Goal: Task Accomplishment & Management: Manage account settings

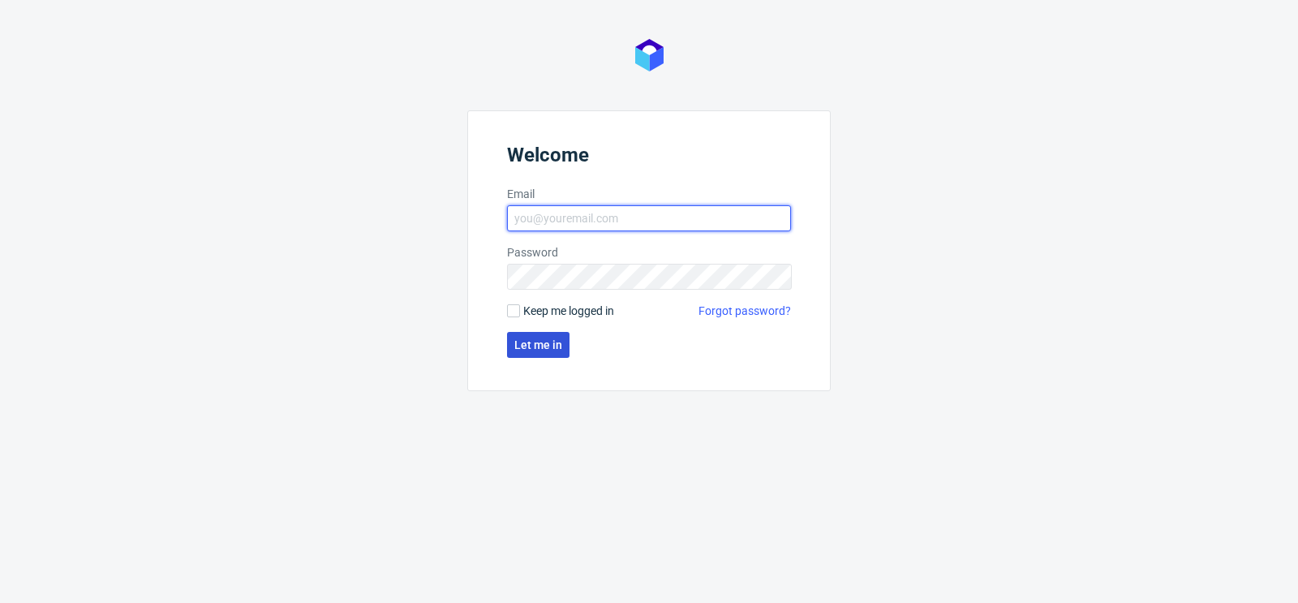
type input "[PERSON_NAME][EMAIL_ADDRESS][PERSON_NAME][DOMAIN_NAME]"
click at [557, 346] on span "Let me in" at bounding box center [538, 344] width 48 height 11
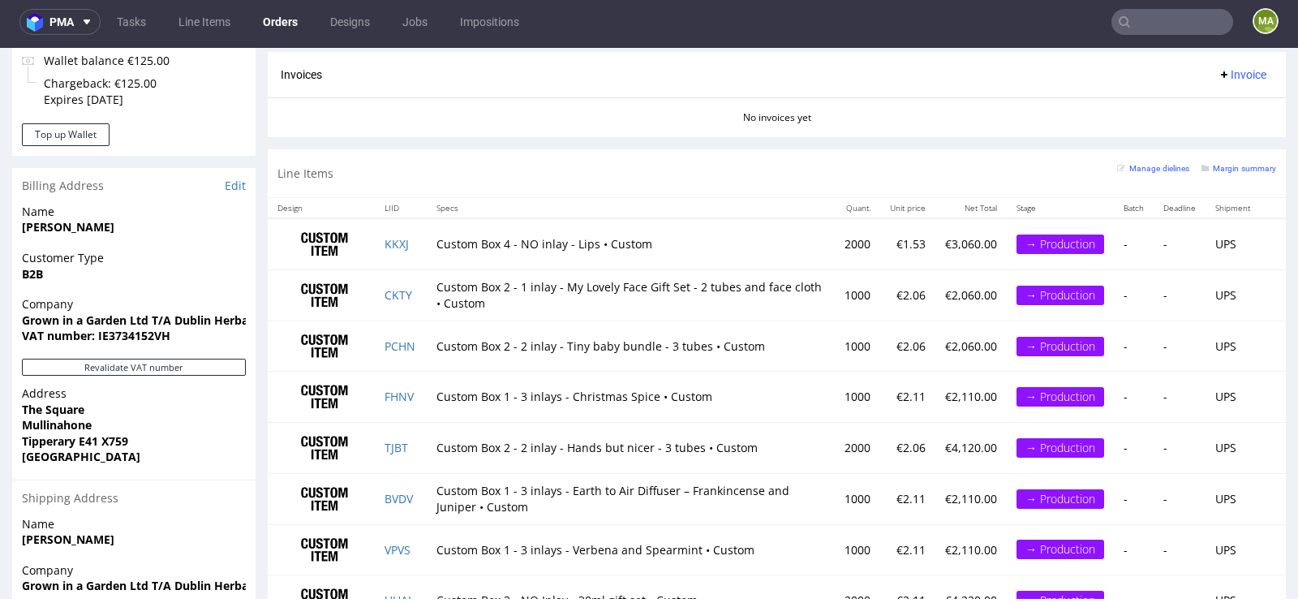
scroll to position [1228, 0]
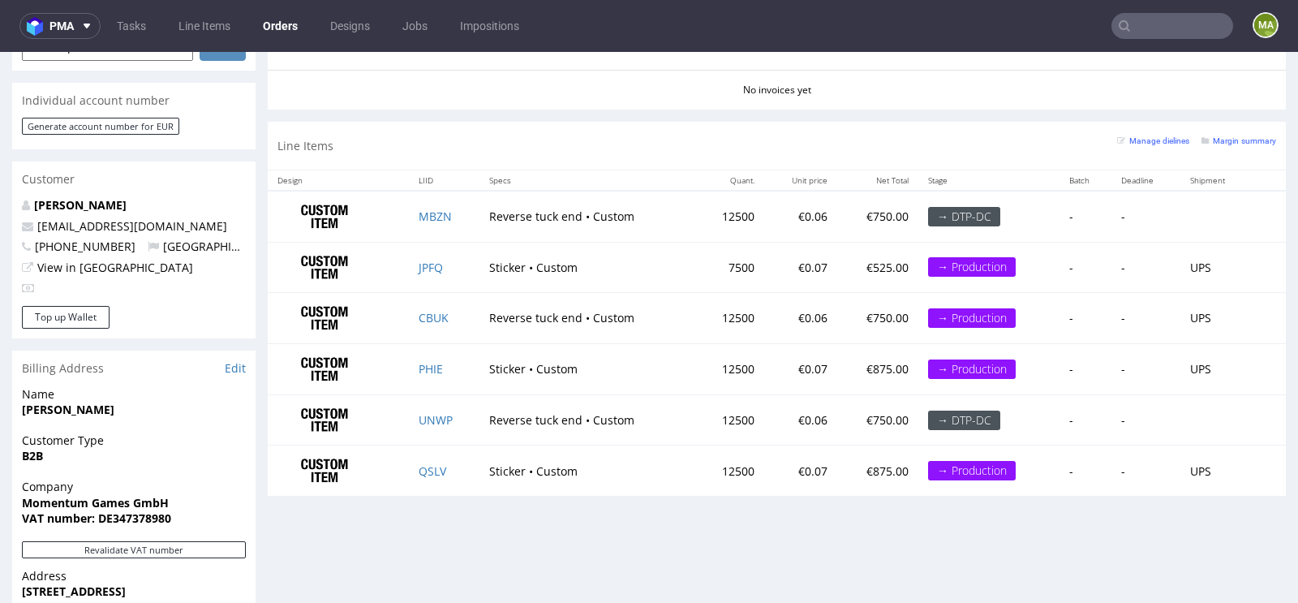
scroll to position [745, 0]
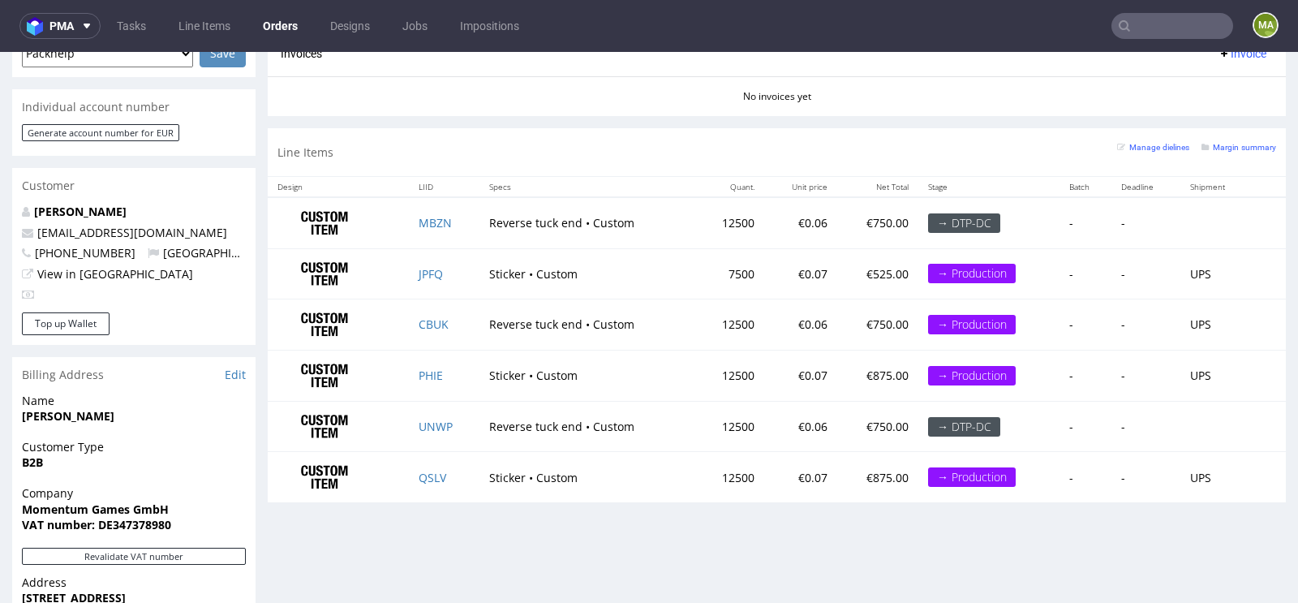
click at [1236, 138] on div "Margin summary" at bounding box center [1238, 146] width 75 height 16
click at [1224, 143] on small "Margin summary" at bounding box center [1238, 147] width 75 height 9
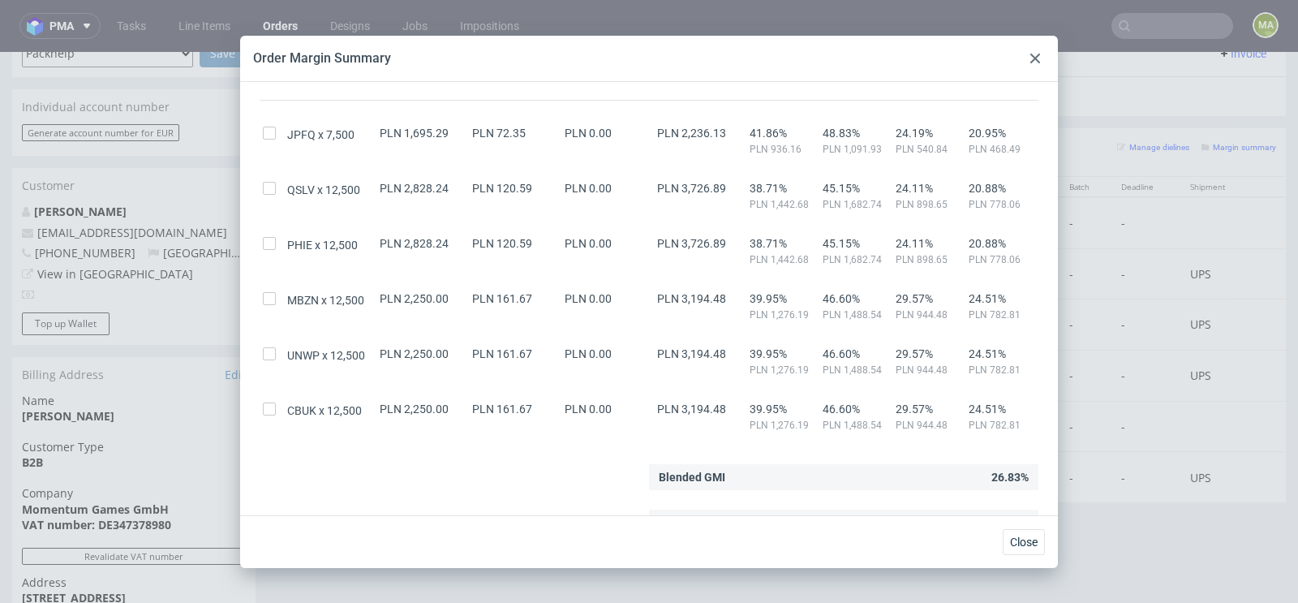
scroll to position [114, 0]
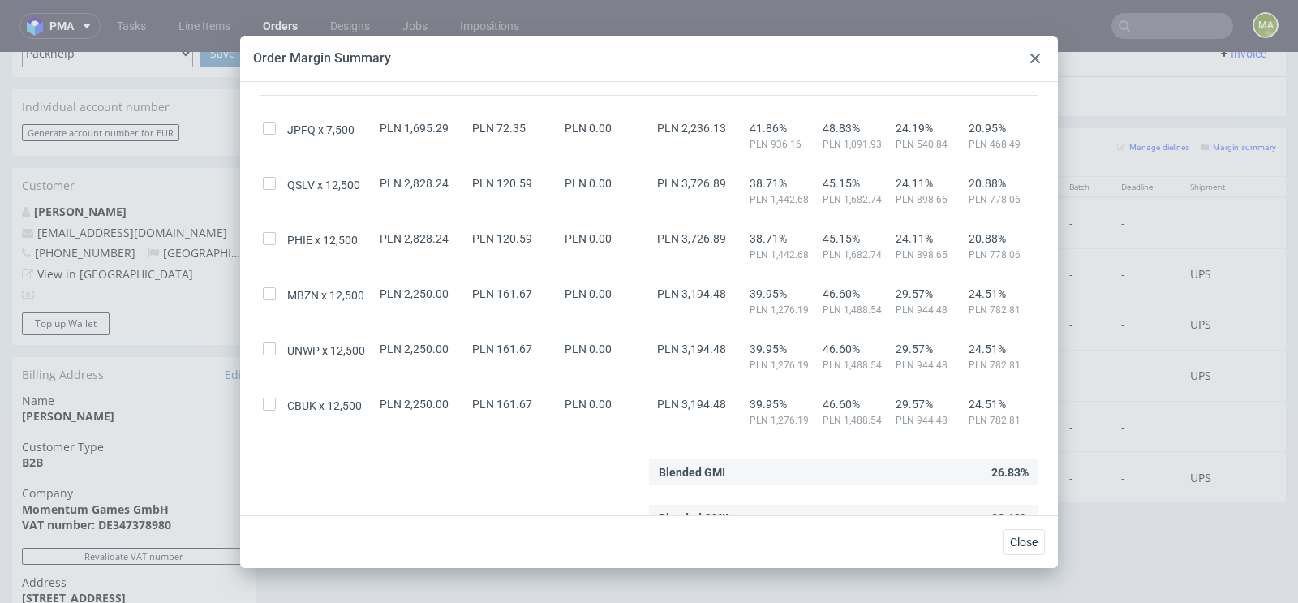
click at [1037, 61] on icon at bounding box center [1035, 59] width 10 height 10
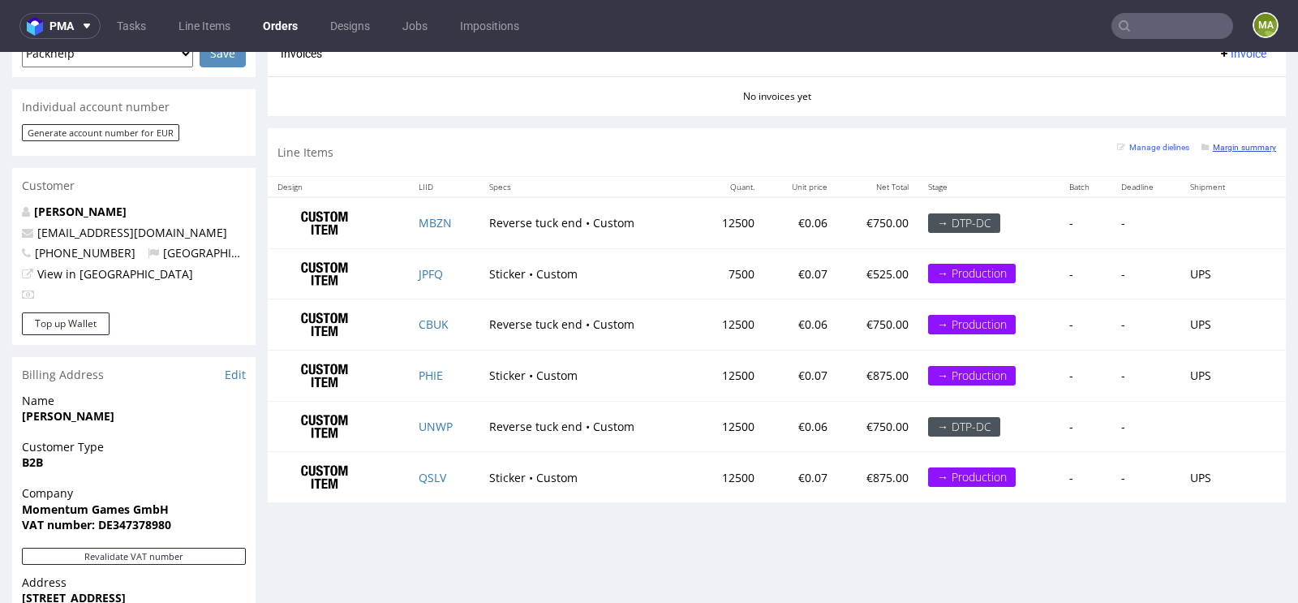
click at [1230, 144] on small "Margin summary" at bounding box center [1238, 147] width 75 height 9
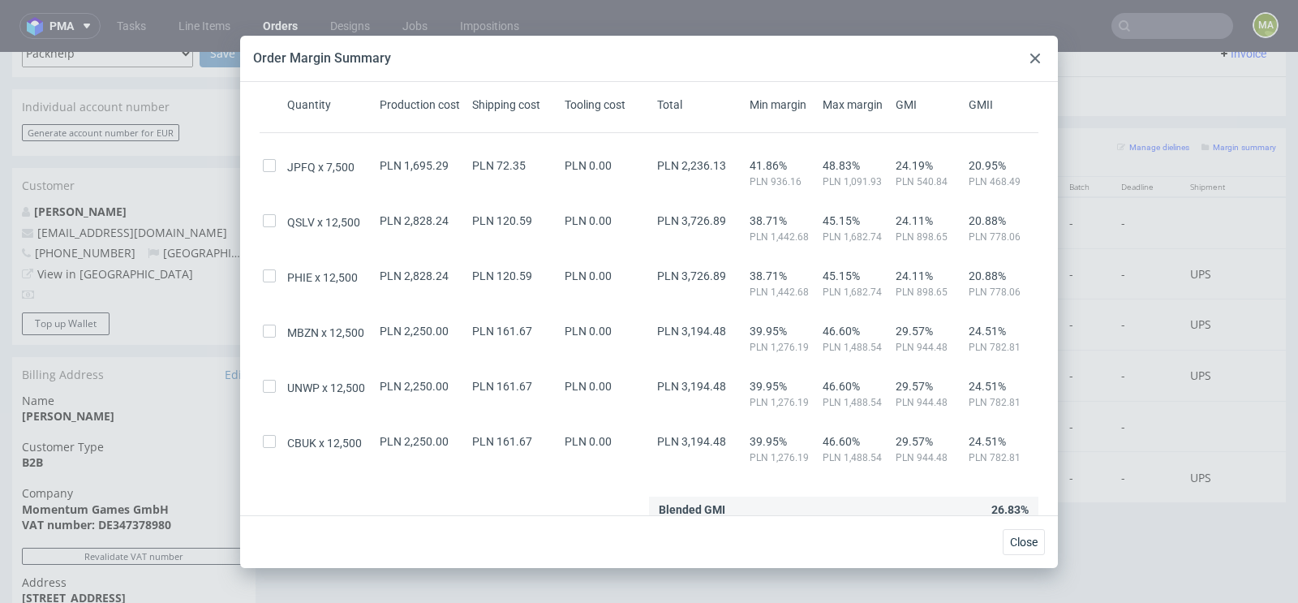
scroll to position [94, 0]
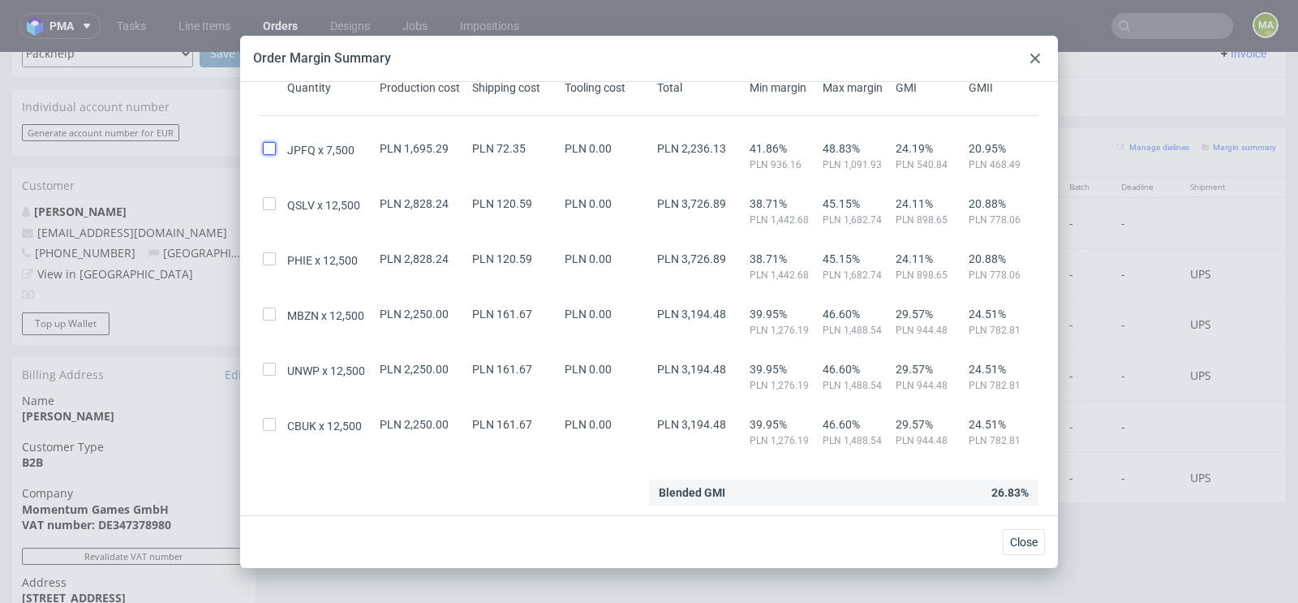
click at [273, 151] on input "checkbox" at bounding box center [269, 148] width 13 height 13
checkbox input "true"
click at [267, 197] on input "checkbox" at bounding box center [269, 203] width 13 height 13
checkbox input "true"
click at [1025, 62] on div at bounding box center [1034, 58] width 19 height 19
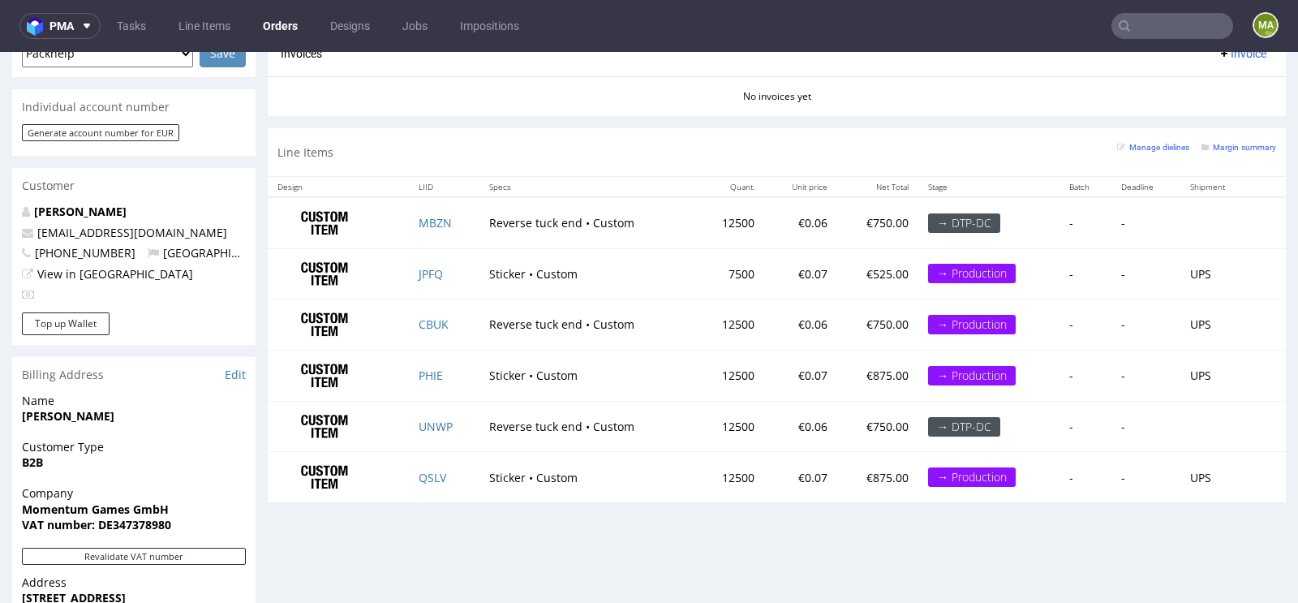
click at [1225, 131] on div "Line Items Manage dielines Margin summary" at bounding box center [777, 152] width 1018 height 48
click at [1218, 143] on small "Margin summary" at bounding box center [1238, 147] width 75 height 9
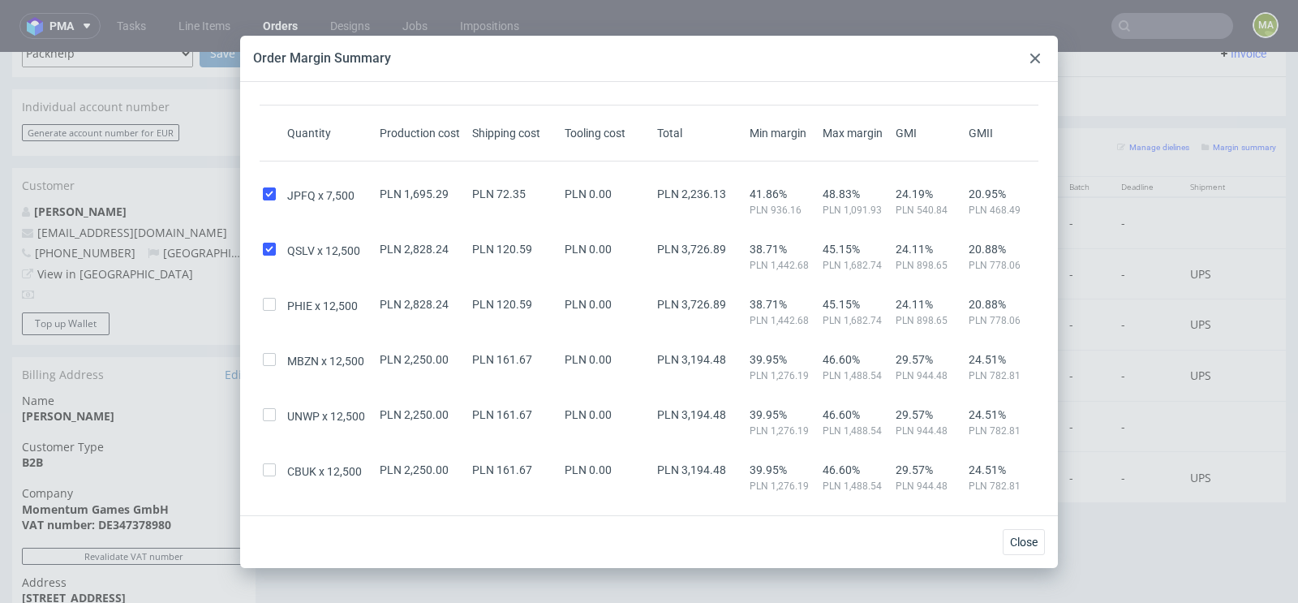
scroll to position [61, 0]
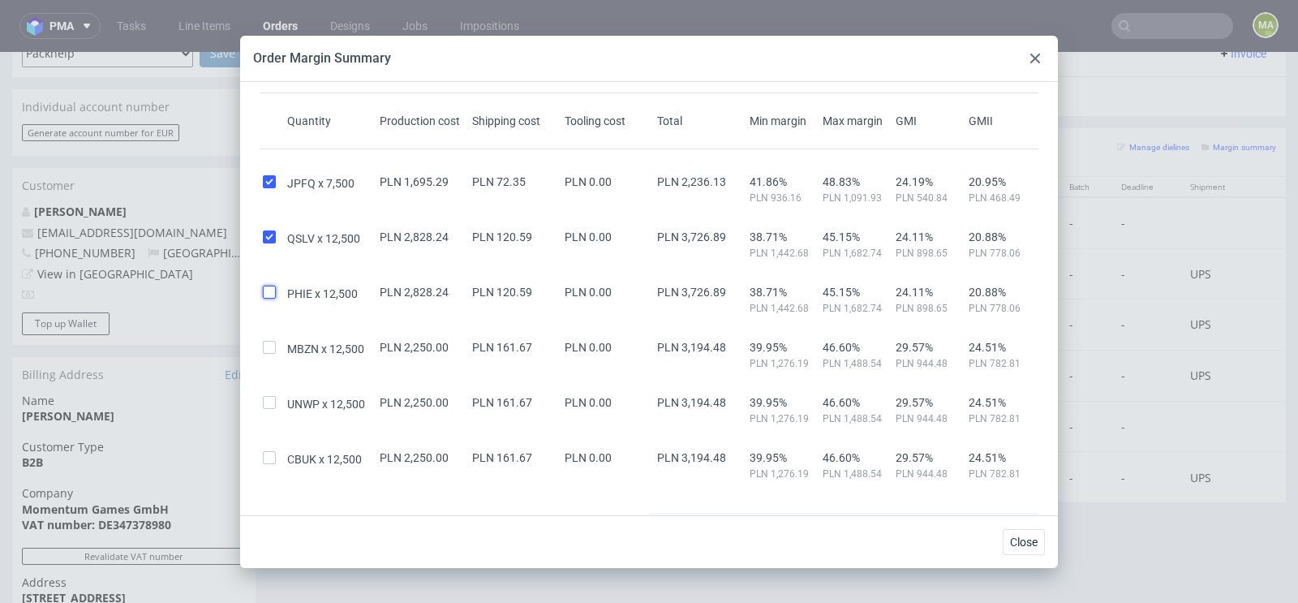
click at [264, 287] on input "checkbox" at bounding box center [269, 292] width 13 height 13
checkbox input "true"
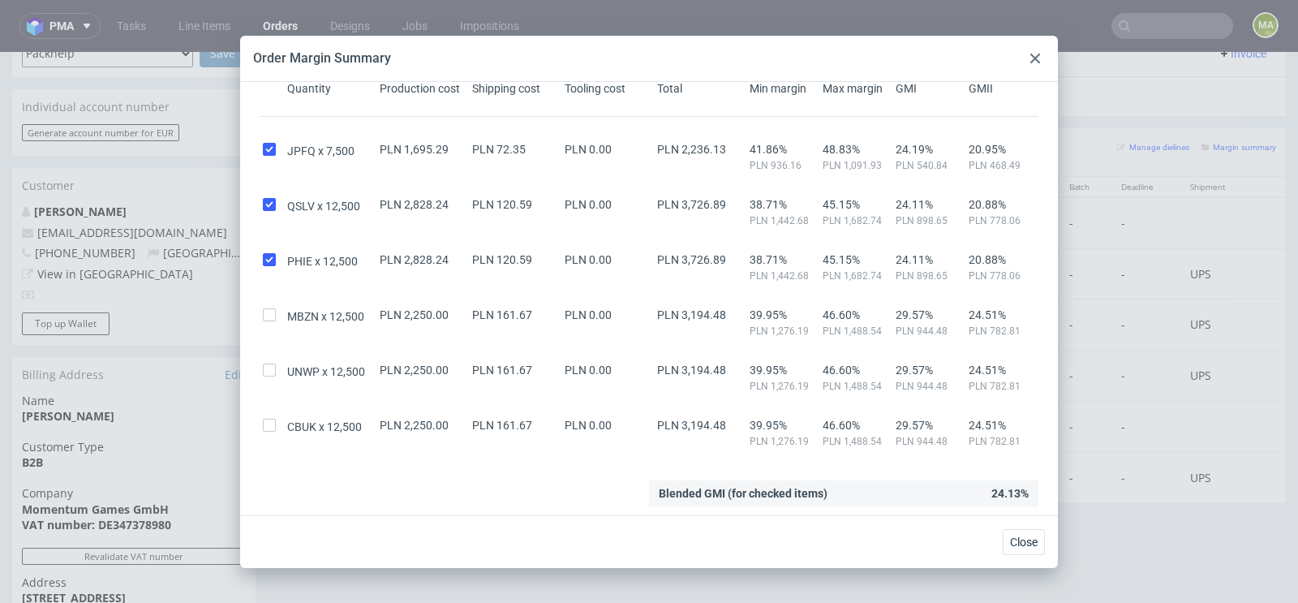
click at [1041, 53] on div at bounding box center [1034, 58] width 19 height 19
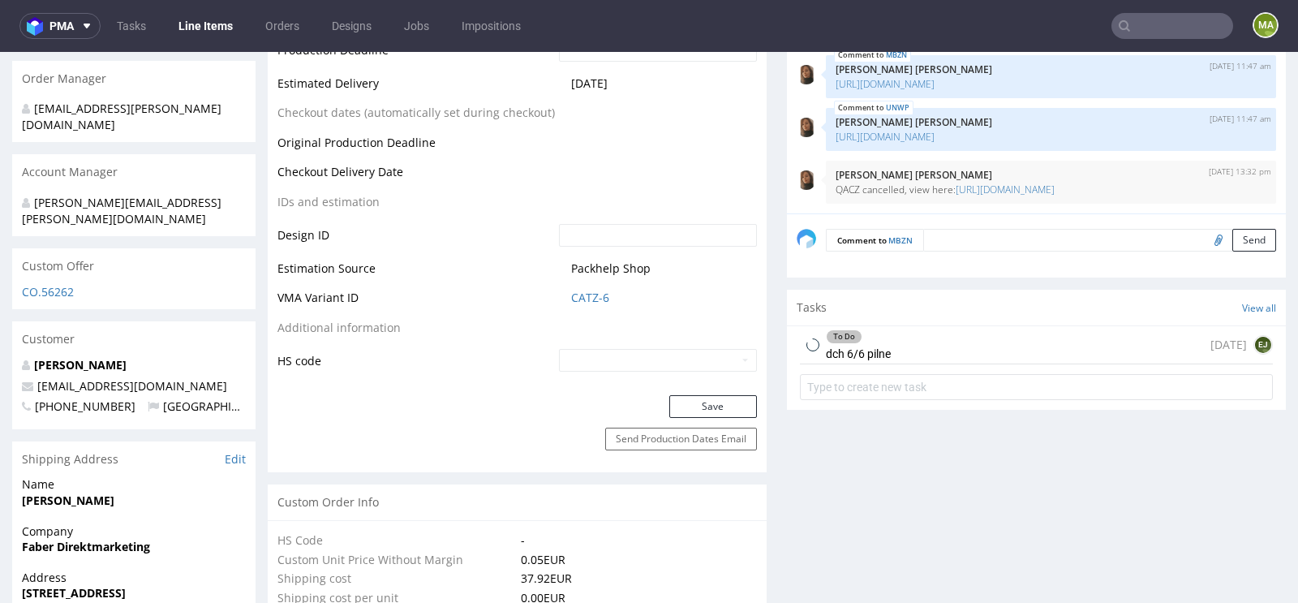
scroll to position [750, 0]
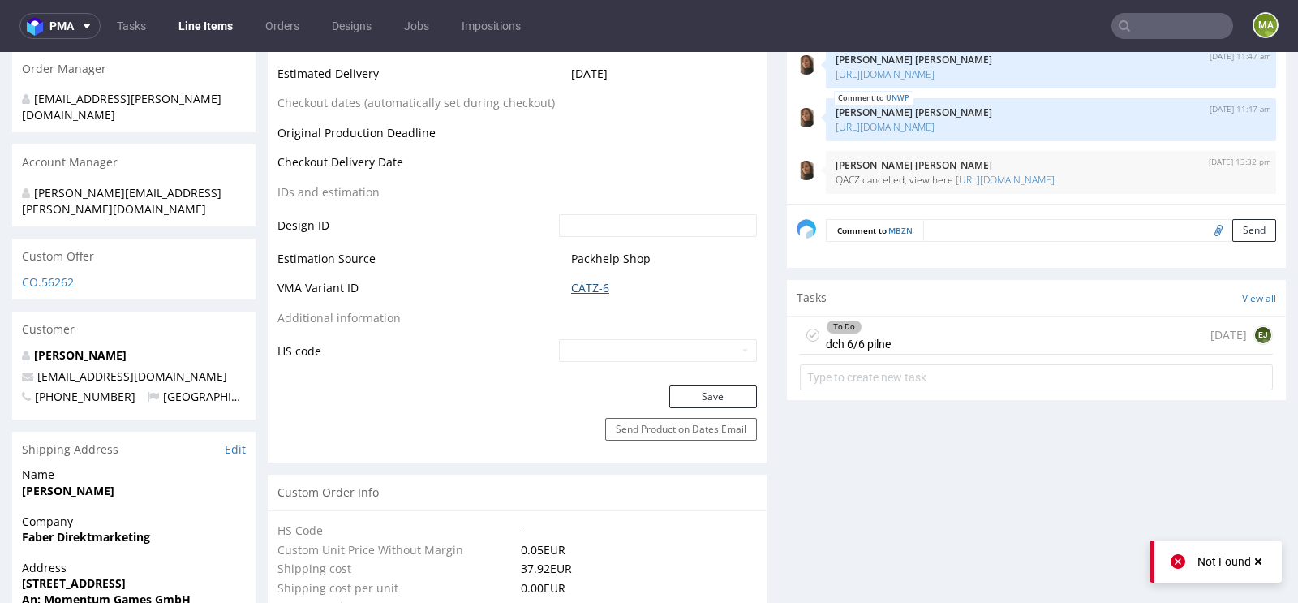
click at [587, 280] on link "CATZ-6" at bounding box center [590, 288] width 38 height 16
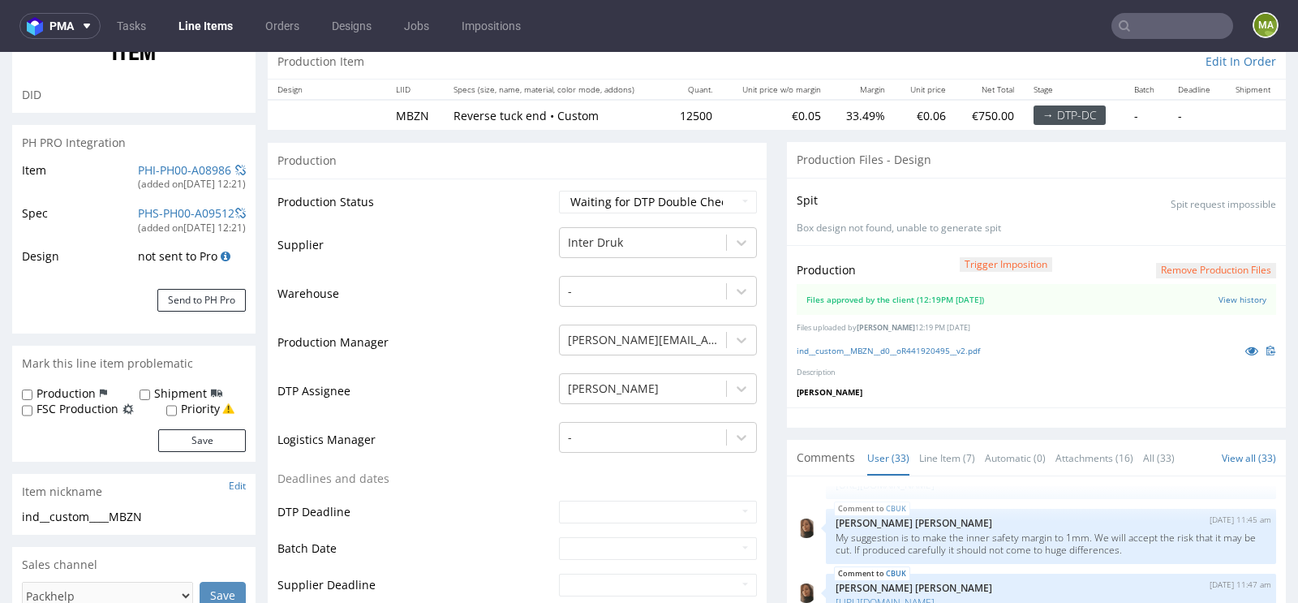
scroll to position [0, 0]
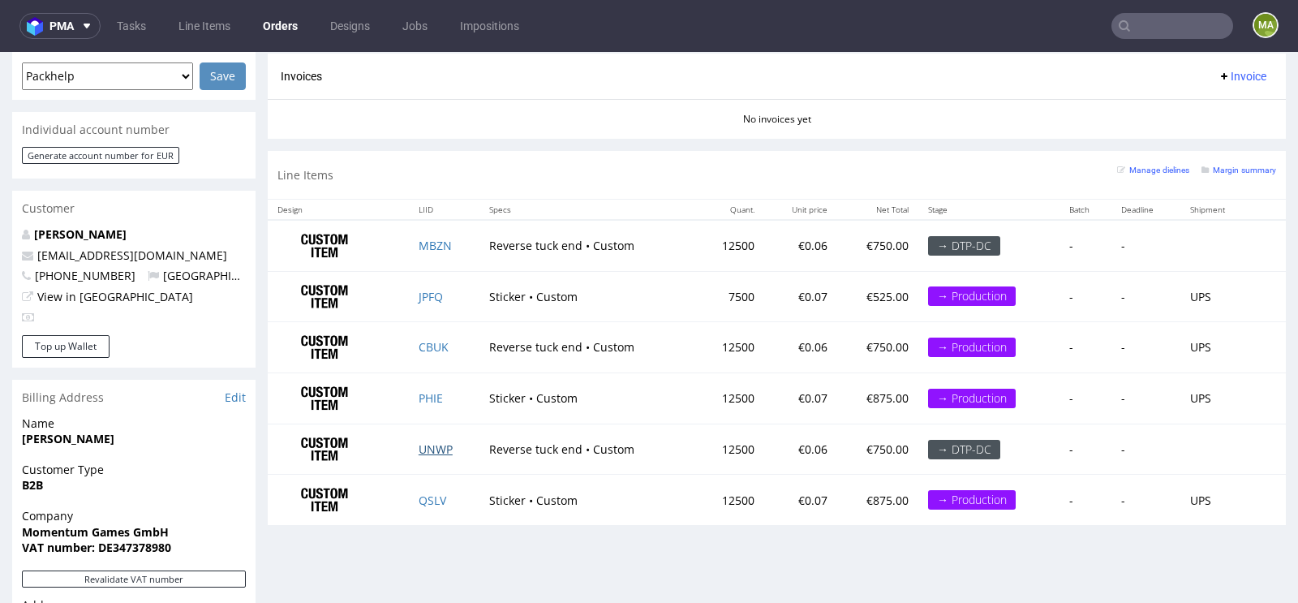
scroll to position [647, 0]
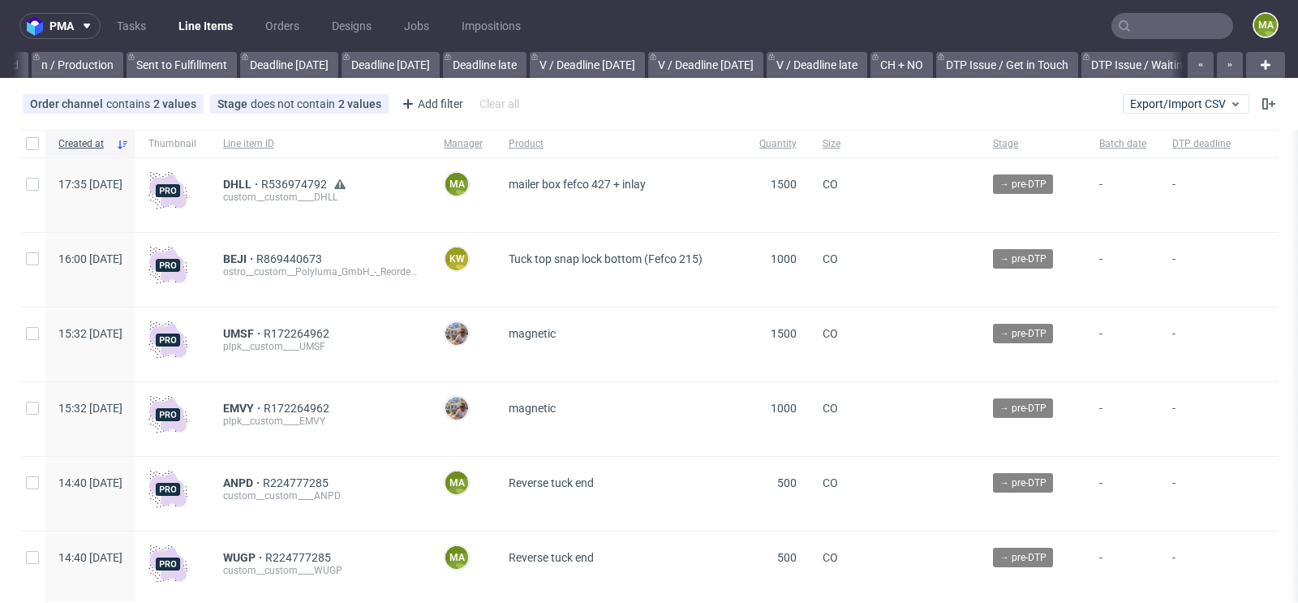
scroll to position [0, 1834]
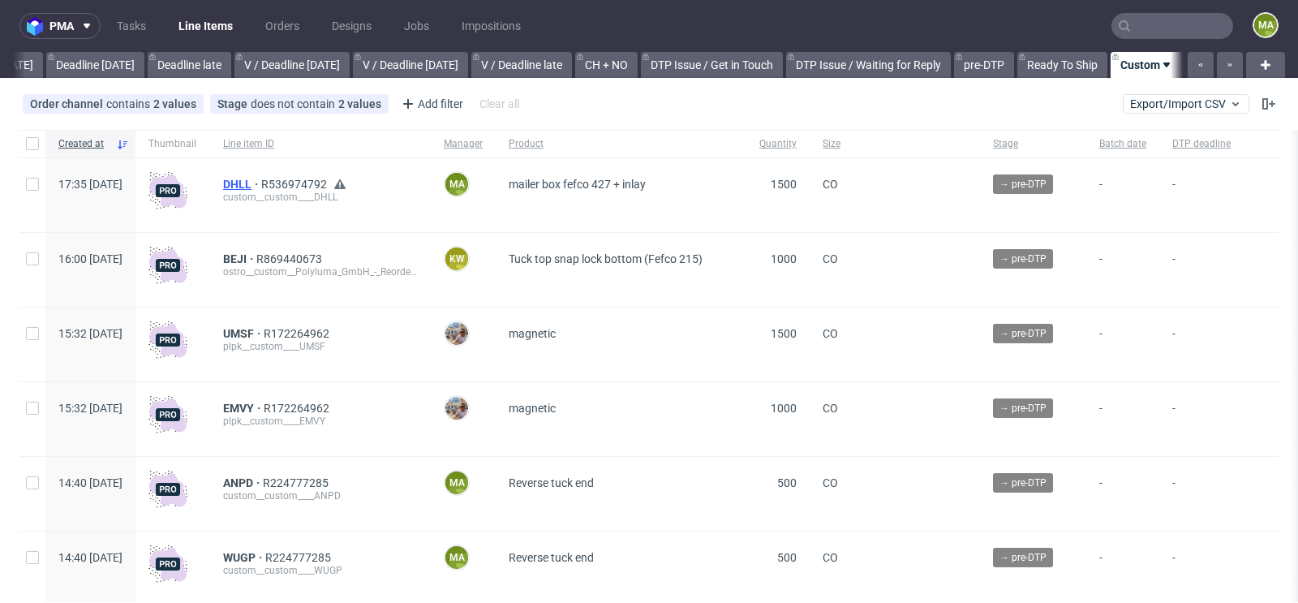
click at [261, 187] on span "DHLL" at bounding box center [242, 184] width 38 height 13
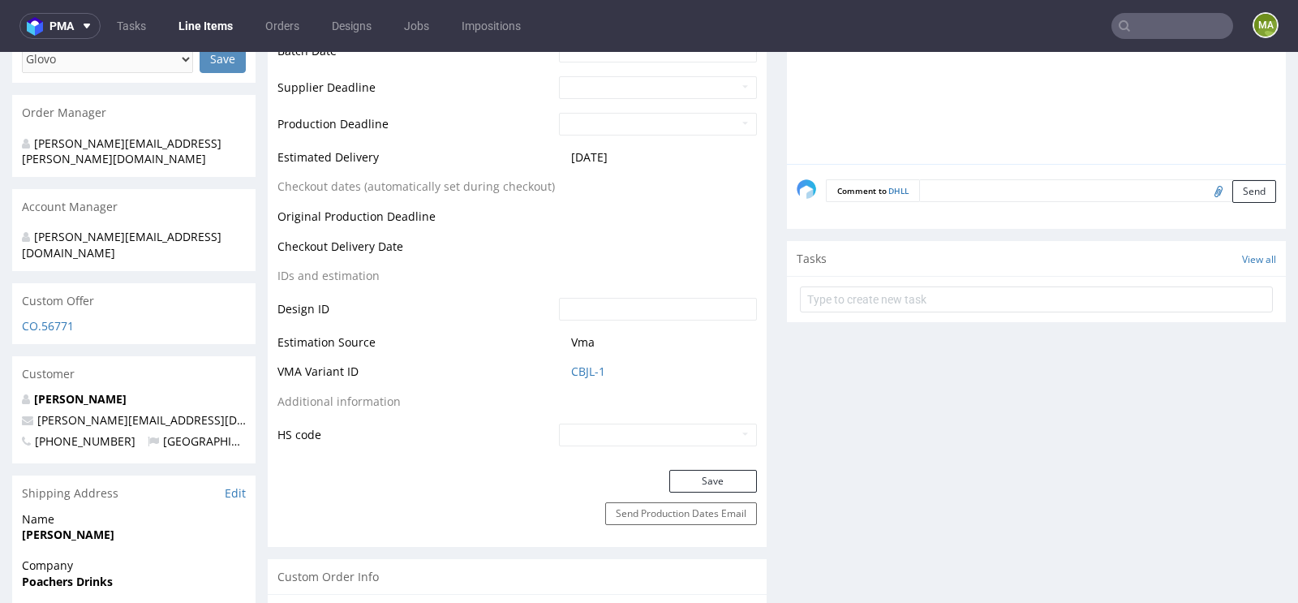
scroll to position [698, 0]
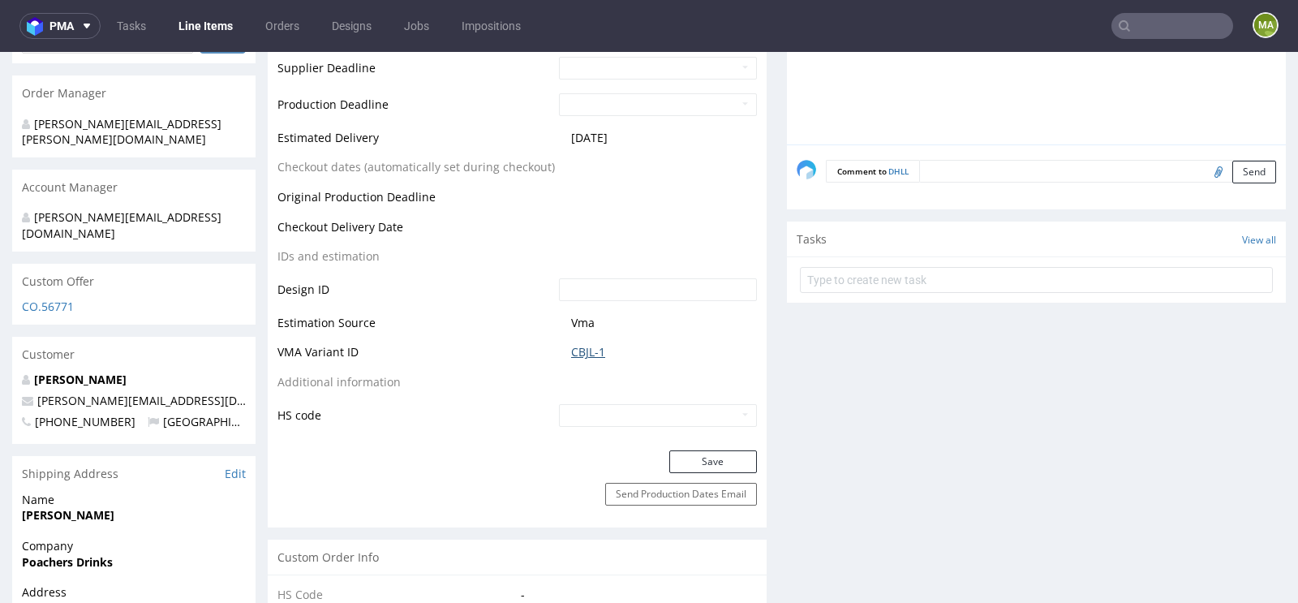
click at [580, 355] on link "CBJL-1" at bounding box center [588, 352] width 34 height 16
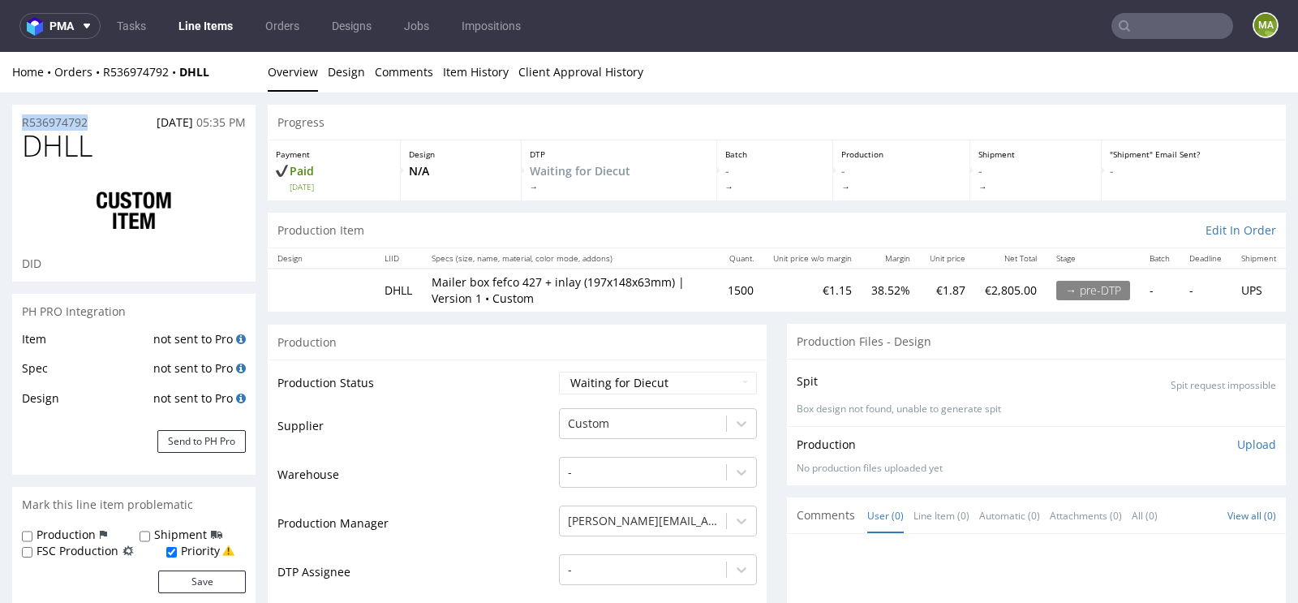
drag, startPoint x: 110, startPoint y: 123, endPoint x: 0, endPoint y: 123, distance: 109.5
copy p "R536974792"
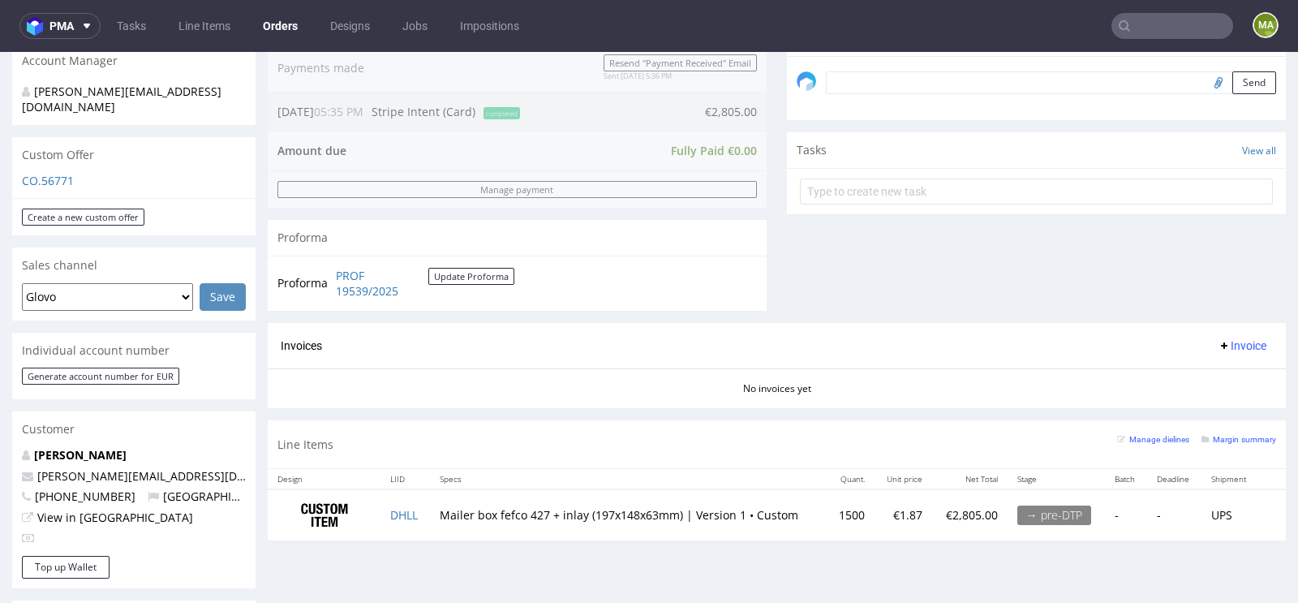
scroll to position [685, 0]
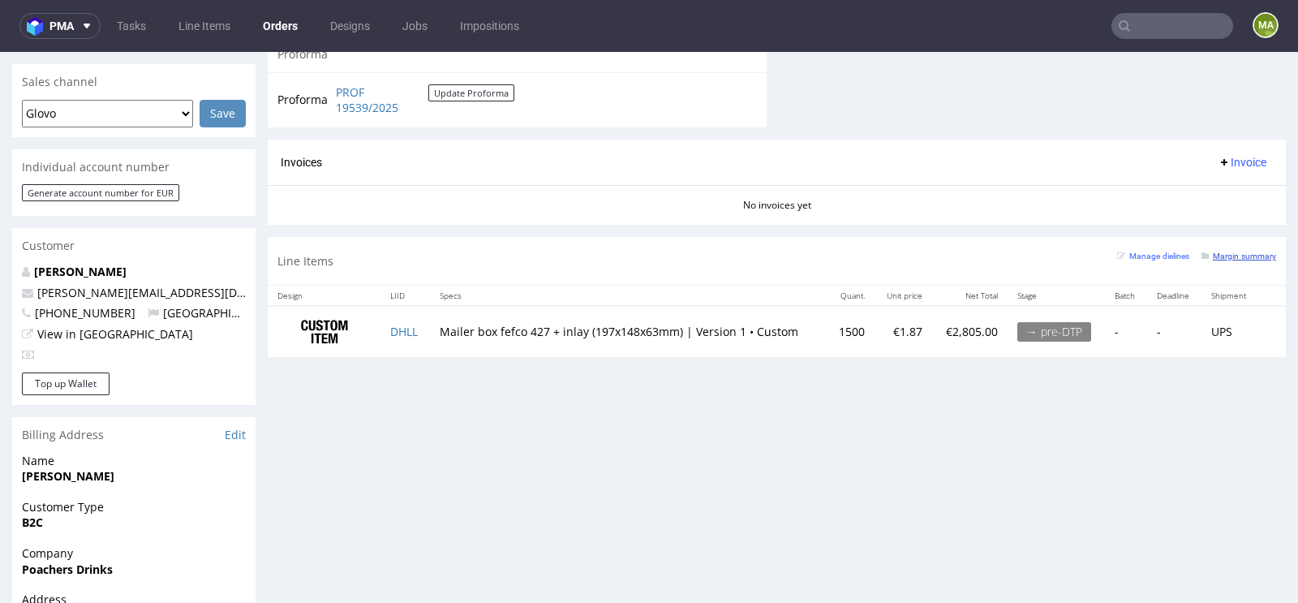
click at [1239, 252] on small "Margin summary" at bounding box center [1238, 255] width 75 height 9
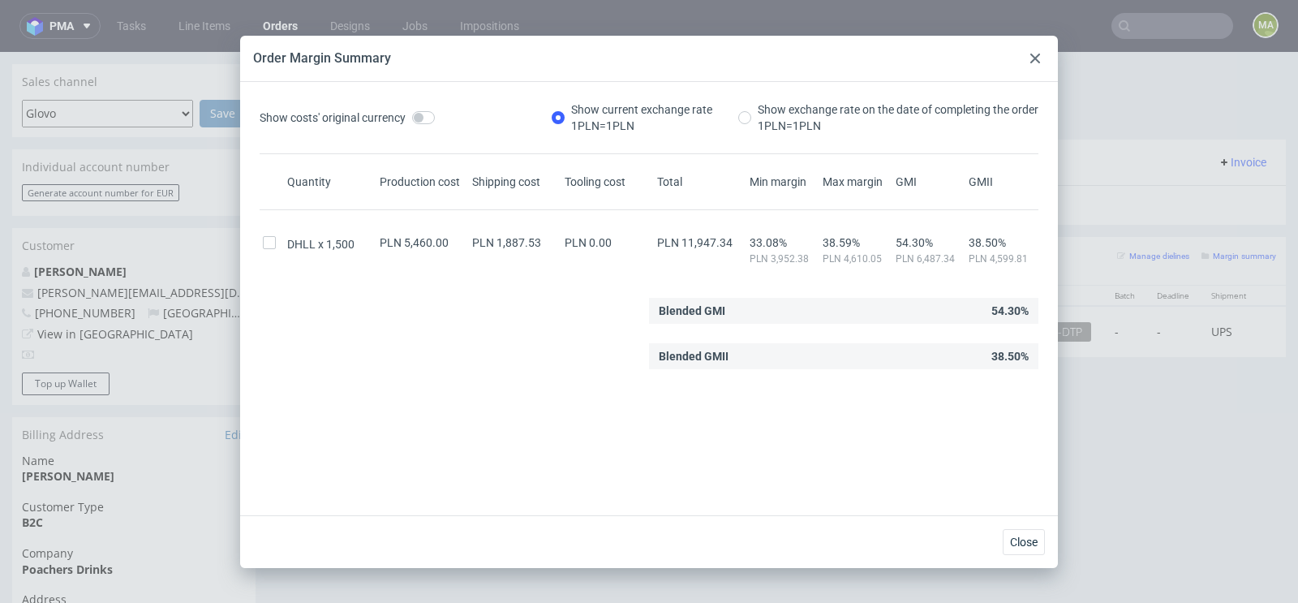
click at [1030, 45] on div "Order Margin Summary" at bounding box center [649, 59] width 818 height 46
click at [1034, 58] on use at bounding box center [1035, 59] width 10 height 10
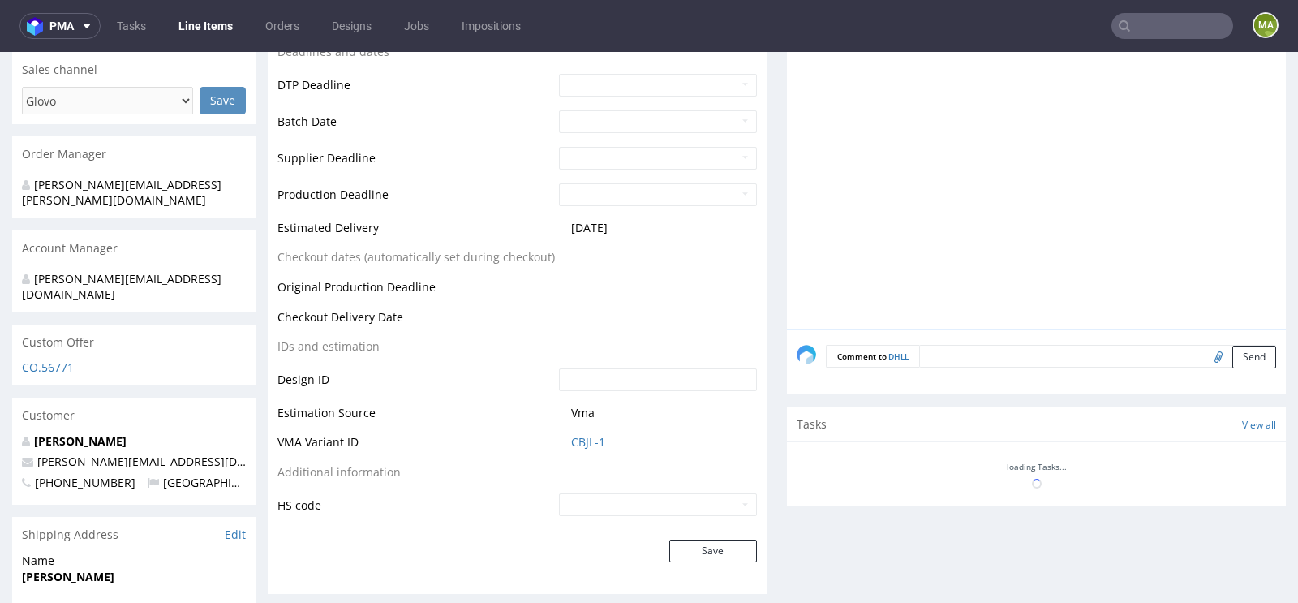
scroll to position [637, 0]
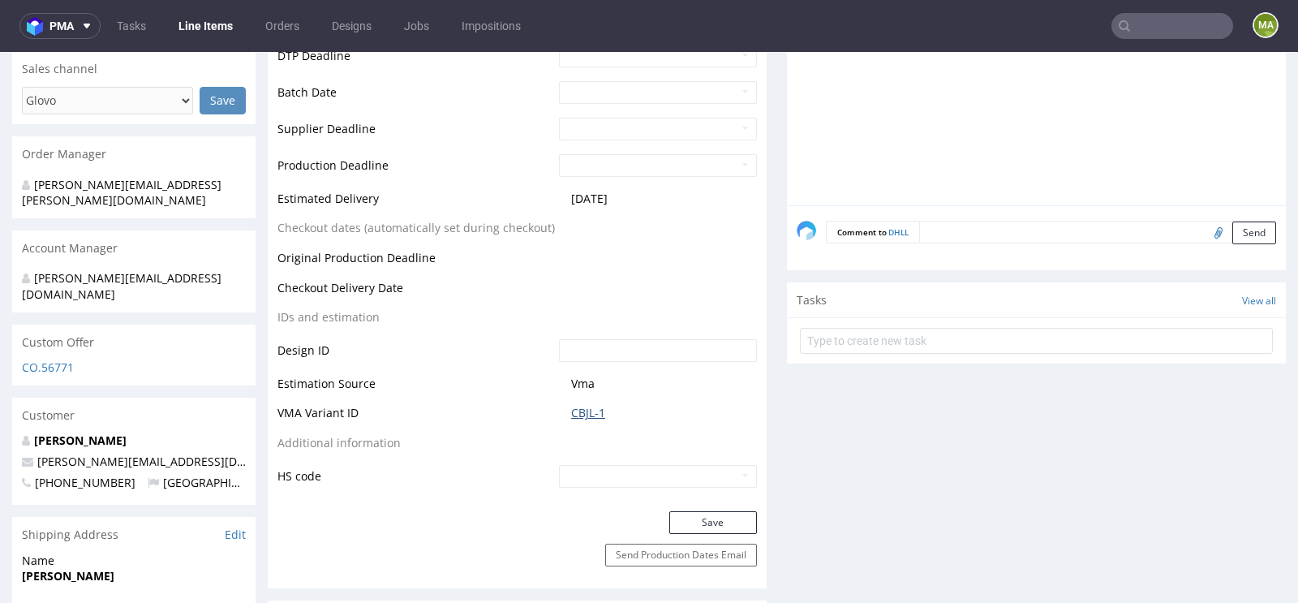
click at [582, 410] on link "CBJL-1" at bounding box center [588, 413] width 34 height 16
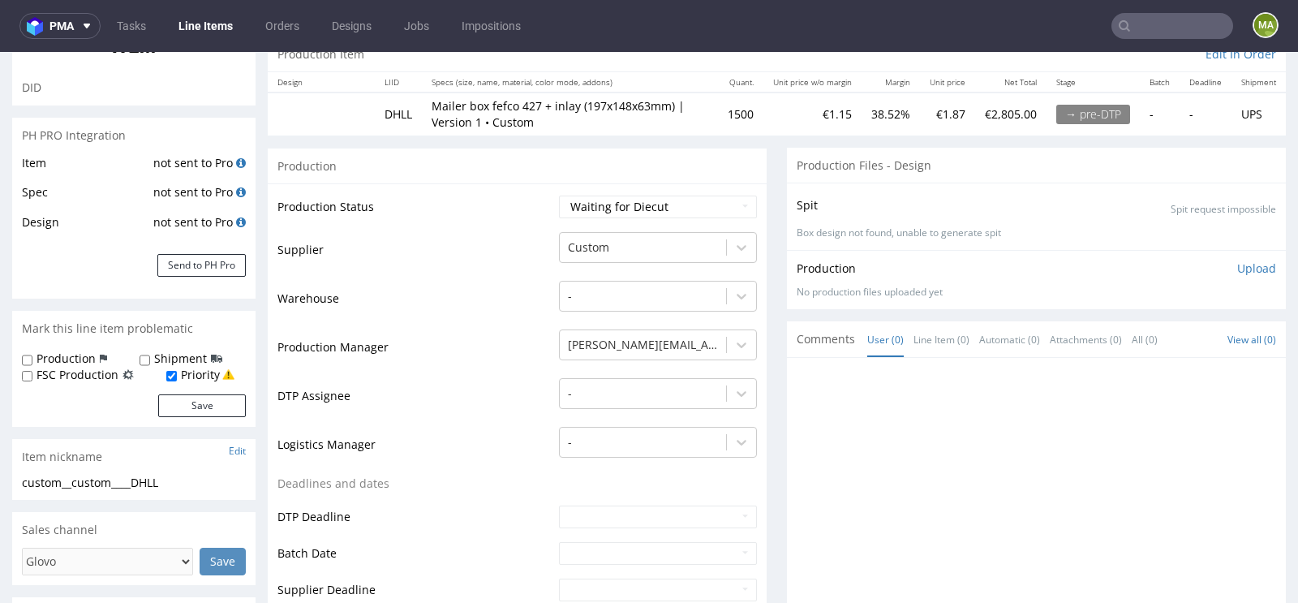
scroll to position [228, 0]
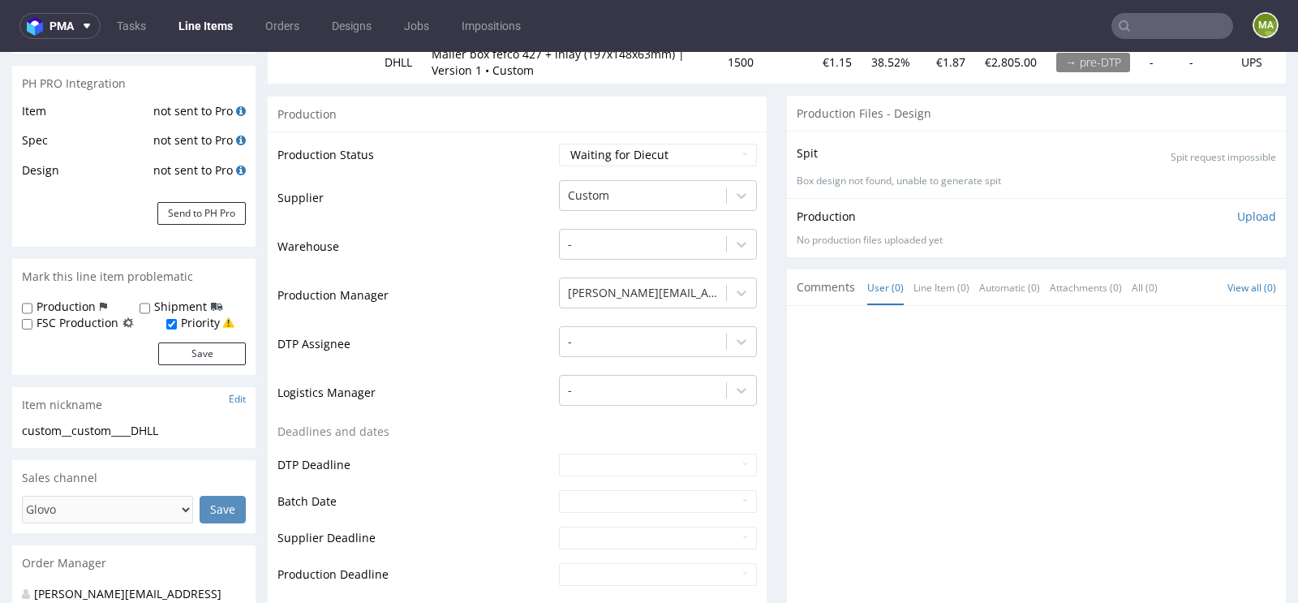
click at [947, 306] on div at bounding box center [1036, 460] width 499 height 308
click at [947, 294] on link "Line Item (0)" at bounding box center [941, 287] width 56 height 35
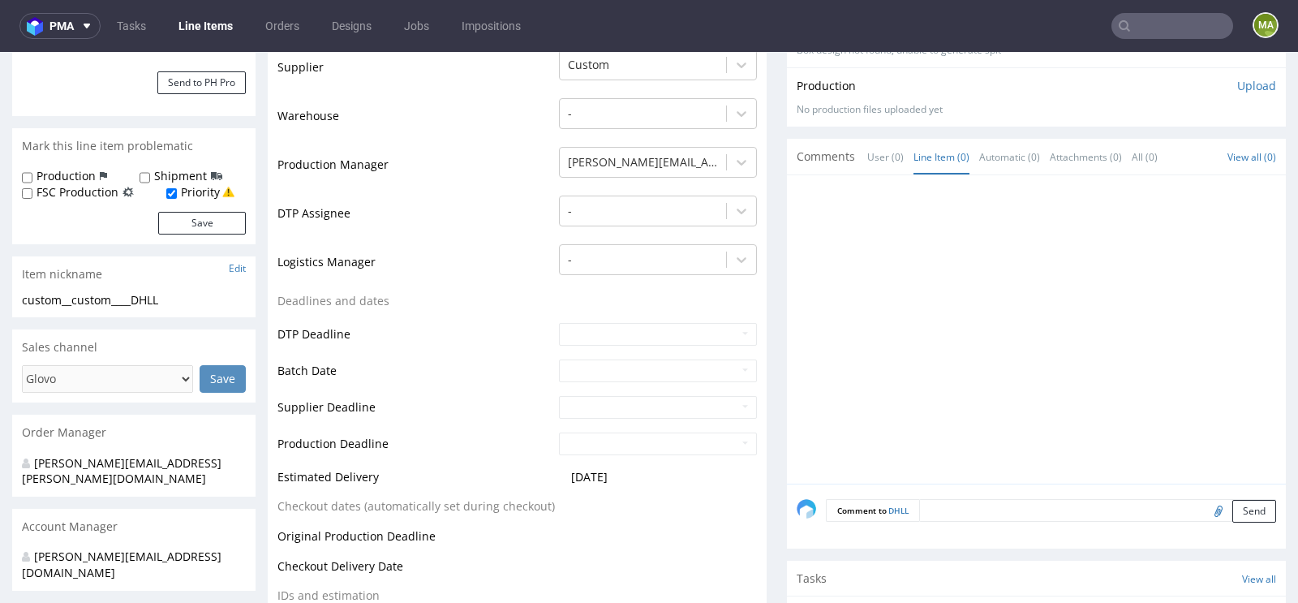
scroll to position [427, 0]
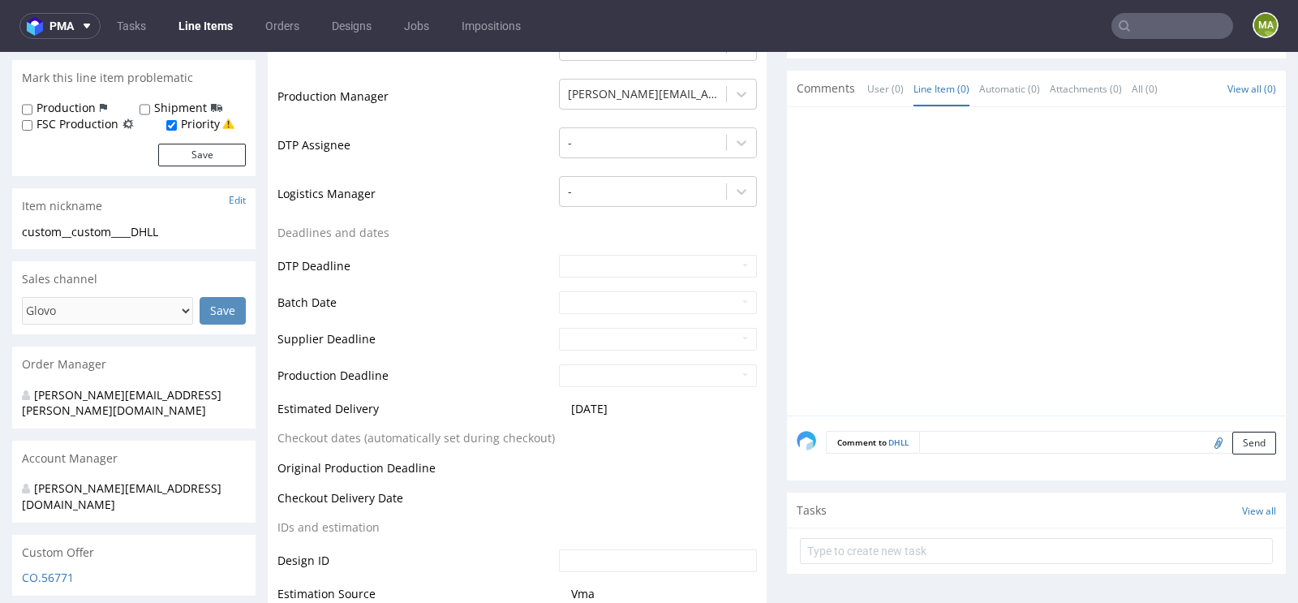
click at [951, 433] on textarea at bounding box center [1097, 442] width 357 height 23
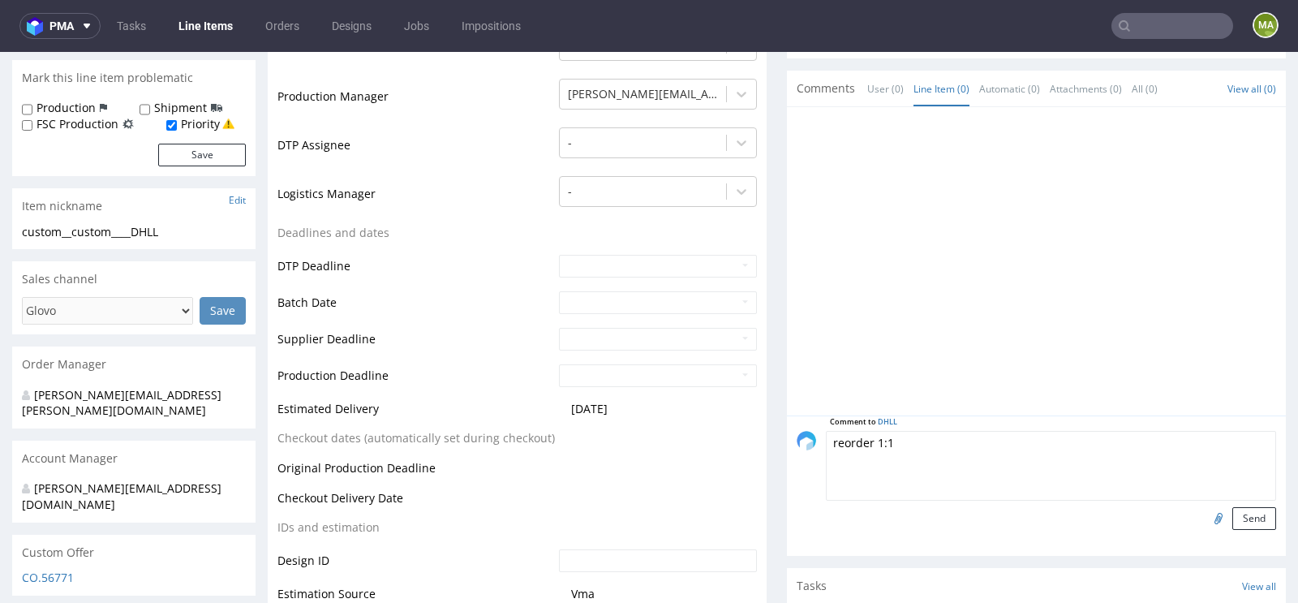
paste textarea "R545331009_SSYS"
type textarea "reorder 1:1 R545331009_SSYS? please confirm artwork"
click at [1205, 514] on input "file" at bounding box center [1216, 517] width 23 height 21
type input "C:\fakepath\custom-custom-ssys-d0-or545331009.pdf"
click at [1239, 508] on button "Send" at bounding box center [1254, 518] width 44 height 23
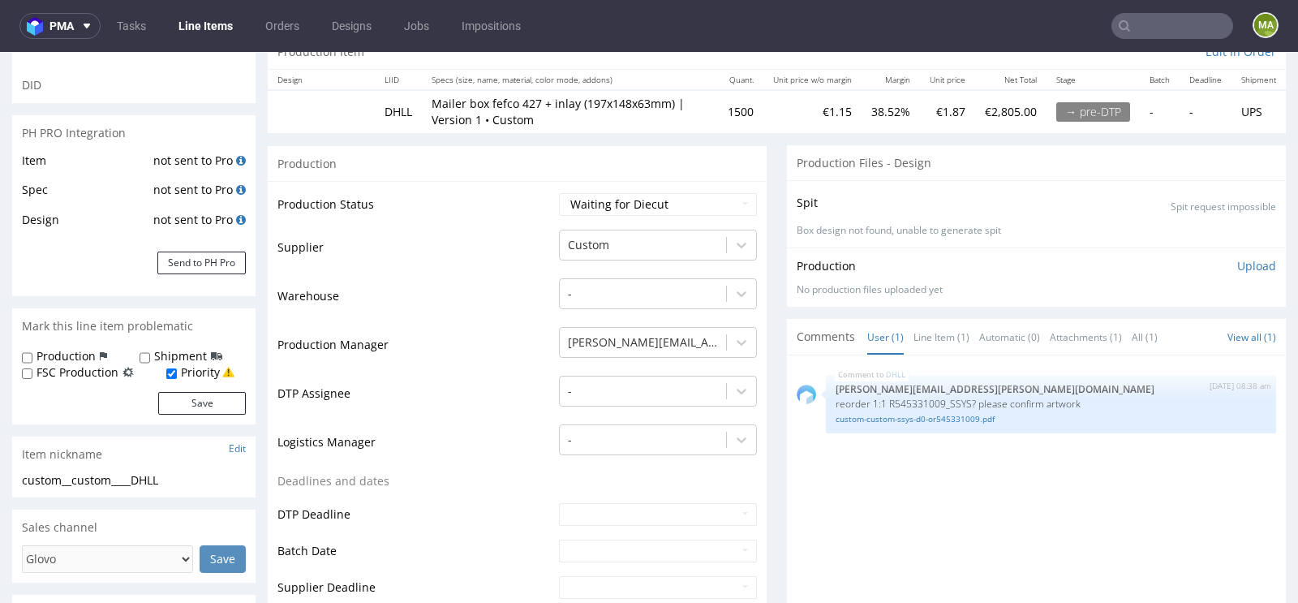
scroll to position [179, 0]
click at [612, 200] on select "Waiting for Artwork Waiting for Diecut Waiting for Mockup Waiting for DTP Waiti…" at bounding box center [658, 203] width 198 height 23
select select "pre_dtp_waiting_for_artwork"
click at [559, 192] on select "Waiting for Artwork Waiting for Diecut Waiting for Mockup Waiting for DTP Waiti…" at bounding box center [658, 203] width 198 height 23
click at [602, 247] on div at bounding box center [643, 243] width 150 height 19
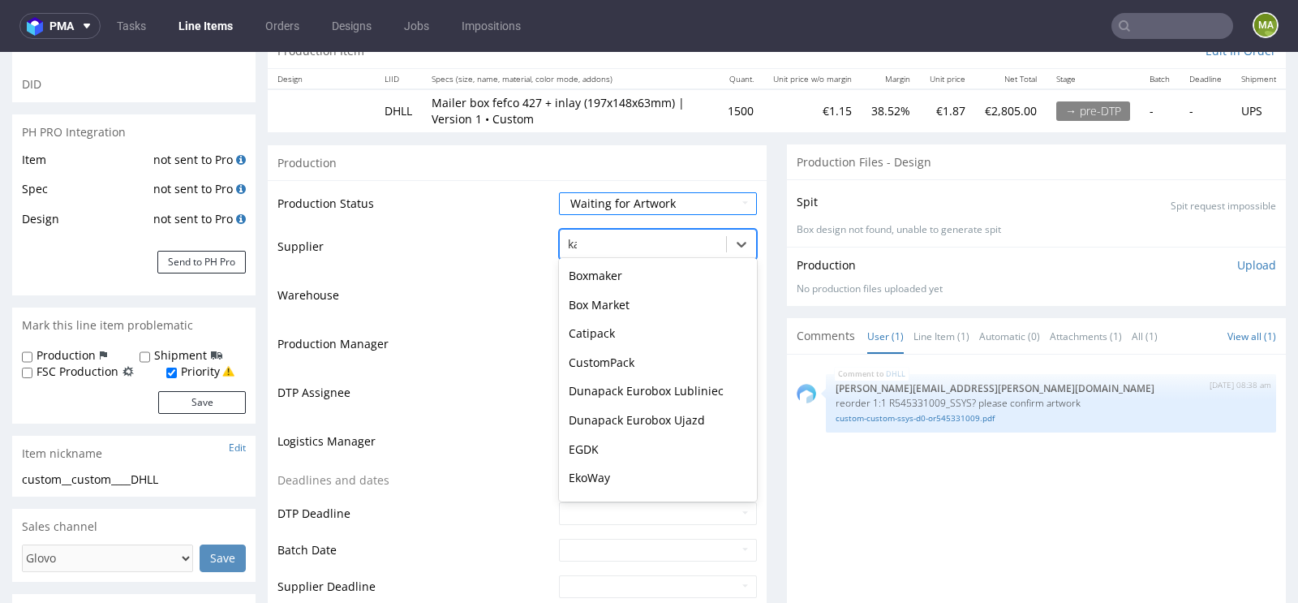
scroll to position [0, 0]
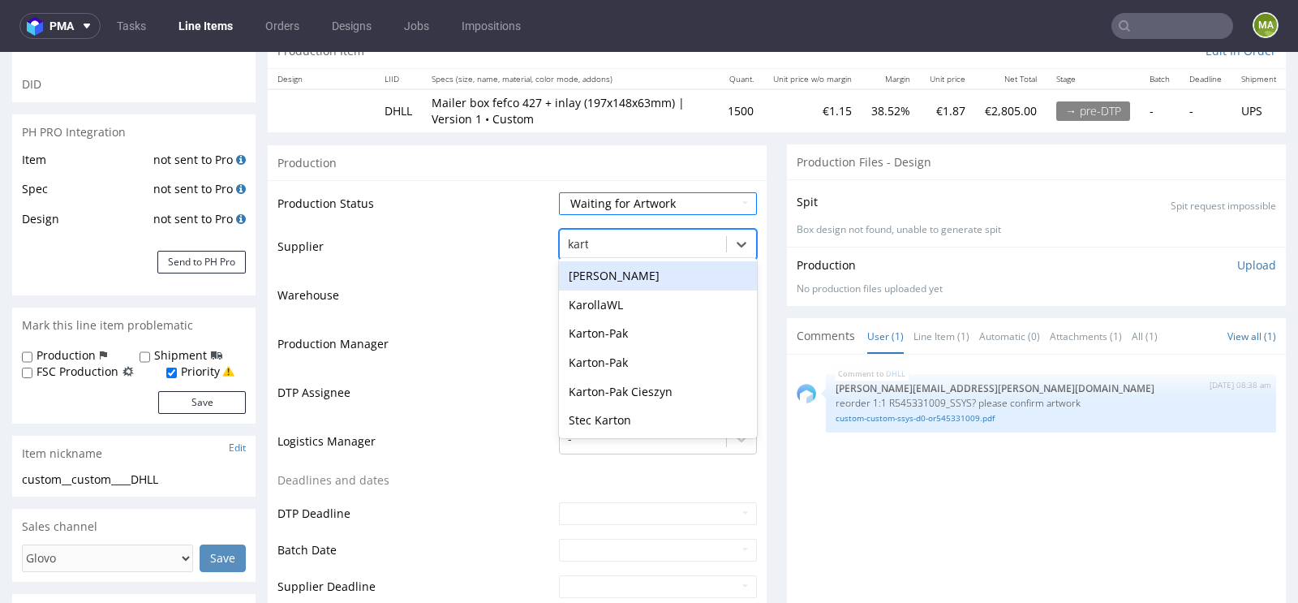
type input "karton"
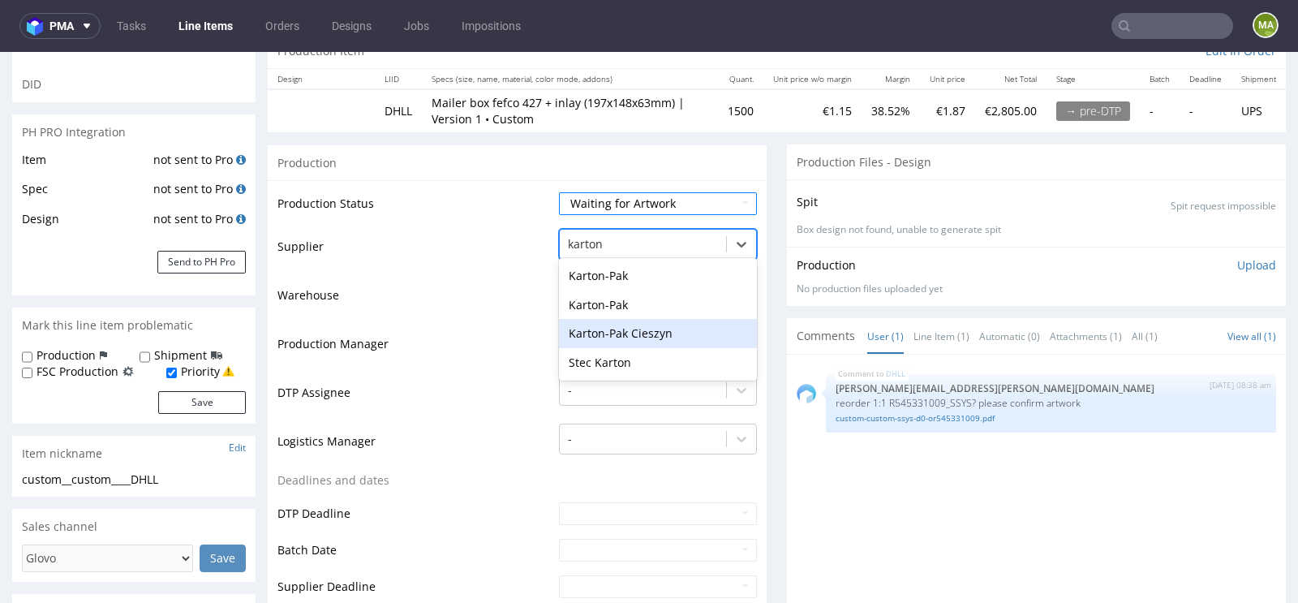
click at [627, 331] on div "Karton-Pak Cieszyn" at bounding box center [658, 333] width 198 height 29
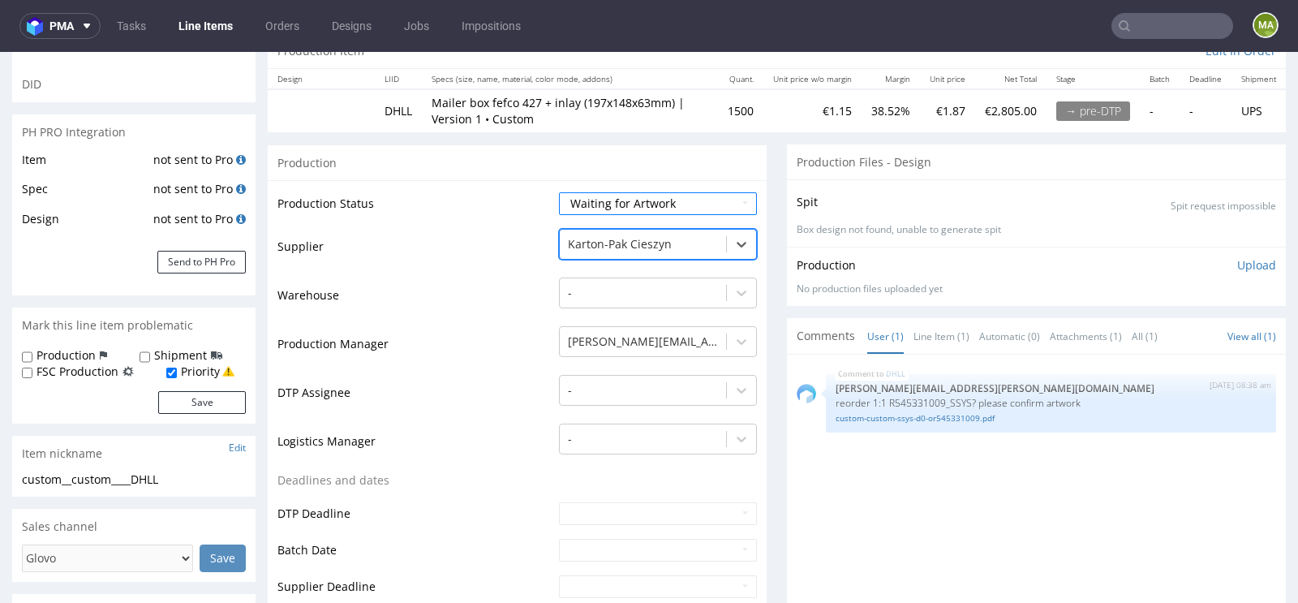
click at [460, 410] on td "DTP Assignee" at bounding box center [415, 397] width 277 height 49
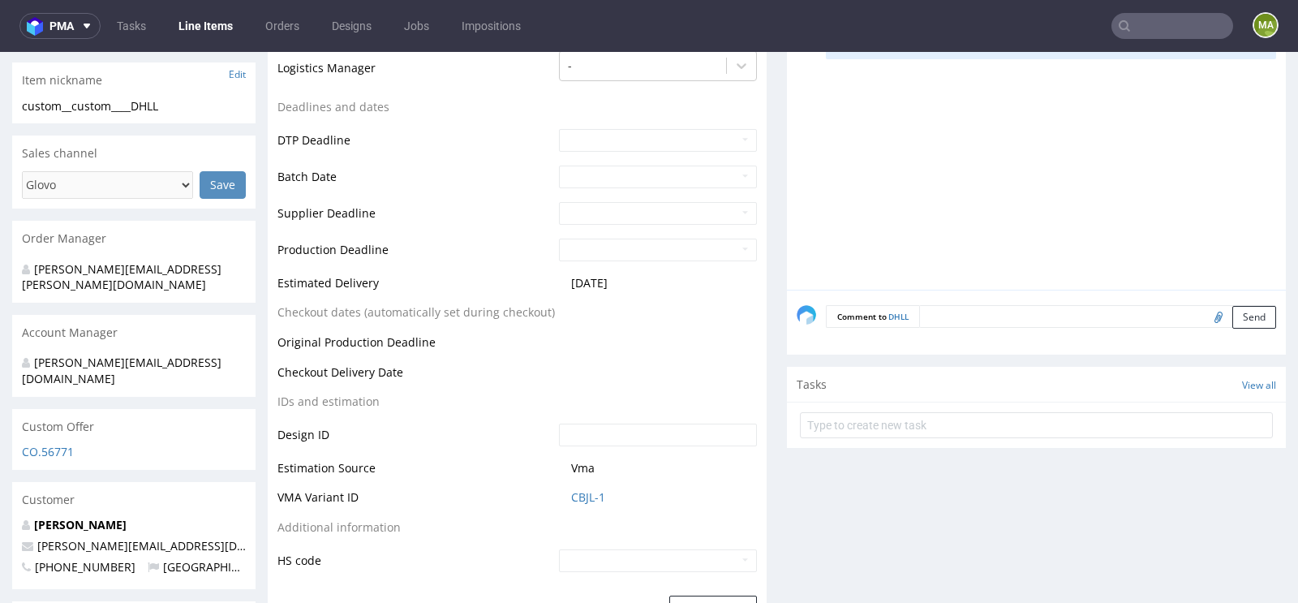
scroll to position [607, 0]
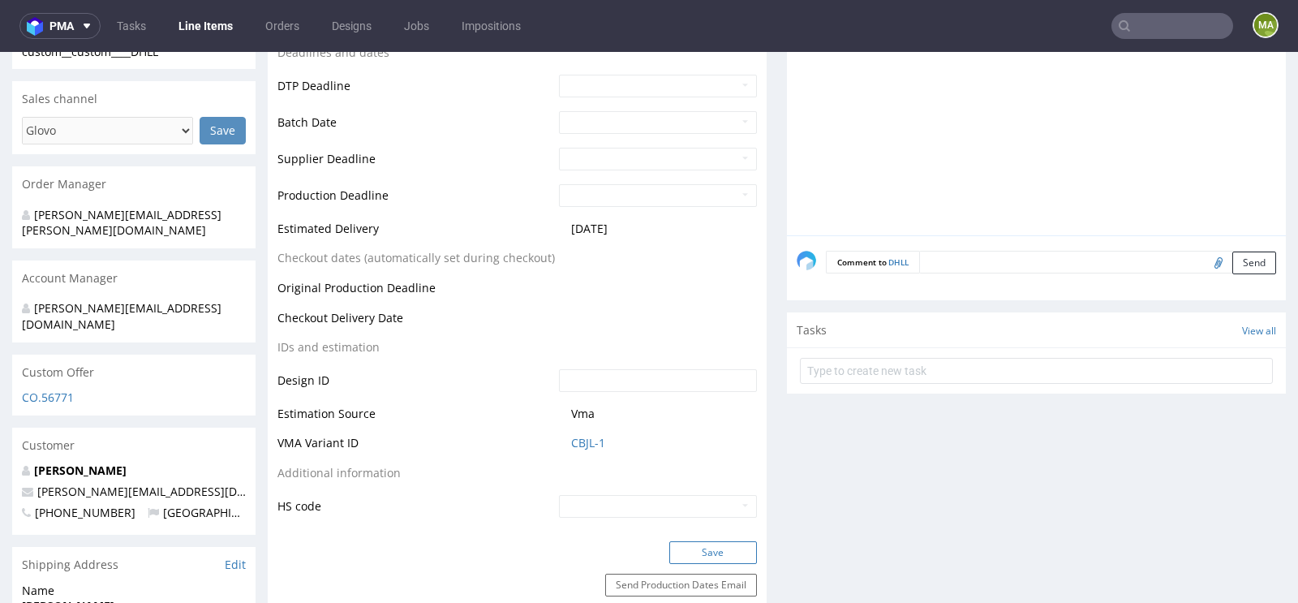
click at [701, 541] on button "Save" at bounding box center [713, 552] width 88 height 23
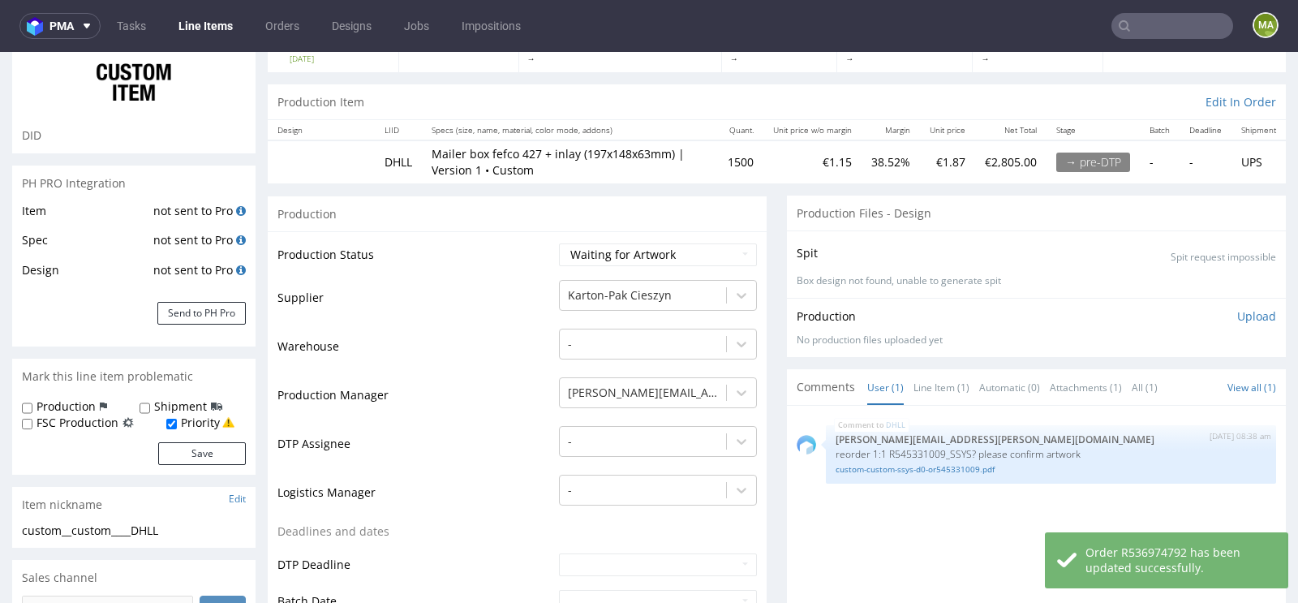
scroll to position [144, 0]
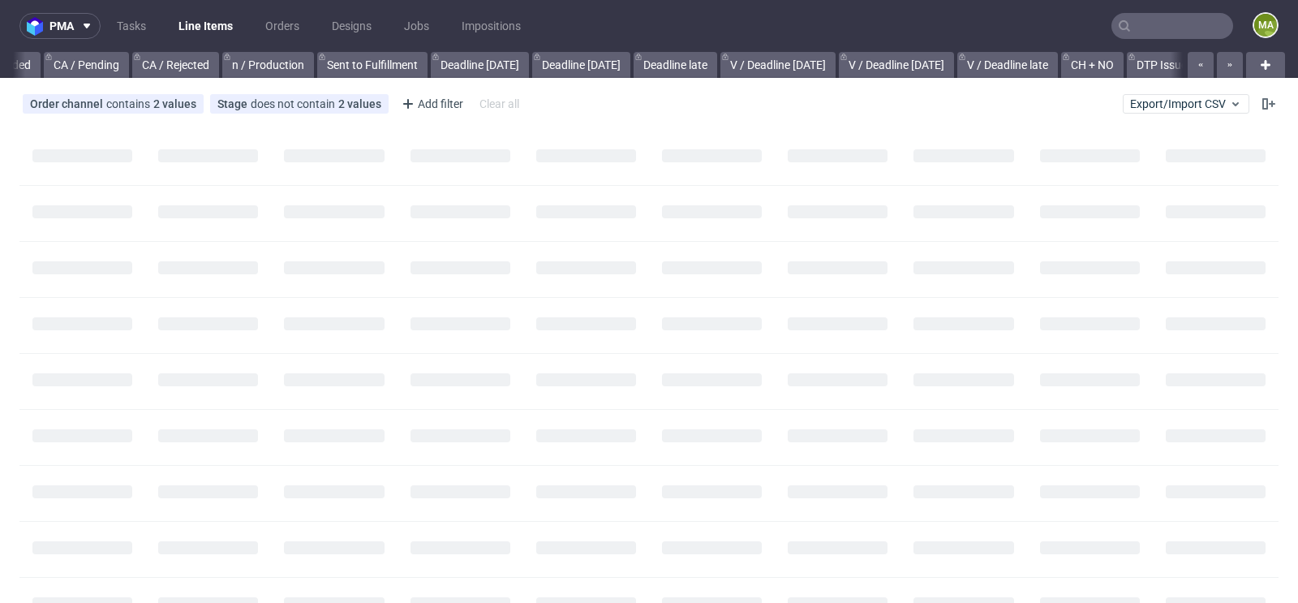
click at [1146, 32] on input "text" at bounding box center [1172, 26] width 122 height 26
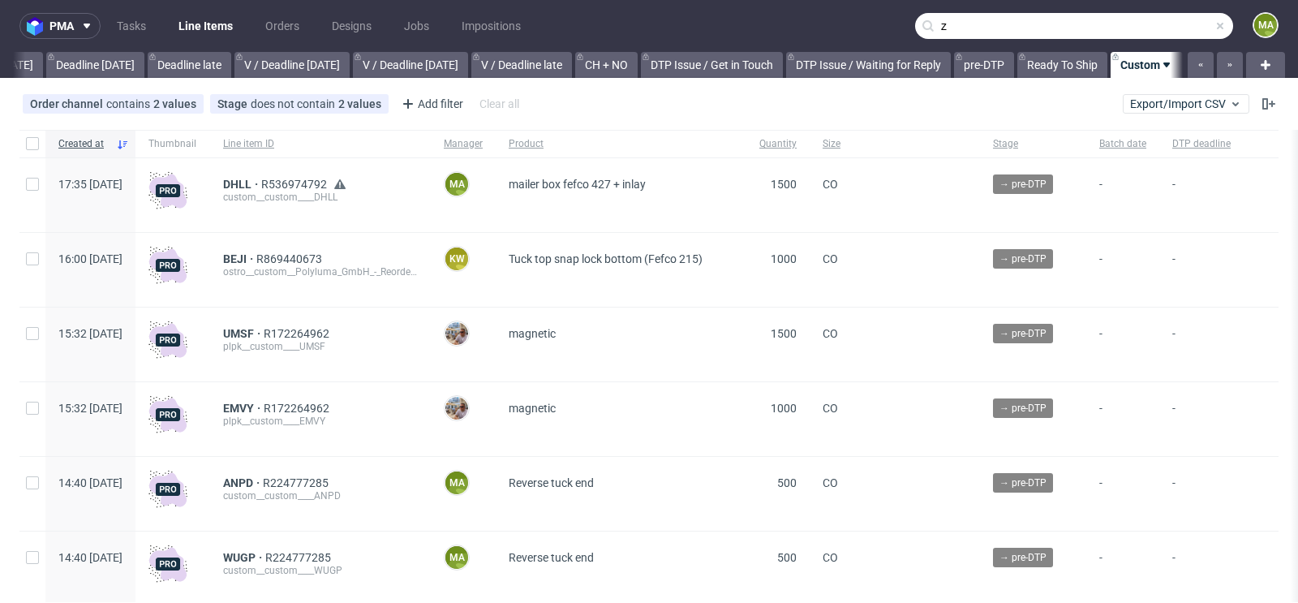
scroll to position [0, 1834]
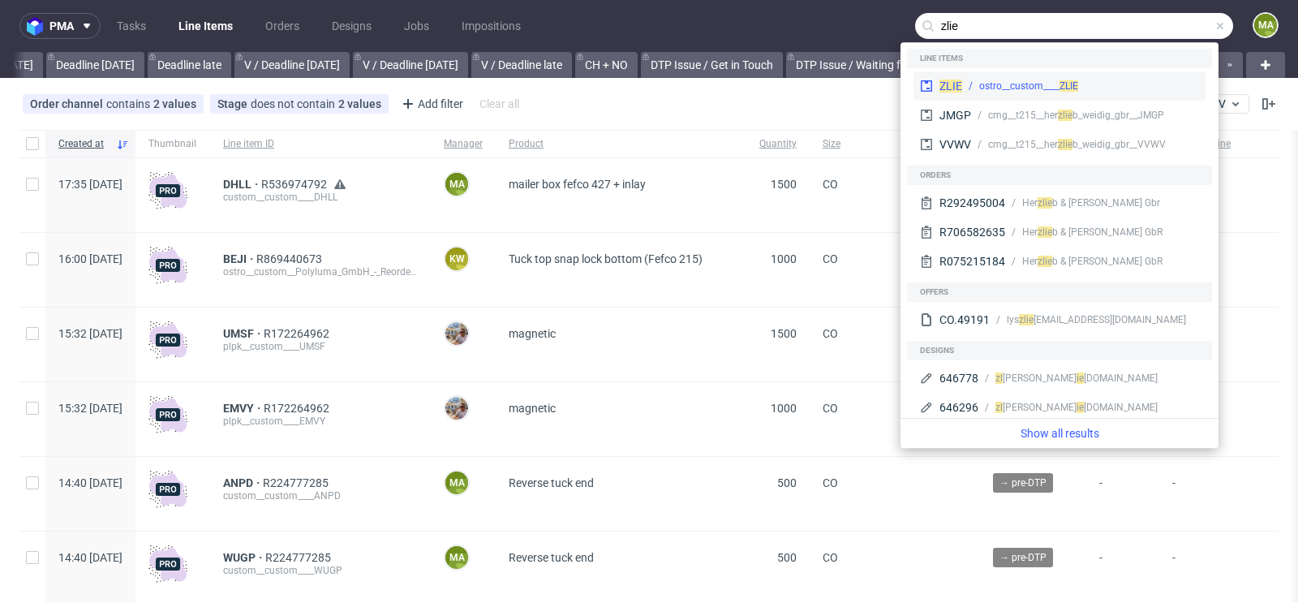
type input "zlie"
click at [1016, 71] on div "ZLIE ostro__custom____ ZLIE" at bounding box center [1059, 85] width 292 height 29
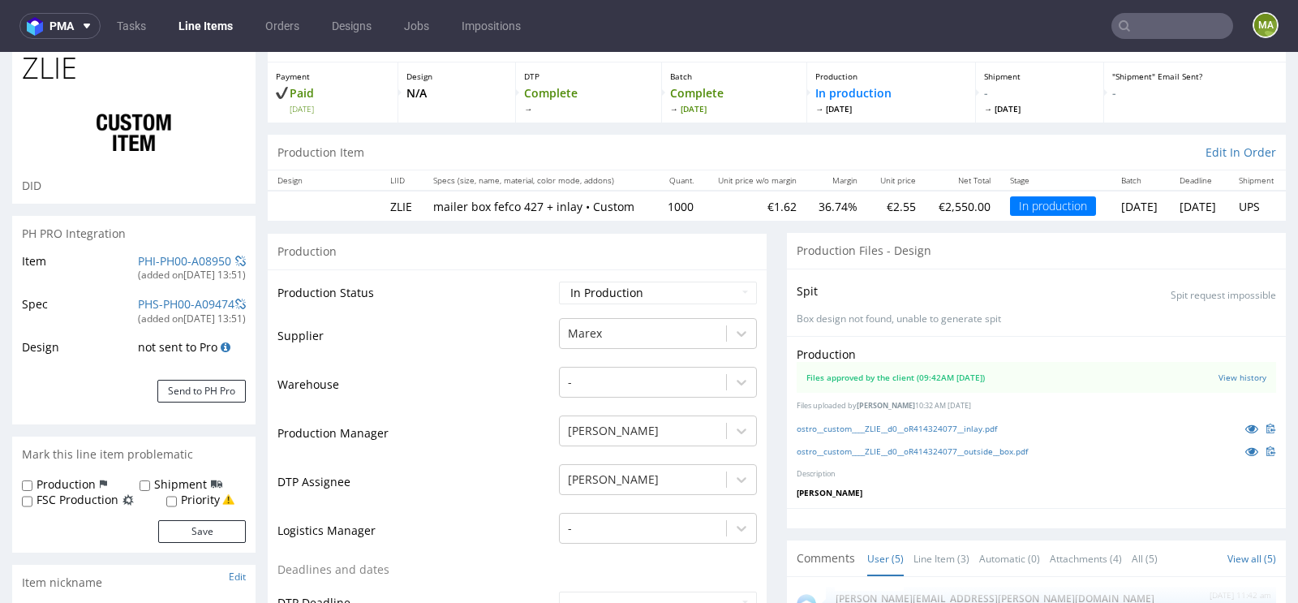
scroll to position [97, 0]
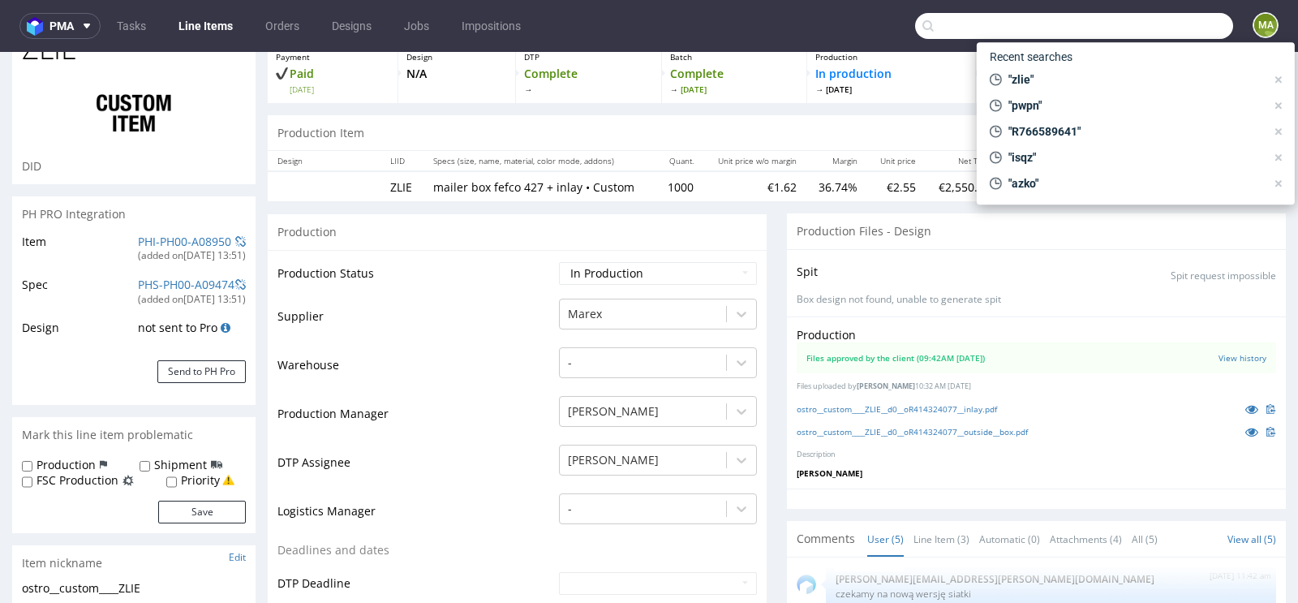
click at [1116, 37] on input "text" at bounding box center [1074, 26] width 318 height 26
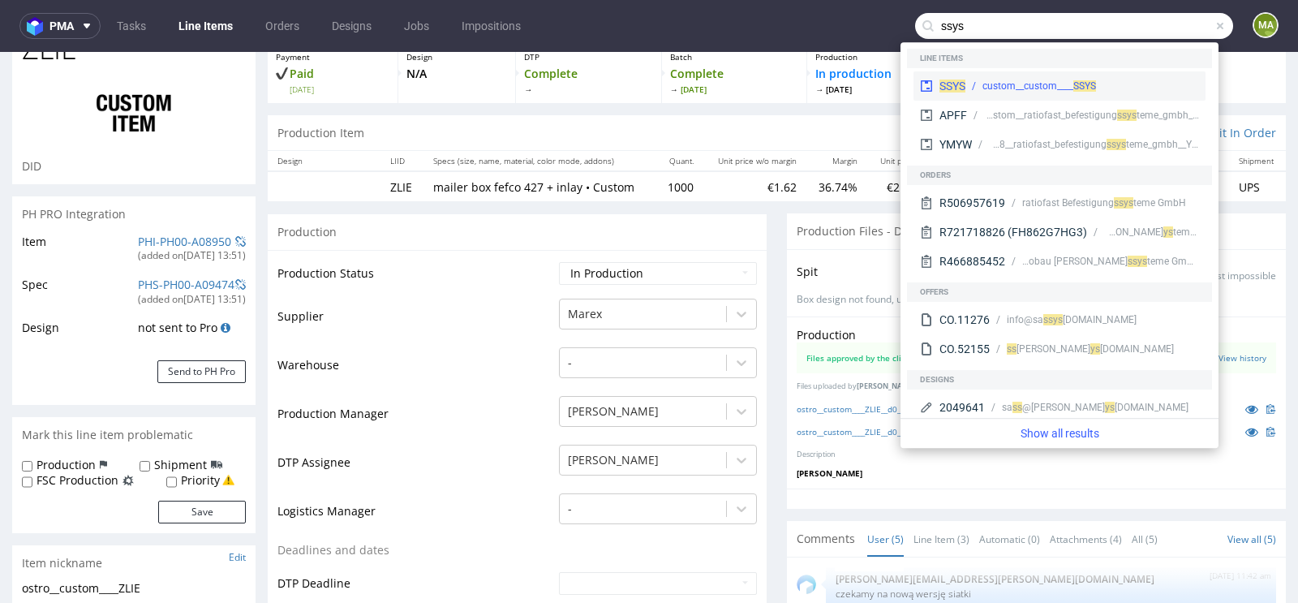
type input "ssys"
click at [954, 75] on div "SSYS custom__custom____ SSYS" at bounding box center [1059, 85] width 292 height 29
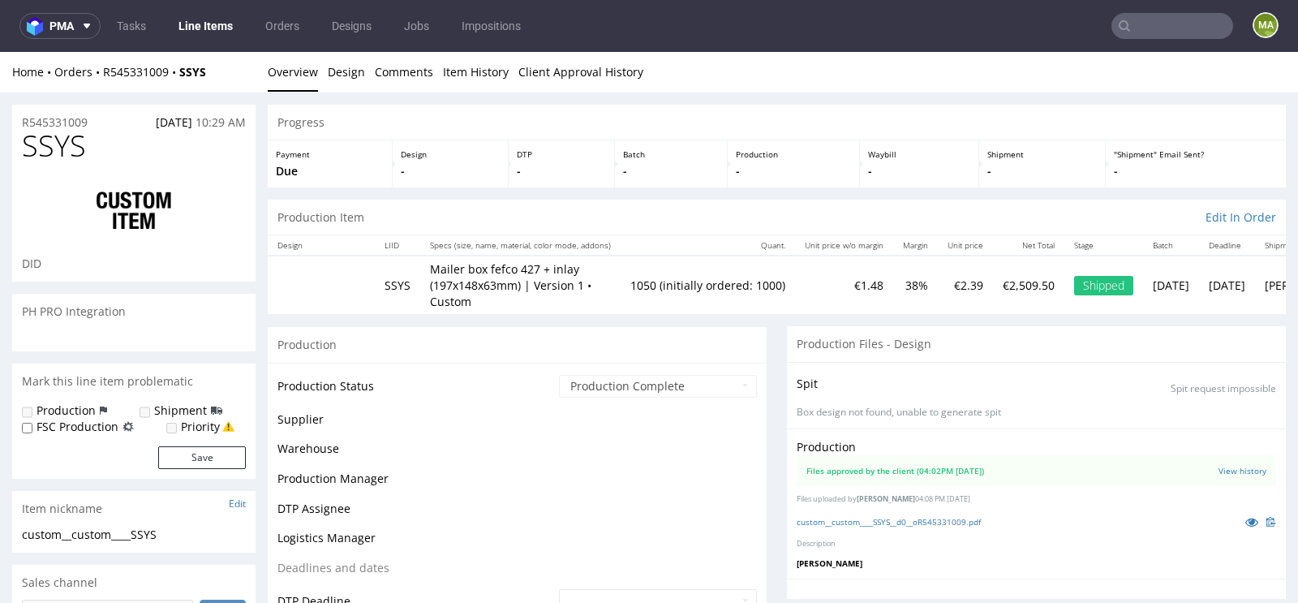
scroll to position [359, 0]
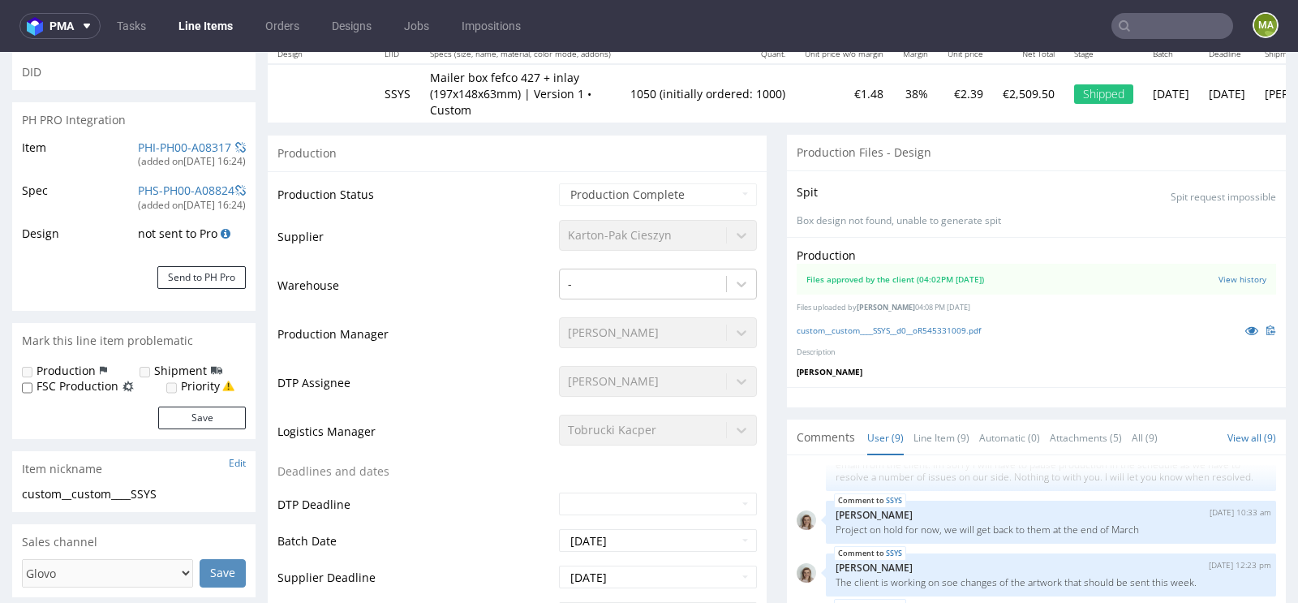
select select "in_progress"
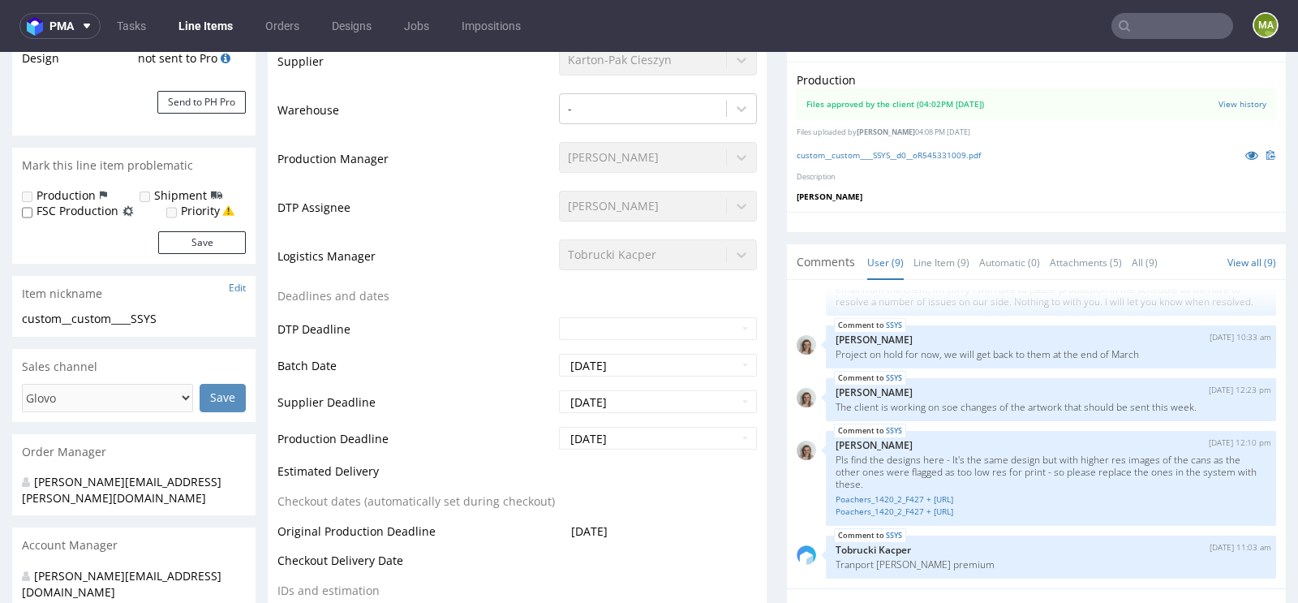
scroll to position [380, 0]
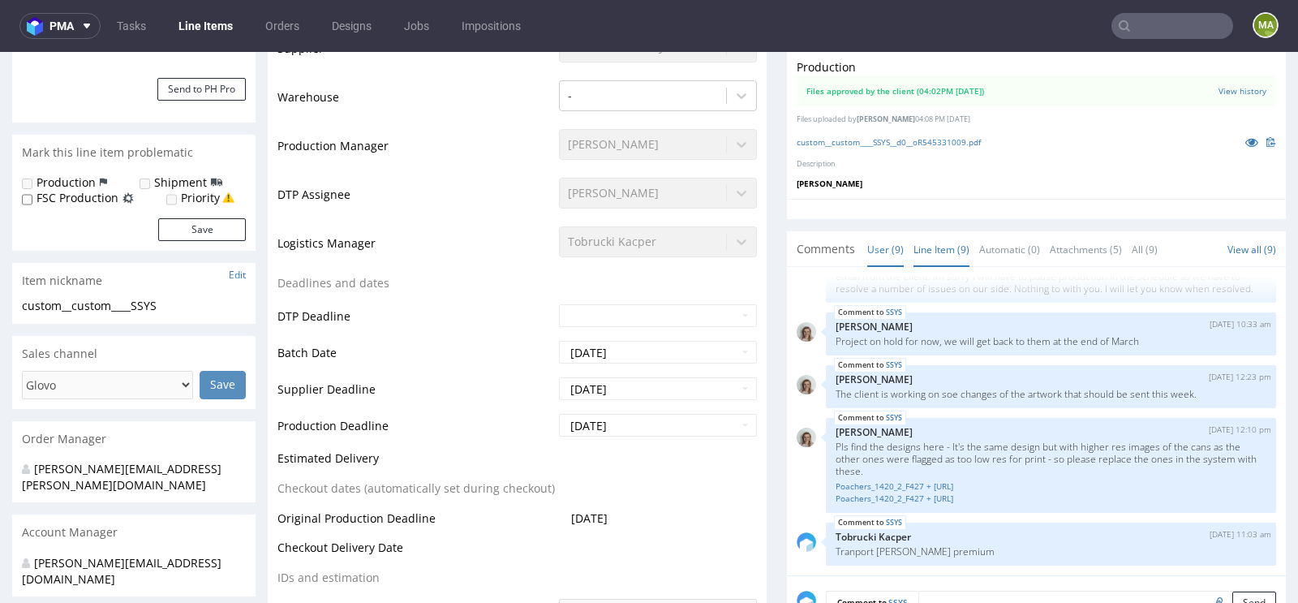
click at [950, 243] on link "Line Item (9)" at bounding box center [941, 249] width 56 height 35
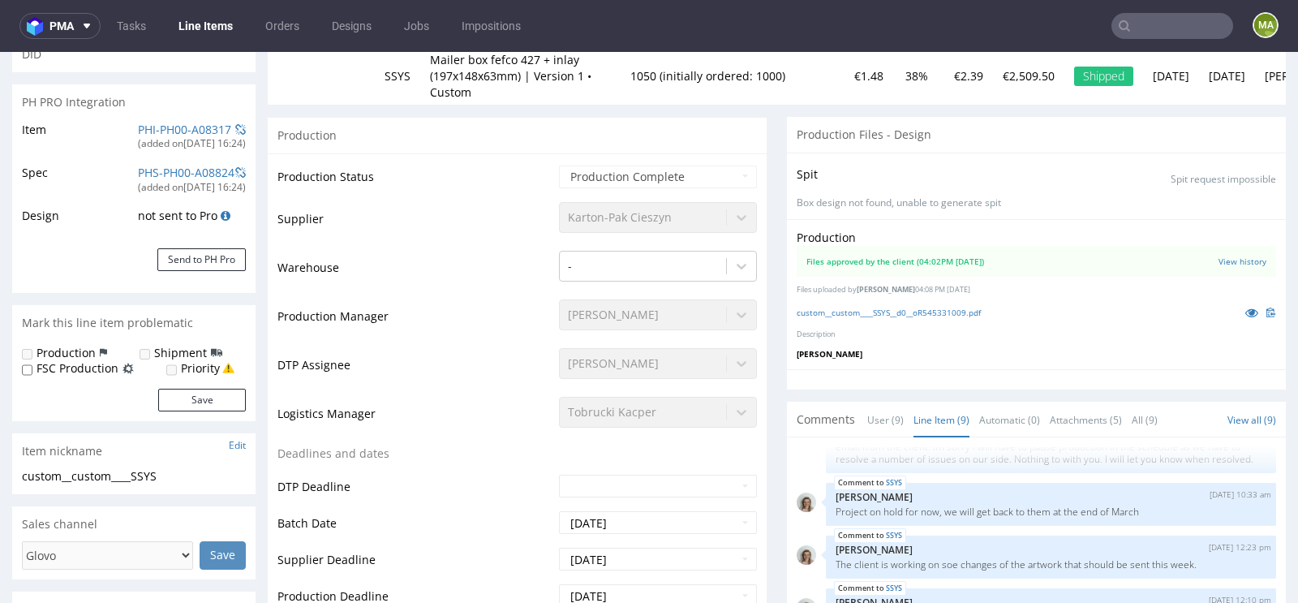
scroll to position [0, 0]
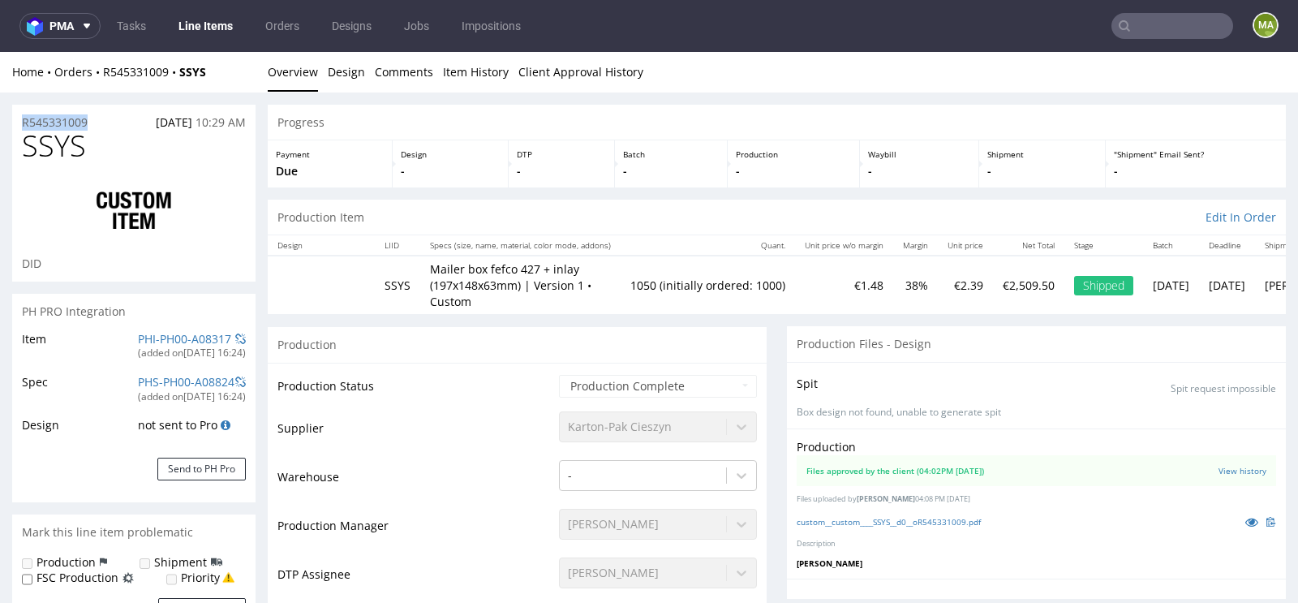
drag, startPoint x: 105, startPoint y: 125, endPoint x: 0, endPoint y: 125, distance: 104.6
copy p "R545331009"
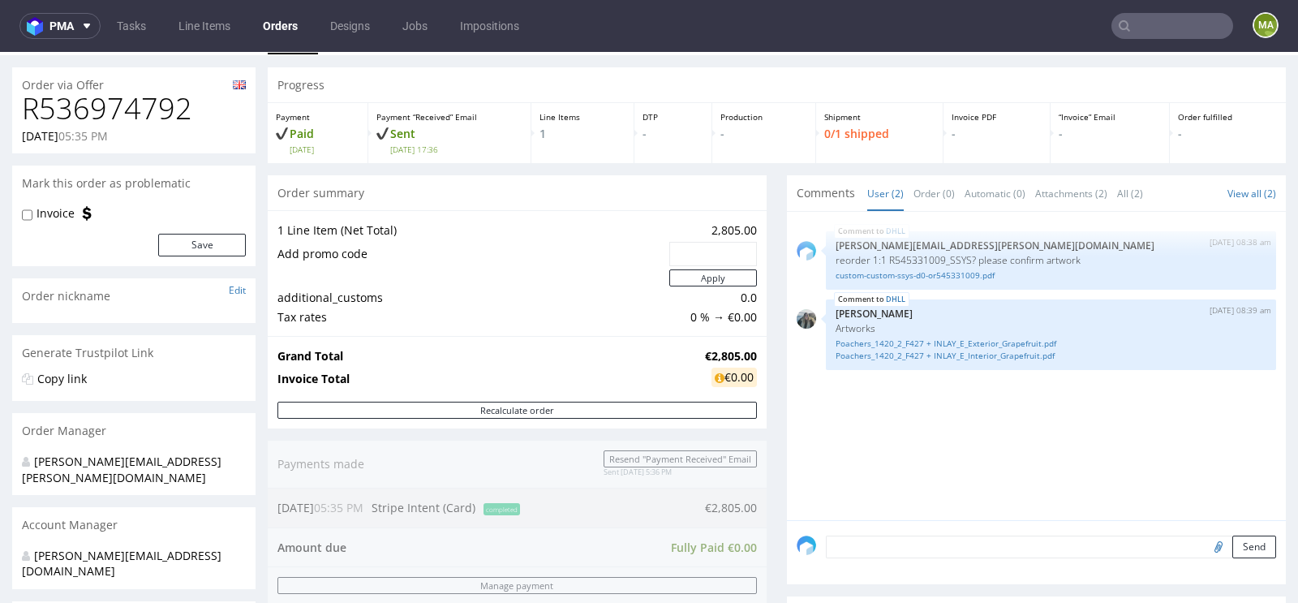
scroll to position [41, 0]
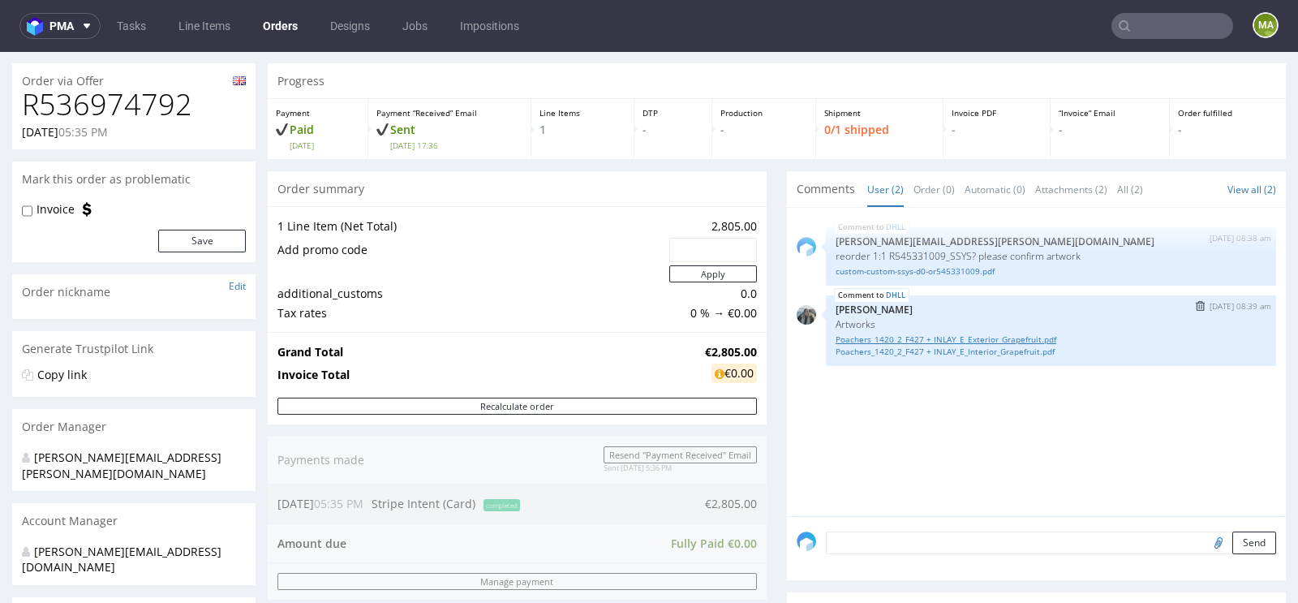
click at [938, 335] on link "Poachers_1420_2_F427 + INLAY_E_Exterior_Grapefruit.pdf" at bounding box center [1051, 339] width 431 height 12
click at [971, 269] on link "custom-custom-ssys-d0-or545331009.pdf" at bounding box center [1051, 271] width 431 height 12
click at [1196, 238] on img "submit" at bounding box center [1200, 238] width 9 height 10
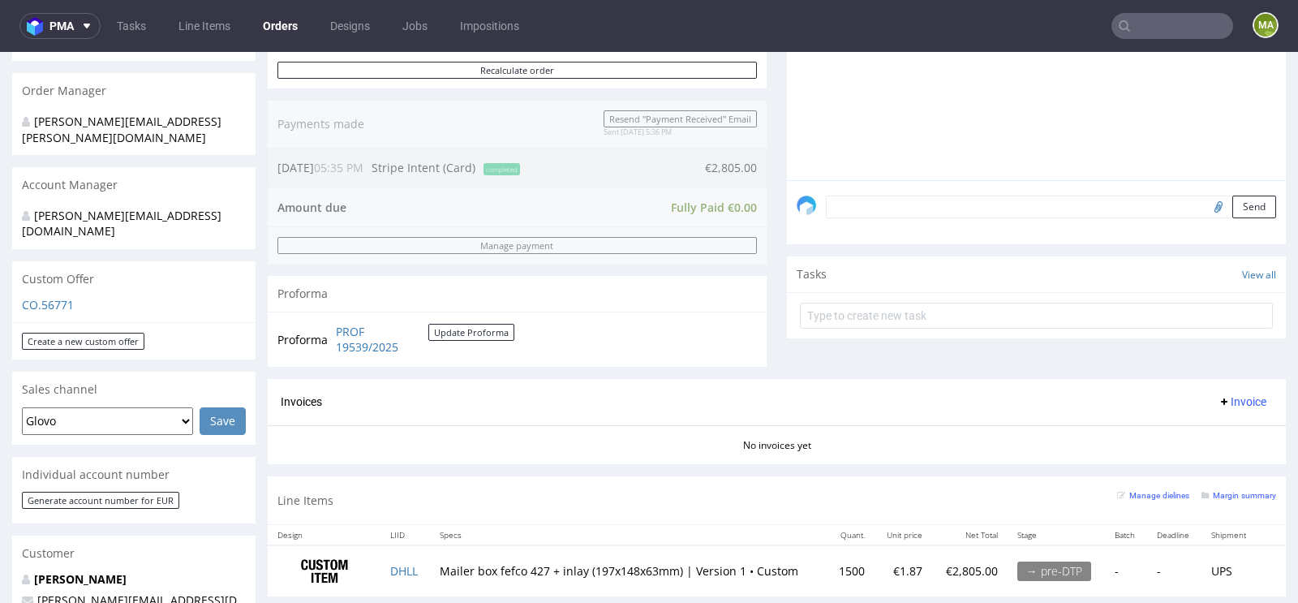
scroll to position [618, 0]
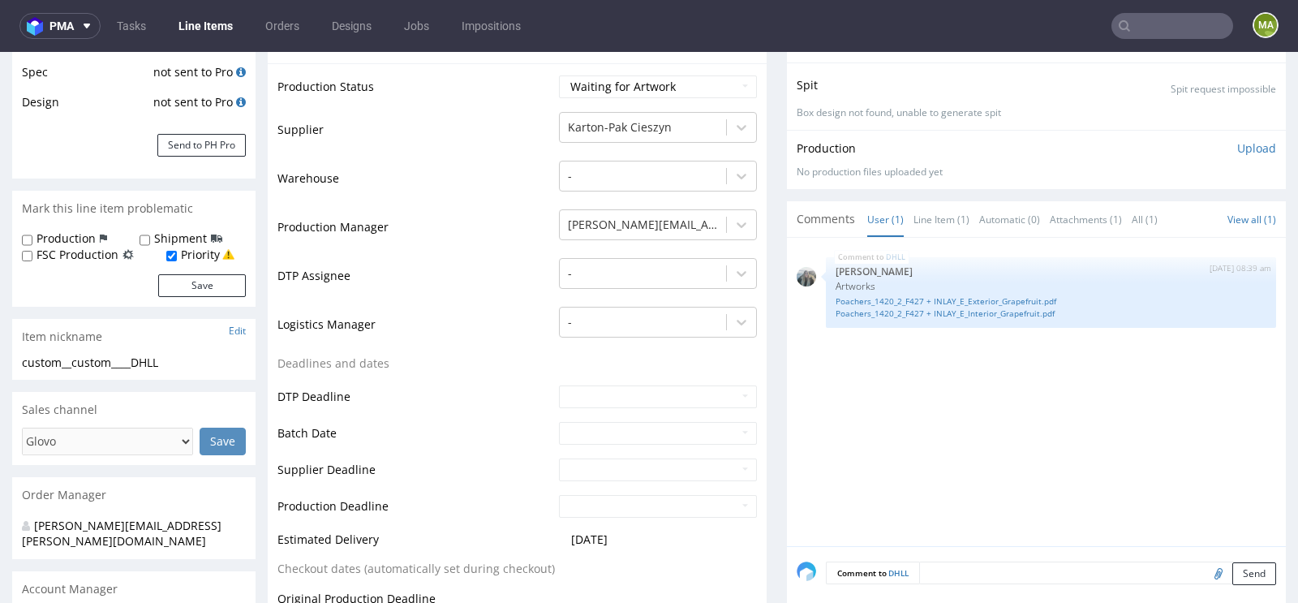
scroll to position [335, 0]
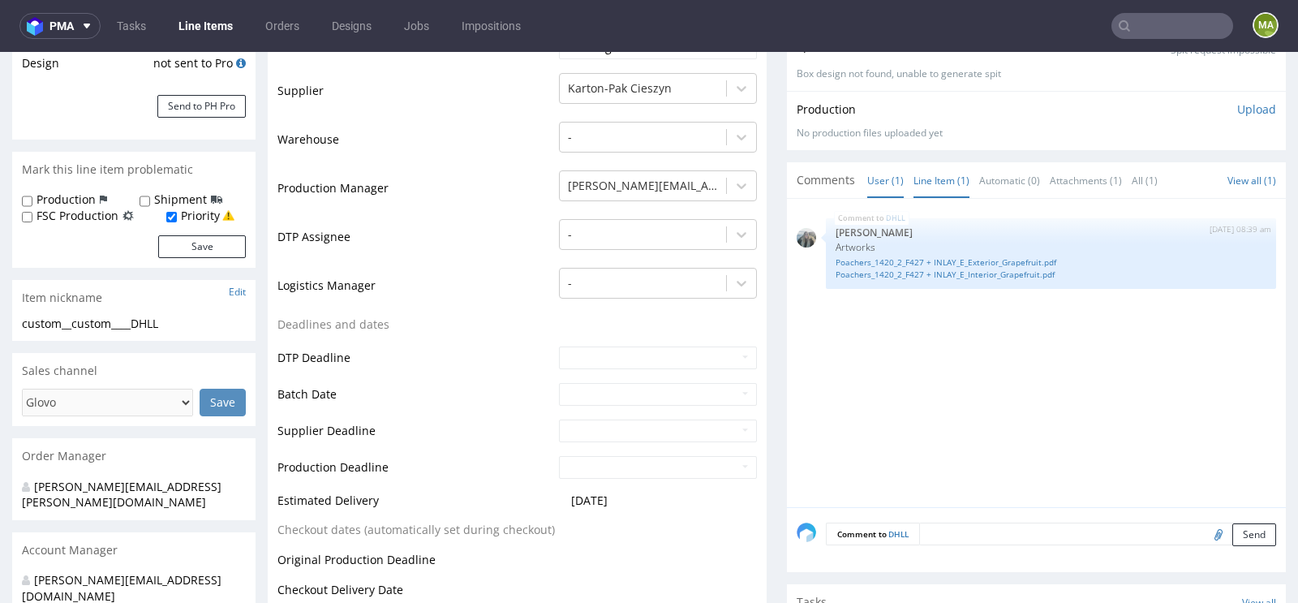
click at [934, 183] on link "Line Item (1)" at bounding box center [941, 180] width 56 height 35
click at [961, 522] on textarea at bounding box center [1097, 533] width 357 height 23
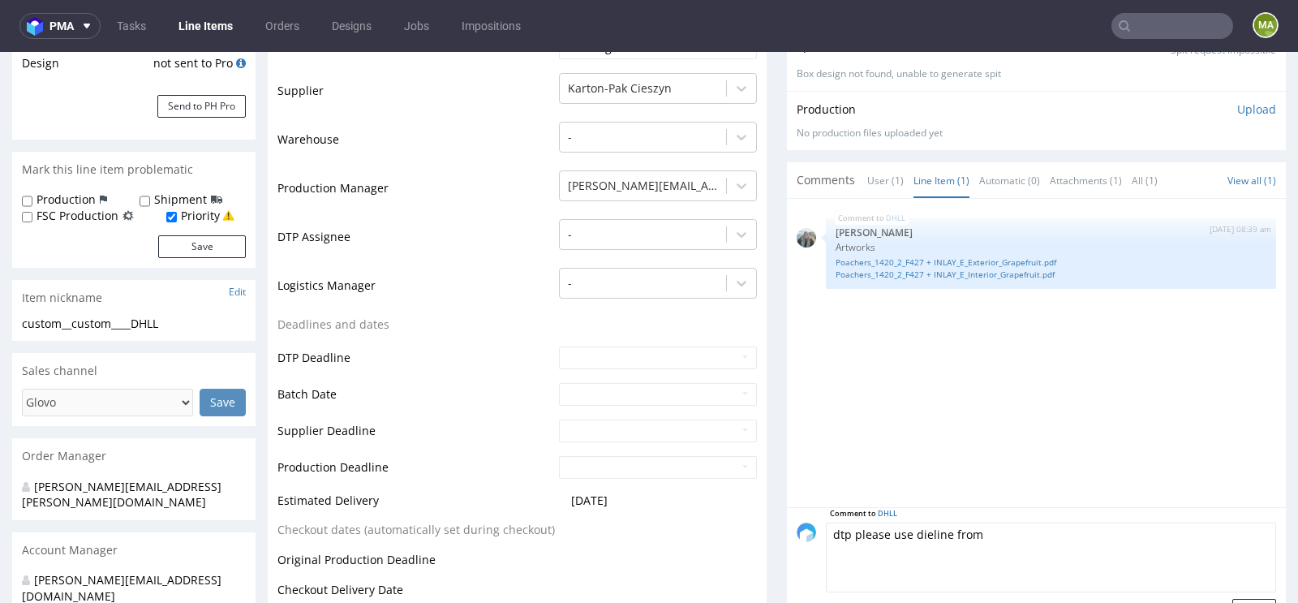
paste textarea "R545331009"
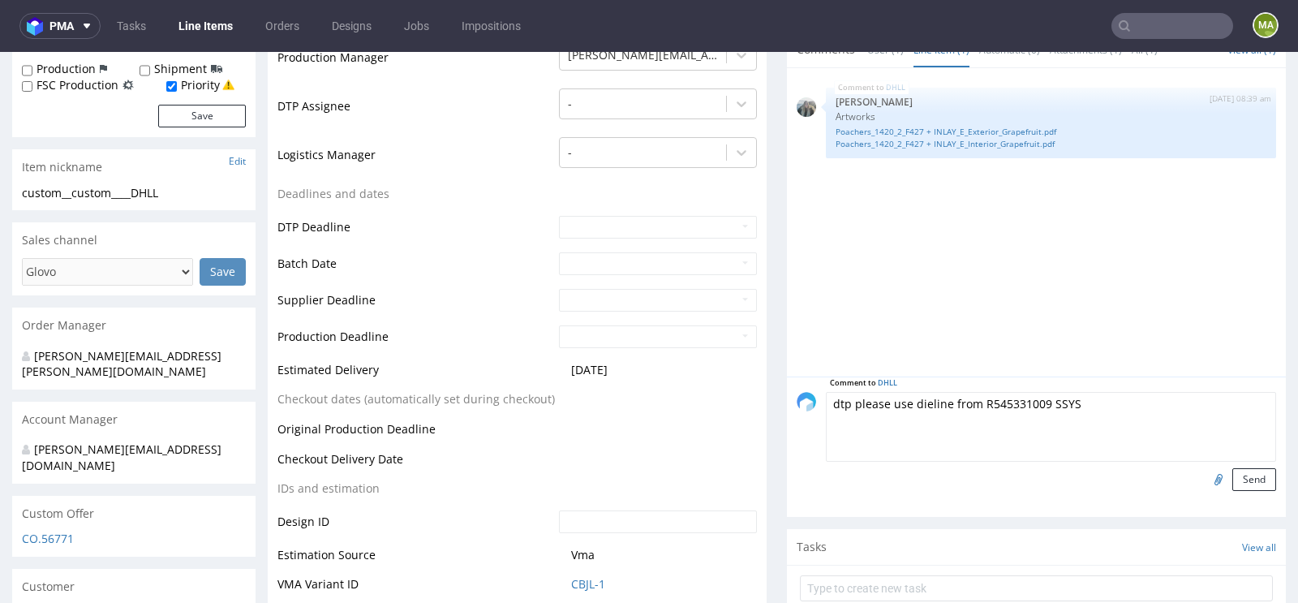
scroll to position [497, 0]
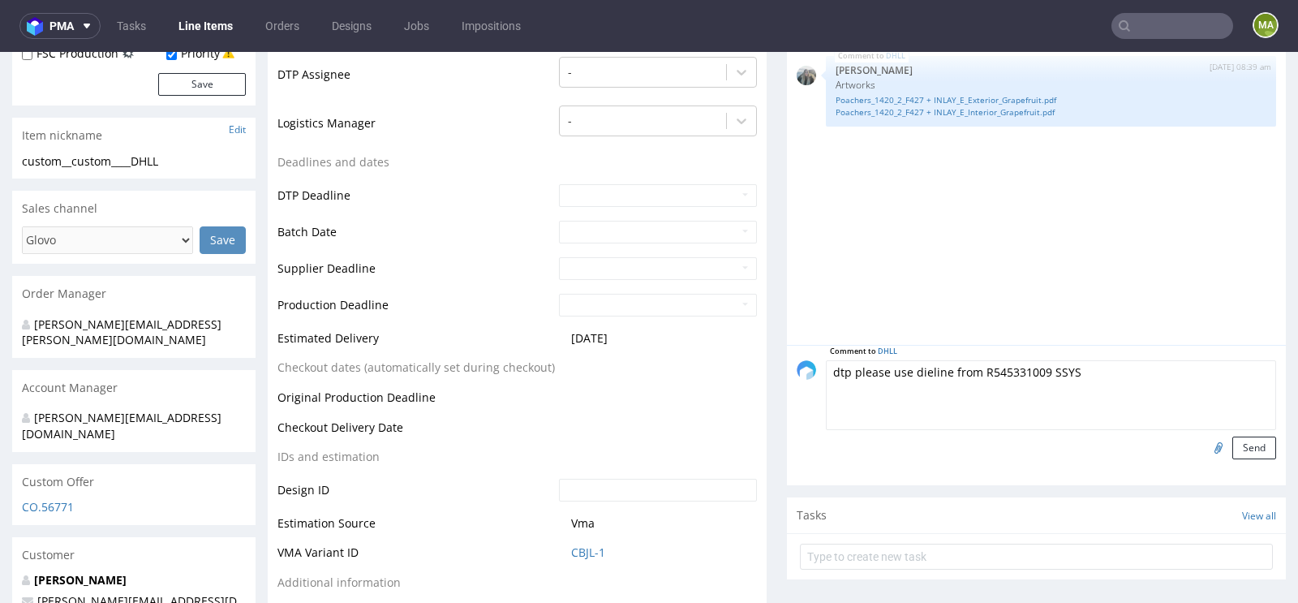
type textarea "dtp please use dieline from R545331009 SSYS"
click at [1255, 459] on div "Comment to DHLL dtp please use dieline from R545331009 SSYS Send" at bounding box center [1036, 415] width 499 height 140
click at [1254, 453] on button "Send" at bounding box center [1254, 447] width 44 height 23
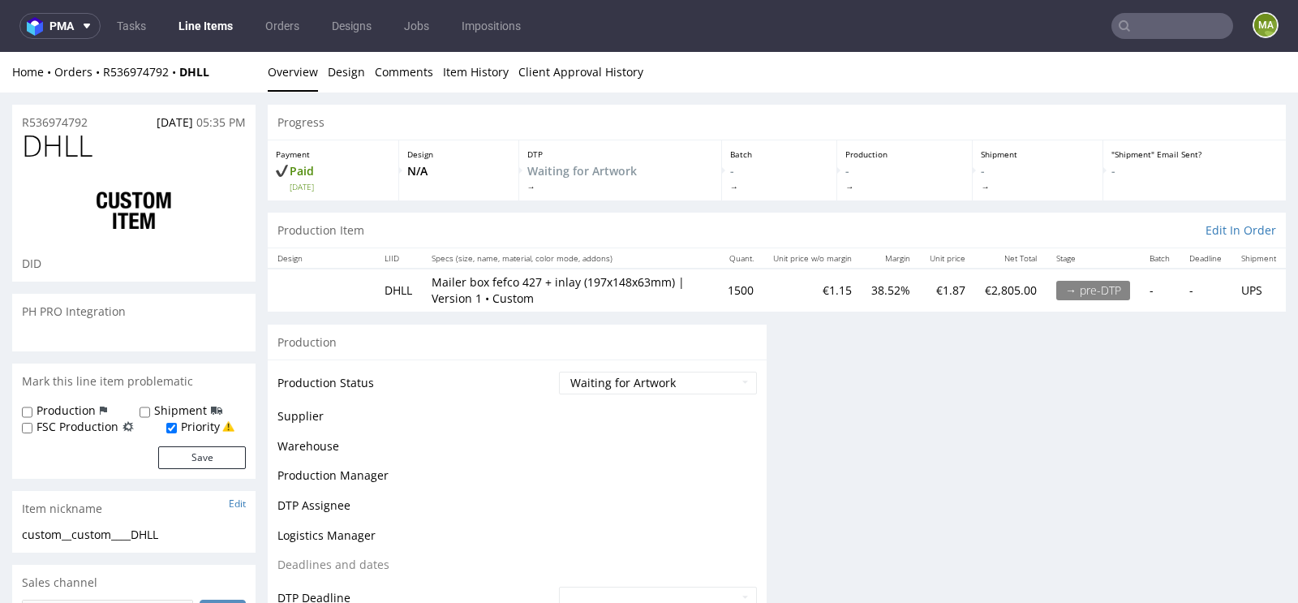
scroll to position [0, 0]
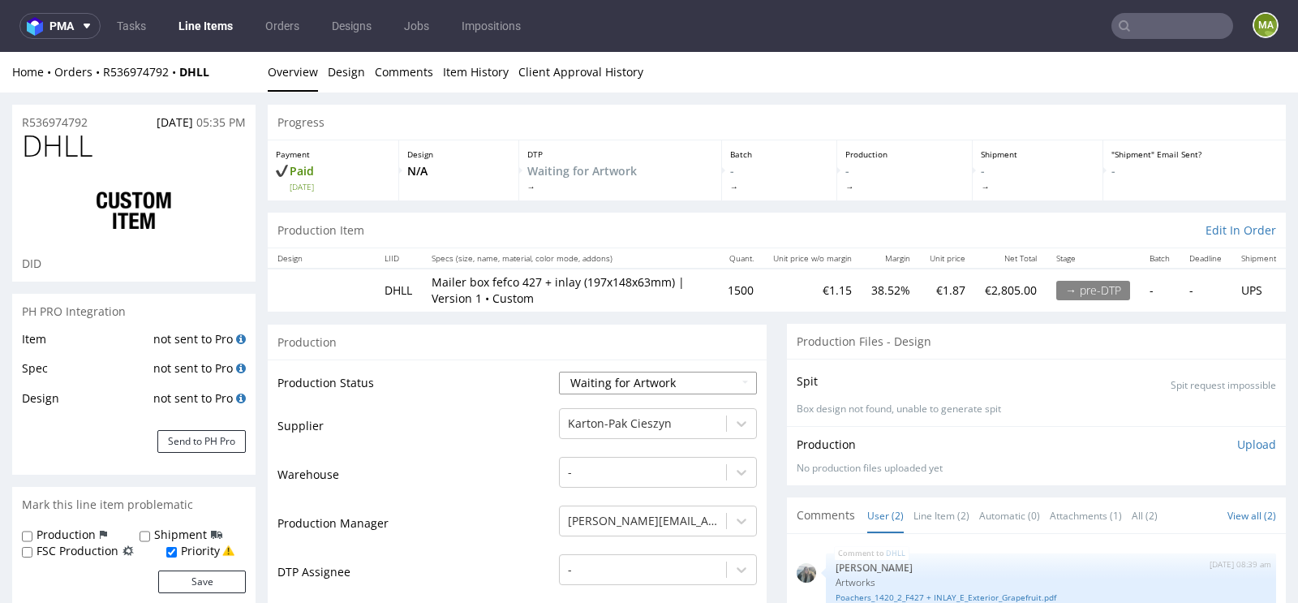
click at [630, 380] on select "Waiting for Artwork Waiting for Diecut Waiting for Mockup Waiting for DTP Waiti…" at bounding box center [658, 383] width 198 height 23
select select "dtp_waiting_for_check"
click at [559, 372] on select "Waiting for Artwork Waiting for Diecut Waiting for Mockup Waiting for DTP Waiti…" at bounding box center [658, 383] width 198 height 23
click at [496, 463] on td "Warehouse" at bounding box center [415, 479] width 277 height 49
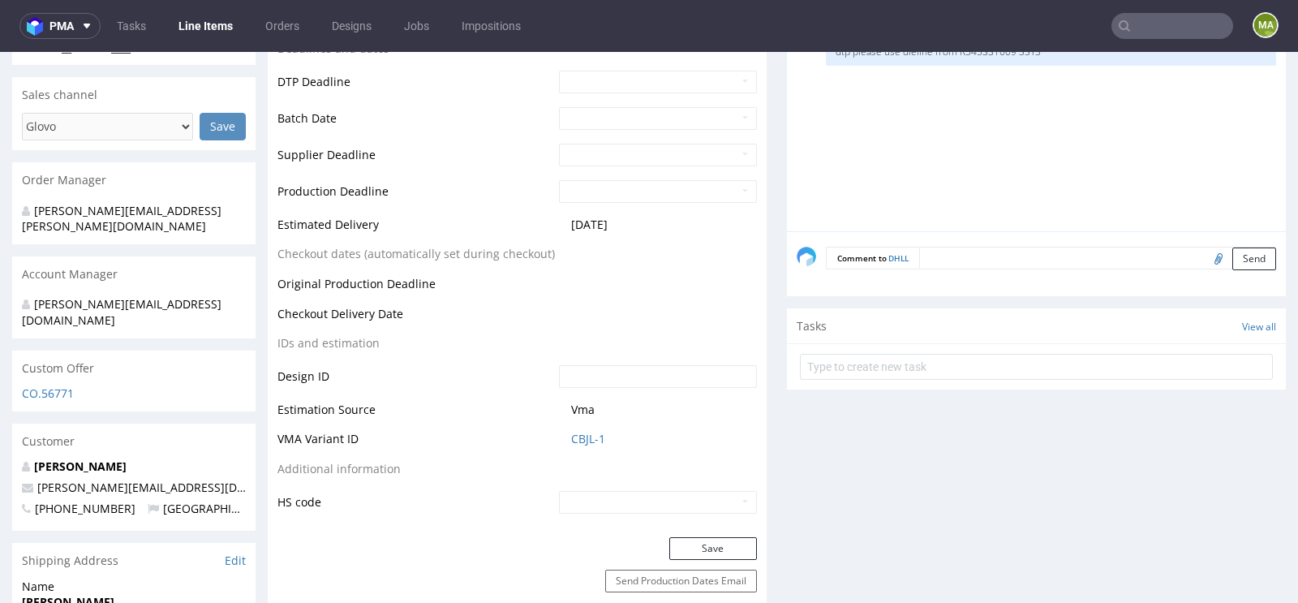
scroll to position [625, 0]
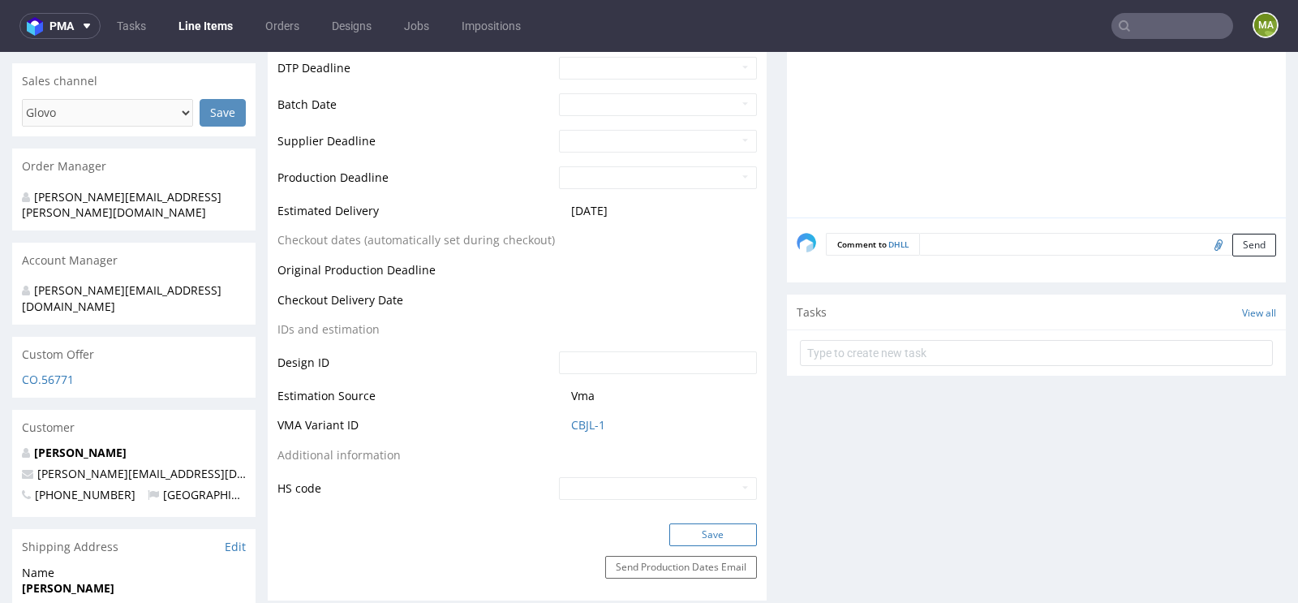
click at [686, 526] on button "Save" at bounding box center [713, 534] width 88 height 23
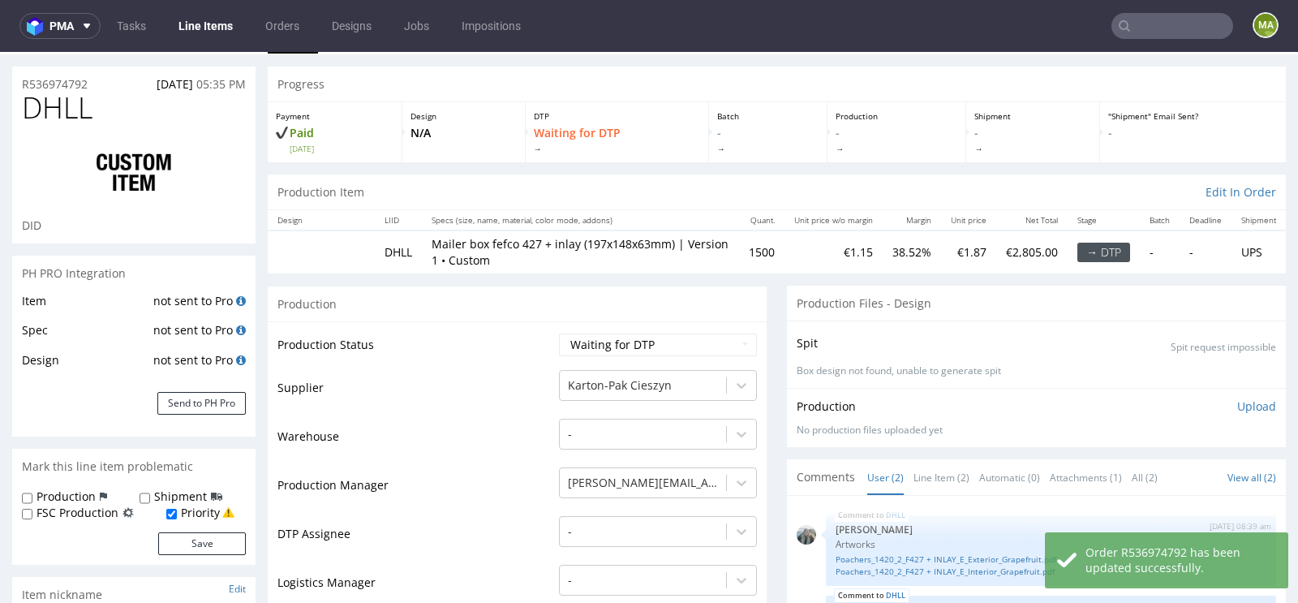
scroll to position [0, 0]
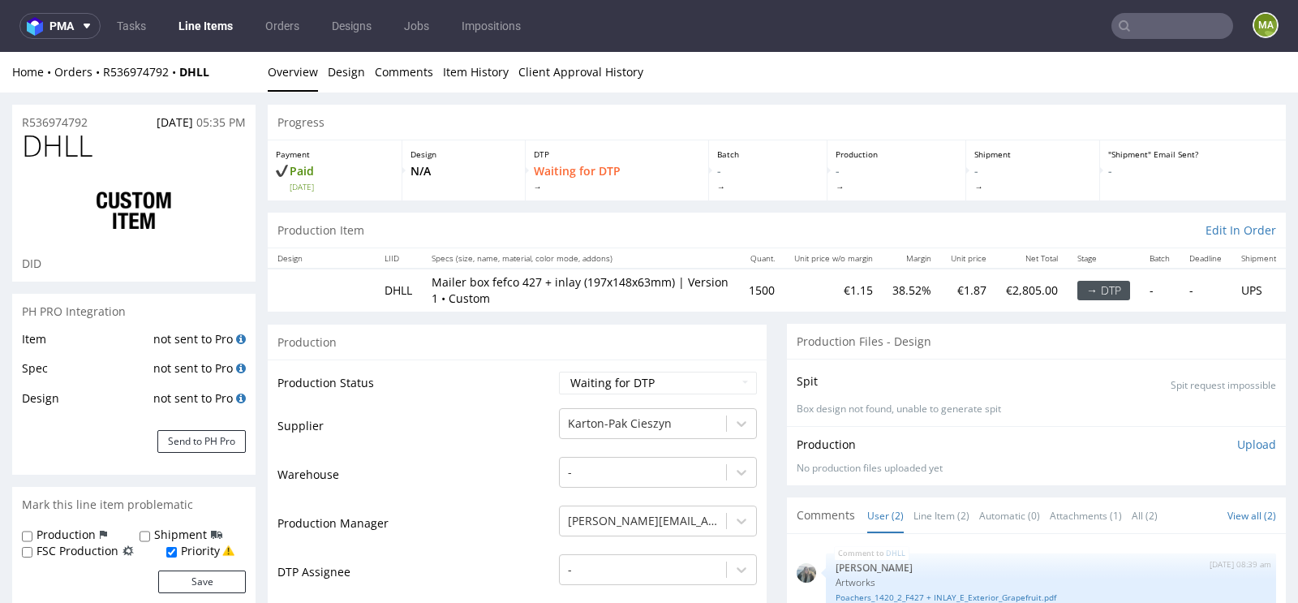
click at [60, 112] on div "R536974792 [DATE] 05:35 PM" at bounding box center [133, 118] width 243 height 26
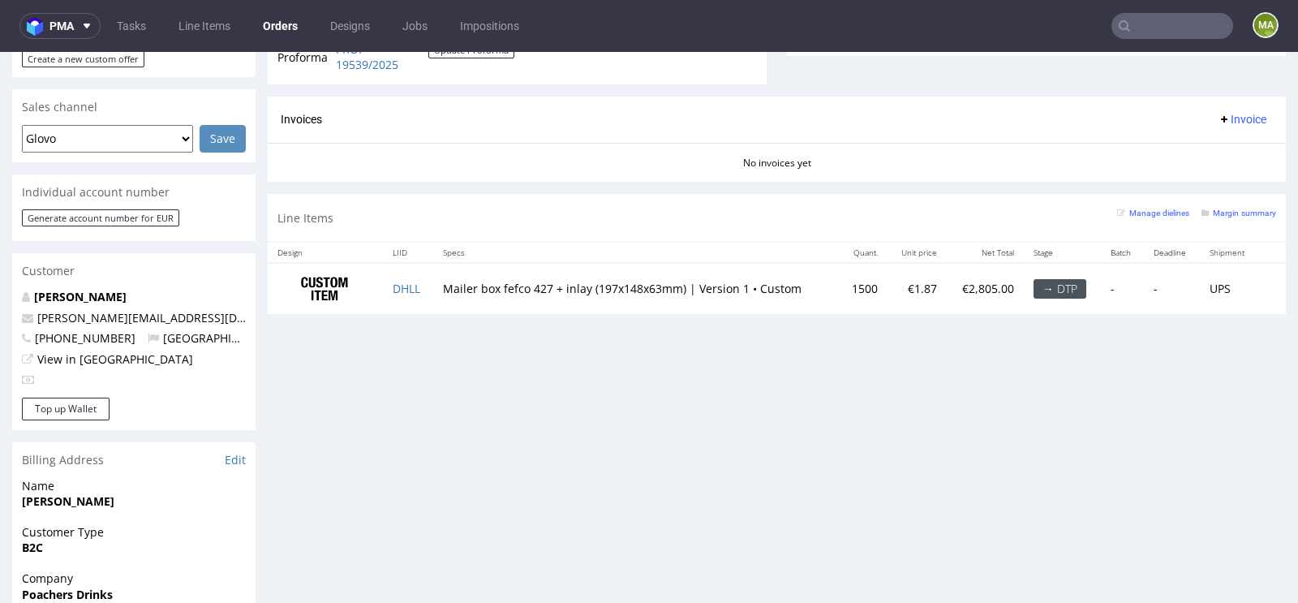
scroll to position [666, 0]
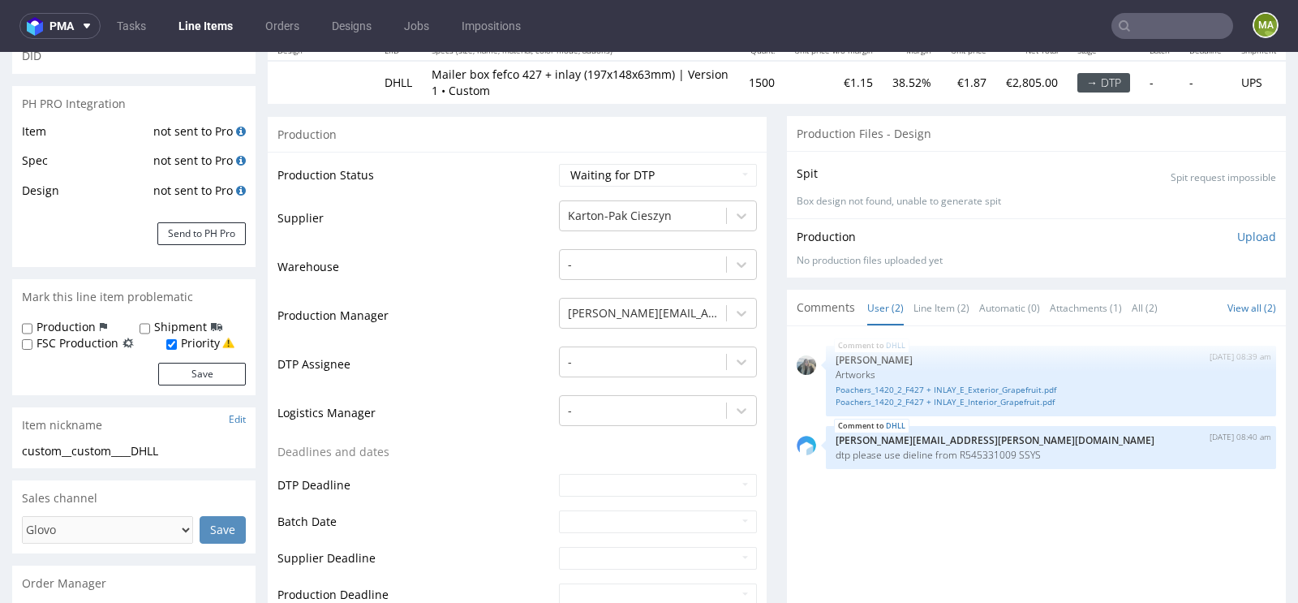
scroll to position [213, 0]
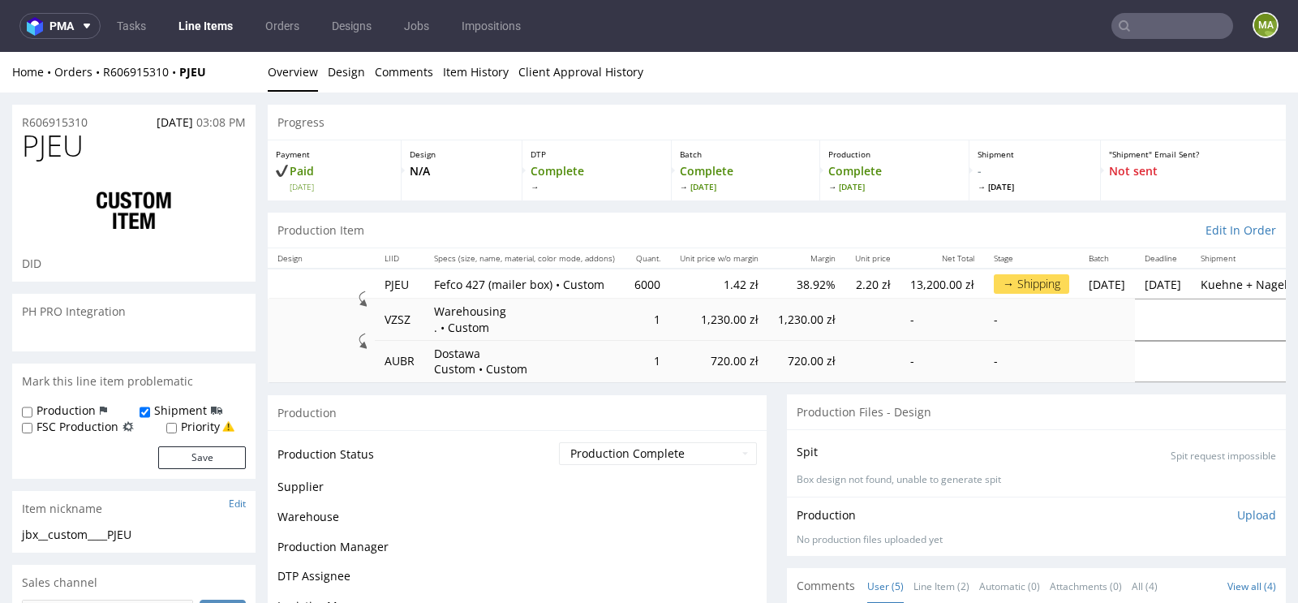
scroll to position [36, 0]
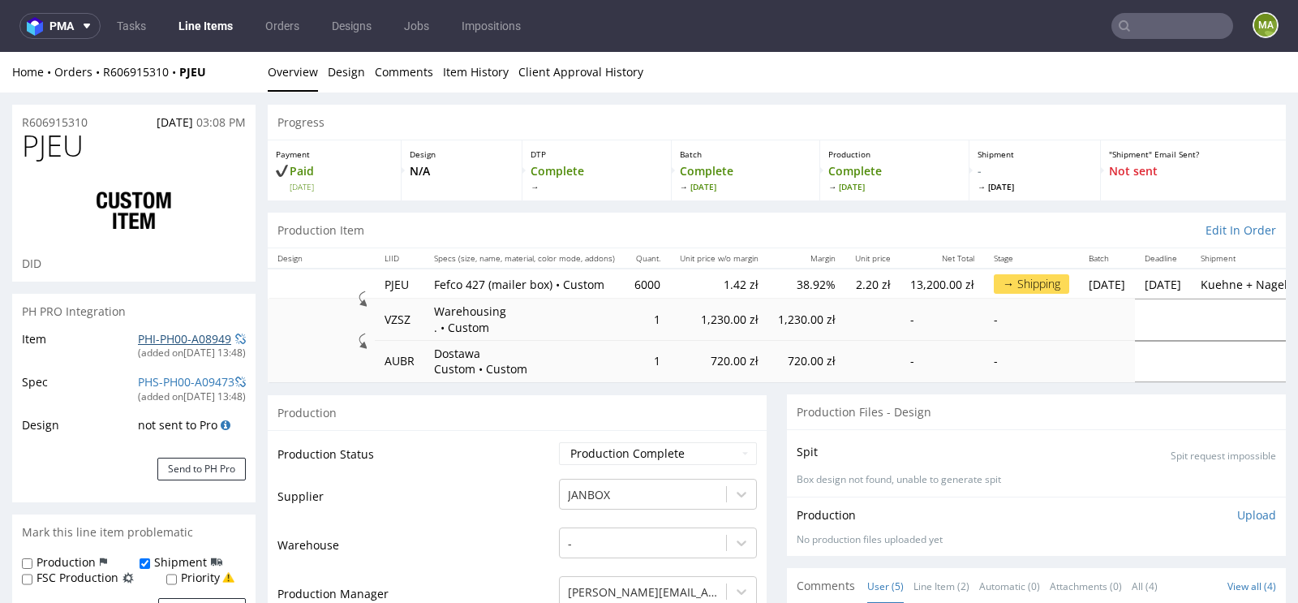
click at [190, 339] on link "PHI-PH00-A08949" at bounding box center [184, 338] width 93 height 15
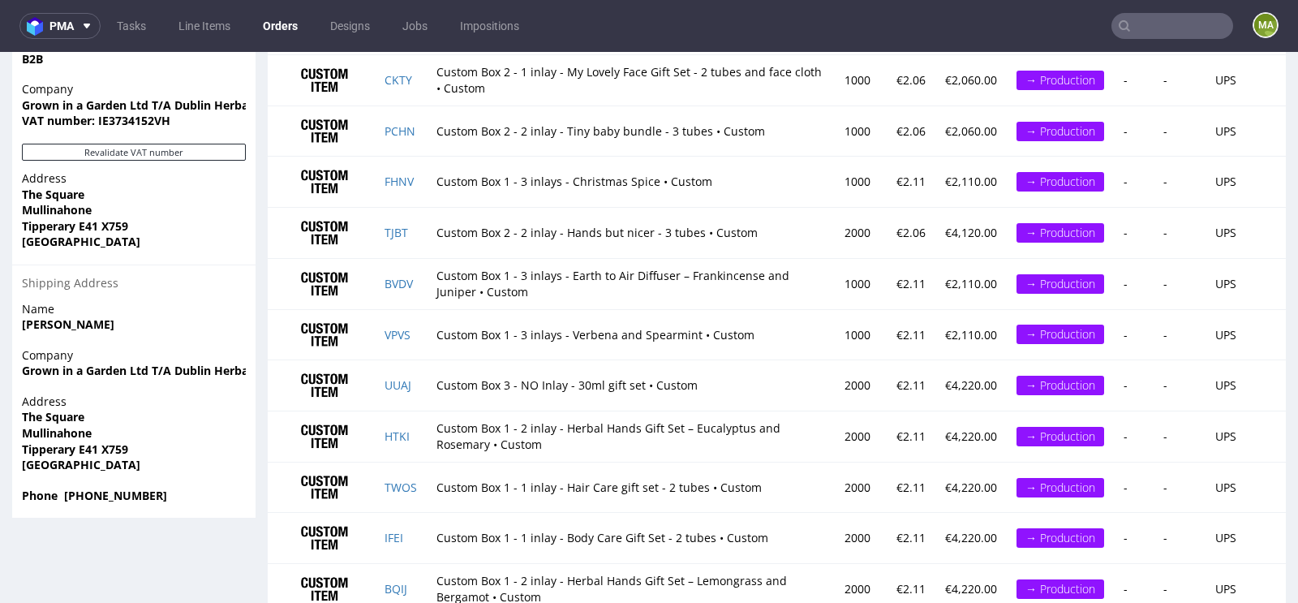
scroll to position [1228, 0]
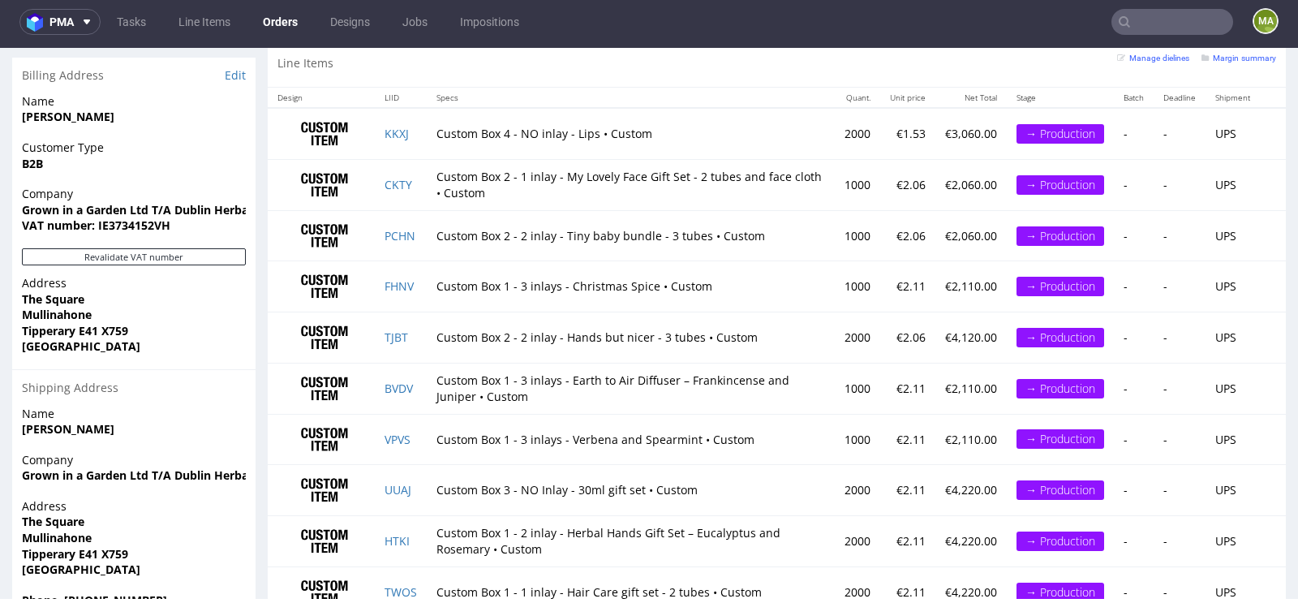
scroll to position [1089, 0]
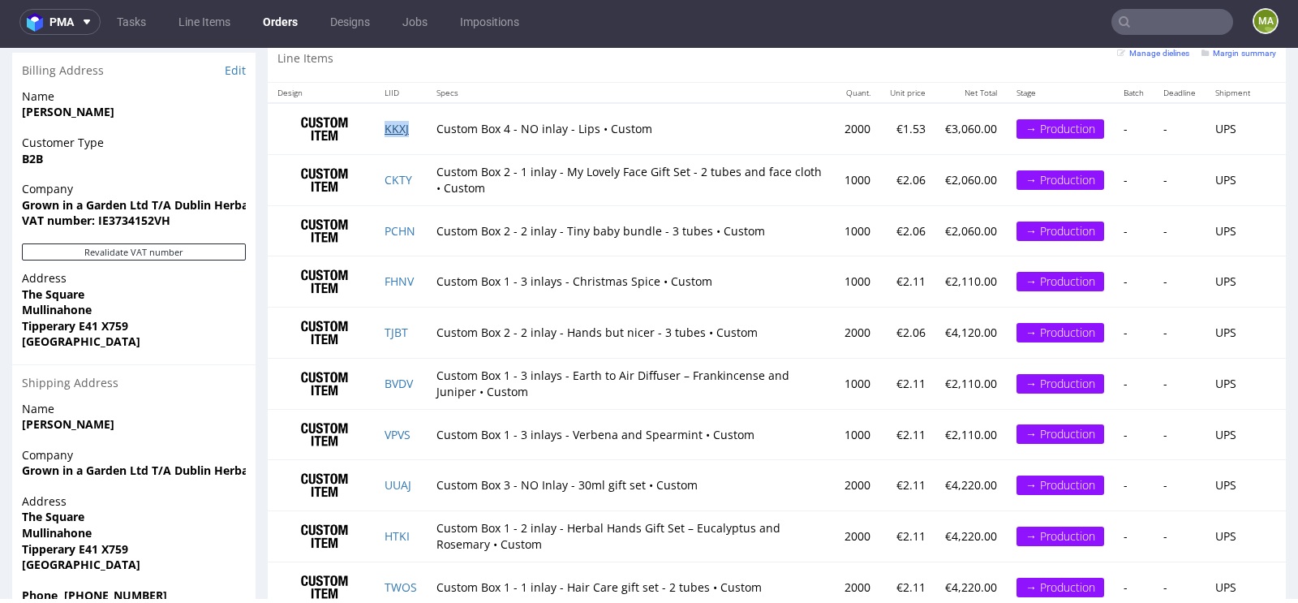
click at [406, 127] on link "KKXJ" at bounding box center [397, 128] width 24 height 15
click at [393, 172] on link "CKTY" at bounding box center [399, 179] width 28 height 15
click at [391, 226] on link "PCHN" at bounding box center [400, 230] width 31 height 15
click at [399, 275] on link "FHNV" at bounding box center [399, 280] width 29 height 15
click at [398, 324] on link "TJBT" at bounding box center [397, 331] width 24 height 15
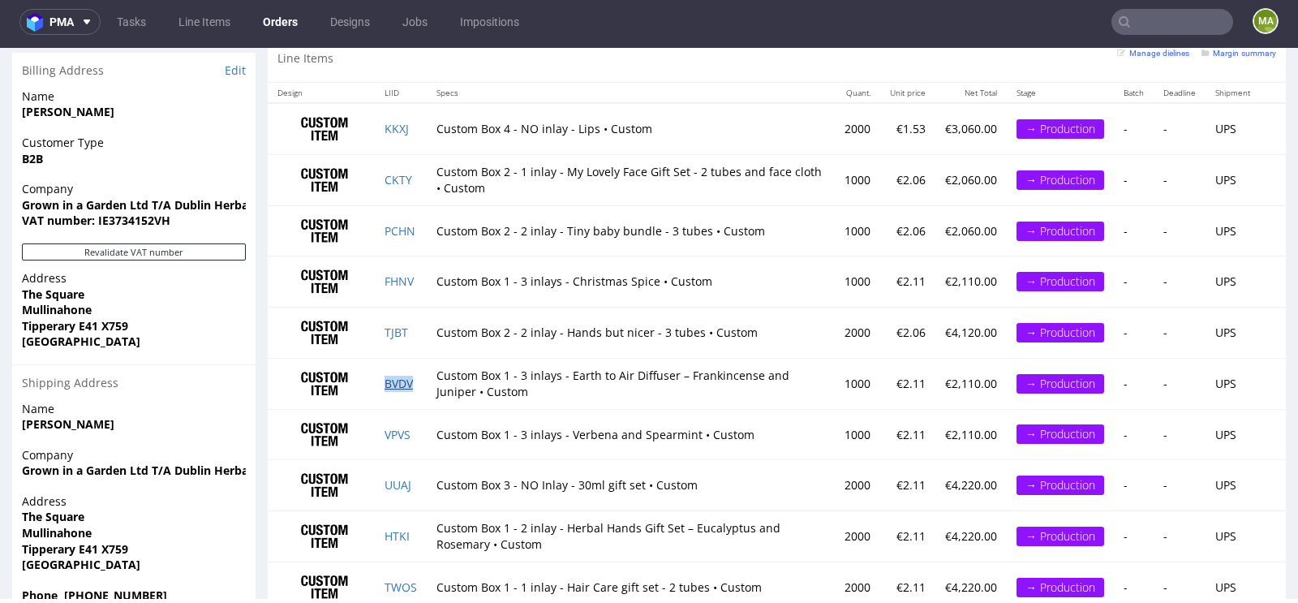
click at [398, 376] on link "BVDV" at bounding box center [399, 383] width 28 height 15
click at [400, 429] on link "VPVS" at bounding box center [398, 434] width 26 height 15
click at [399, 477] on link "UUAJ" at bounding box center [398, 484] width 27 height 15
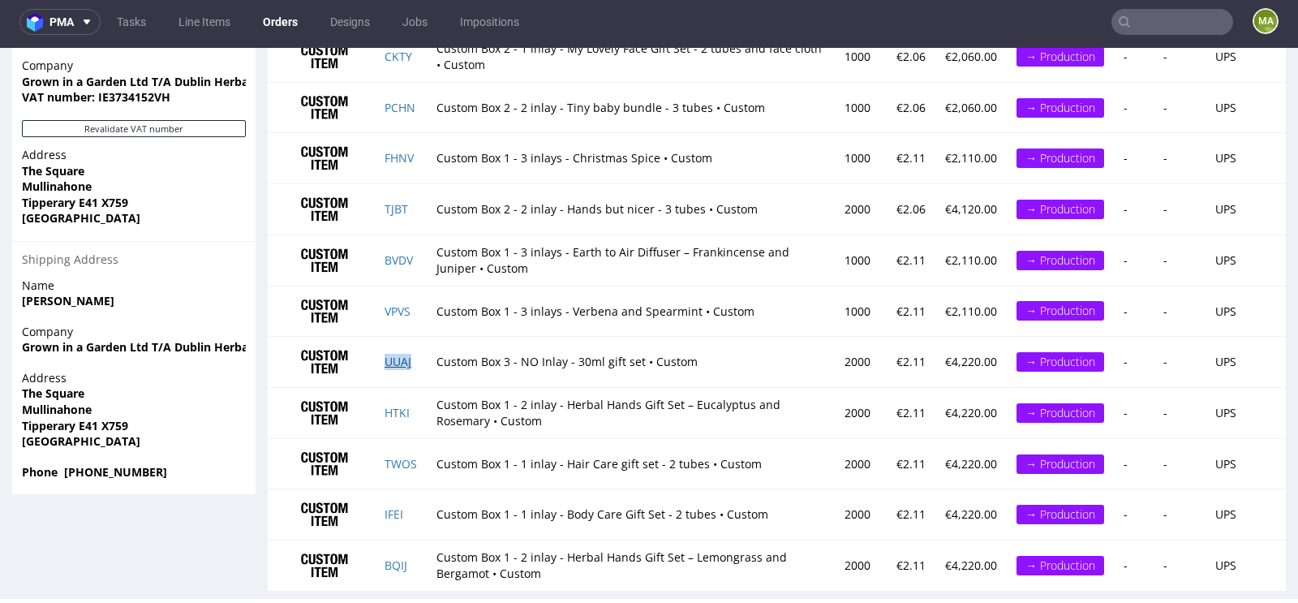
scroll to position [1228, 0]
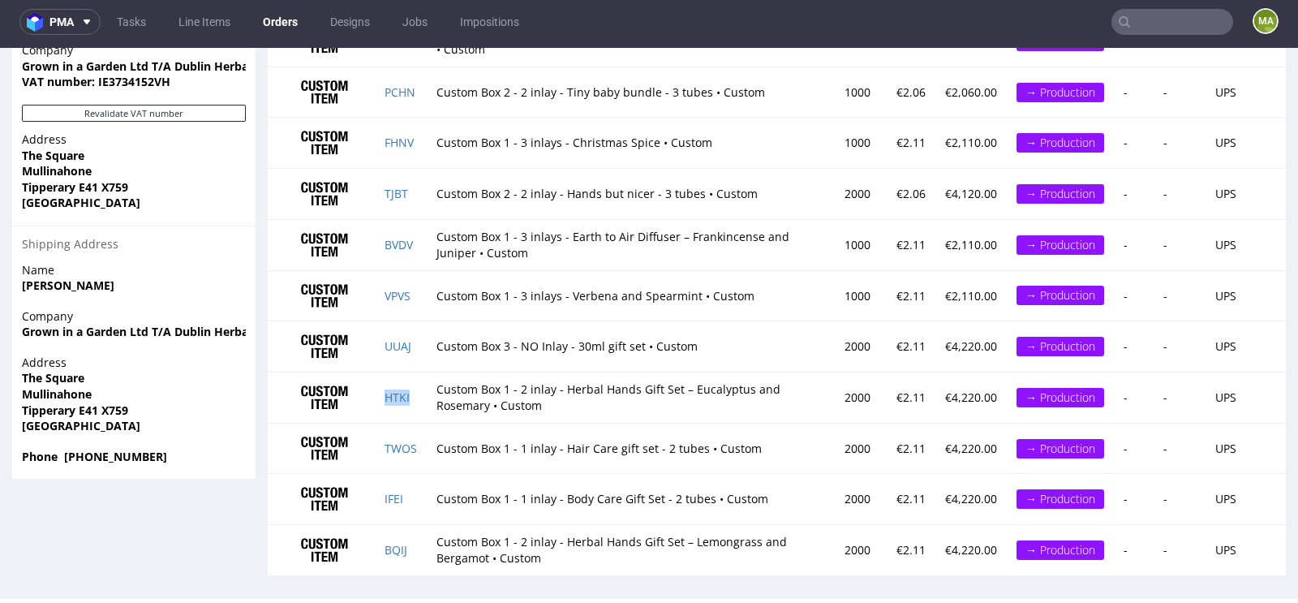
click at [398, 397] on td "HTKI" at bounding box center [401, 397] width 52 height 51
click at [399, 391] on link "HTKI" at bounding box center [397, 396] width 25 height 15
click at [399, 440] on link "TWOS" at bounding box center [401, 447] width 32 height 15
click at [393, 492] on link "IFEI" at bounding box center [394, 498] width 19 height 15
click at [397, 542] on link "BQIJ" at bounding box center [396, 549] width 23 height 15
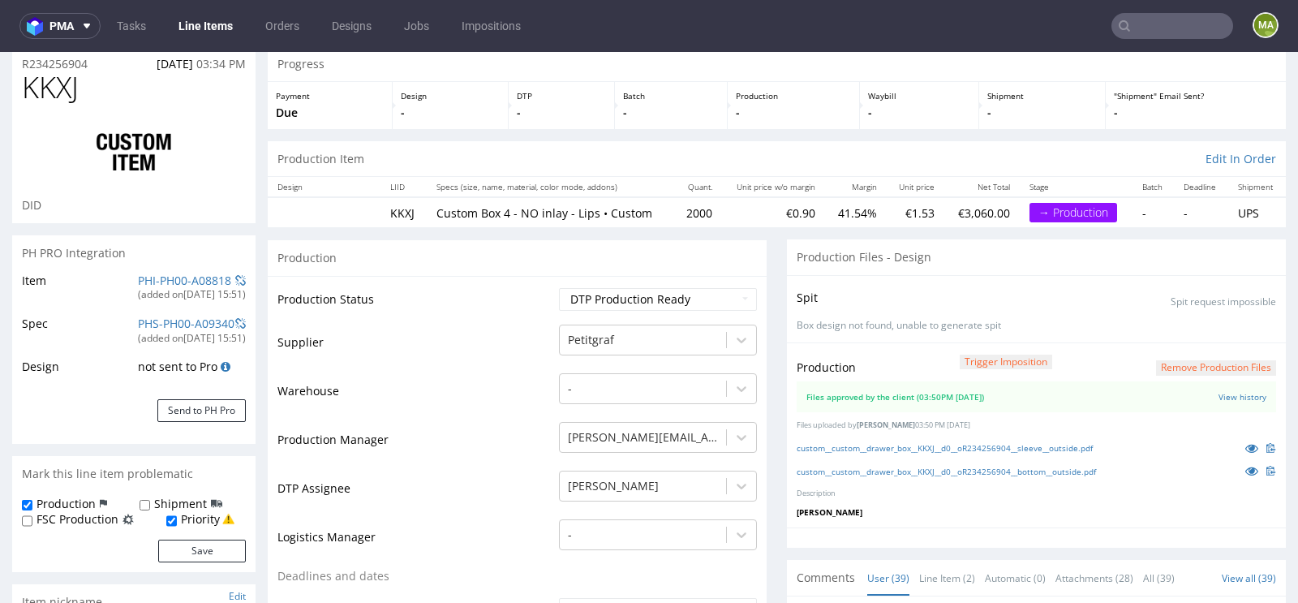
scroll to position [54, 0]
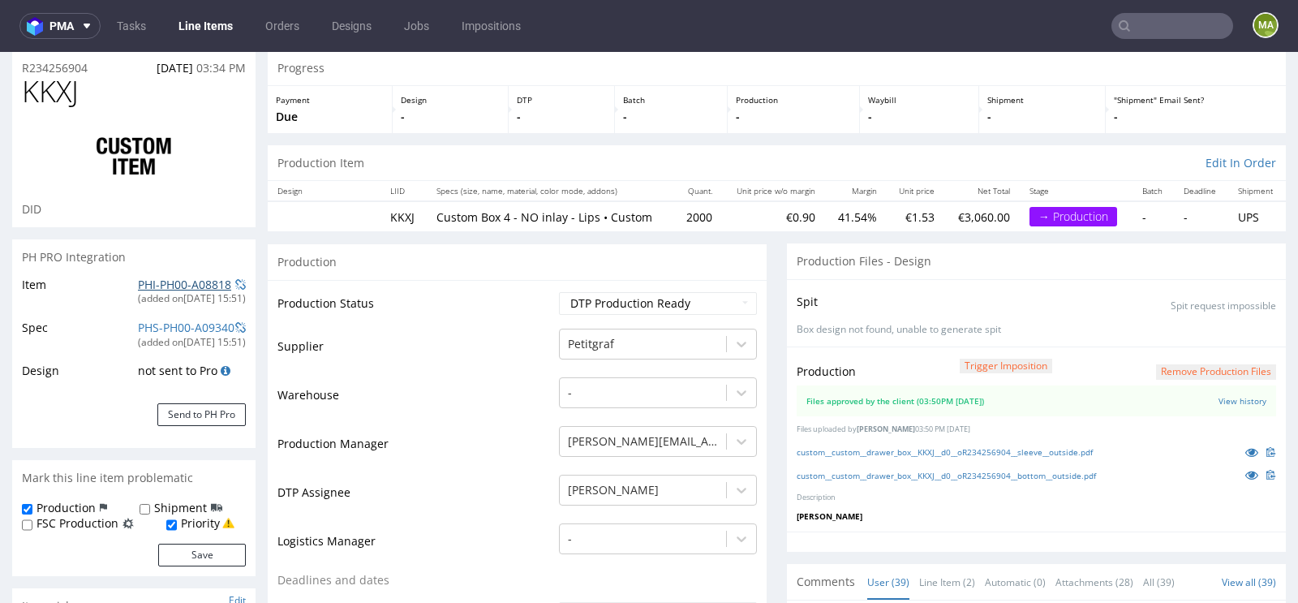
click at [144, 281] on link "PHI-PH00-A08818" at bounding box center [184, 284] width 93 height 15
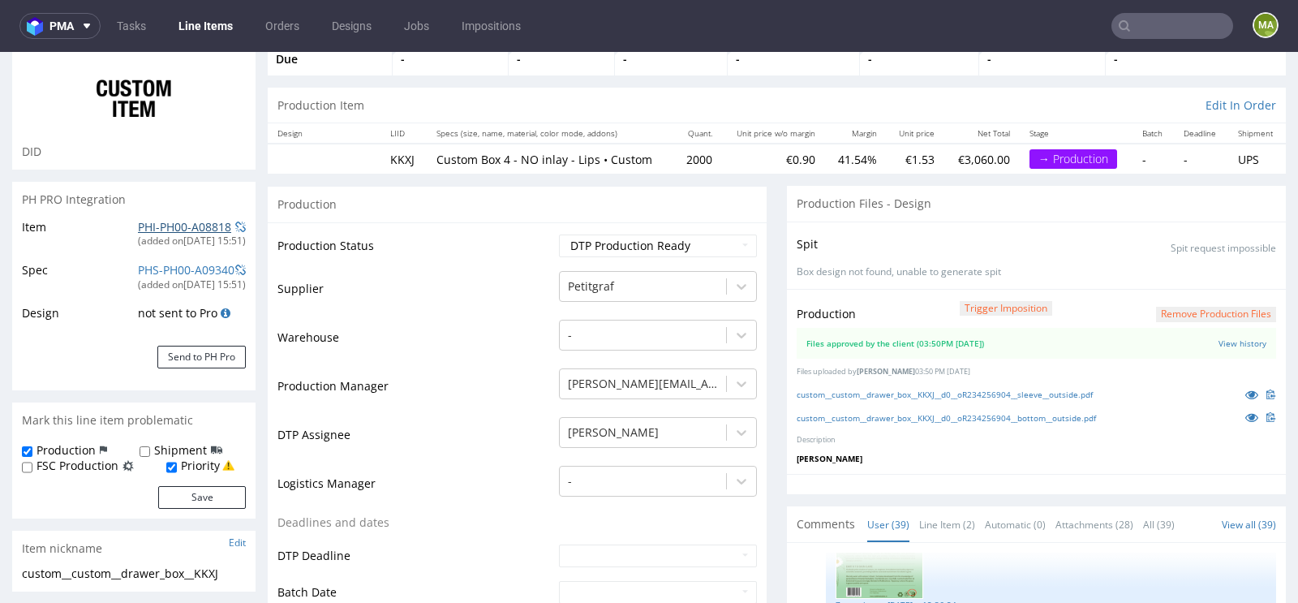
scroll to position [114, 0]
click at [978, 387] on link "custom__custom__drawer_box__KKXJ__d0__oR234256904__sleeve__outside.pdf" at bounding box center [945, 392] width 296 height 11
click at [917, 414] on link "custom__custom__drawer_box__KKXJ__d0__oR234256904__bottom__outside.pdf" at bounding box center [946, 415] width 299 height 11
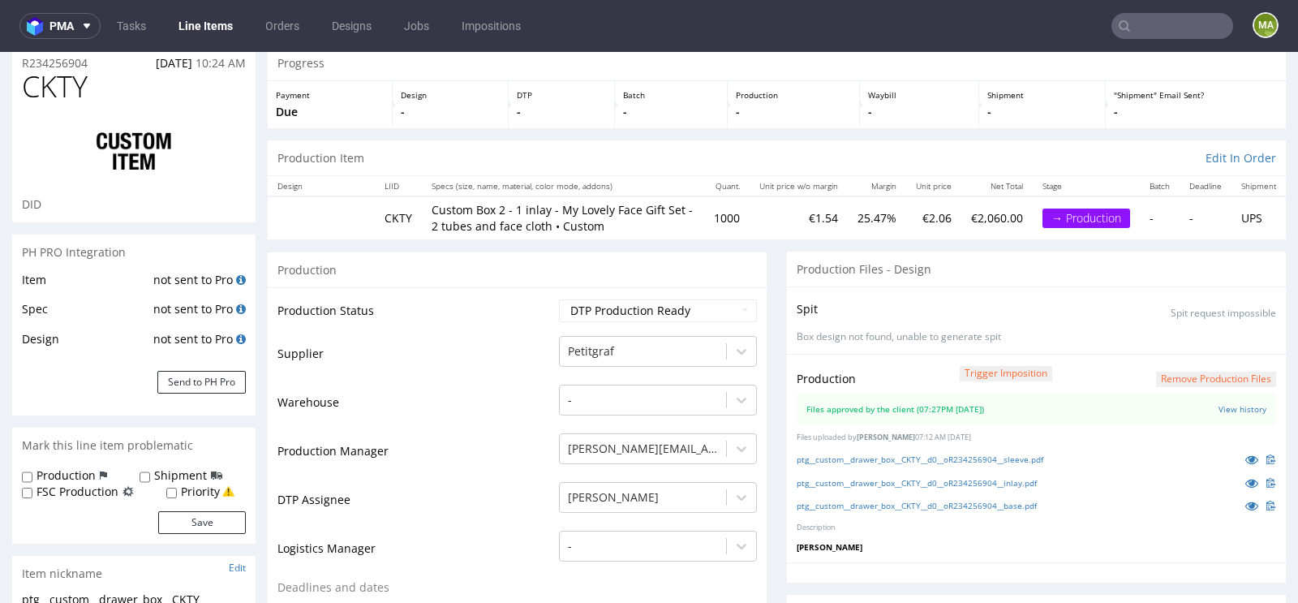
scroll to position [71, 0]
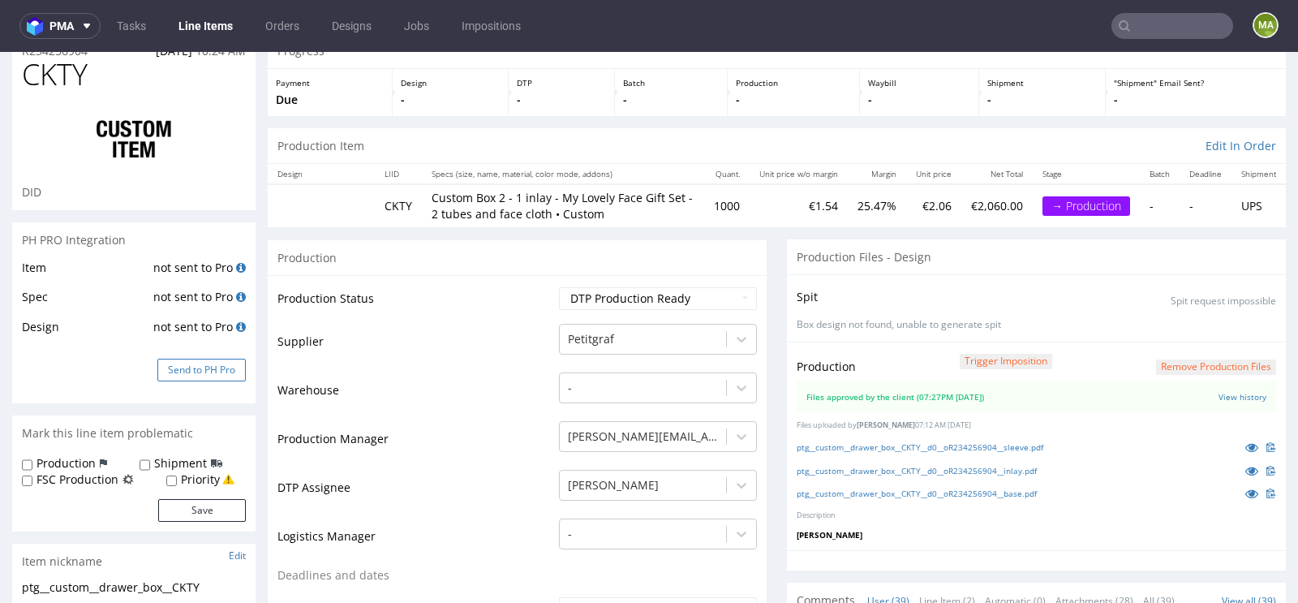
click at [200, 368] on button "Send to PH Pro" at bounding box center [201, 370] width 88 height 23
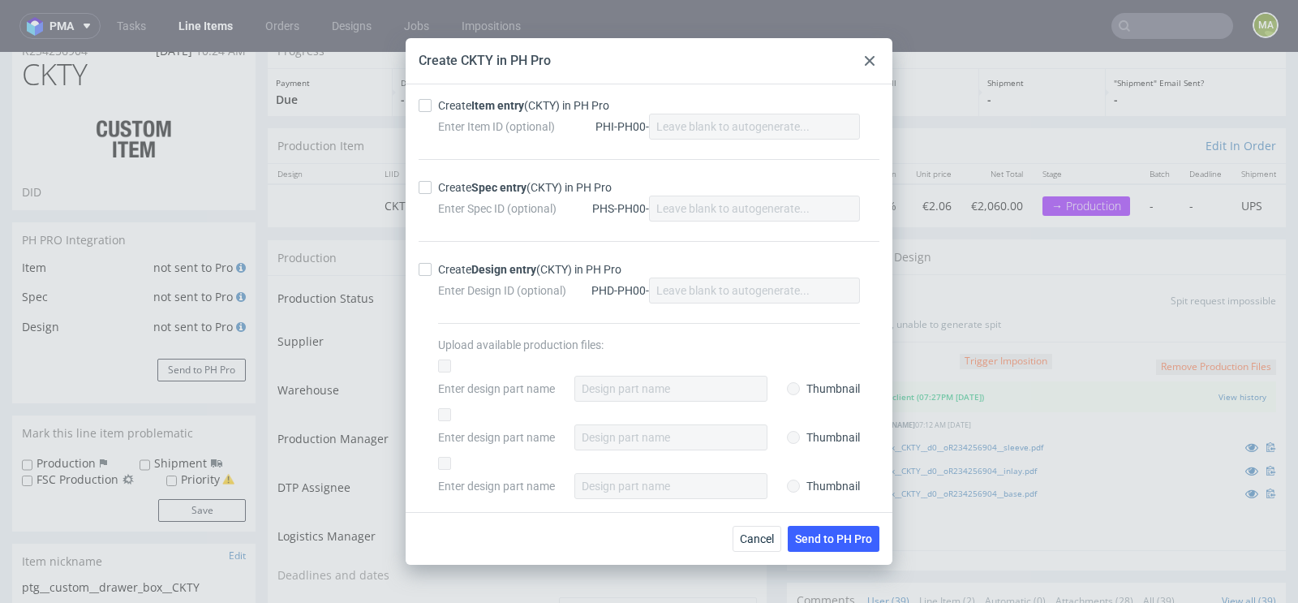
click at [484, 116] on div "Enter Item ID (optional) PHI-PH00-" at bounding box center [649, 127] width 422 height 26
click at [484, 110] on strong "Item entry" at bounding box center [497, 105] width 53 height 13
click at [432, 110] on input "Create Item entry (CKTY) in PH Pro" at bounding box center [425, 105] width 13 height 13
checkbox input "true"
click at [458, 191] on div "Create Spec entry (CKTY) in PH Pro" at bounding box center [525, 187] width 174 height 16
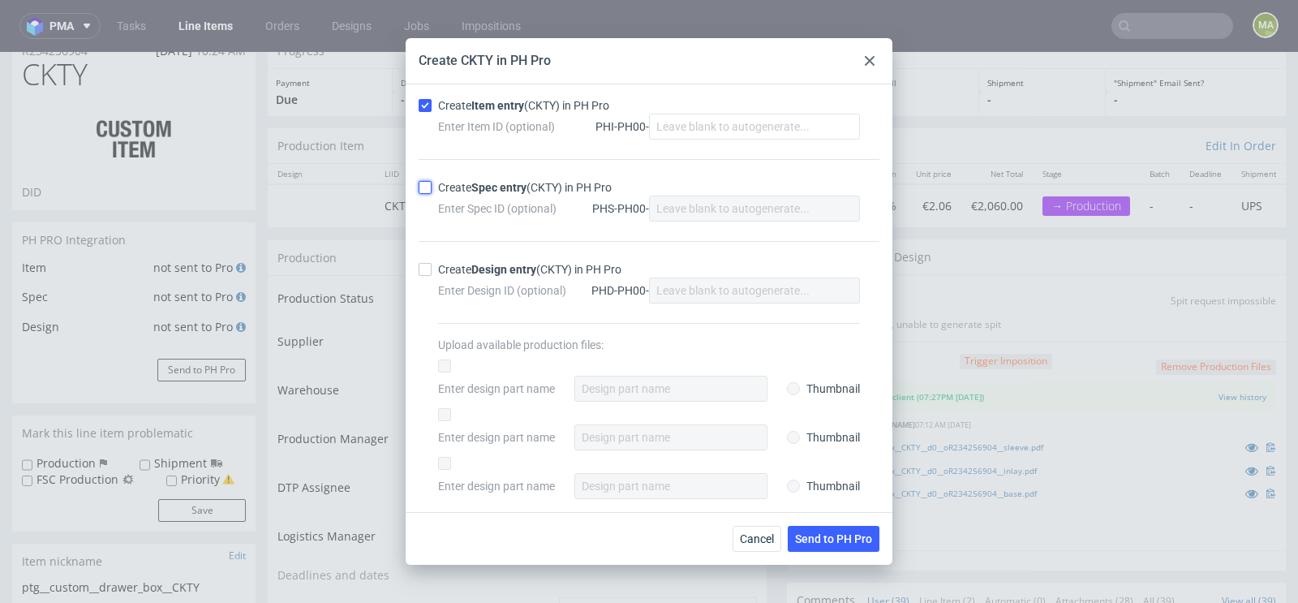
click at [432, 191] on input "Create Spec entry (CKTY) in PH Pro" at bounding box center [425, 187] width 13 height 13
checkbox input "true"
click at [857, 547] on button "Send to PH Pro" at bounding box center [834, 539] width 92 height 26
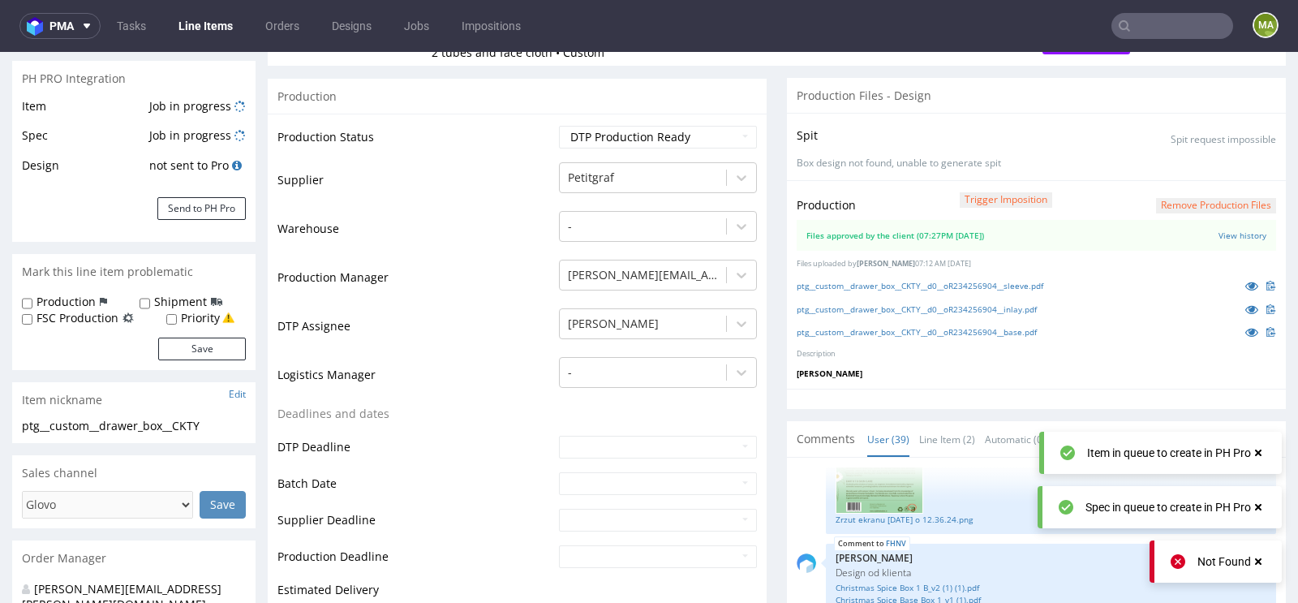
scroll to position [258, 0]
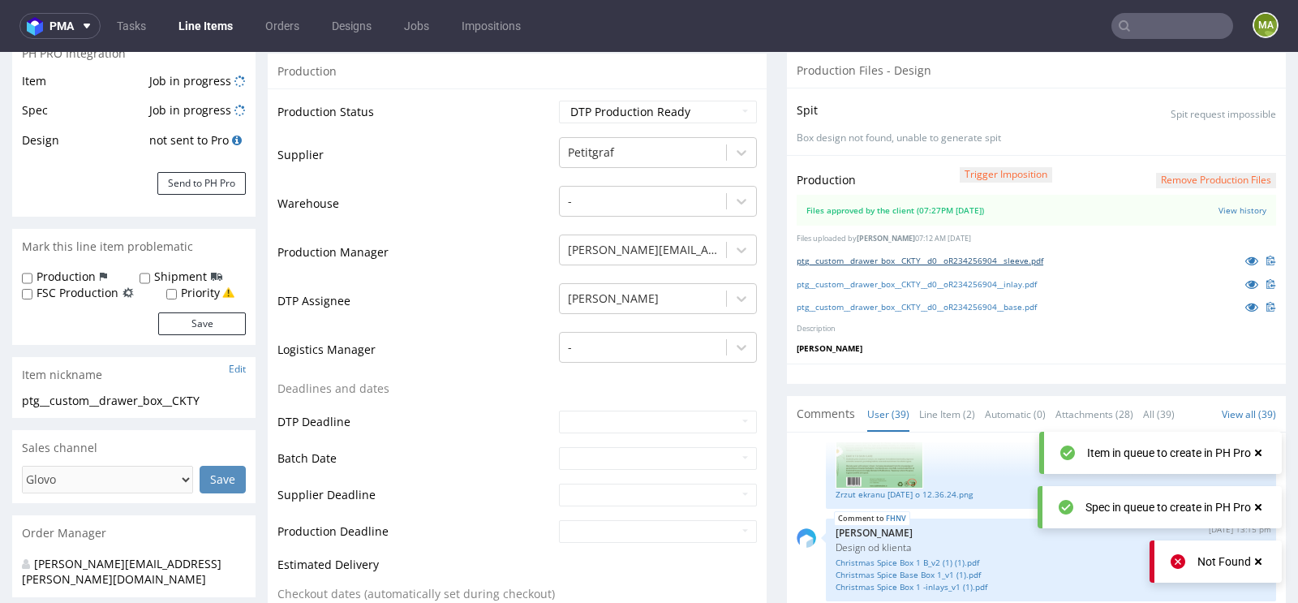
click at [852, 256] on link "ptg__custom__drawer_box__CKTY__d0__oR234256904__sleeve.pdf" at bounding box center [920, 260] width 247 height 11
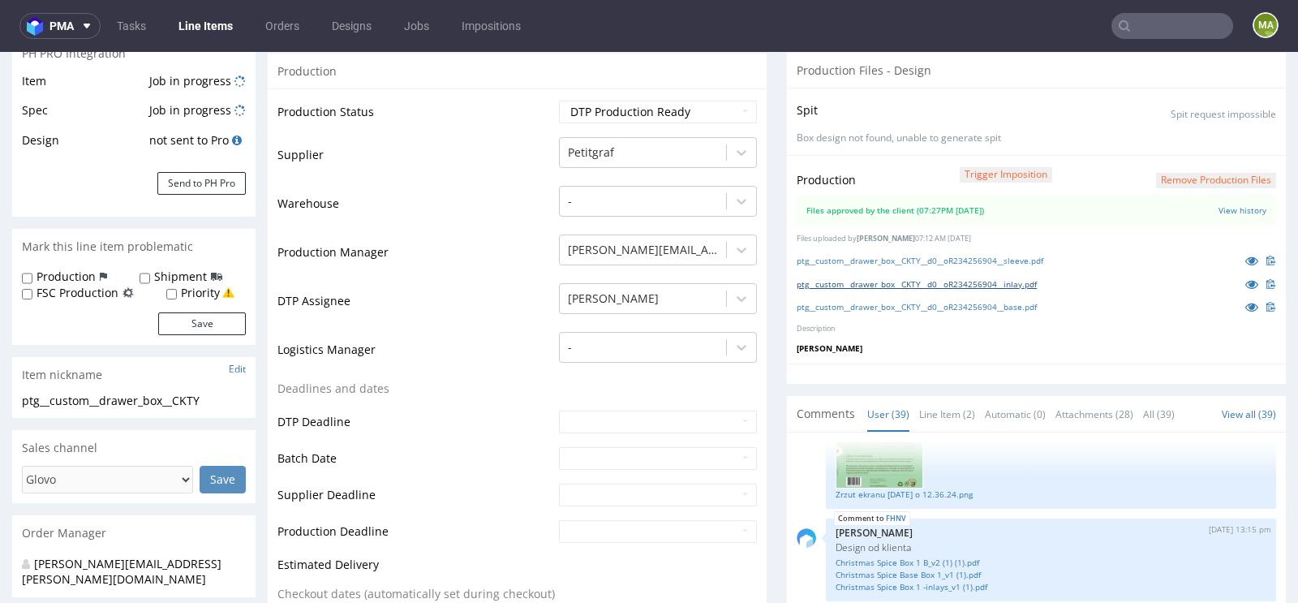
click at [841, 281] on link "ptg__custom__drawer_box__CKTY__d0__oR234256904__inlay.pdf" at bounding box center [917, 283] width 240 height 11
click at [857, 304] on link "ptg__custom__drawer_box__CKTY__d0__oR234256904__base.pdf" at bounding box center [917, 306] width 240 height 11
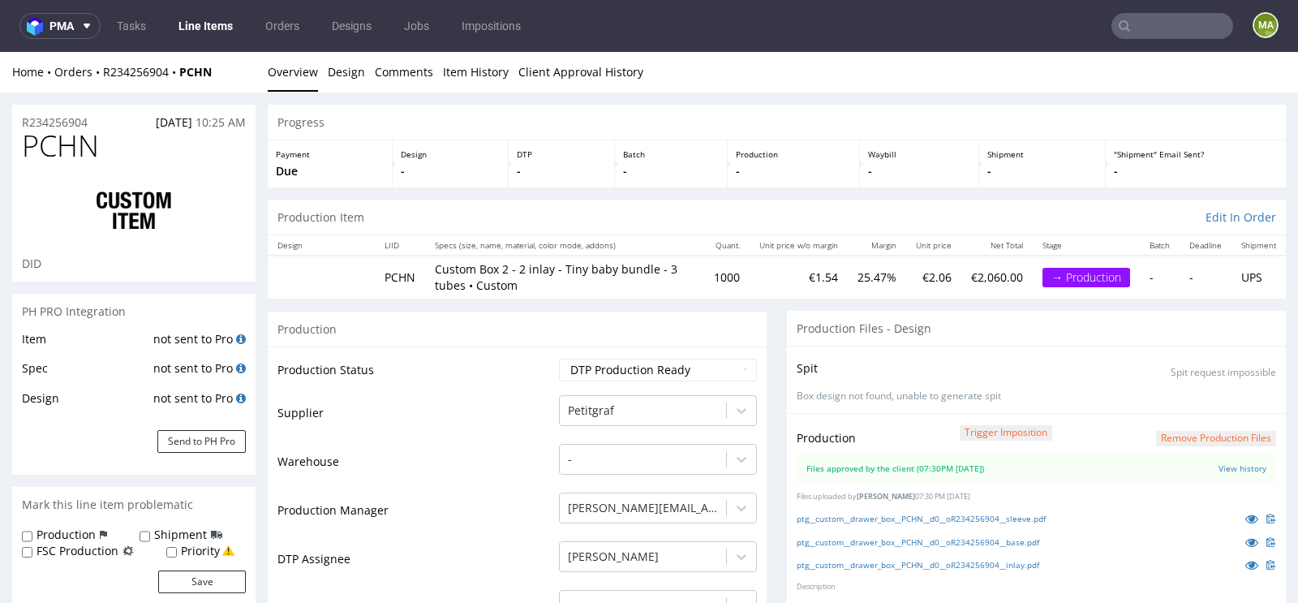
scroll to position [2757, 0]
click at [199, 436] on button "Send to PH Pro" at bounding box center [201, 441] width 88 height 23
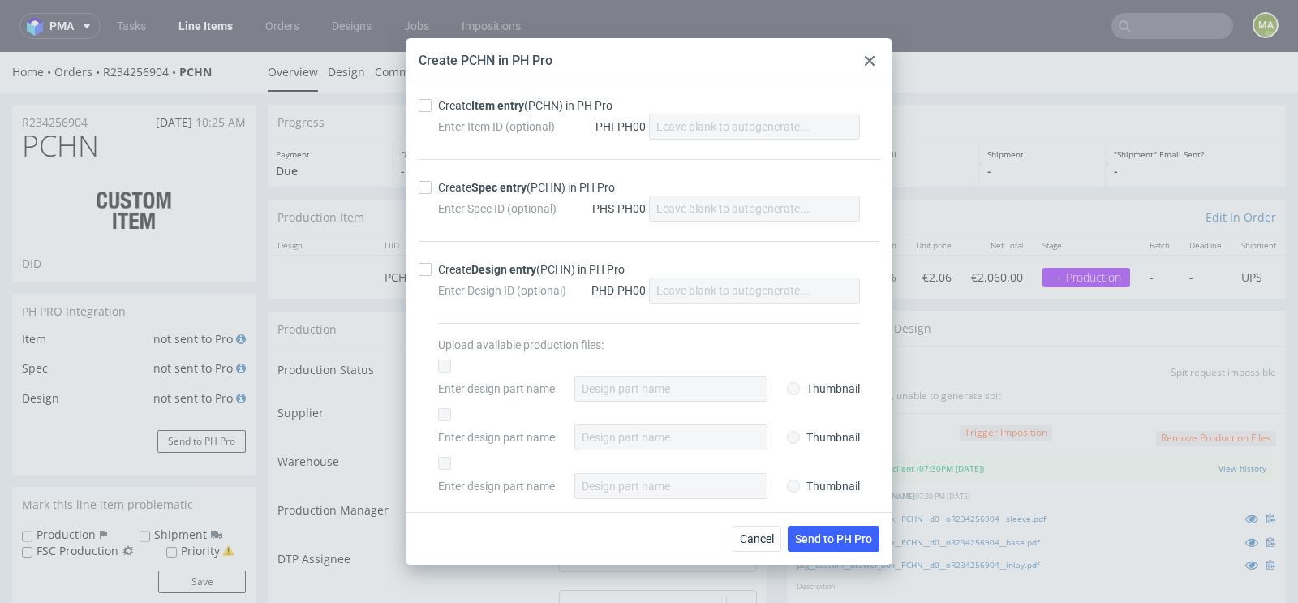
click at [493, 112] on strong "Item entry" at bounding box center [497, 105] width 53 height 13
click at [432, 112] on input "Create Item entry (PCHN) in PH Pro" at bounding box center [425, 105] width 13 height 13
checkbox input "true"
click at [462, 187] on div "Create Spec entry (PCHN) in PH Pro" at bounding box center [526, 187] width 177 height 16
click at [432, 187] on input "Create Spec entry (PCHN) in PH Pro" at bounding box center [425, 187] width 13 height 13
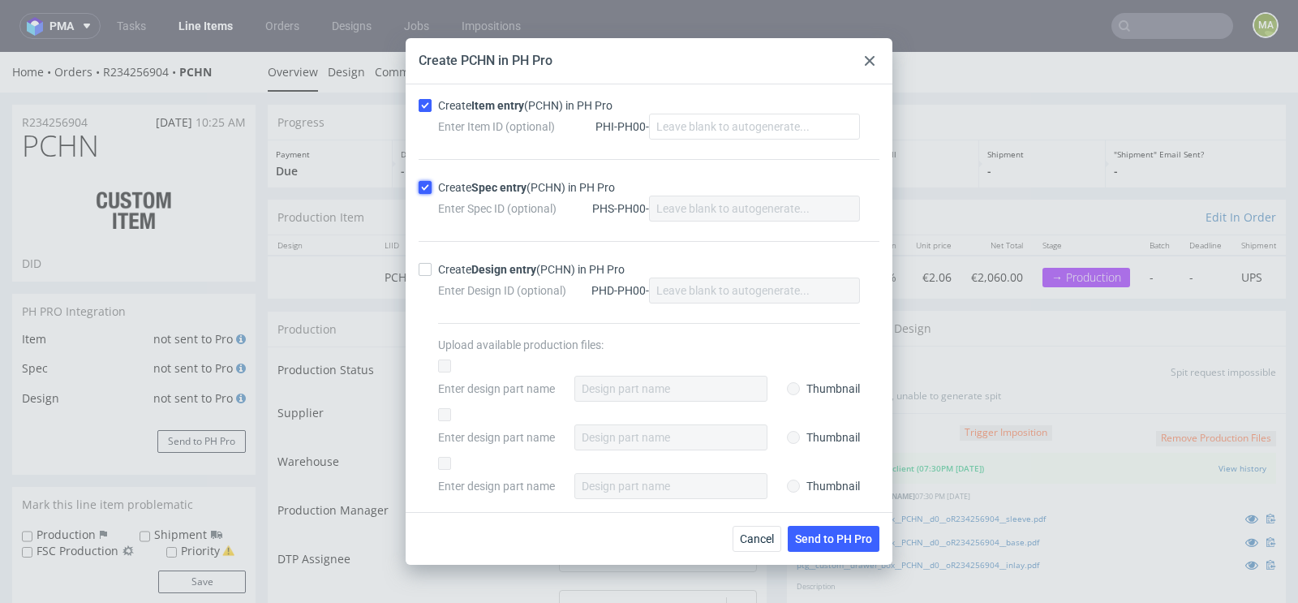
checkbox input "true"
click at [835, 528] on button "Send to PH Pro" at bounding box center [834, 539] width 92 height 26
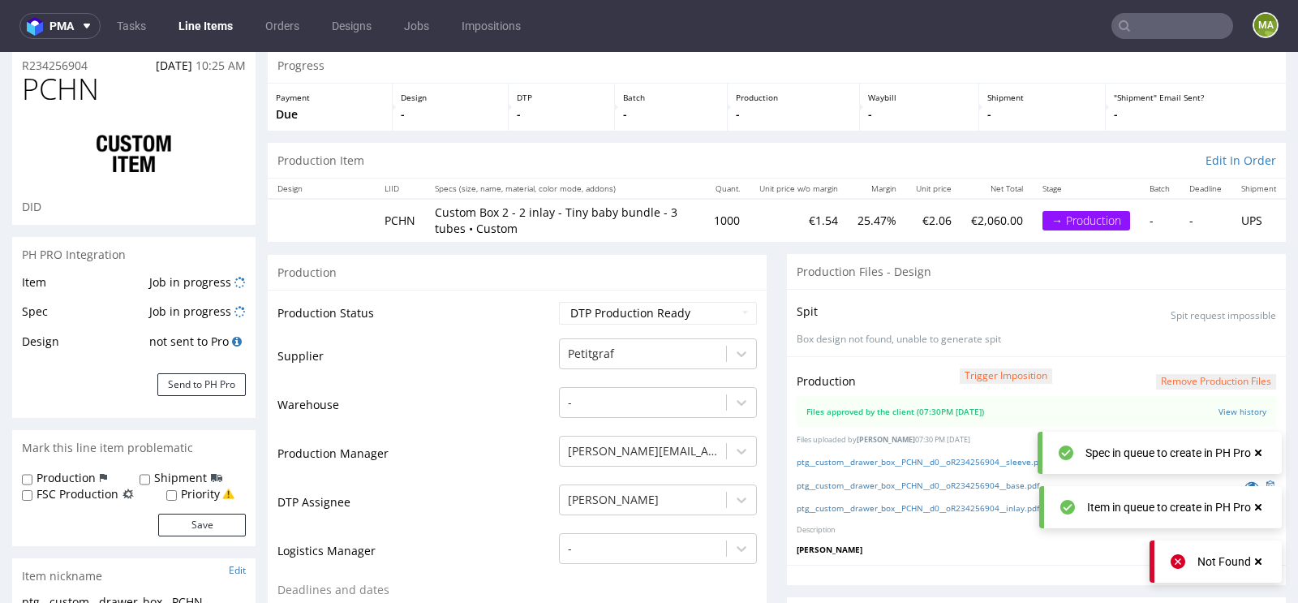
scroll to position [127, 0]
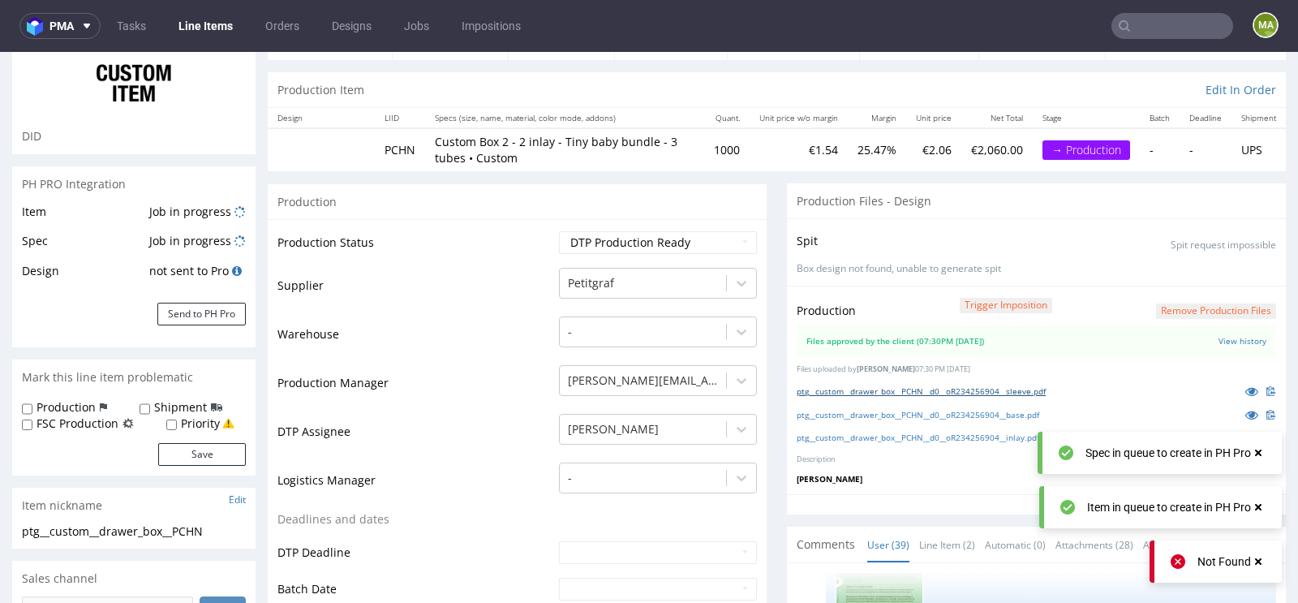
click at [915, 389] on link "ptg__custom__drawer_box__PCHN__d0__oR234256904__sleeve.pdf" at bounding box center [921, 390] width 249 height 11
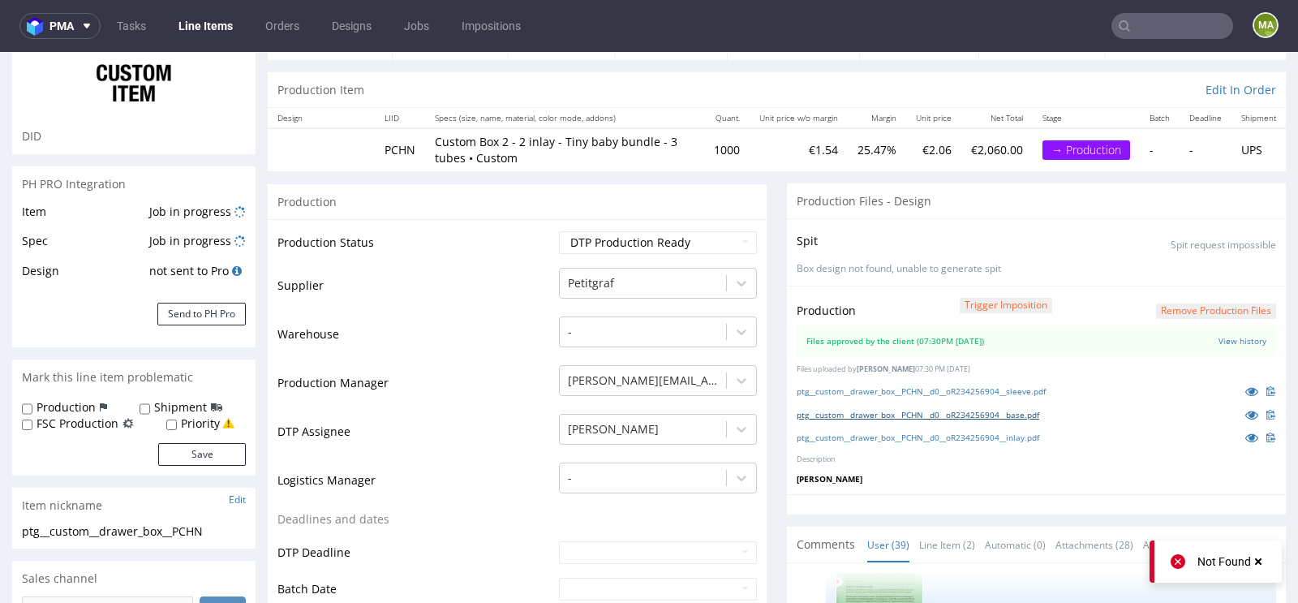
click at [878, 412] on link "ptg__custom__drawer_box__PCHN__d0__oR234256904__base.pdf" at bounding box center [918, 414] width 243 height 11
click at [851, 434] on link "ptg__custom__drawer_box__PCHN__d0__oR234256904__inlay.pdf" at bounding box center [918, 437] width 243 height 11
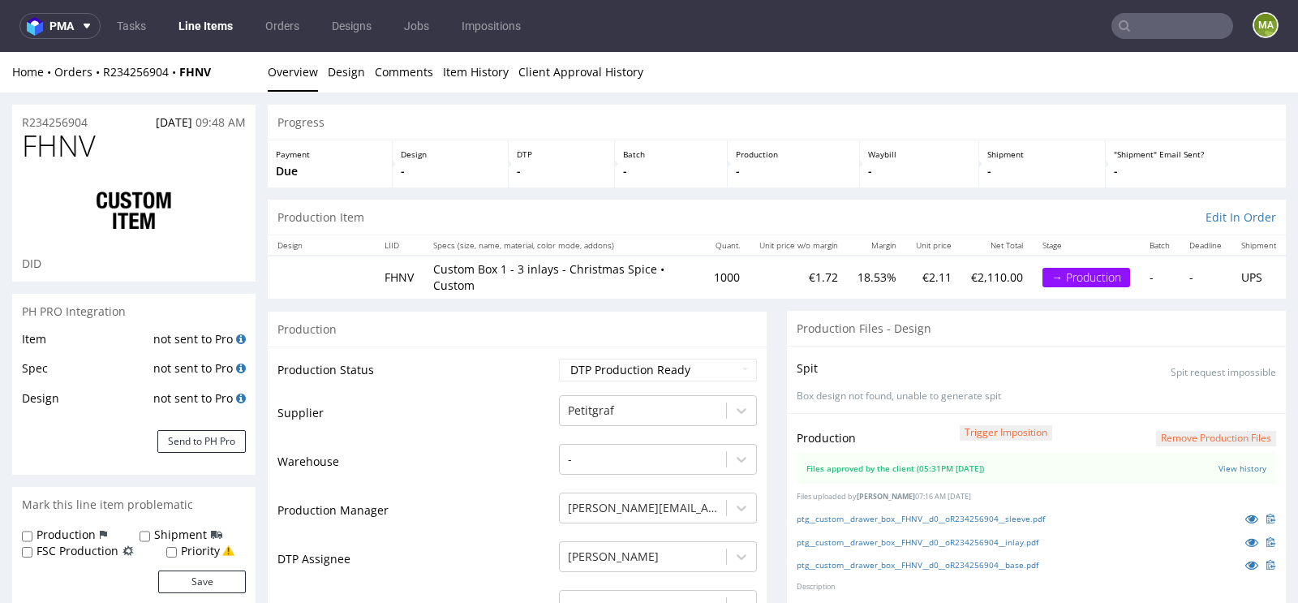
scroll to position [2757, 0]
click at [202, 440] on button "Send to PH Pro" at bounding box center [201, 441] width 88 height 23
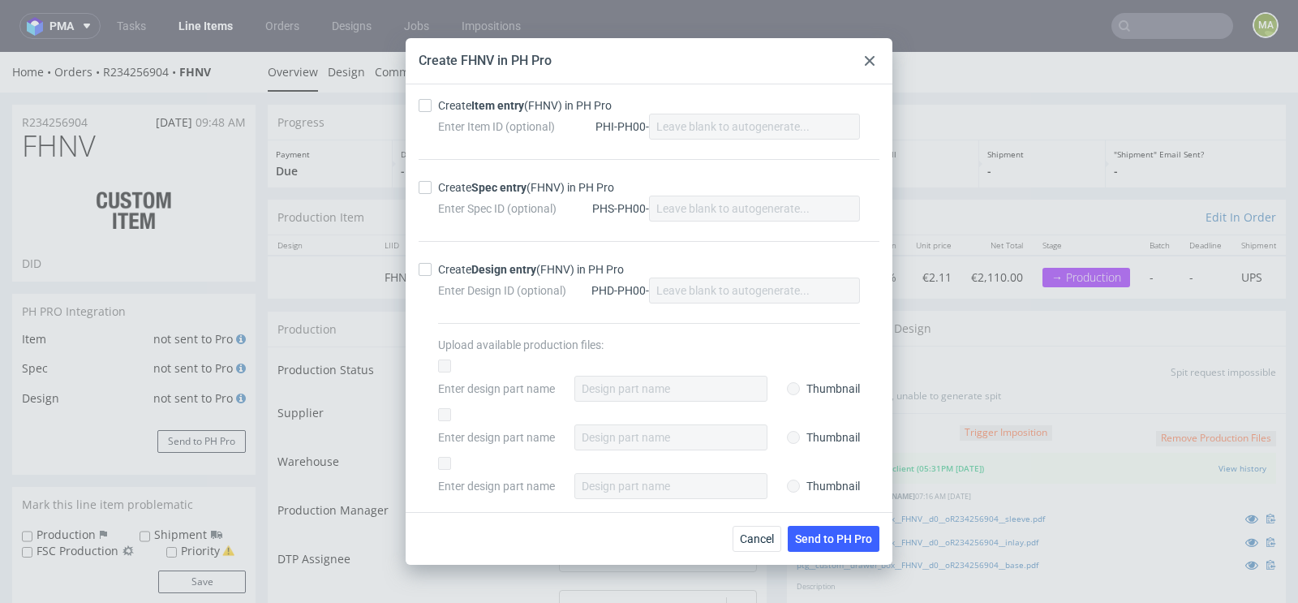
click at [505, 107] on strong "Item entry" at bounding box center [497, 105] width 53 height 13
click at [432, 107] on input "Create Item entry (FHNV) in PH Pro" at bounding box center [425, 105] width 13 height 13
checkbox input "true"
click at [465, 183] on div "Create Spec entry (FHNV) in PH Pro" at bounding box center [526, 187] width 176 height 16
click at [432, 183] on input "Create Spec entry (FHNV) in PH Pro" at bounding box center [425, 187] width 13 height 13
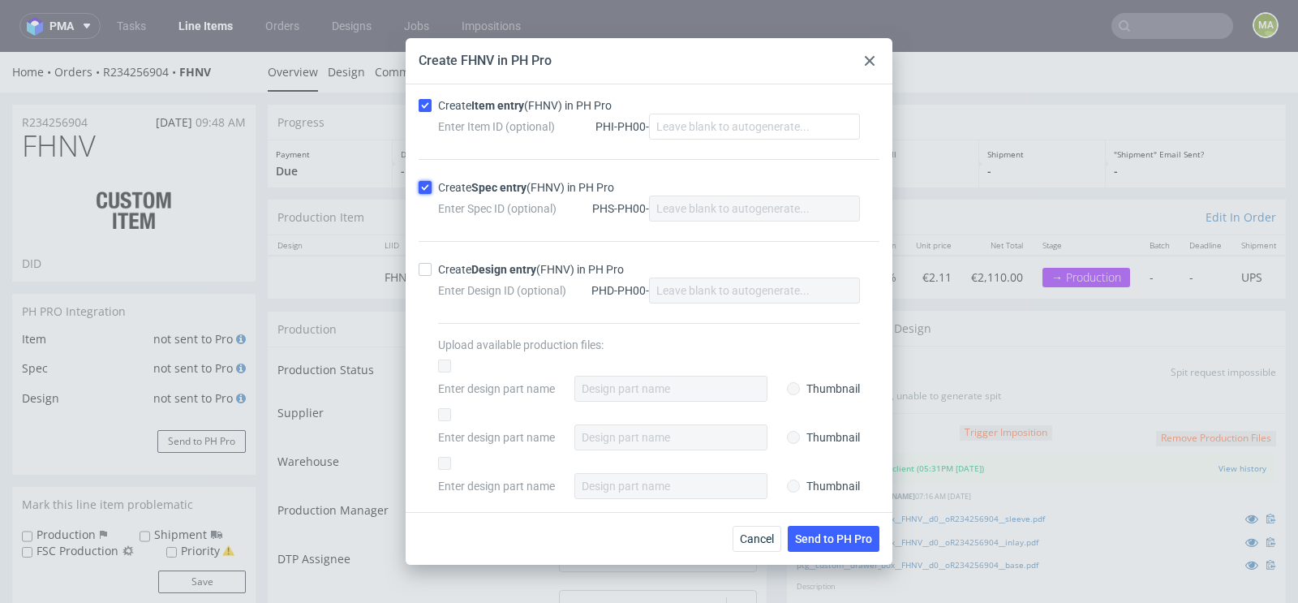
checkbox input "true"
click at [827, 527] on button "Send to PH Pro" at bounding box center [834, 539] width 92 height 26
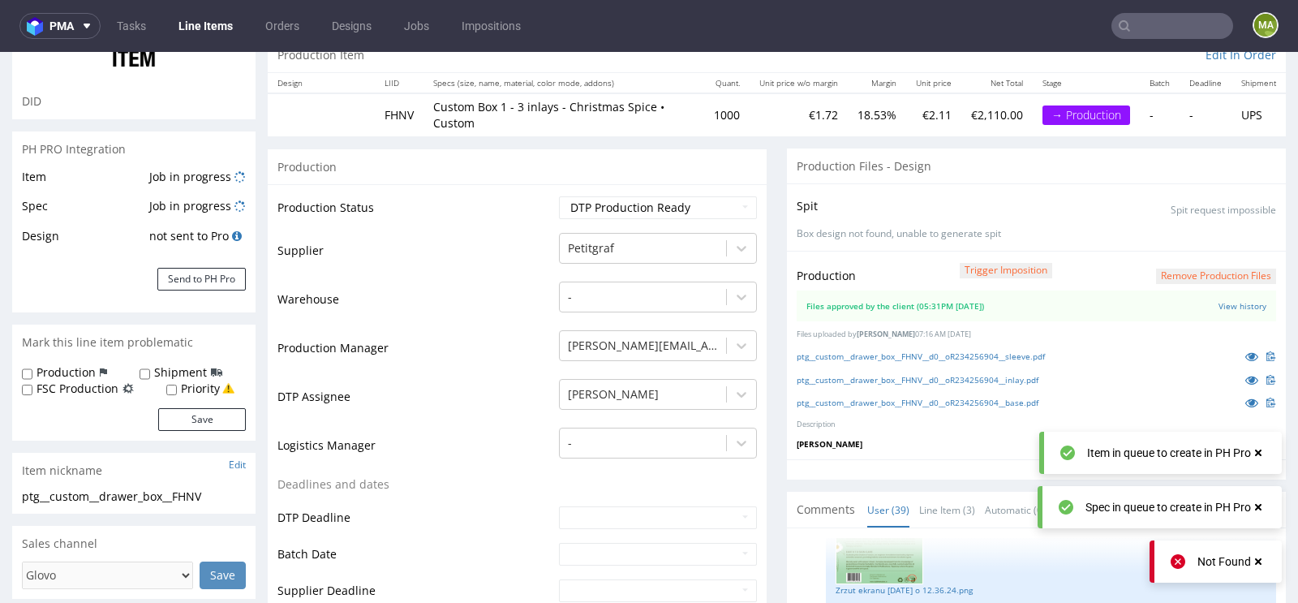
scroll to position [169, 0]
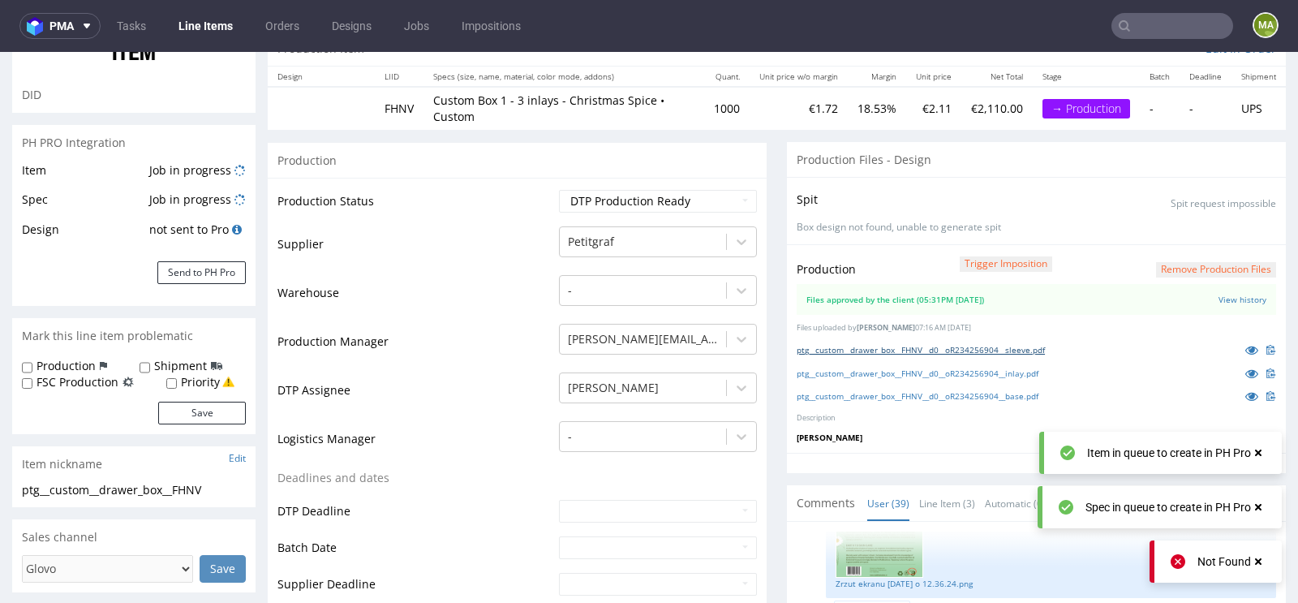
click at [934, 346] on link "ptg__custom__drawer_box__FHNV__d0__oR234256904__sleeve.pdf" at bounding box center [921, 349] width 248 height 11
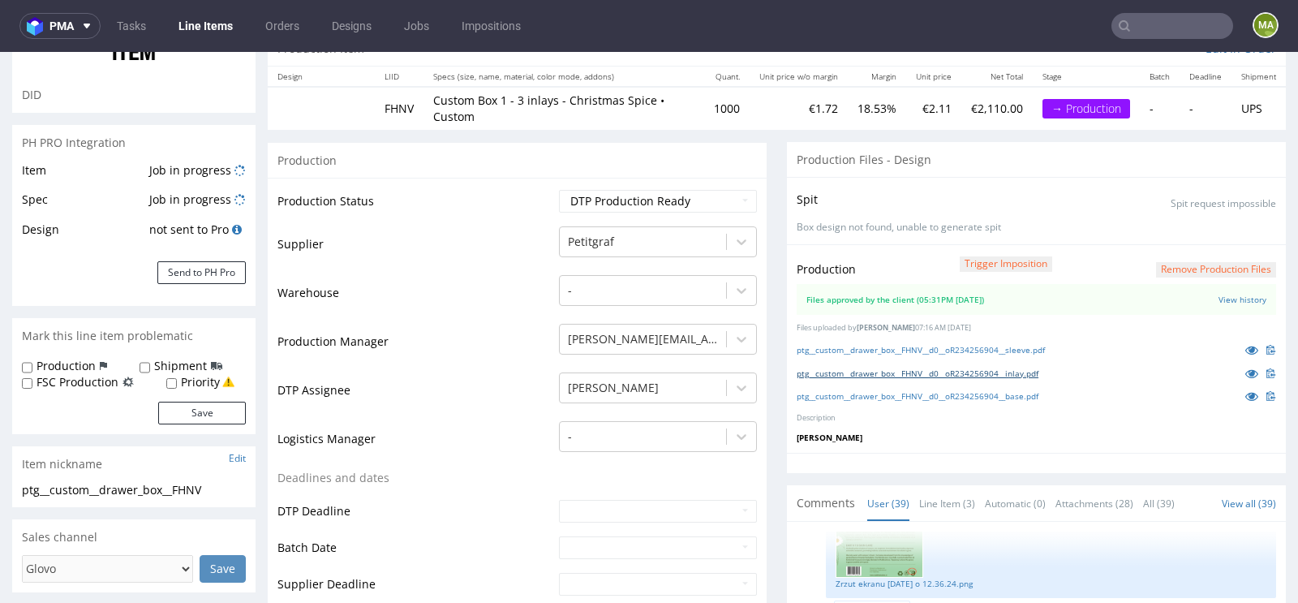
click at [897, 367] on link "ptg__custom__drawer_box__FHNV__d0__oR234256904__inlay.pdf" at bounding box center [918, 372] width 242 height 11
click at [847, 394] on link "ptg__custom__drawer_box__FHNV__d0__oR234256904__base.pdf" at bounding box center [918, 395] width 242 height 11
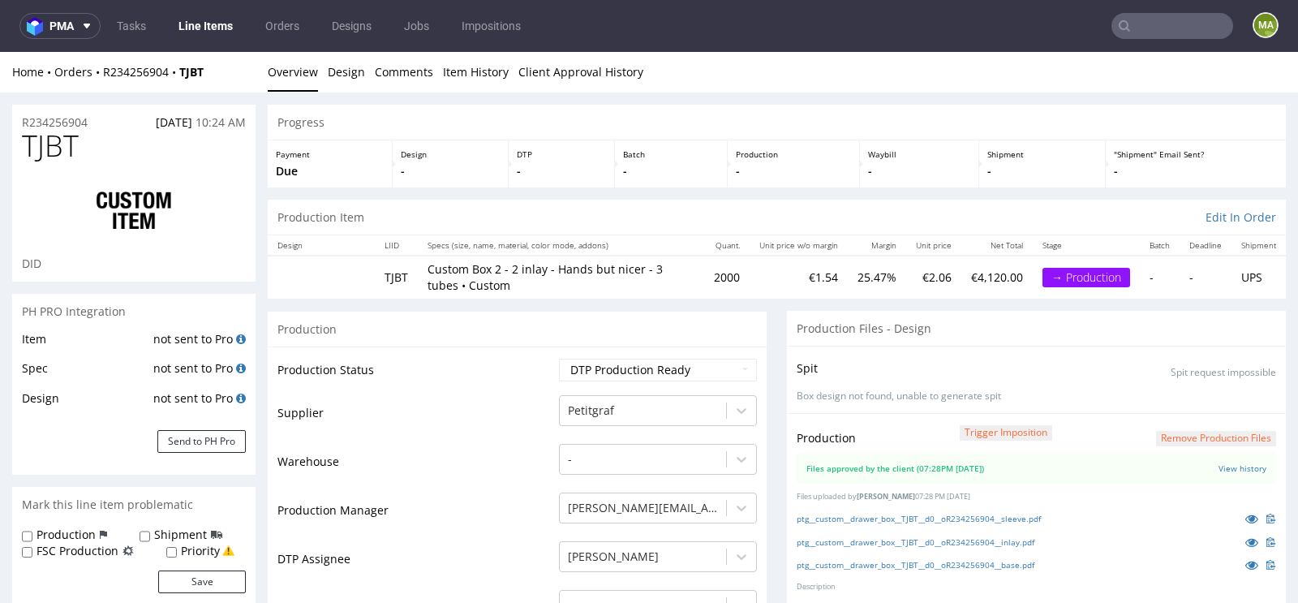
scroll to position [2710, 0]
click at [208, 445] on button "Send to PH Pro" at bounding box center [201, 441] width 88 height 23
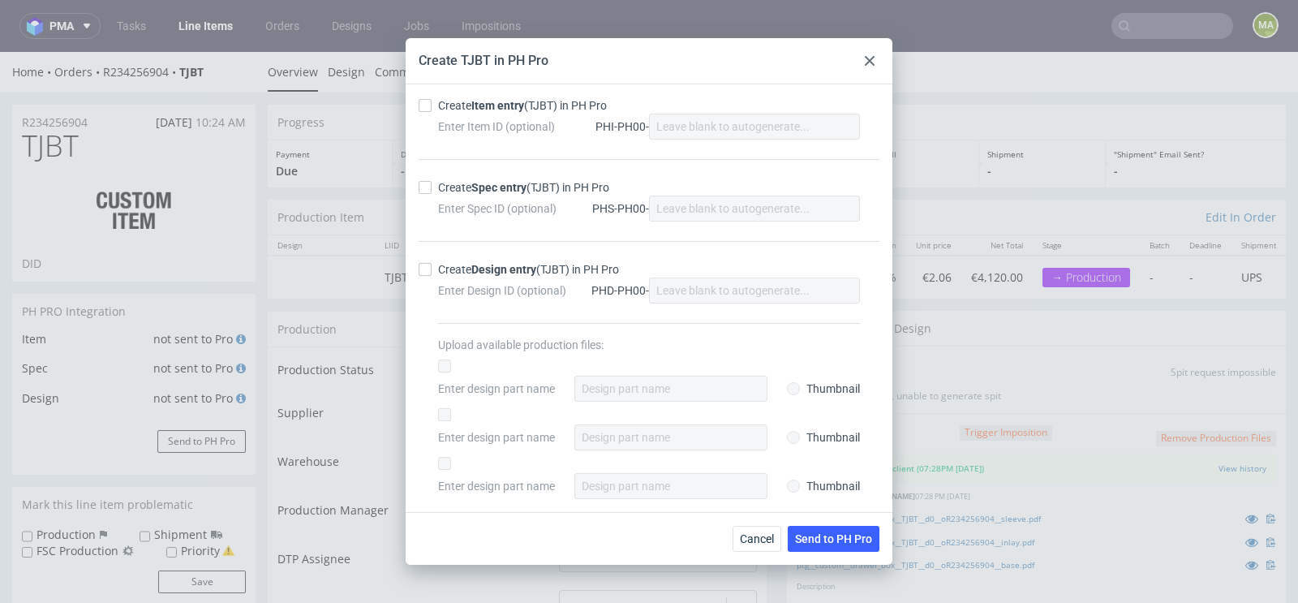
click at [509, 108] on strong "Item entry" at bounding box center [497, 105] width 53 height 13
click at [432, 108] on input "Create Item entry (TJBT) in PH Pro" at bounding box center [425, 105] width 13 height 13
checkbox input "true"
click at [474, 183] on strong "Spec entry" at bounding box center [498, 187] width 55 height 13
click at [432, 183] on input "Create Spec entry (TJBT) in PH Pro" at bounding box center [425, 187] width 13 height 13
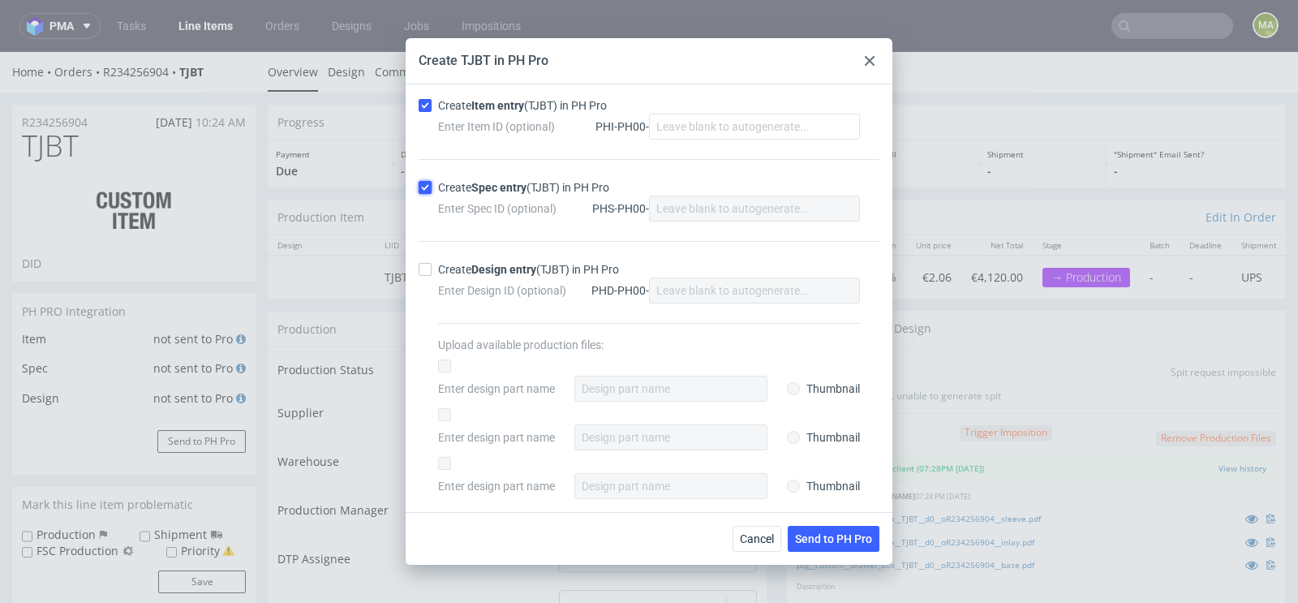
checkbox input "true"
click at [822, 541] on span "Send to PH Pro" at bounding box center [833, 538] width 77 height 11
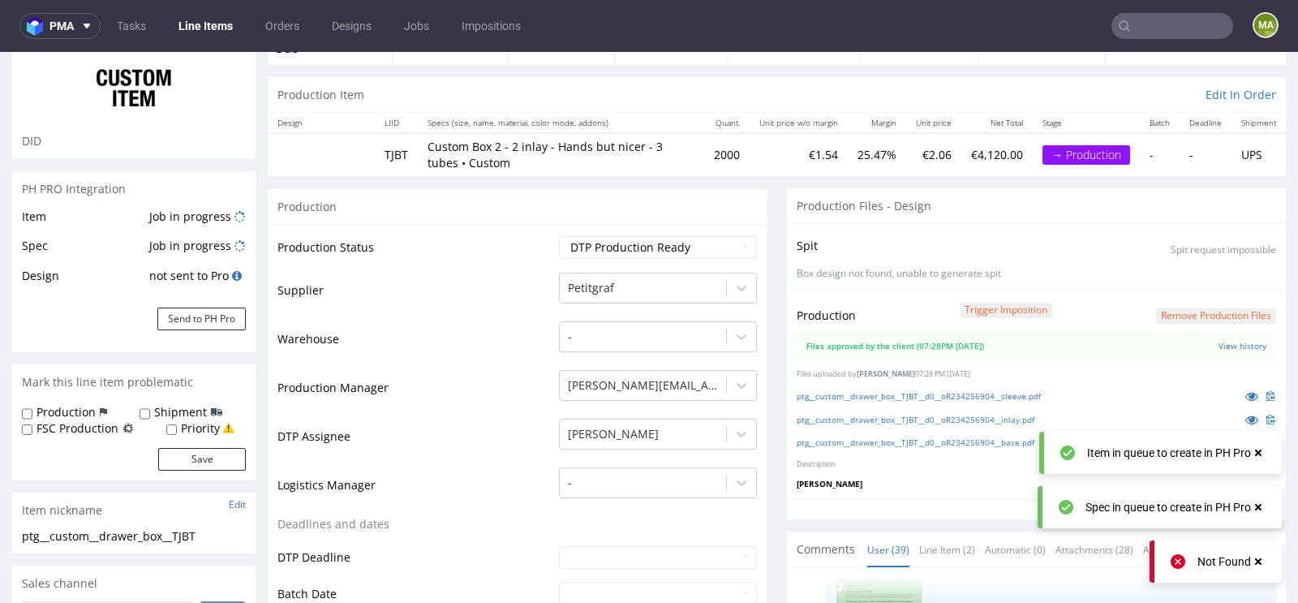
scroll to position [124, 0]
click at [918, 394] on link "ptg__custom__drawer_box__TJBT__d0__oR234256904__sleeve.pdf" at bounding box center [919, 394] width 244 height 11
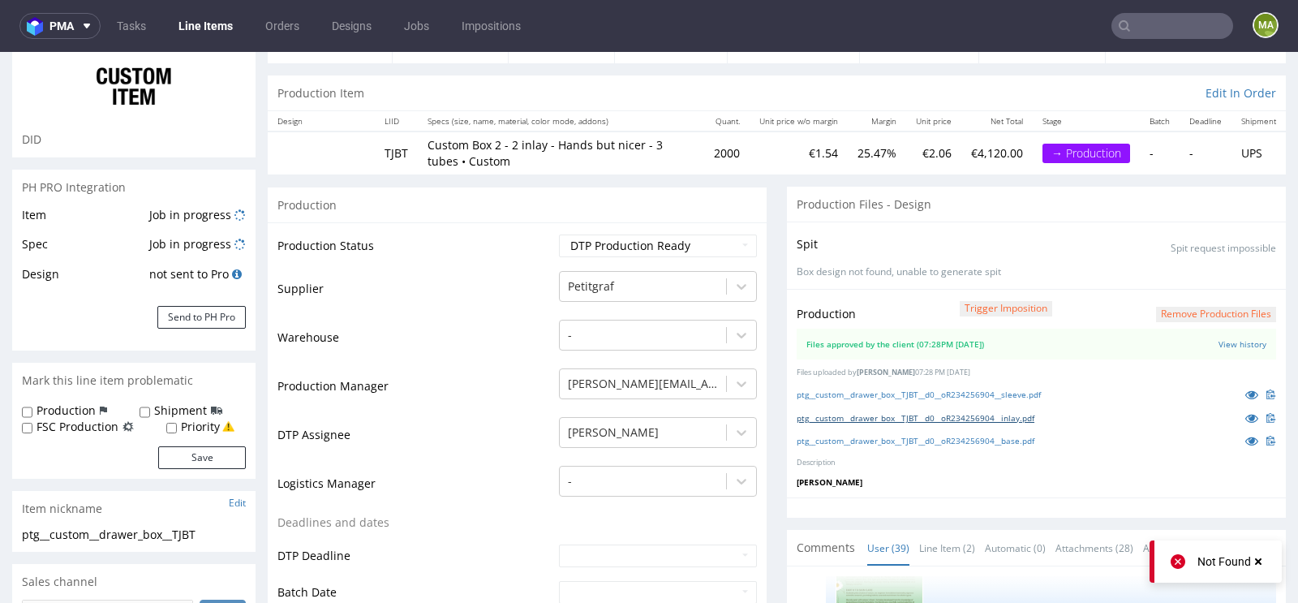
click at [892, 417] on link "ptg__custom__drawer_box__TJBT__d0__oR234256904__inlay.pdf" at bounding box center [916, 417] width 238 height 11
click at [873, 436] on link "ptg__custom__drawer_box__TJBT__d0__oR234256904__base.pdf" at bounding box center [916, 440] width 238 height 11
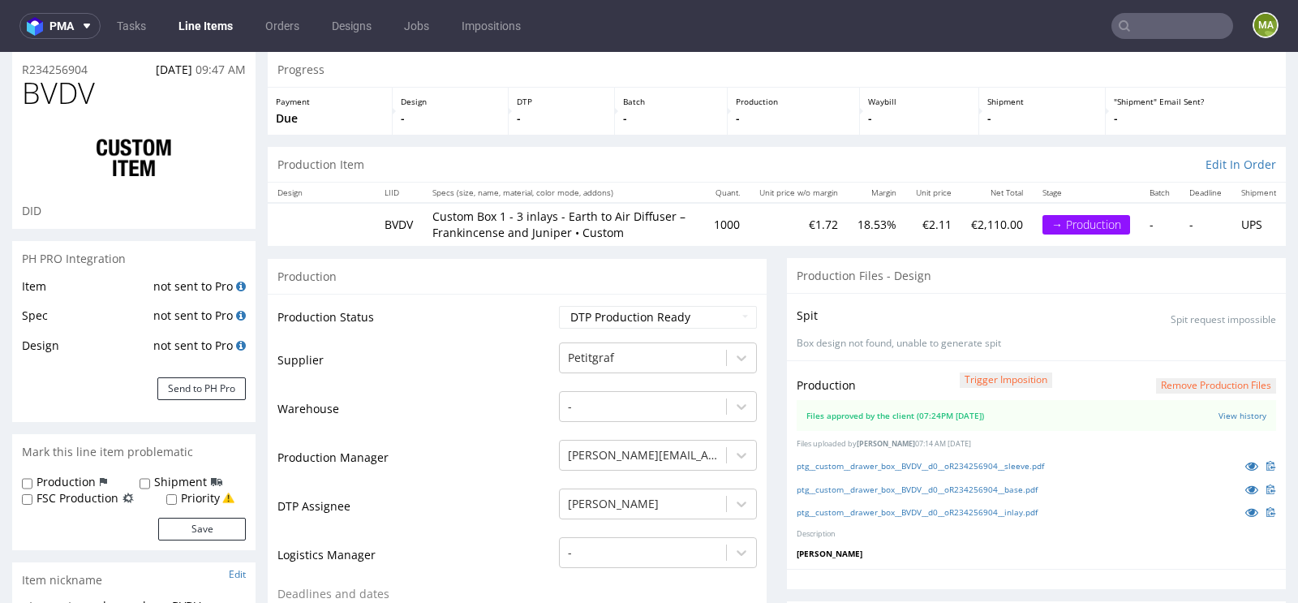
scroll to position [90, 0]
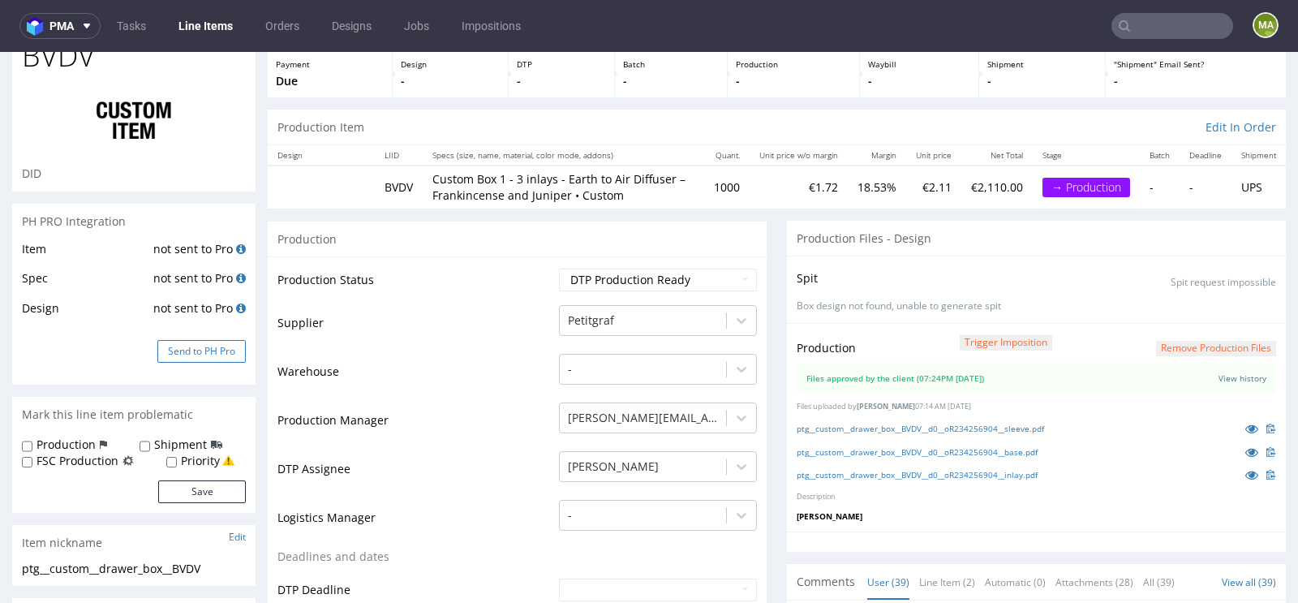
click at [218, 359] on button "Send to PH Pro" at bounding box center [201, 351] width 88 height 23
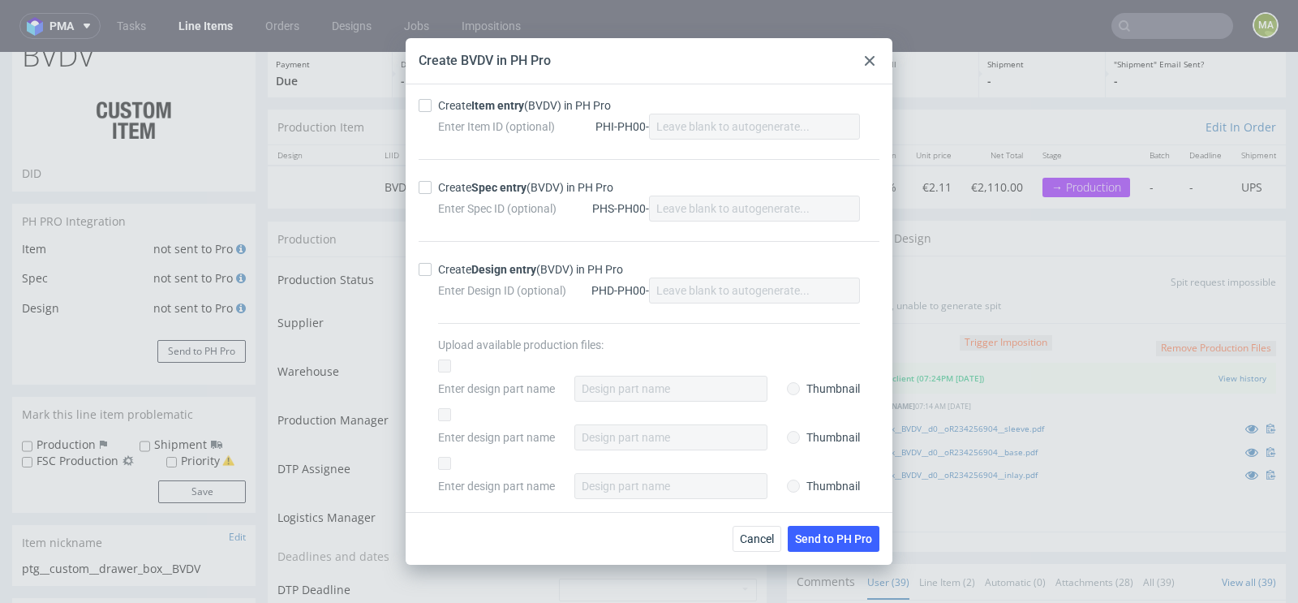
click at [492, 104] on strong "Item entry" at bounding box center [497, 105] width 53 height 13
click at [432, 104] on input "Create Item entry (BVDV) in PH Pro" at bounding box center [425, 105] width 13 height 13
checkbox input "true"
click at [461, 185] on div "Create Spec entry (BVDV) in PH Pro" at bounding box center [525, 187] width 175 height 16
click at [432, 185] on input "Create Spec entry (BVDV) in PH Pro" at bounding box center [425, 187] width 13 height 13
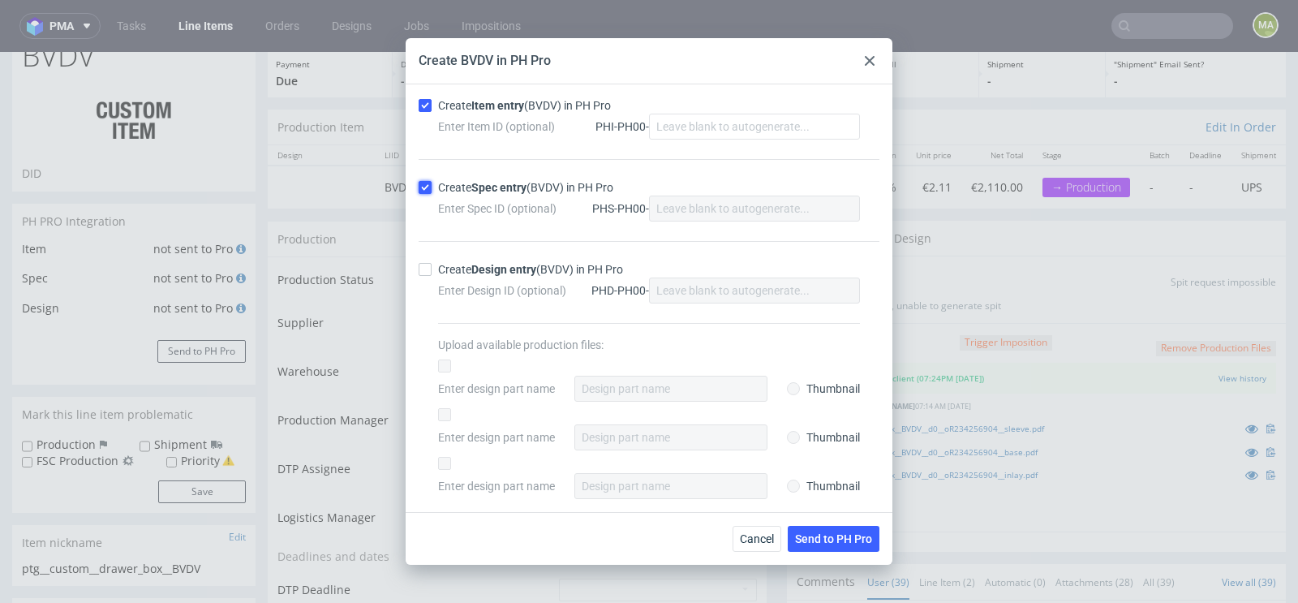
checkbox input "true"
click at [830, 533] on span "Send to PH Pro" at bounding box center [833, 538] width 77 height 11
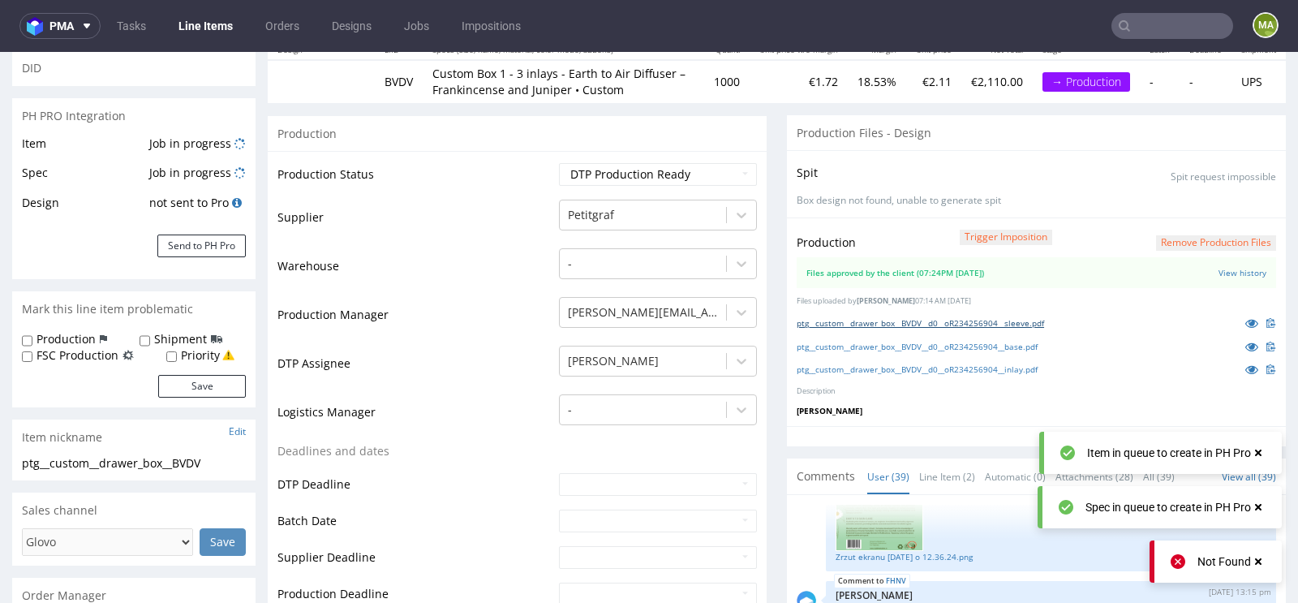
scroll to position [211, 0]
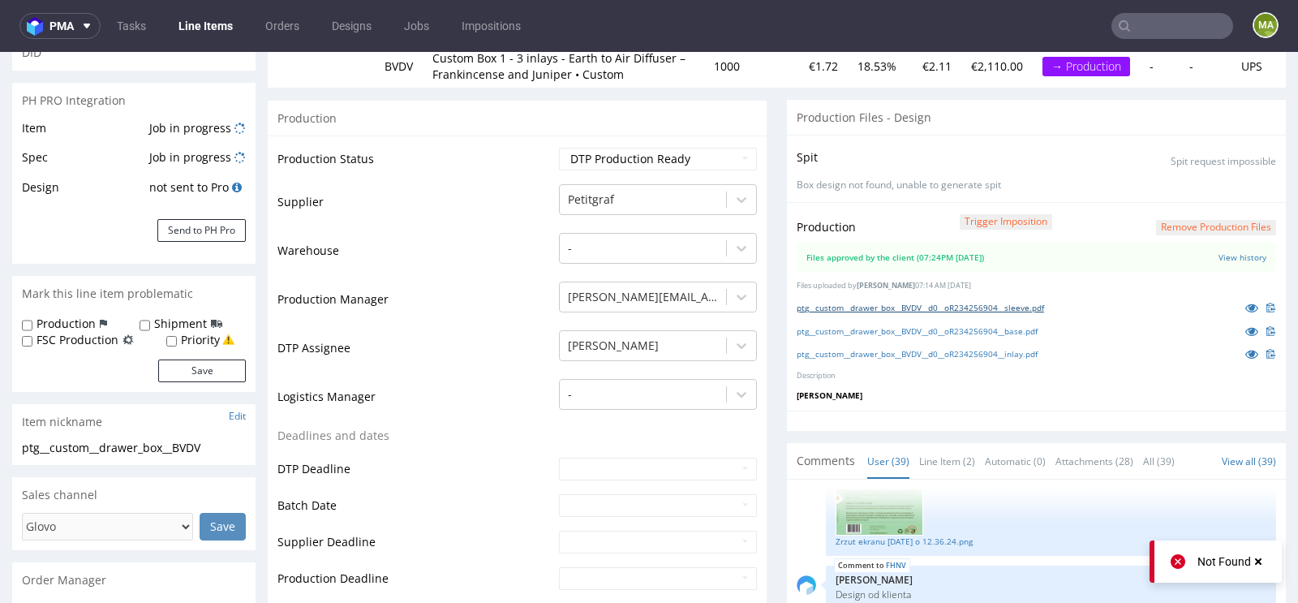
click at [961, 313] on link "ptg__custom__drawer_box__BVDV__d0__oR234256904__sleeve.pdf" at bounding box center [920, 307] width 247 height 11
click at [815, 337] on link "ptg__custom__drawer_box__BVDV__d0__oR234256904__base.pdf" at bounding box center [917, 330] width 241 height 11
click at [797, 359] on link "ptg__custom__drawer_box__BVDV__d0__oR234256904__inlay.pdf" at bounding box center [917, 353] width 241 height 11
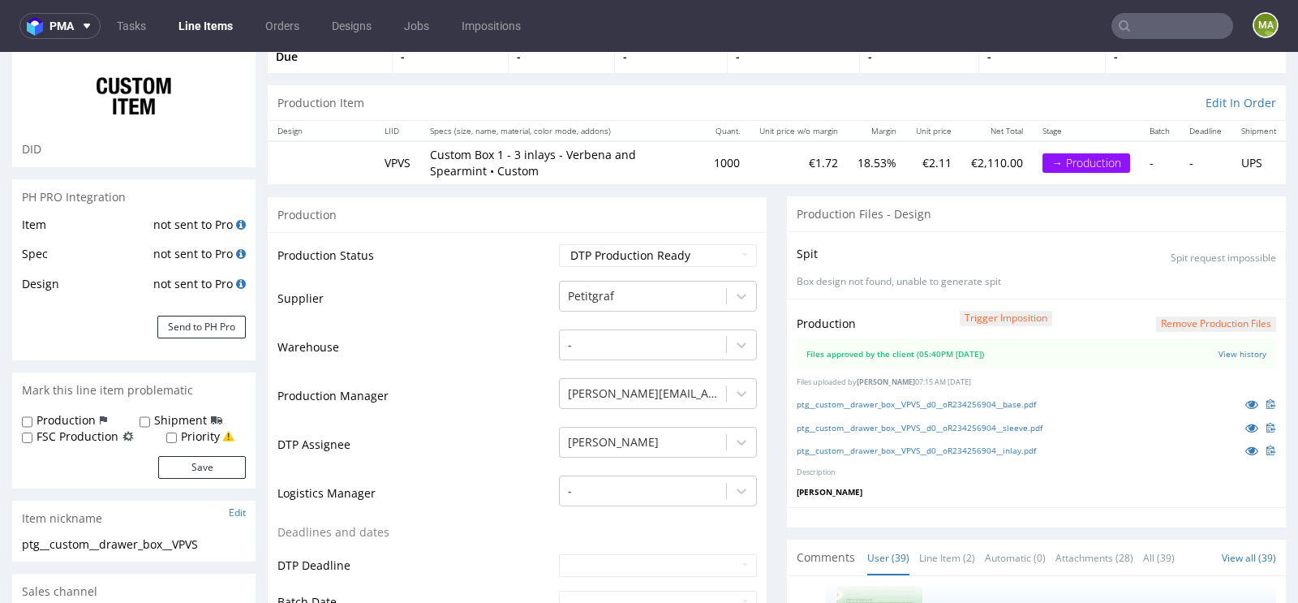
scroll to position [127, 0]
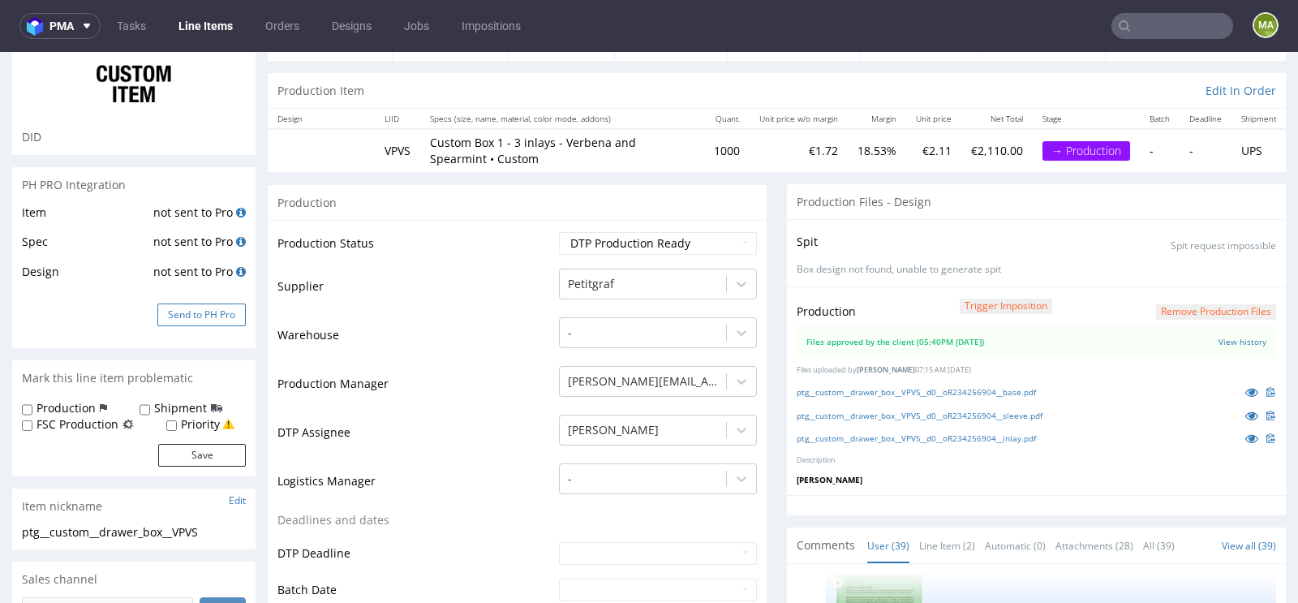
click at [178, 315] on button "Send to PH Pro" at bounding box center [201, 314] width 88 height 23
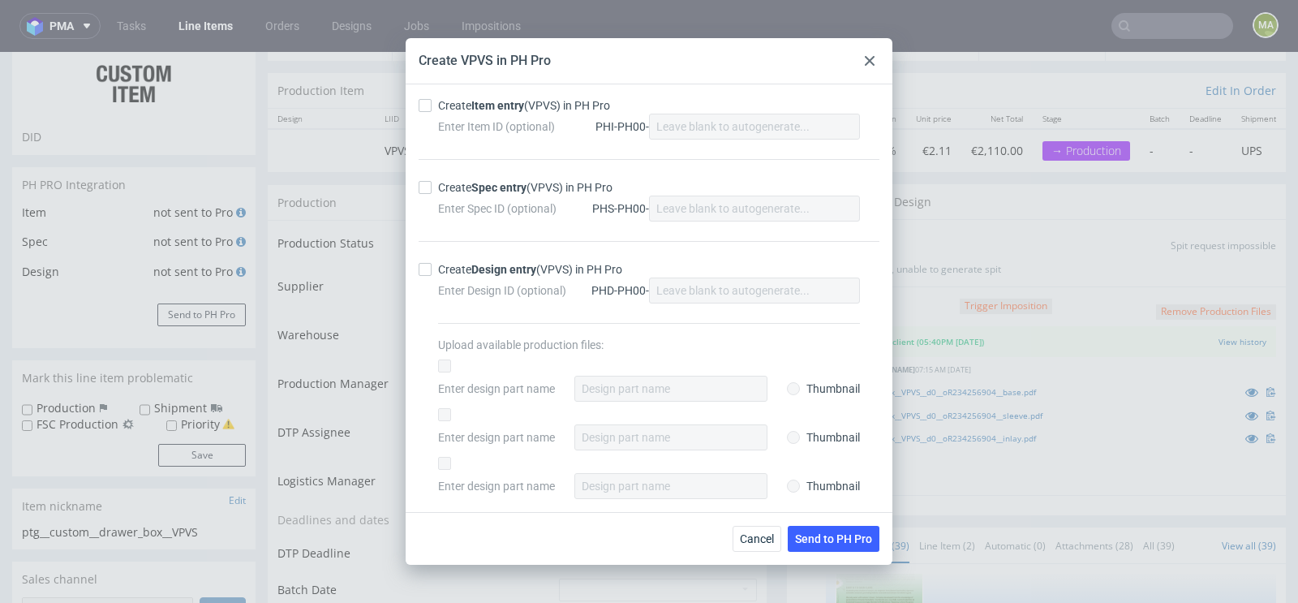
click at [463, 109] on div "Create Item entry (VPVS) in PH Pro" at bounding box center [524, 105] width 172 height 16
click at [432, 109] on input "Create Item entry (VPVS) in PH Pro" at bounding box center [425, 105] width 13 height 13
checkbox input "true"
click at [449, 195] on div "Create Spec entry (VPVS) in PH Pro" at bounding box center [525, 187] width 174 height 16
click at [432, 194] on input "Create Spec entry (VPVS) in PH Pro" at bounding box center [425, 187] width 13 height 13
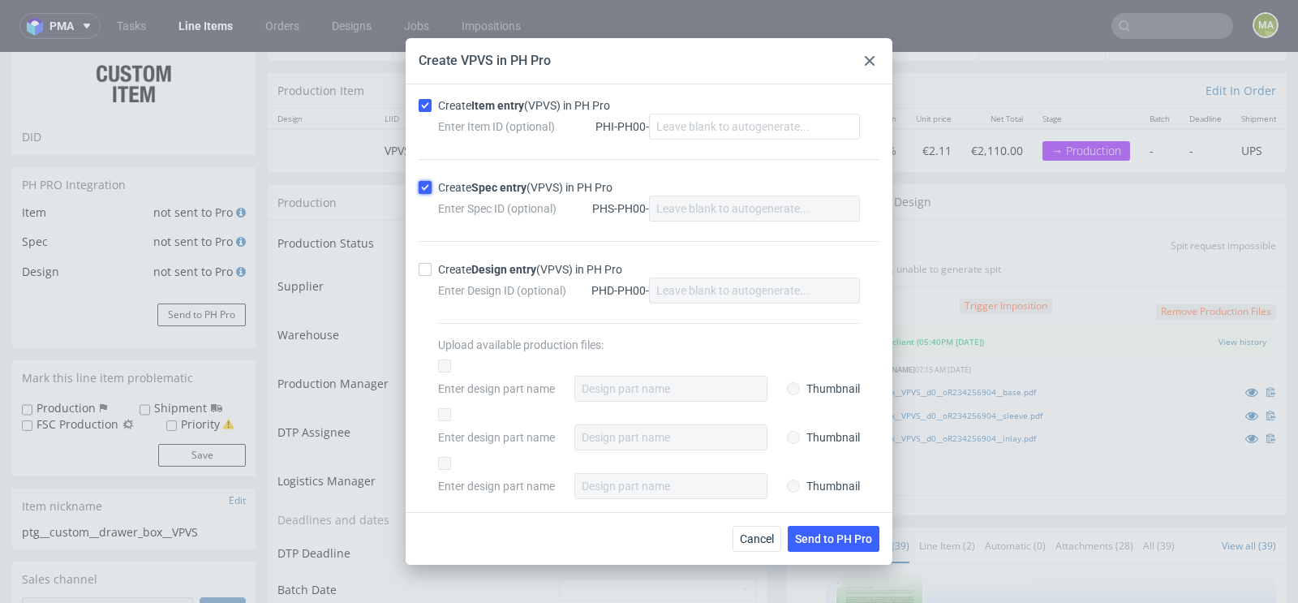
checkbox input "true"
click at [827, 538] on span "Send to PH Pro" at bounding box center [833, 538] width 77 height 11
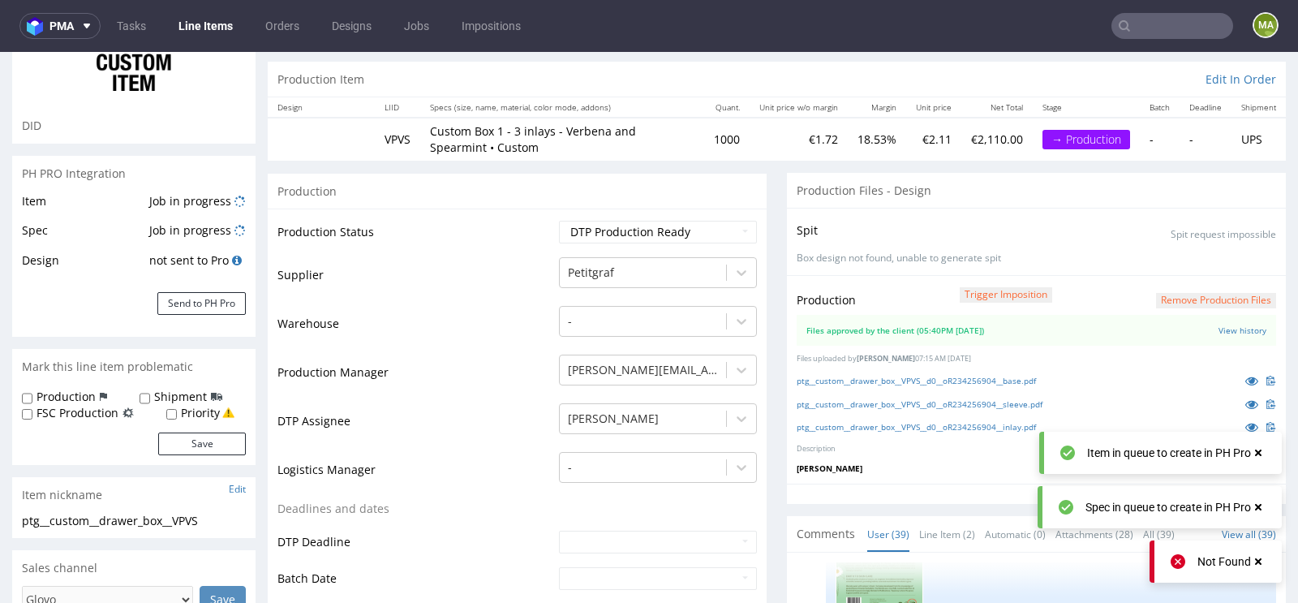
scroll to position [150, 0]
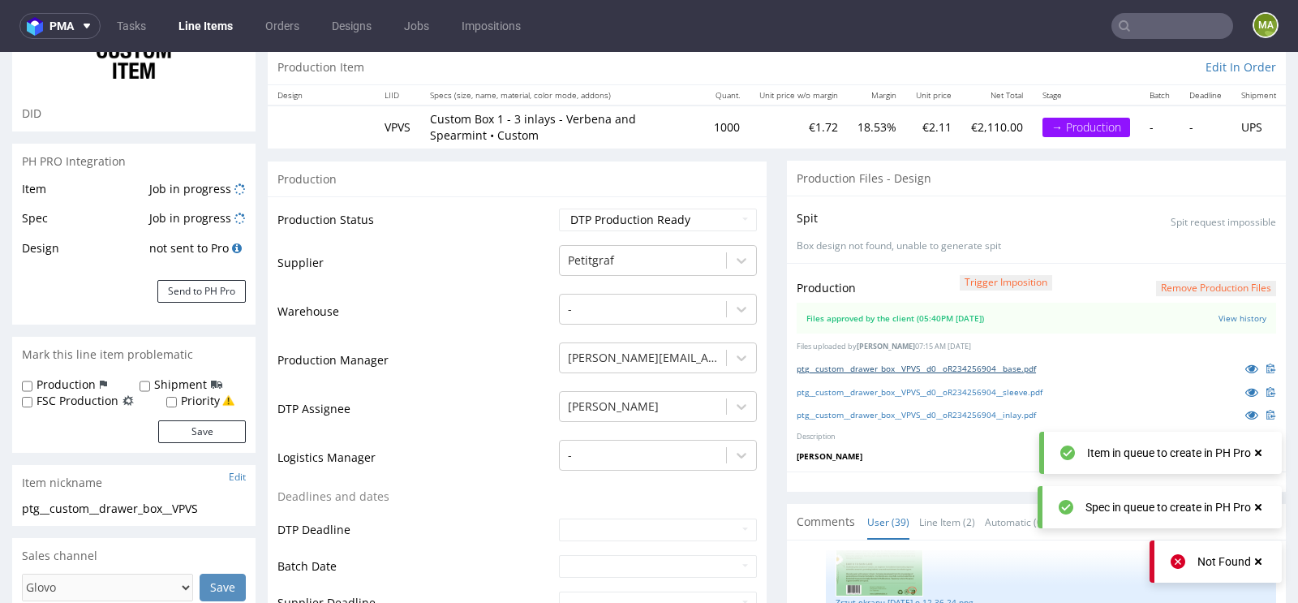
click at [922, 364] on link "ptg__custom__drawer_box__VPVS__d0__oR234256904__base.pdf" at bounding box center [916, 368] width 239 height 11
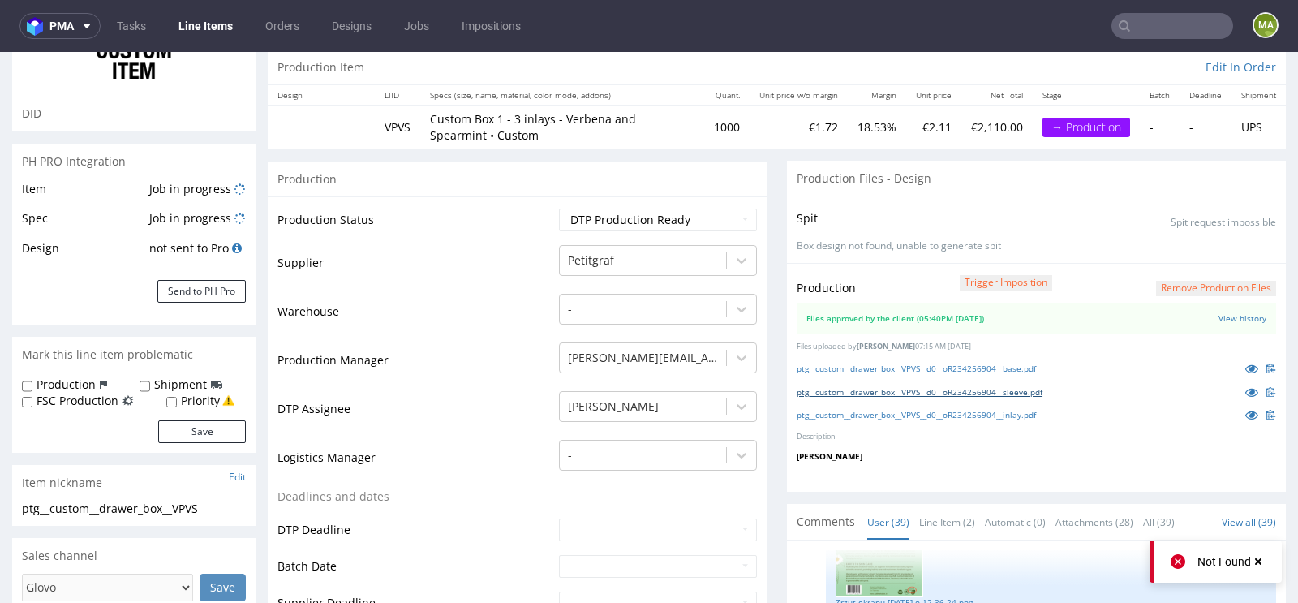
click at [827, 392] on link "ptg__custom__drawer_box__VPVS__d0__oR234256904__sleeve.pdf" at bounding box center [920, 391] width 246 height 11
click at [812, 412] on link "ptg__custom__drawer_box__VPVS__d0__oR234256904__inlay.pdf" at bounding box center [916, 414] width 239 height 11
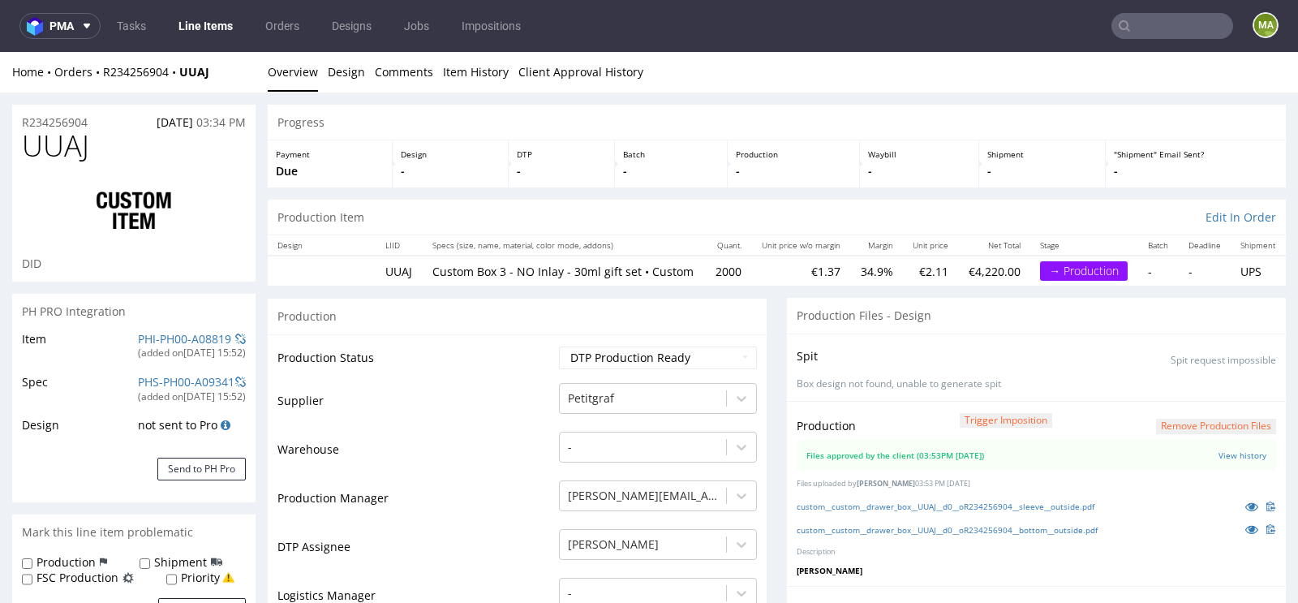
scroll to position [2710, 0]
click link "PHI-PH00-A08819"
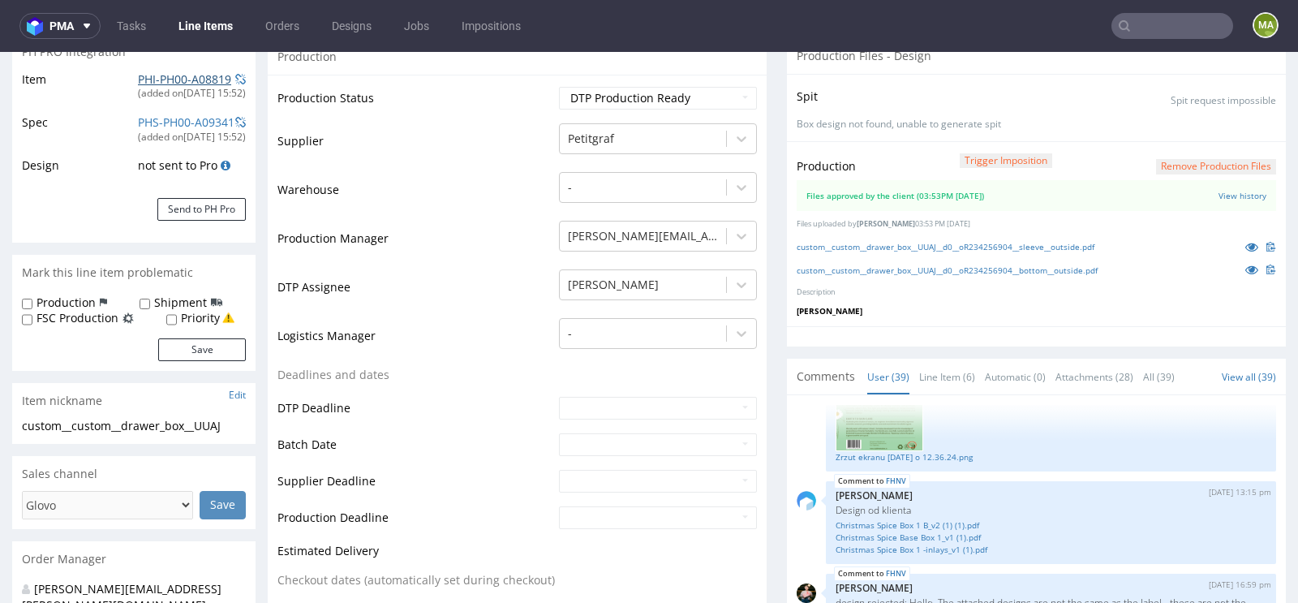
scroll to position [274, 0]
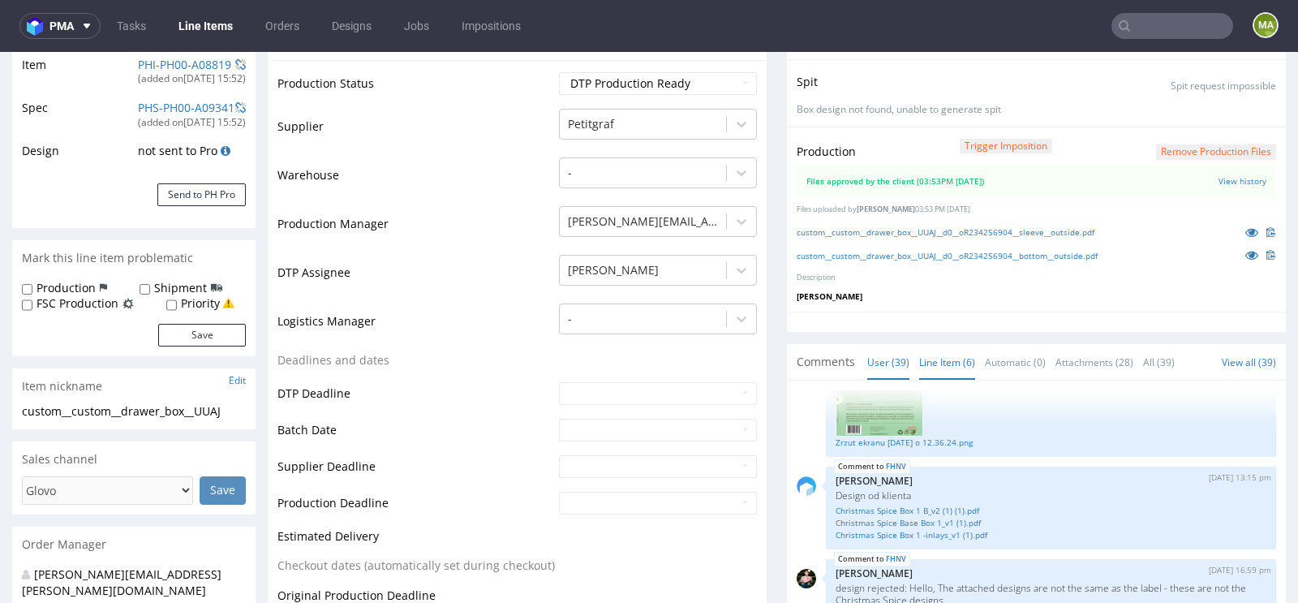
click link "Line Item (6)"
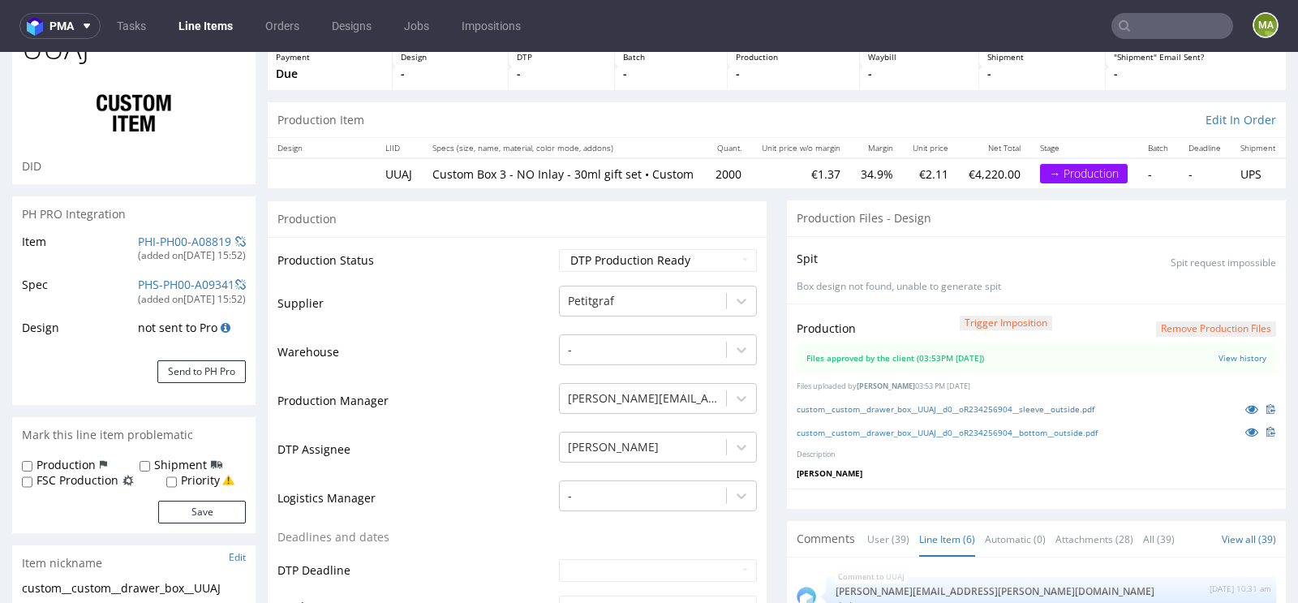
scroll to position [98, 0]
click div "Production Trigger Imposition Remove production files Files approved by the cli…"
click div "custom__custom__drawer_box__UUAJ__d0__oR234256904__sleeve__outside.pdf"
click link "custom__custom__drawer_box__UUAJ__d0__oR234256904__sleeve__outside.pdf"
click link "custom__custom__drawer_box__UUAJ__d0__oR234256904__bottom__outside.pdf"
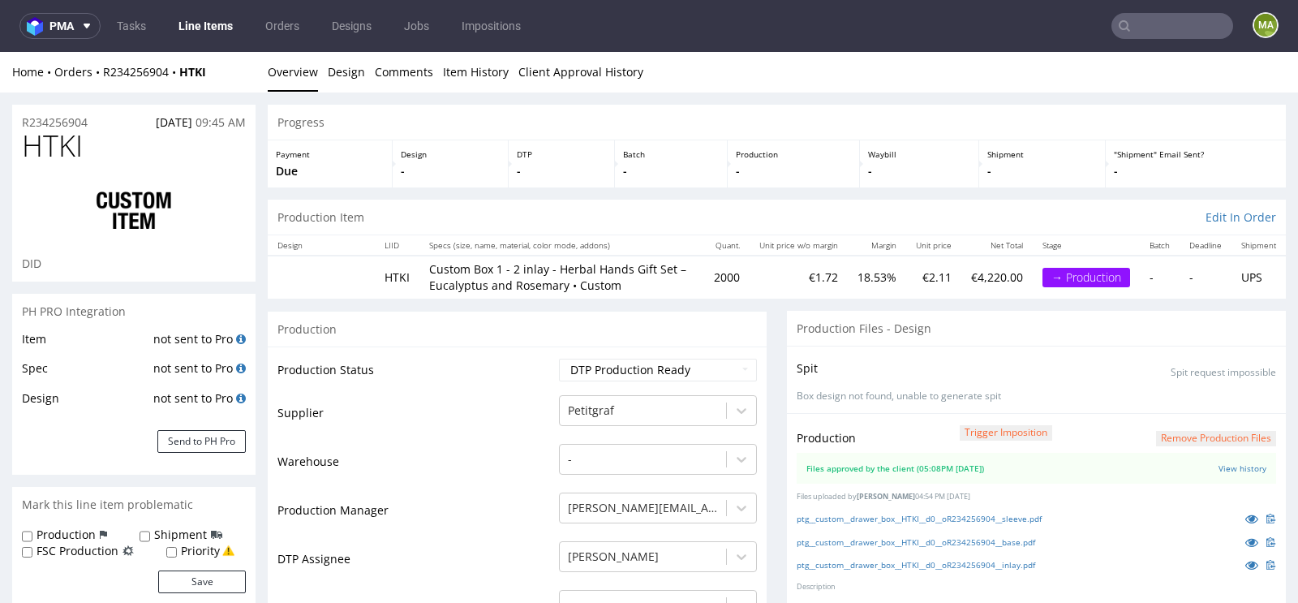
scroll to position [2710, 0]
click at [203, 437] on button "Send to PH Pro" at bounding box center [201, 441] width 88 height 23
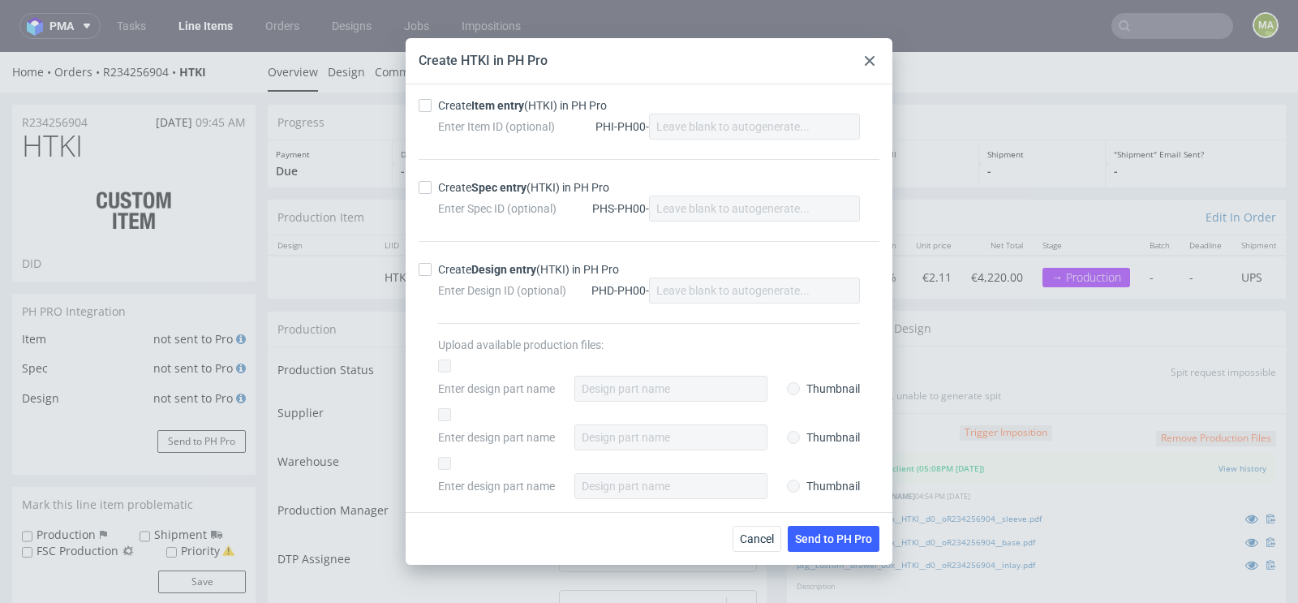
click at [505, 114] on div "Create Item entry (HTKI) in PH Pro" at bounding box center [522, 105] width 169 height 16
click at [432, 112] on input "Create Item entry (HTKI) in PH Pro" at bounding box center [425, 105] width 13 height 13
checkbox input "true"
click at [468, 180] on div "Create Spec entry (HTKI) in PH Pro" at bounding box center [523, 187] width 171 height 16
click at [432, 181] on input "Create Spec entry (HTKI) in PH Pro" at bounding box center [425, 187] width 13 height 13
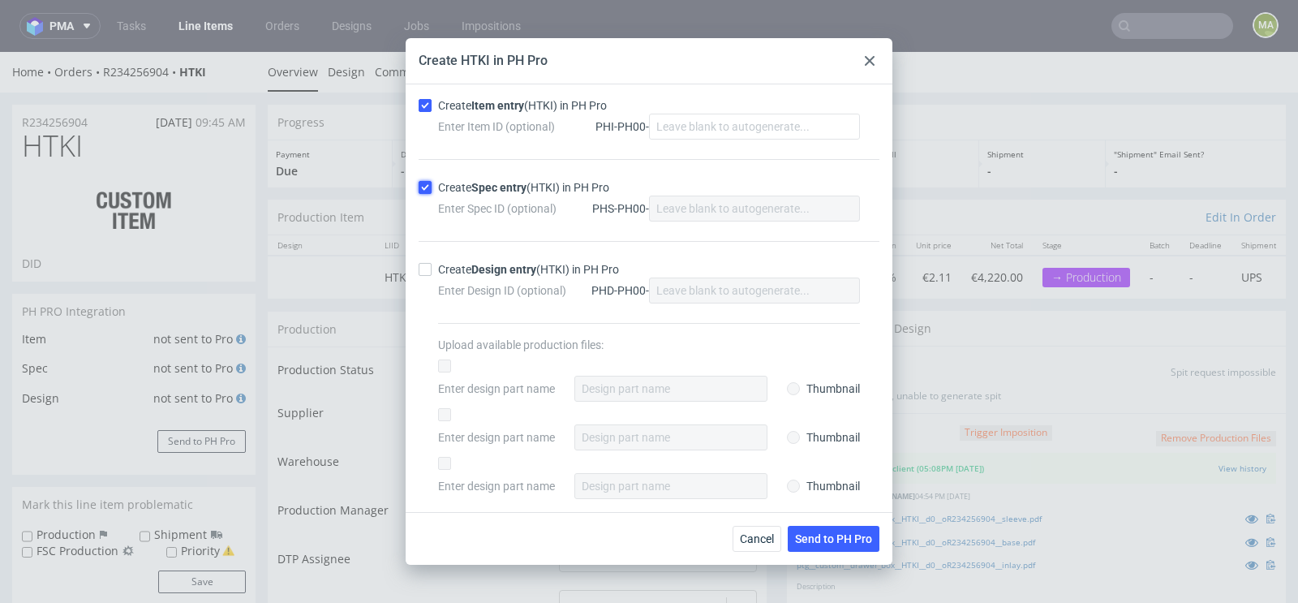
checkbox input "true"
click at [834, 533] on span "Send to PH Pro" at bounding box center [833, 538] width 77 height 11
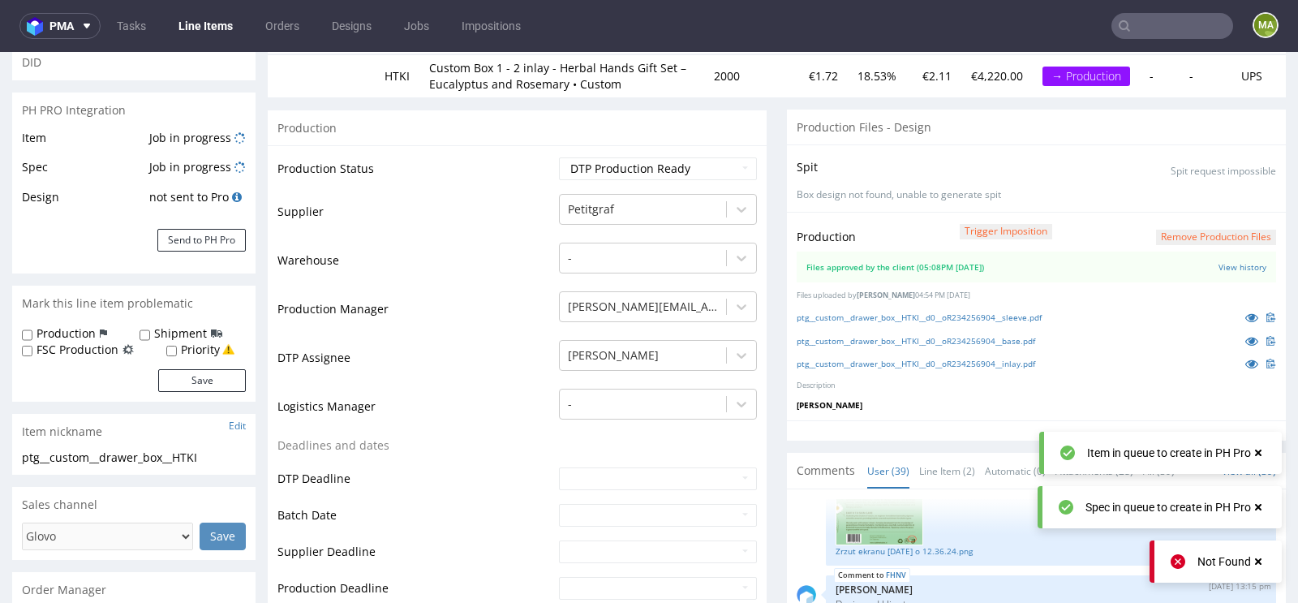
scroll to position [217, 0]
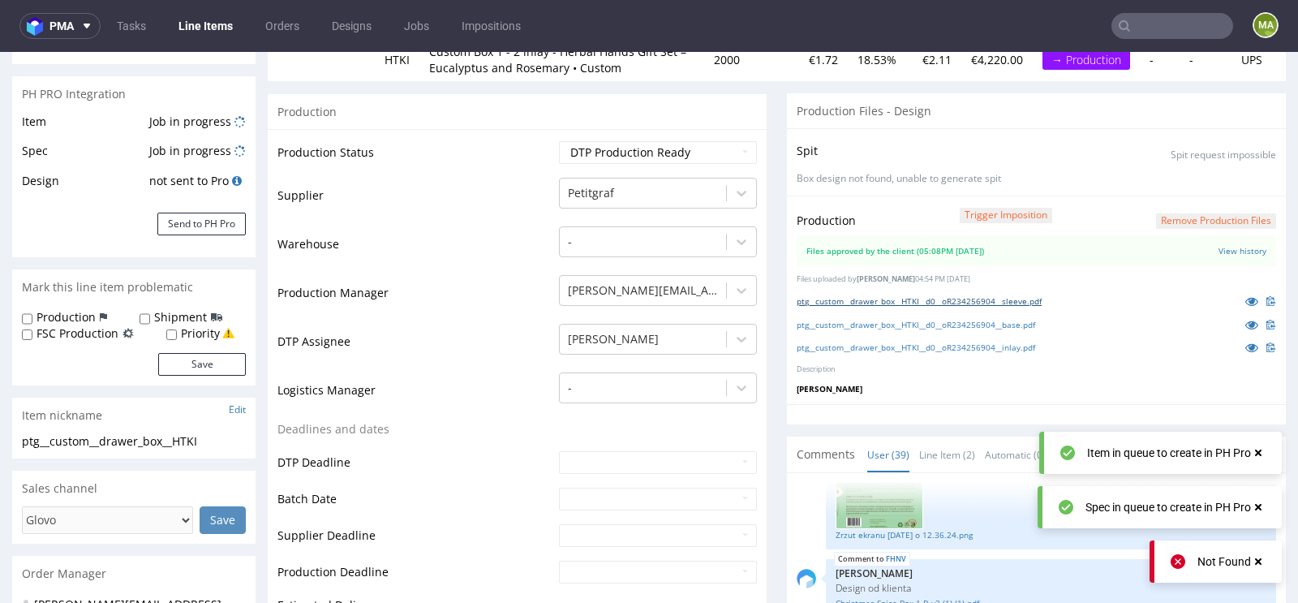
click at [982, 295] on link "ptg__custom__drawer_box__HTKI__d0__oR234256904__sleeve.pdf" at bounding box center [919, 300] width 245 height 11
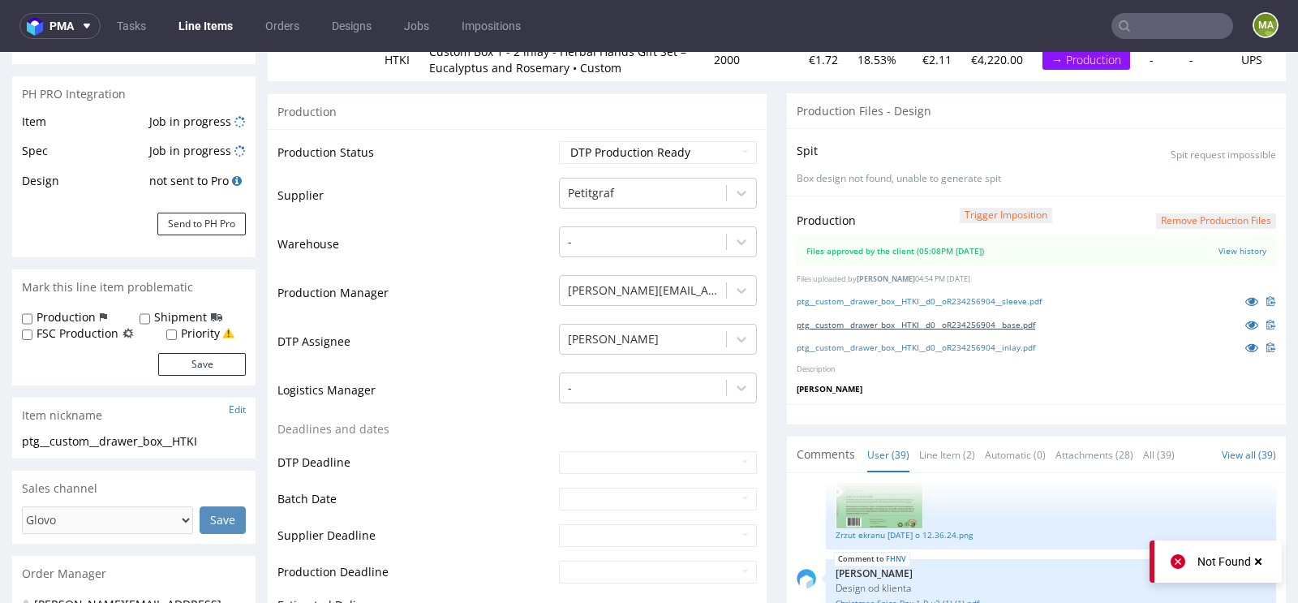
click at [942, 325] on link "ptg__custom__drawer_box__HTKI__d0__oR234256904__base.pdf" at bounding box center [916, 324] width 239 height 11
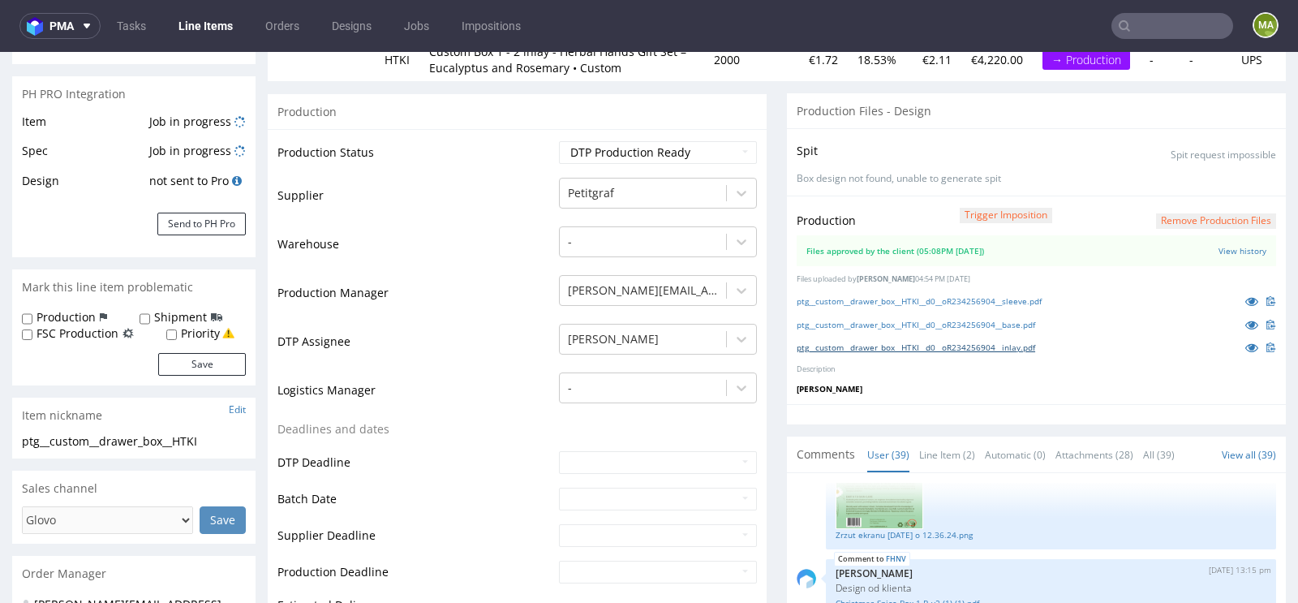
click at [822, 342] on link "ptg__custom__drawer_box__HTKI__d0__oR234256904__inlay.pdf" at bounding box center [916, 347] width 239 height 11
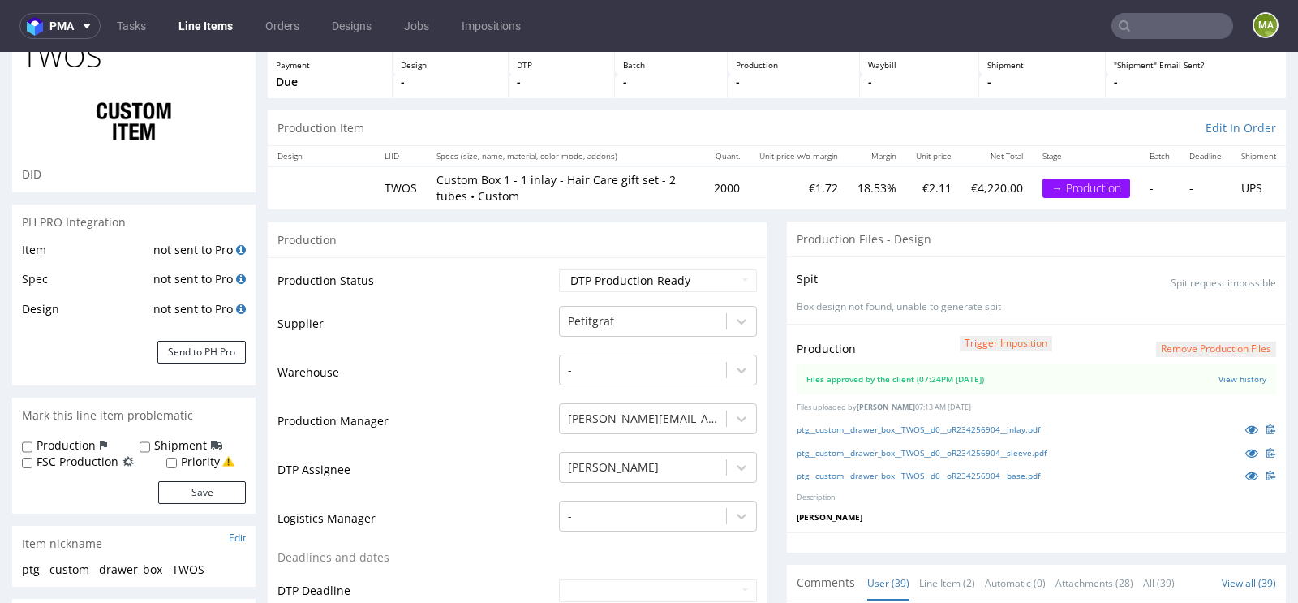
scroll to position [139, 0]
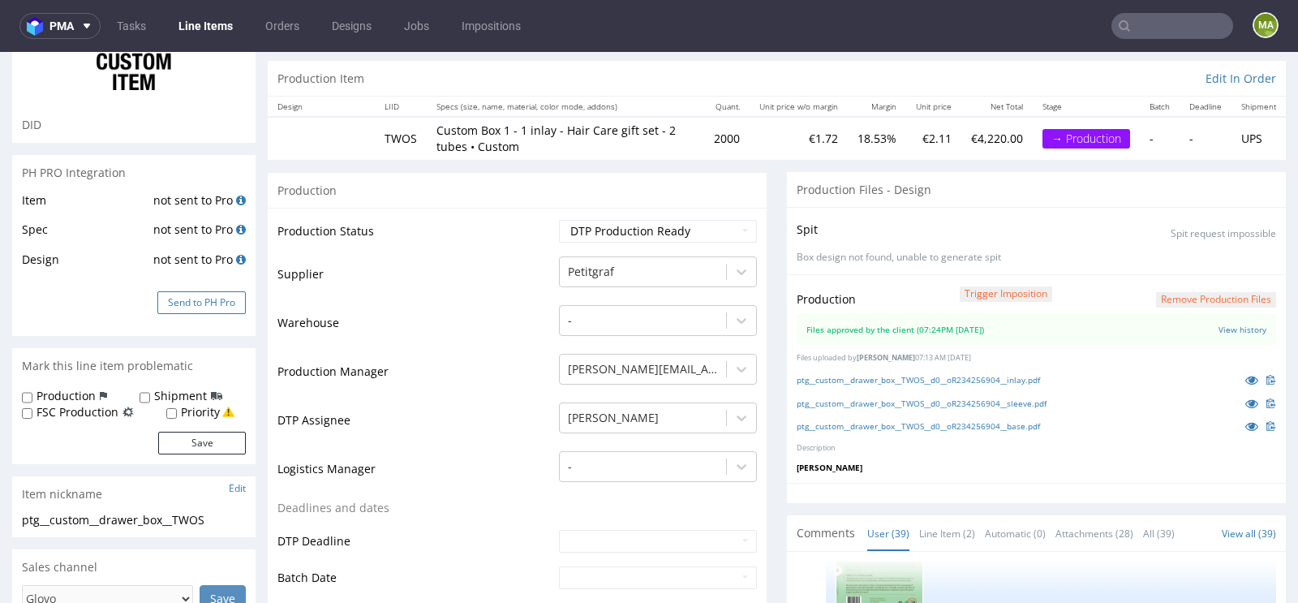
click at [196, 302] on button "Send to PH Pro" at bounding box center [201, 302] width 88 height 23
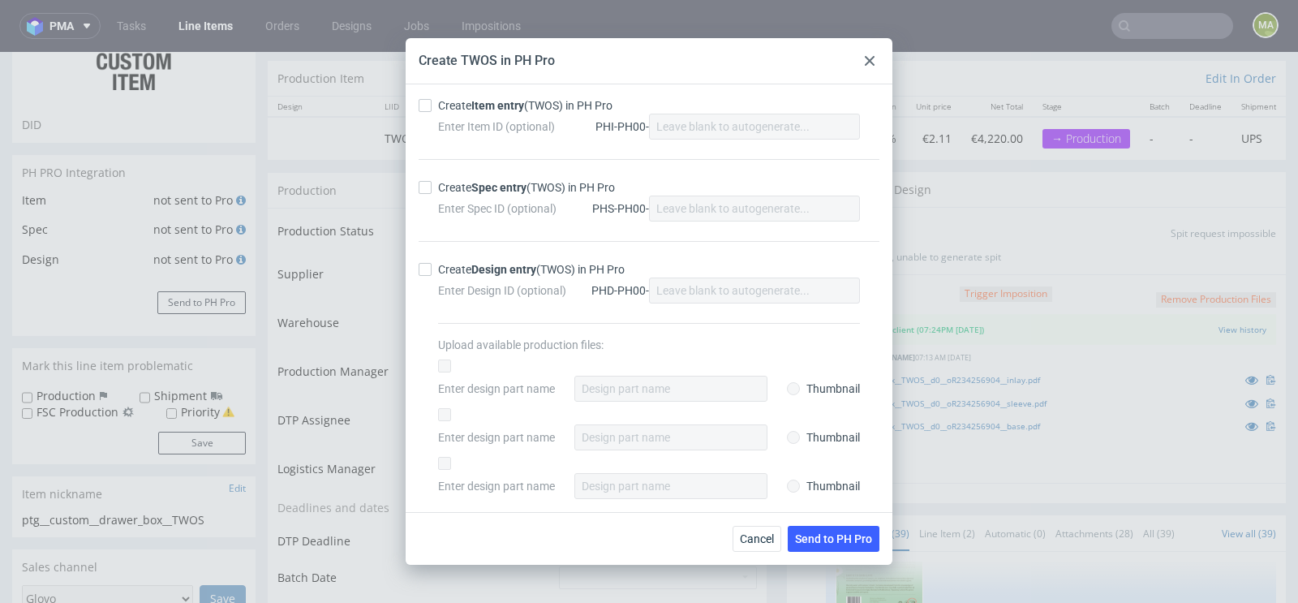
click at [466, 113] on div "Create Item entry (TWOS) in PH Pro" at bounding box center [525, 105] width 174 height 16
click at [432, 112] on input "Create Item entry (TWOS) in PH Pro" at bounding box center [425, 105] width 13 height 13
checkbox input "true"
click at [459, 187] on div "Create Spec entry (TWOS) in PH Pro" at bounding box center [526, 187] width 177 height 16
click at [432, 187] on input "Create Spec entry (TWOS) in PH Pro" at bounding box center [425, 187] width 13 height 13
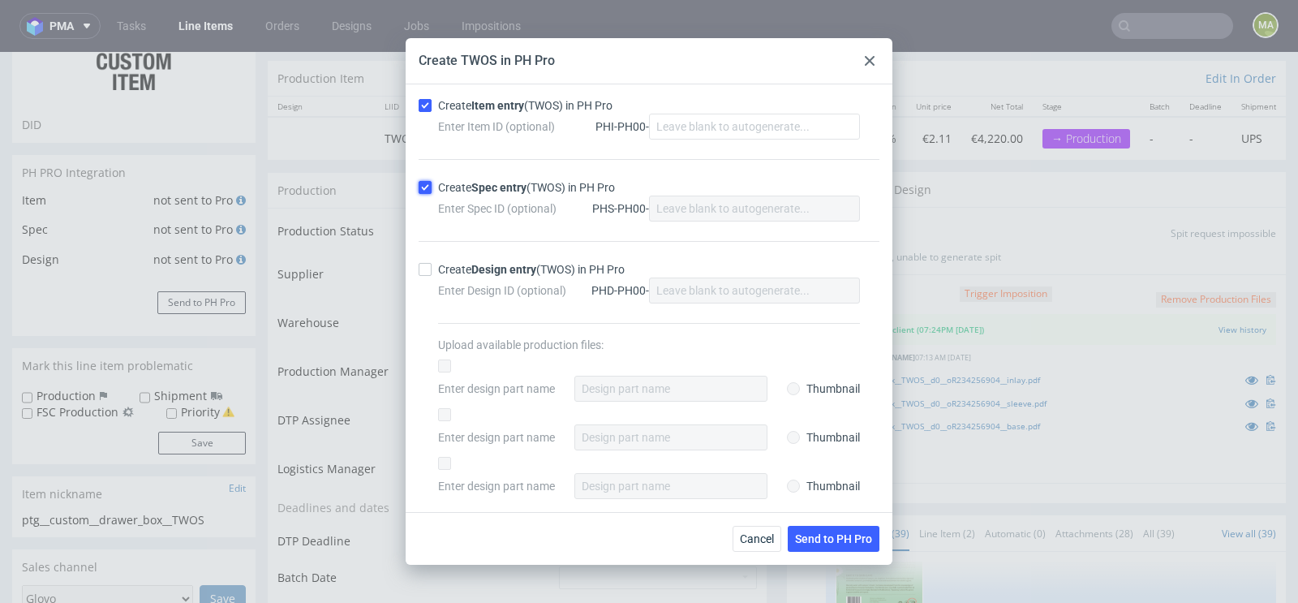
checkbox input "true"
click at [822, 543] on span "Send to PH Pro" at bounding box center [833, 538] width 77 height 11
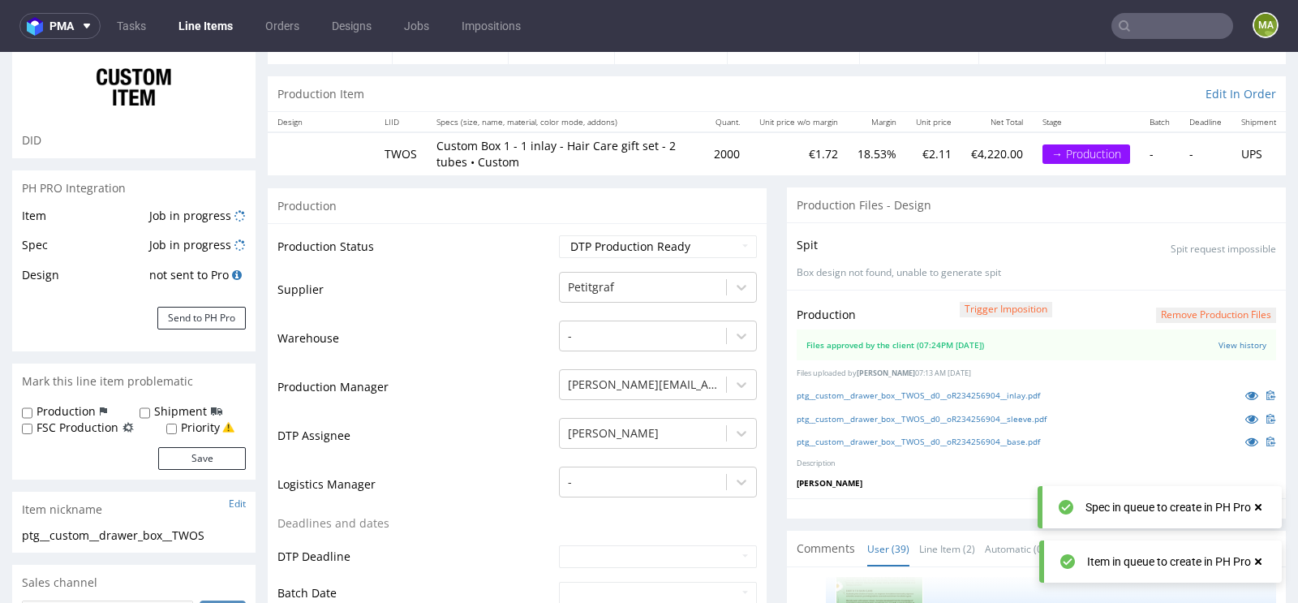
scroll to position [157, 0]
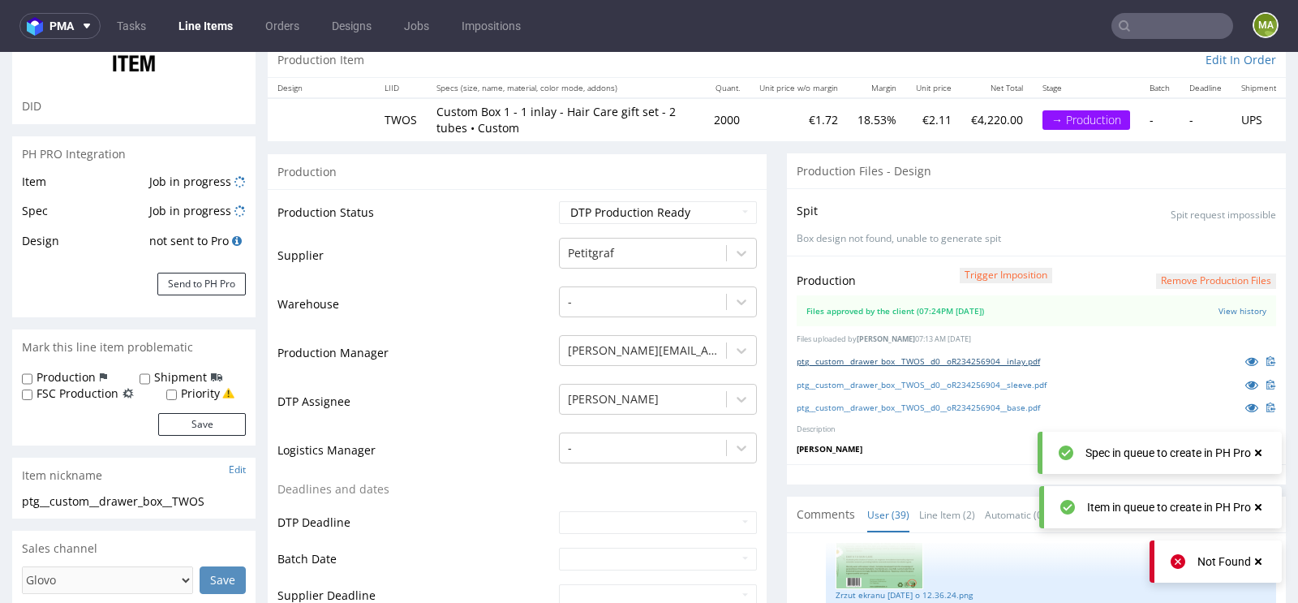
click at [872, 355] on link "ptg__custom__drawer_box__TWOS__d0__oR234256904__inlay.pdf" at bounding box center [918, 360] width 243 height 11
click at [812, 379] on link "ptg__custom__drawer_box__TWOS__d0__oR234256904__sleeve.pdf" at bounding box center [922, 384] width 250 height 11
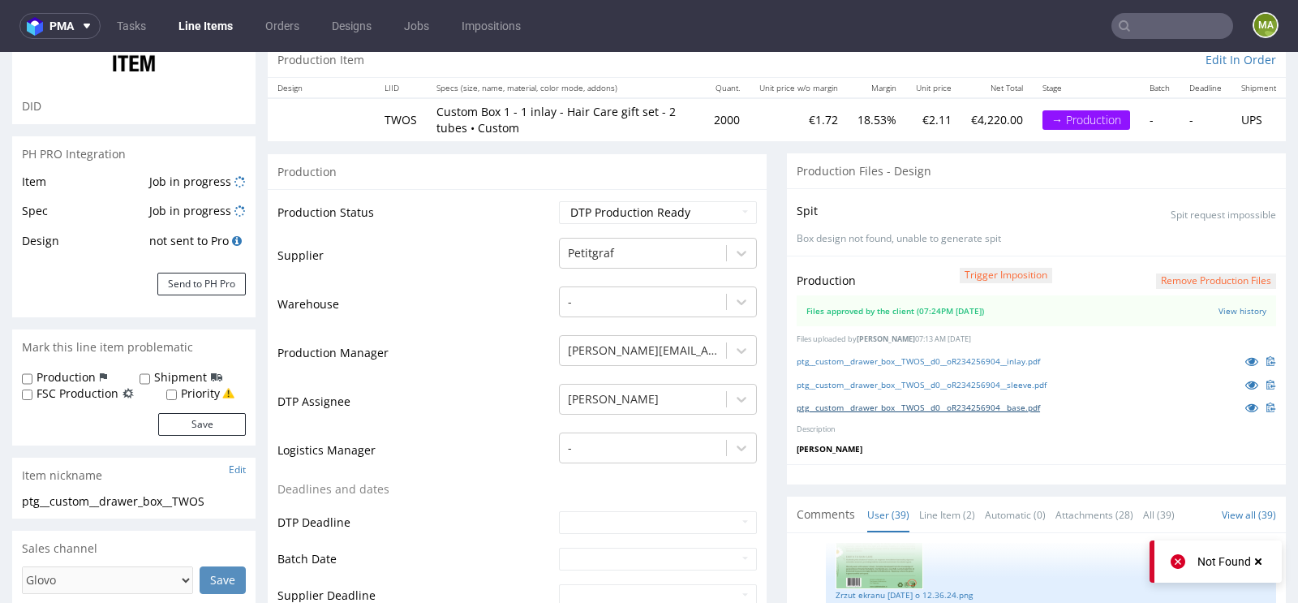
click at [806, 406] on link "ptg__custom__drawer_box__TWOS__d0__oR234256904__base.pdf" at bounding box center [918, 407] width 243 height 11
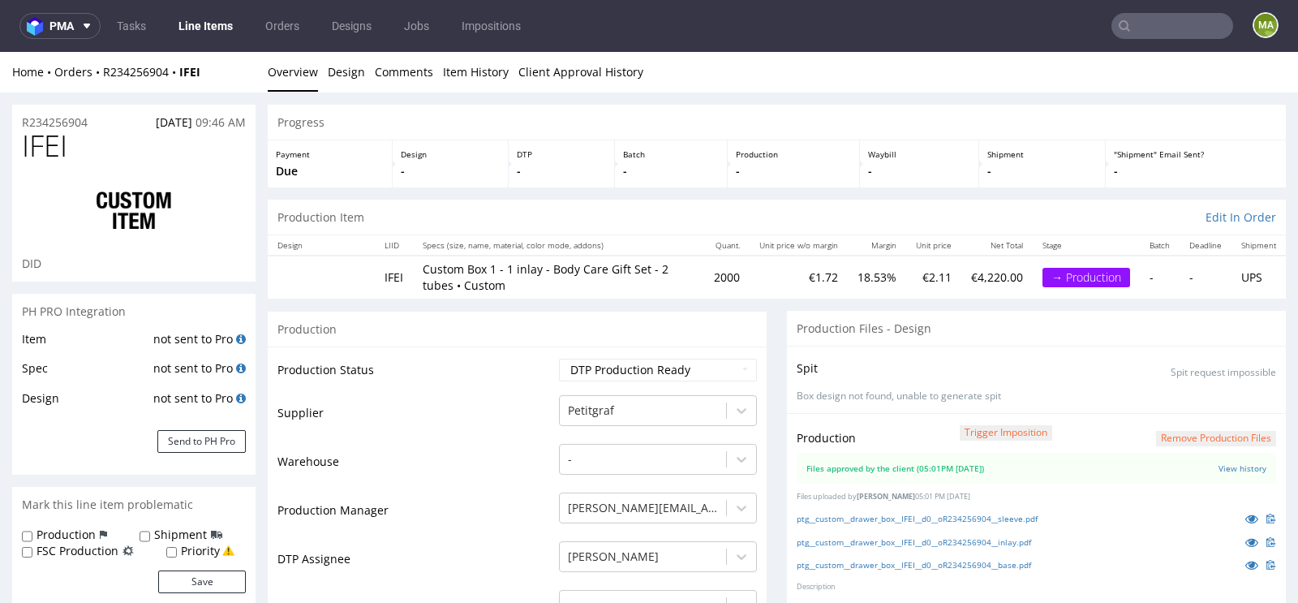
scroll to position [2710, 0]
click at [196, 437] on button "Send to PH Pro" at bounding box center [201, 441] width 88 height 23
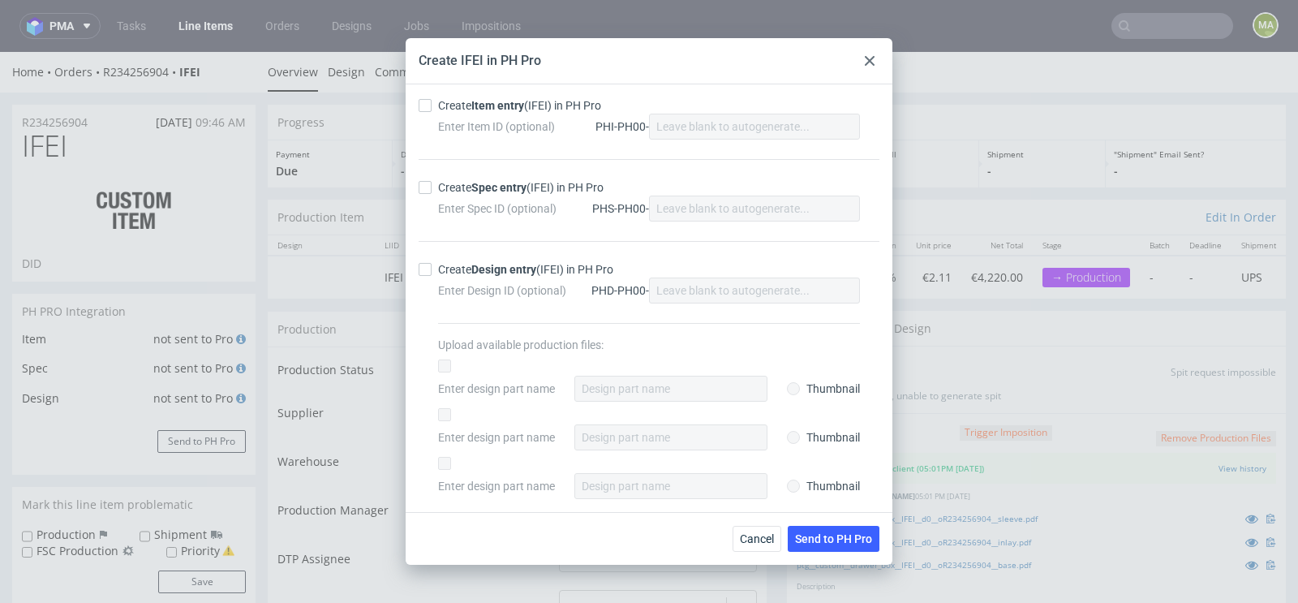
click at [511, 103] on strong "Item entry" at bounding box center [497, 105] width 53 height 13
click at [432, 103] on input "Create Item entry (IFEI) in PH Pro" at bounding box center [425, 105] width 13 height 13
checkbox input "true"
click at [475, 197] on div "Enter Spec ID (optional) PHS-PH00-" at bounding box center [649, 209] width 422 height 26
click at [485, 189] on strong "Spec entry" at bounding box center [498, 187] width 55 height 13
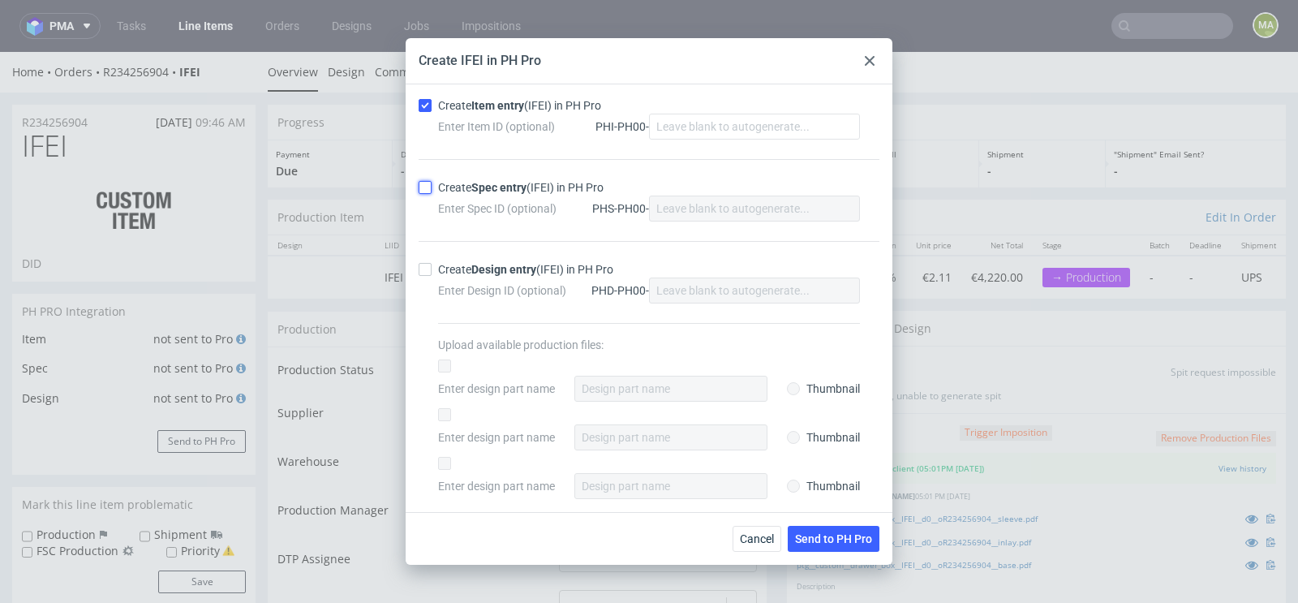
click at [432, 189] on input "Create Spec entry (IFEI) in PH Pro" at bounding box center [425, 187] width 13 height 13
checkbox input "true"
click at [846, 533] on span "Send to PH Pro" at bounding box center [833, 538] width 77 height 11
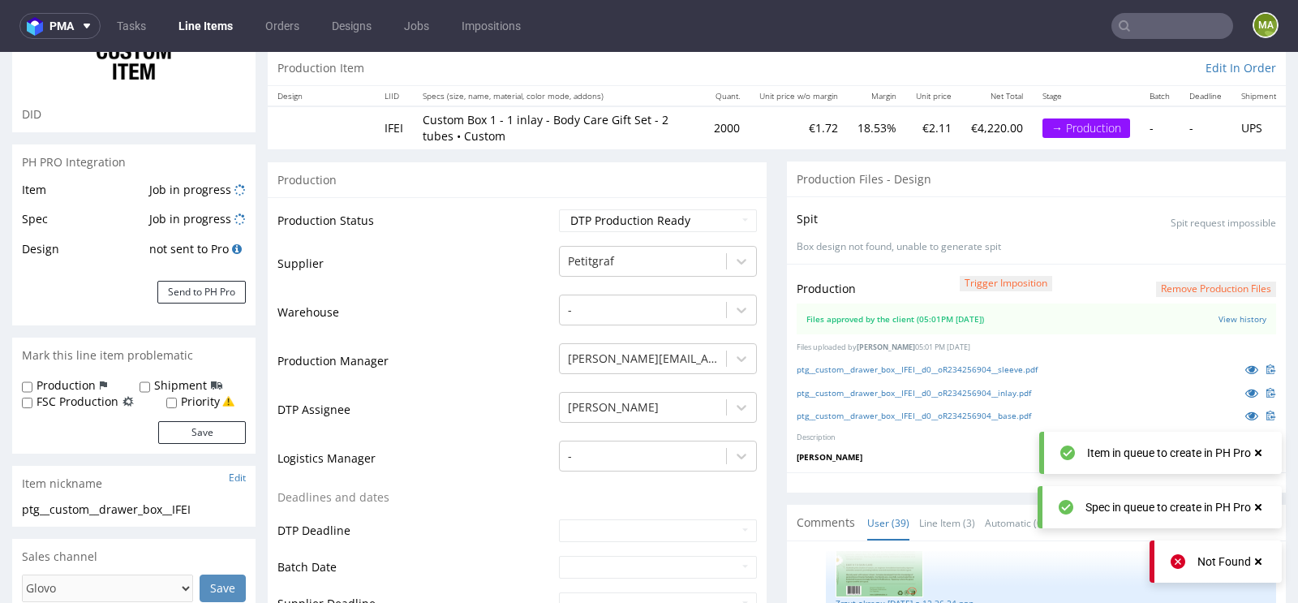
scroll to position [167, 0]
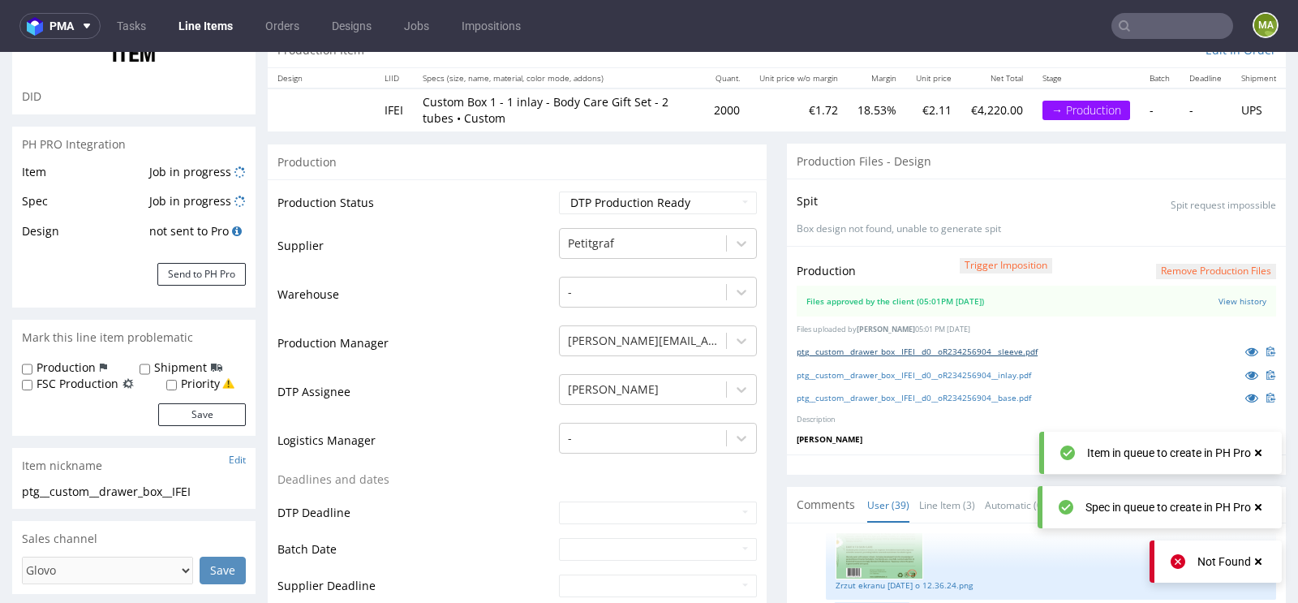
click at [936, 353] on link "ptg__custom__drawer_box__IFEI__d0__oR234256904__sleeve.pdf" at bounding box center [917, 351] width 241 height 11
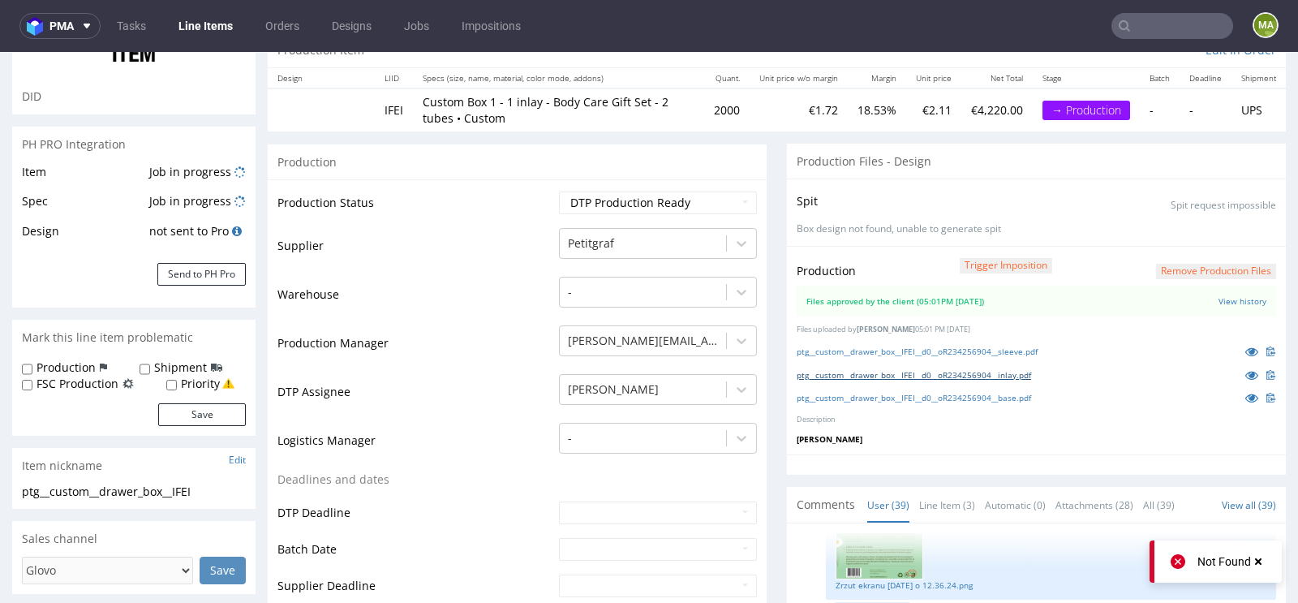
click at [829, 373] on link "ptg__custom__drawer_box__IFEI__d0__oR234256904__inlay.pdf" at bounding box center [914, 374] width 234 height 11
click at [815, 392] on link "ptg__custom__drawer_box__IFEI__d0__oR234256904__base.pdf" at bounding box center [914, 397] width 234 height 11
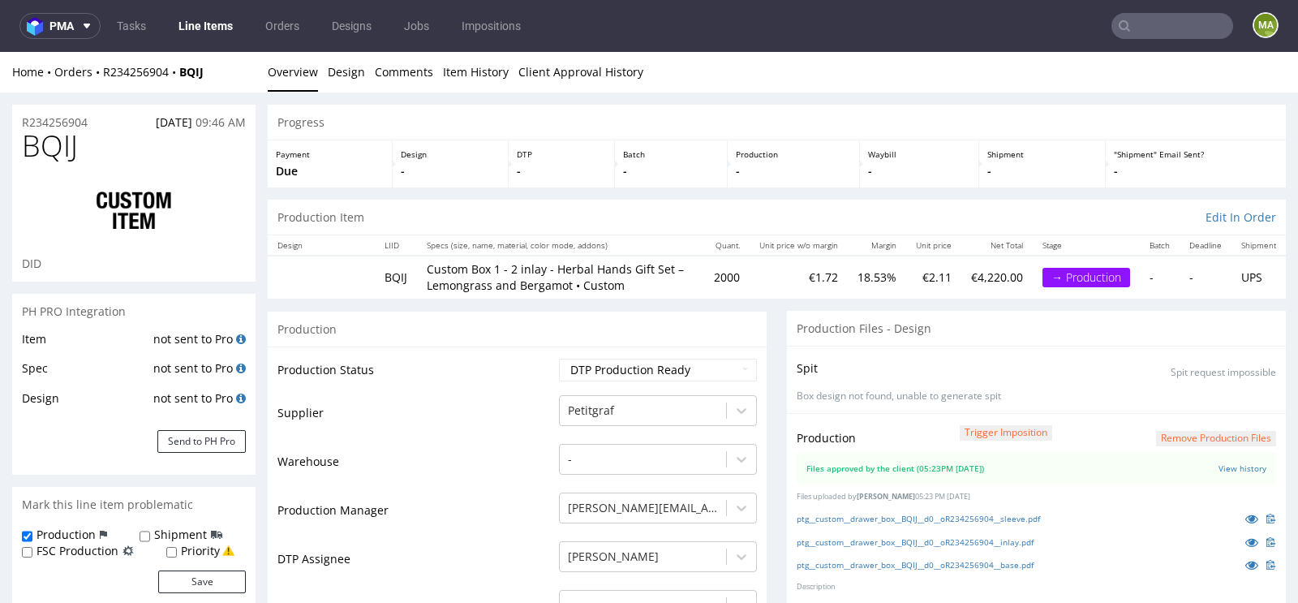
scroll to position [2710, 0]
click at [193, 441] on button "Send to PH Pro" at bounding box center [201, 441] width 88 height 23
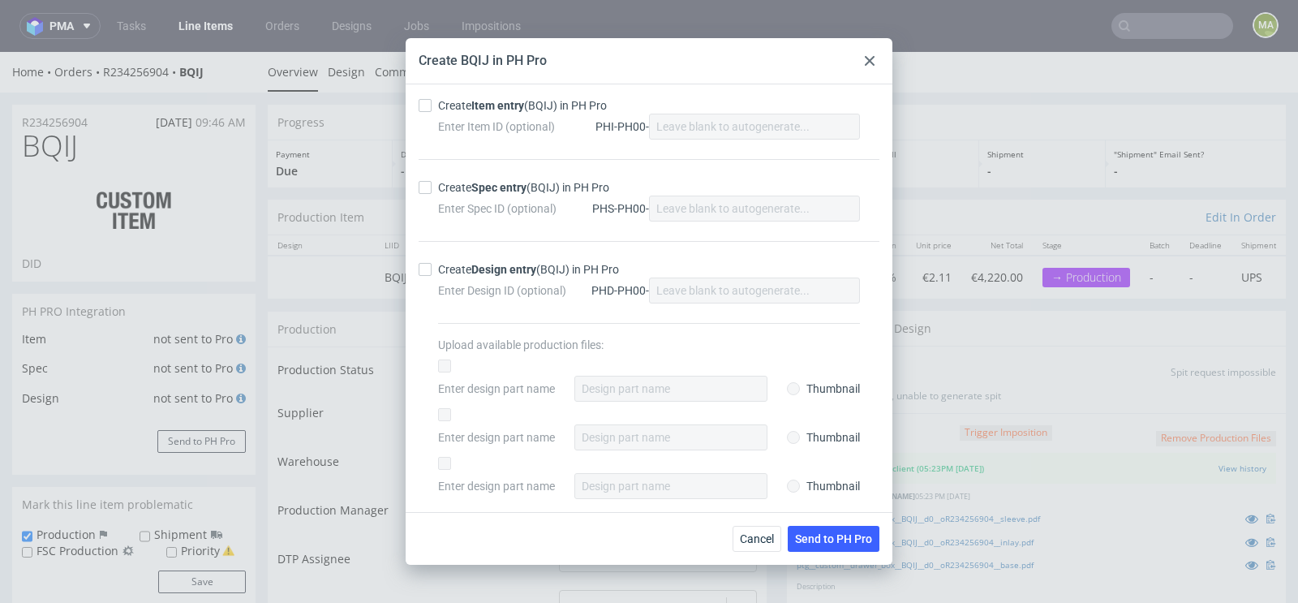
click at [513, 109] on strong "Item entry" at bounding box center [497, 105] width 53 height 13
click at [432, 109] on input "Create Item entry (BQIJ) in PH Pro" at bounding box center [425, 105] width 13 height 13
checkbox input "true"
click at [491, 185] on strong "Spec entry" at bounding box center [498, 187] width 55 height 13
click at [432, 185] on input "Create Spec entry (BQIJ) in PH Pro" at bounding box center [425, 187] width 13 height 13
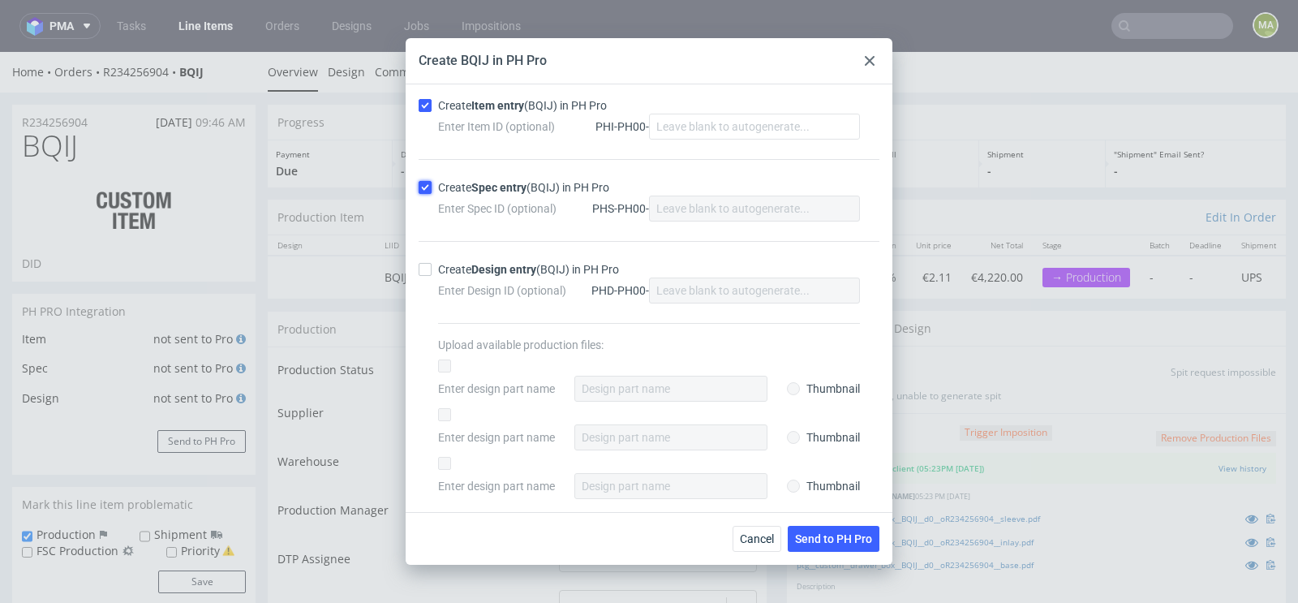
checkbox input "true"
click at [819, 533] on span "Send to PH Pro" at bounding box center [833, 538] width 77 height 11
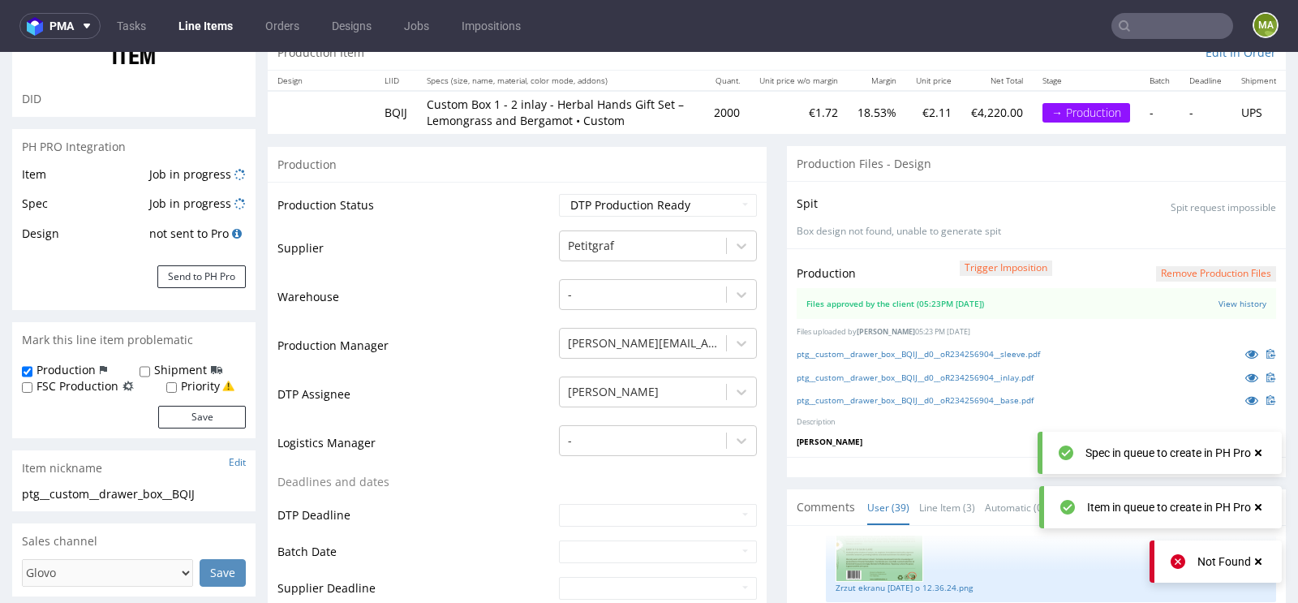
scroll to position [177, 0]
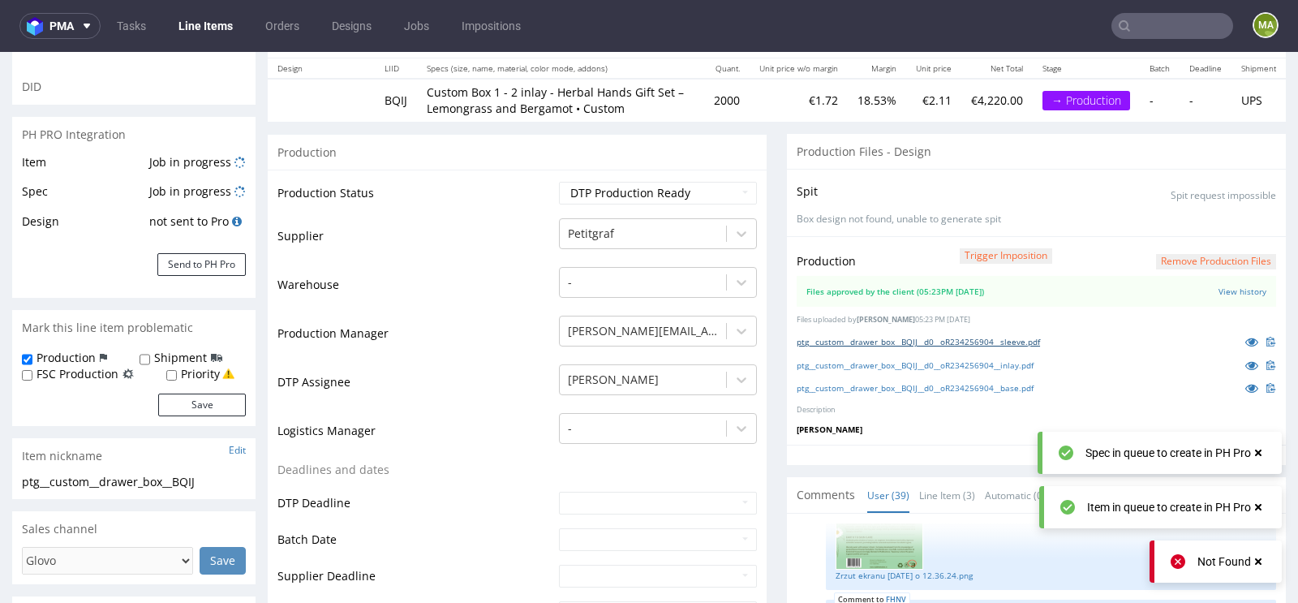
click at [874, 338] on link "ptg__custom__drawer_box__BQIJ__d0__oR234256904__sleeve.pdf" at bounding box center [918, 341] width 243 height 11
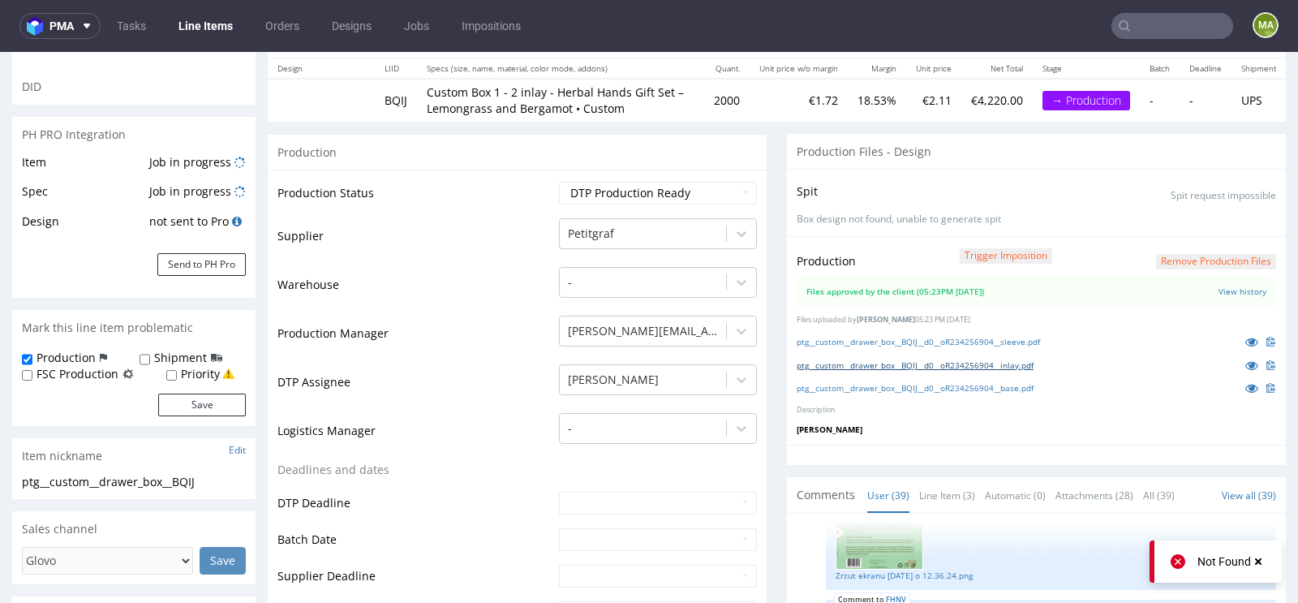
click at [844, 359] on link "ptg__custom__drawer_box__BQIJ__d0__oR234256904__inlay.pdf" at bounding box center [915, 364] width 237 height 11
click at [830, 390] on div "ptg__custom__drawer_box__BQIJ__d0__oR234256904__base.pdf" at bounding box center [1036, 388] width 479 height 18
click at [836, 384] on link "ptg__custom__drawer_box__BQIJ__d0__oR234256904__base.pdf" at bounding box center [915, 387] width 237 height 11
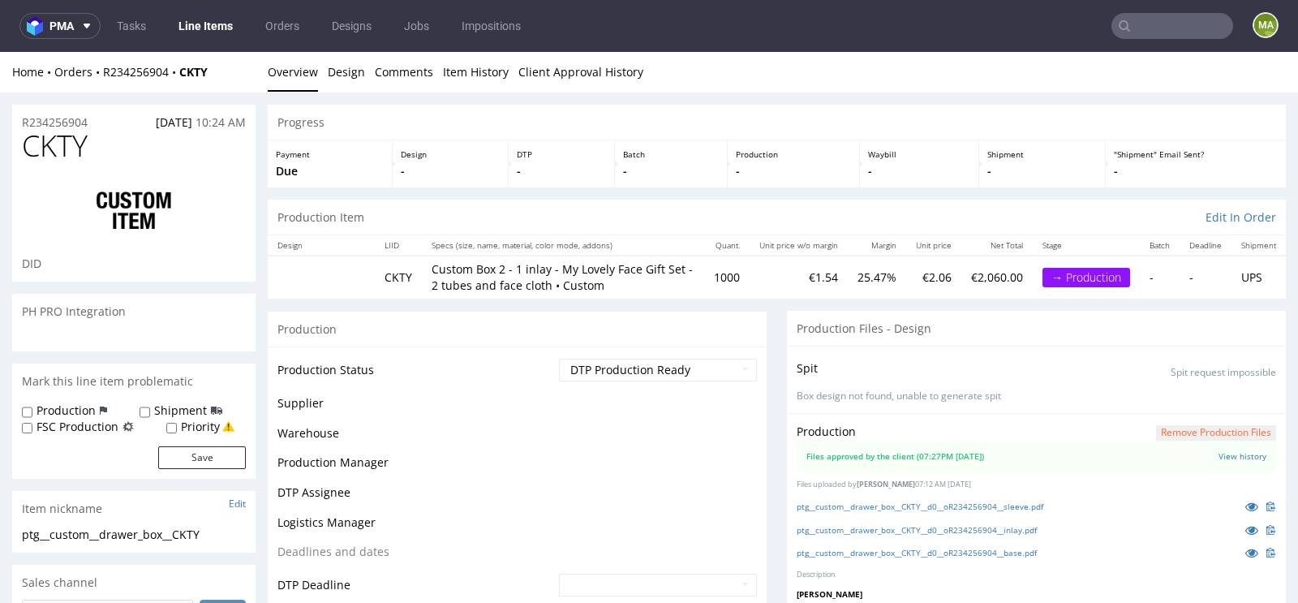
scroll to position [2757, 0]
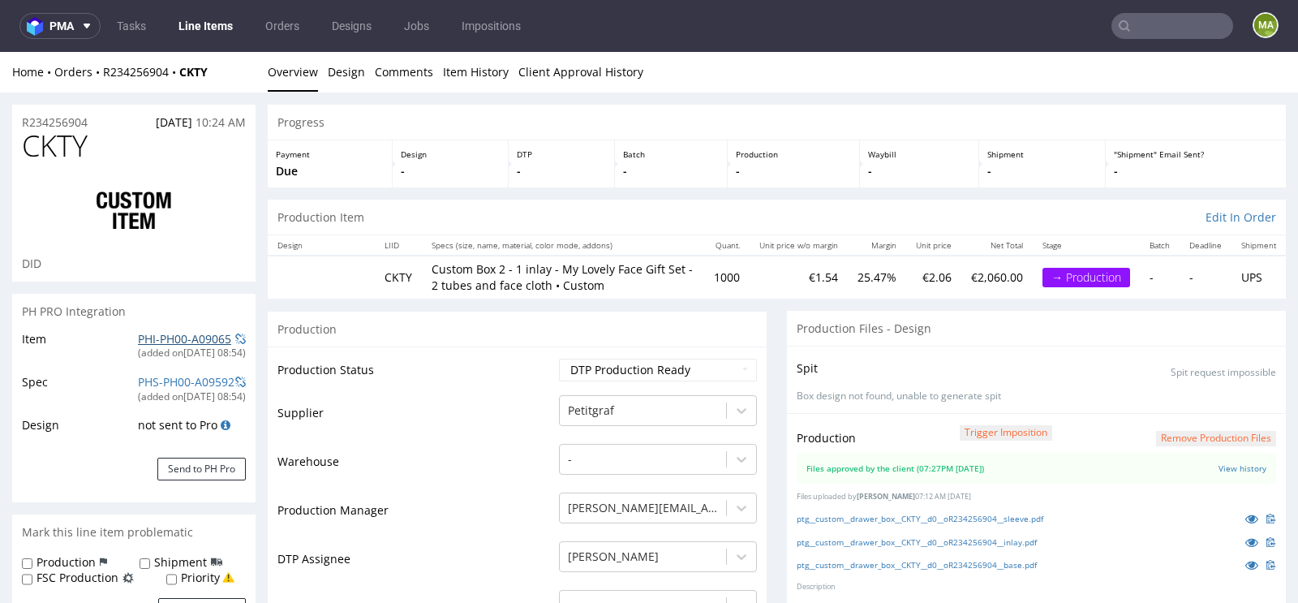
click at [138, 337] on link "PHI-PH00-A09065" at bounding box center [184, 338] width 93 height 15
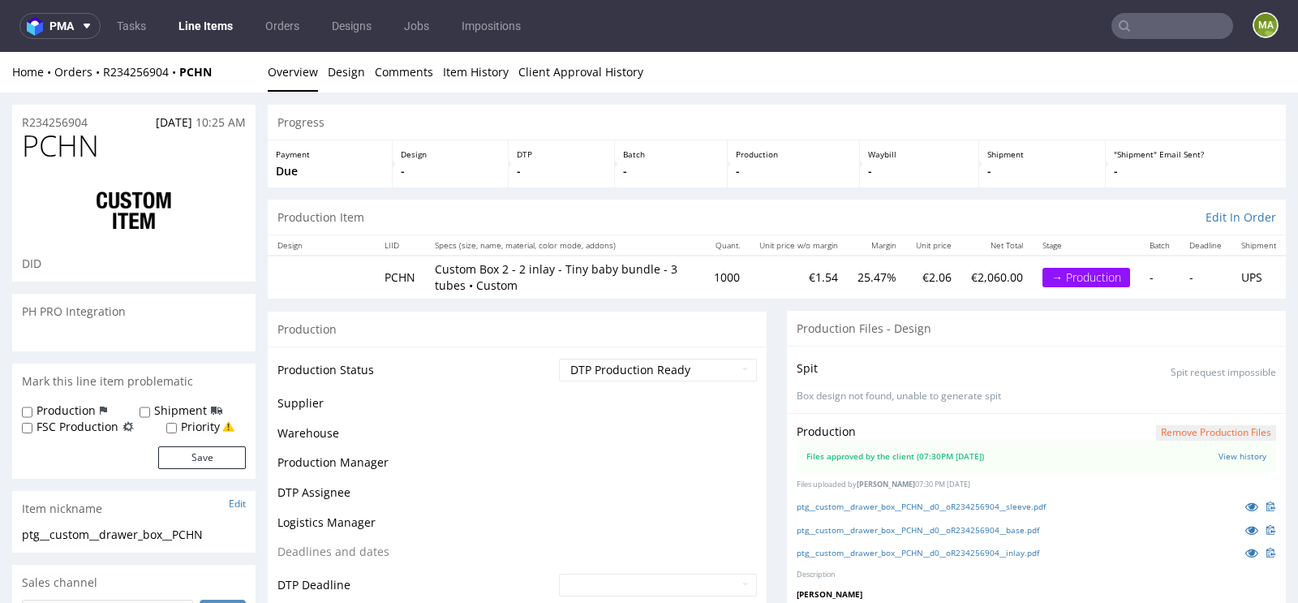
scroll to position [2757, 0]
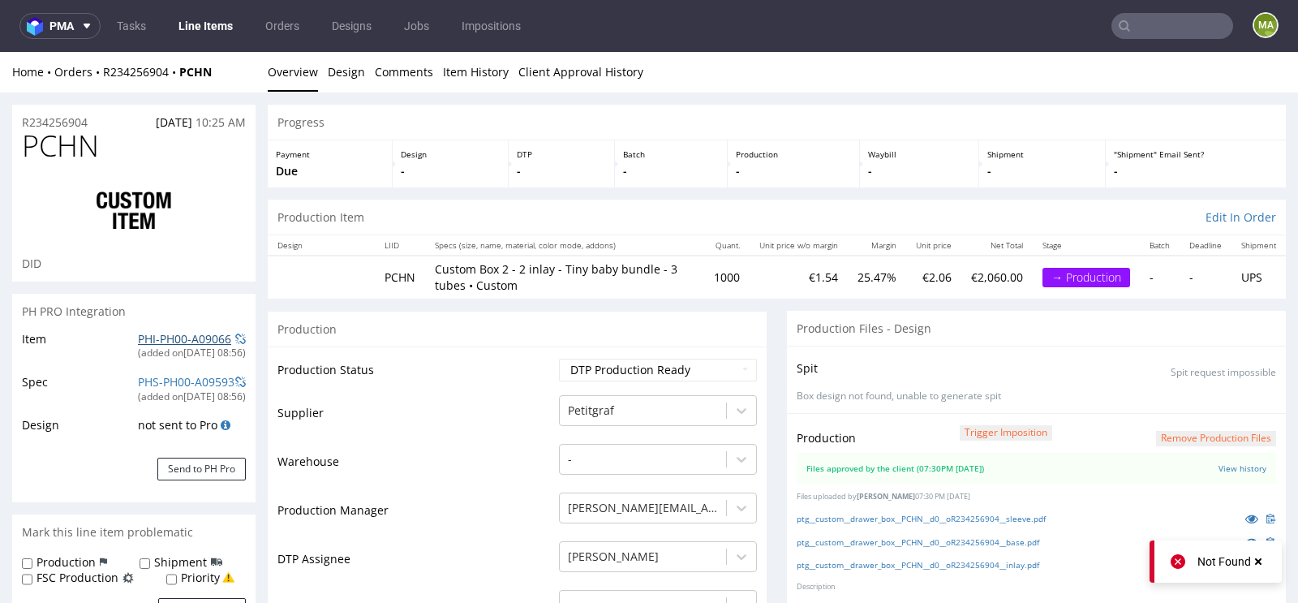
click at [165, 333] on link "PHI-PH00-A09066" at bounding box center [184, 338] width 93 height 15
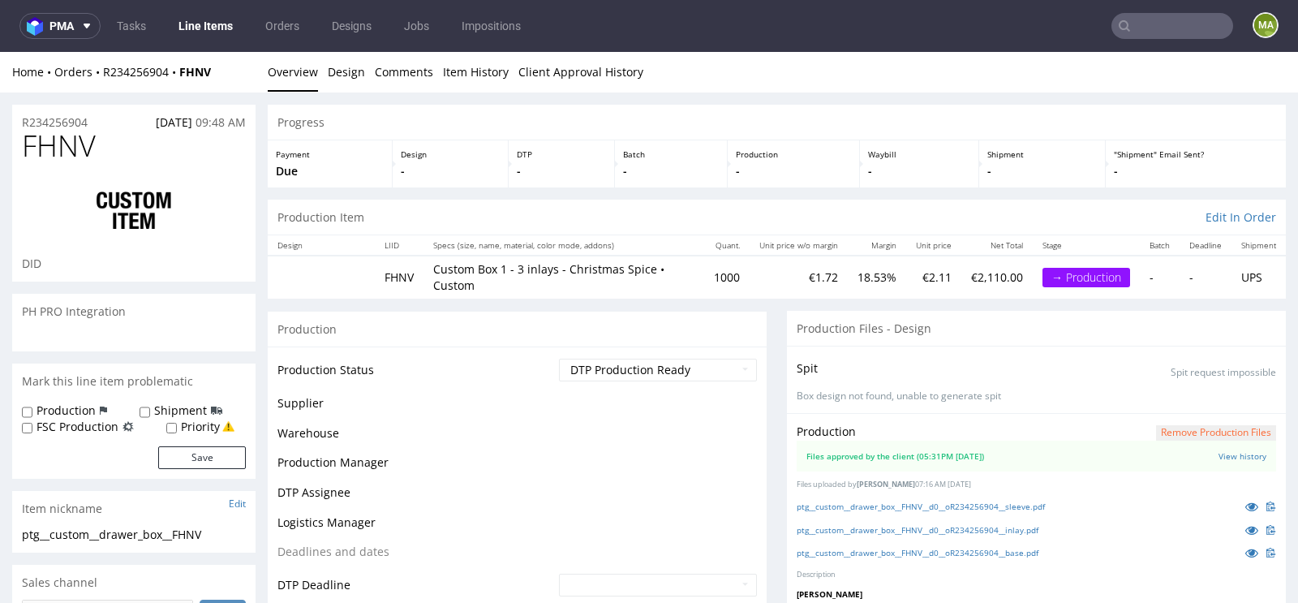
scroll to position [2757, 0]
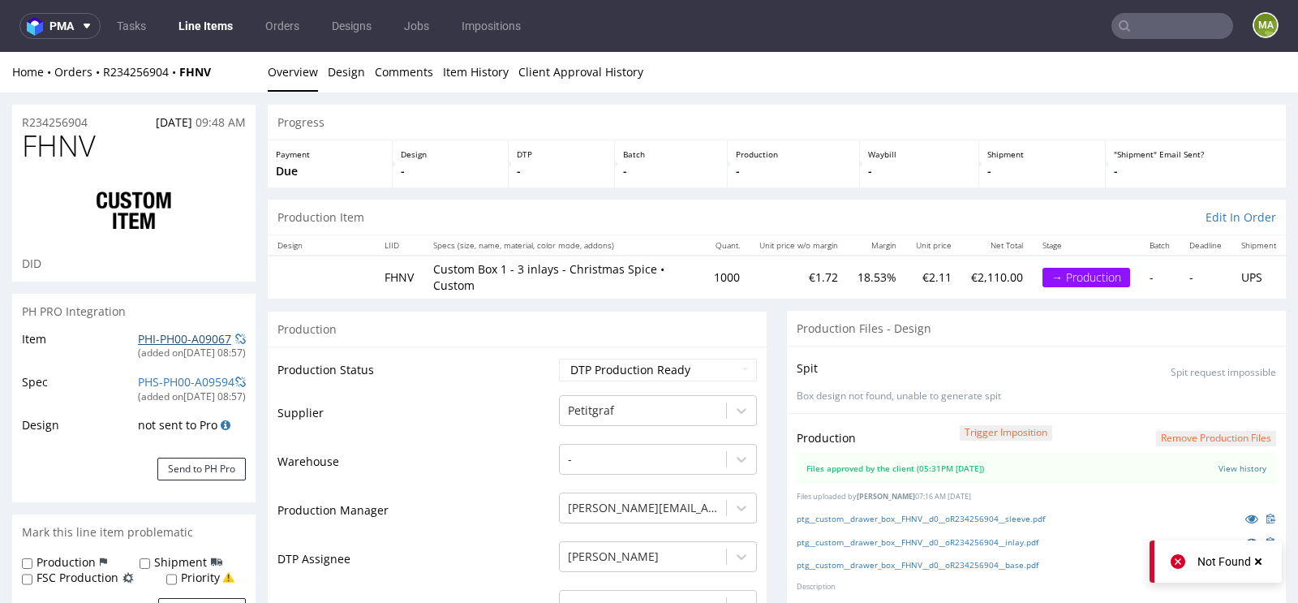
click at [147, 337] on link "PHI-PH00-A09067" at bounding box center [184, 338] width 93 height 15
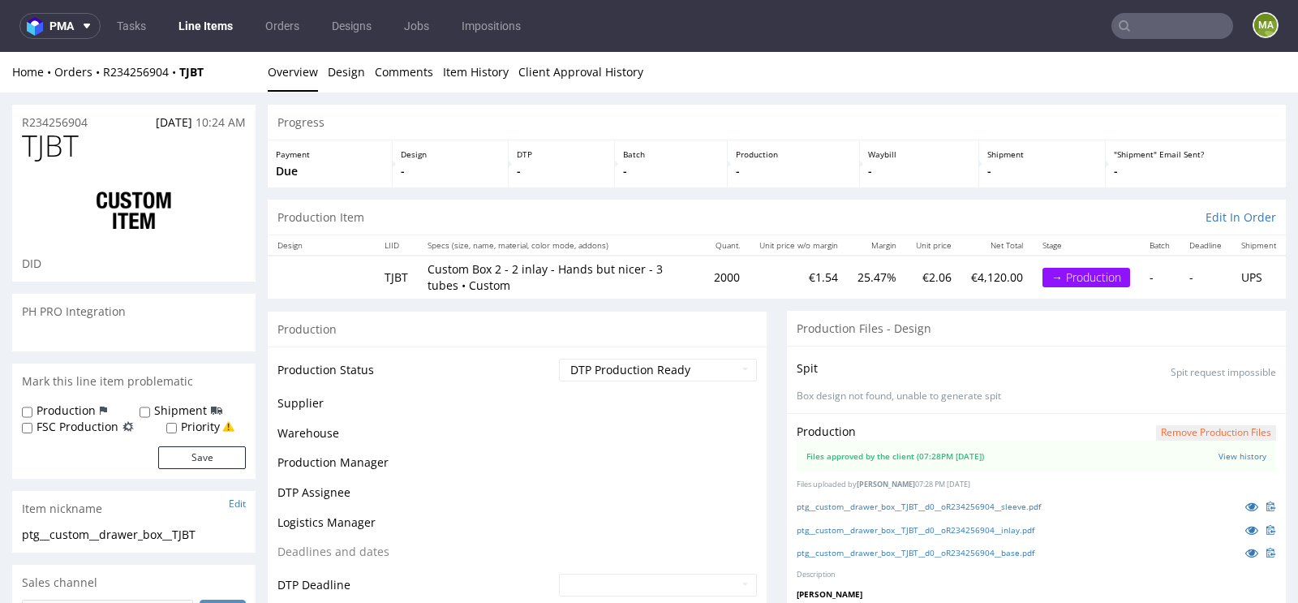
scroll to position [2757, 0]
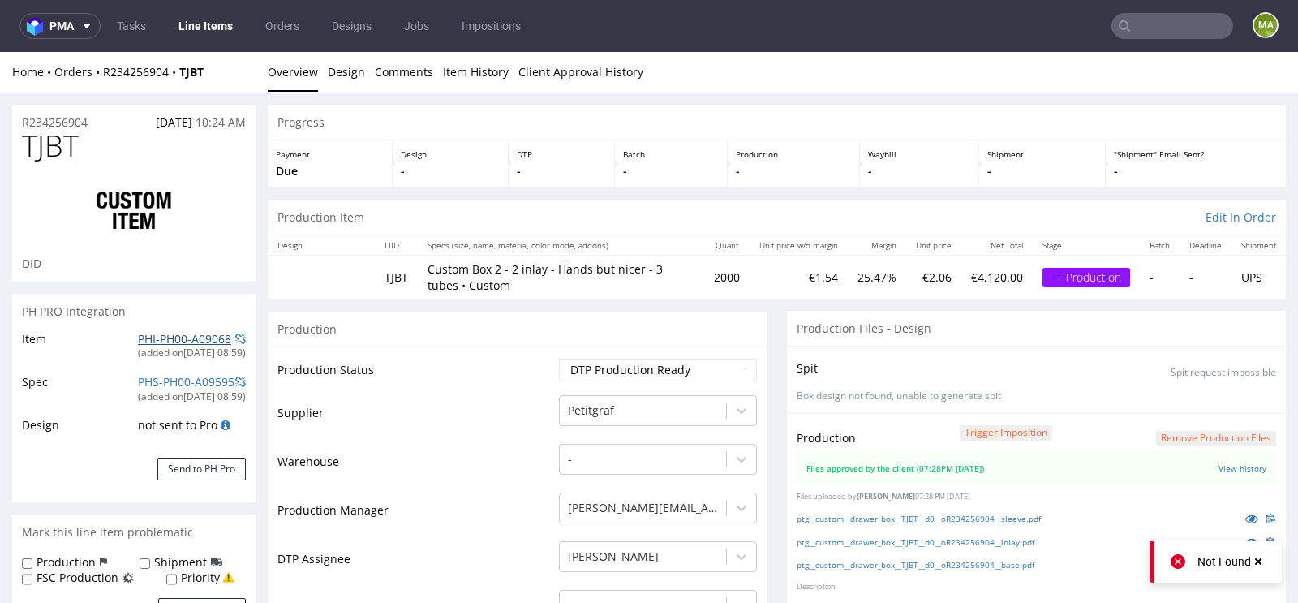
click at [154, 337] on link "PHI-PH00-A09068" at bounding box center [184, 338] width 93 height 15
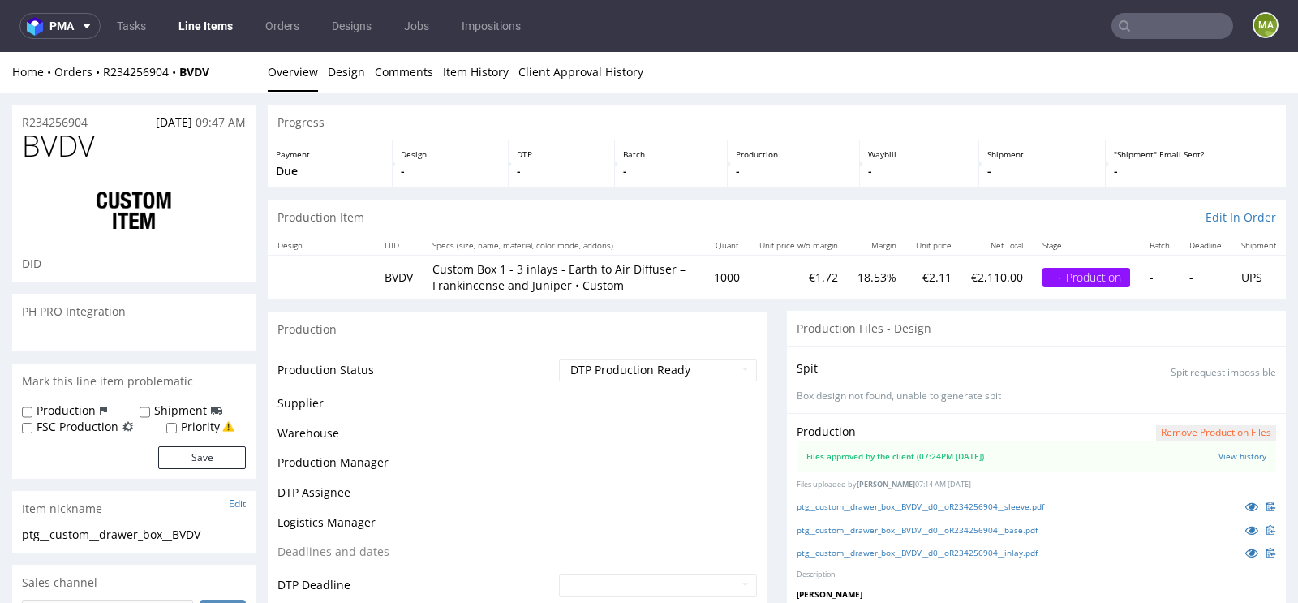
scroll to position [2757, 0]
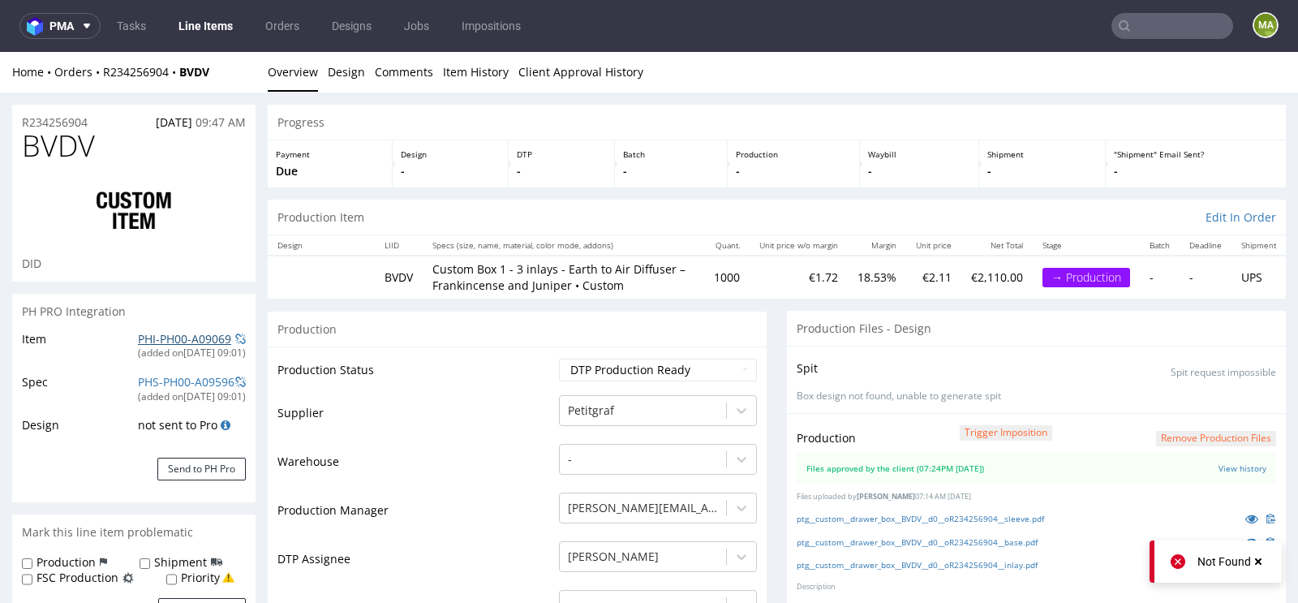
click at [138, 337] on link "PHI-PH00-A09069" at bounding box center [184, 338] width 93 height 15
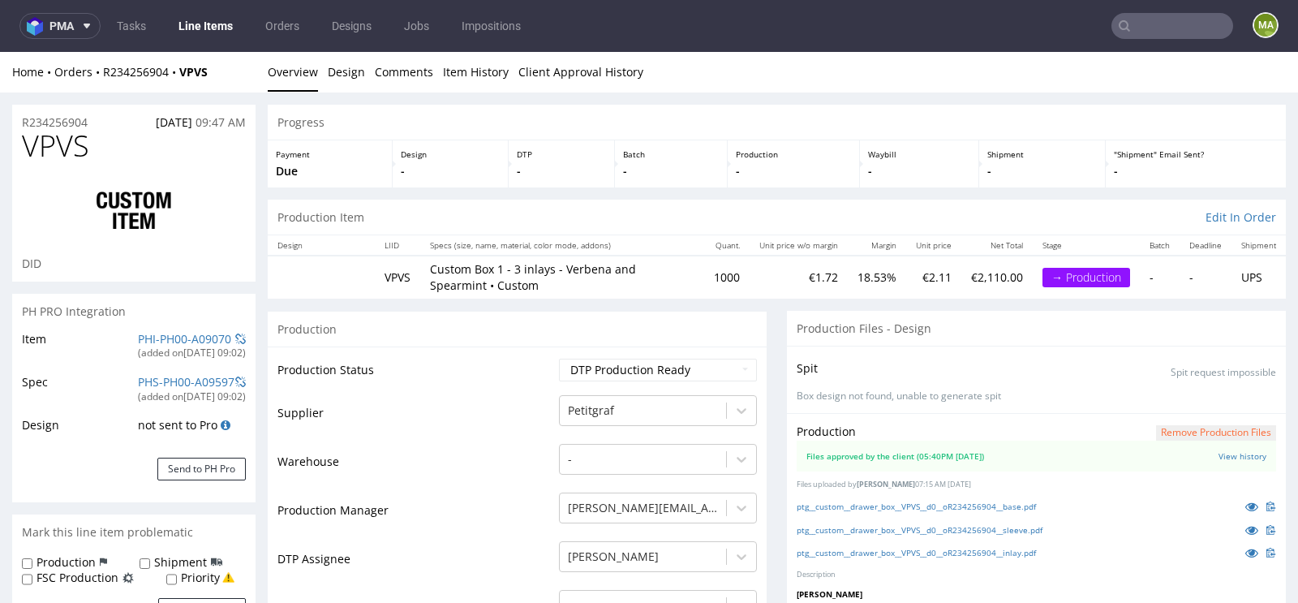
scroll to position [2757, 0]
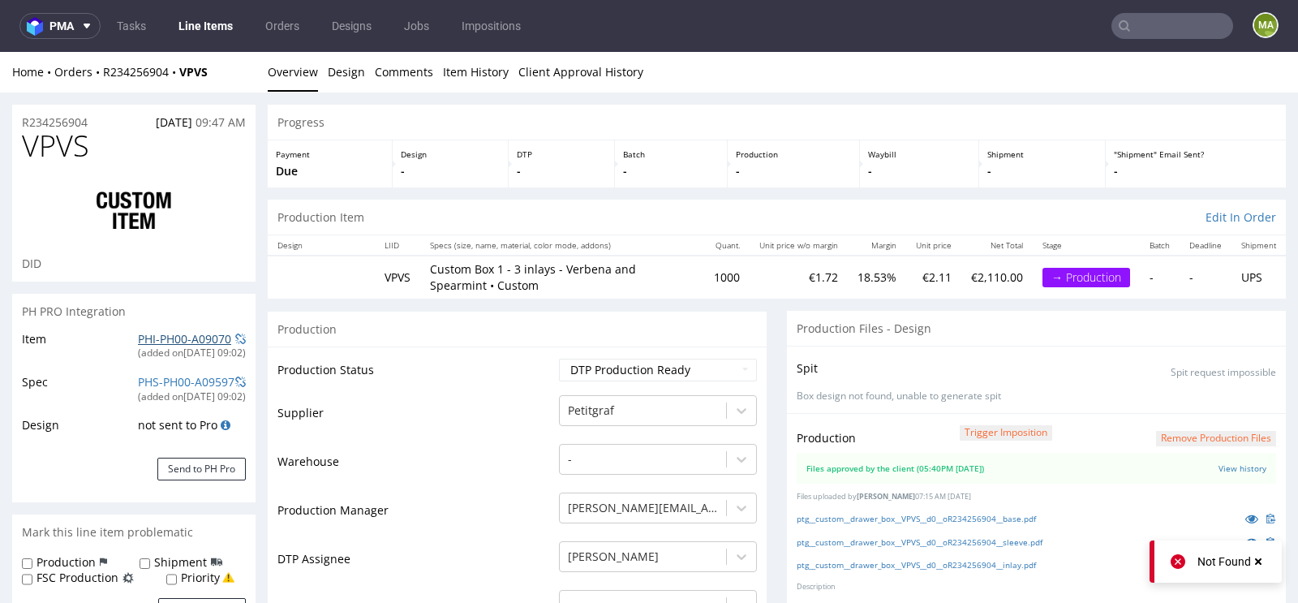
click at [142, 333] on link "PHI-PH00-A09070" at bounding box center [184, 338] width 93 height 15
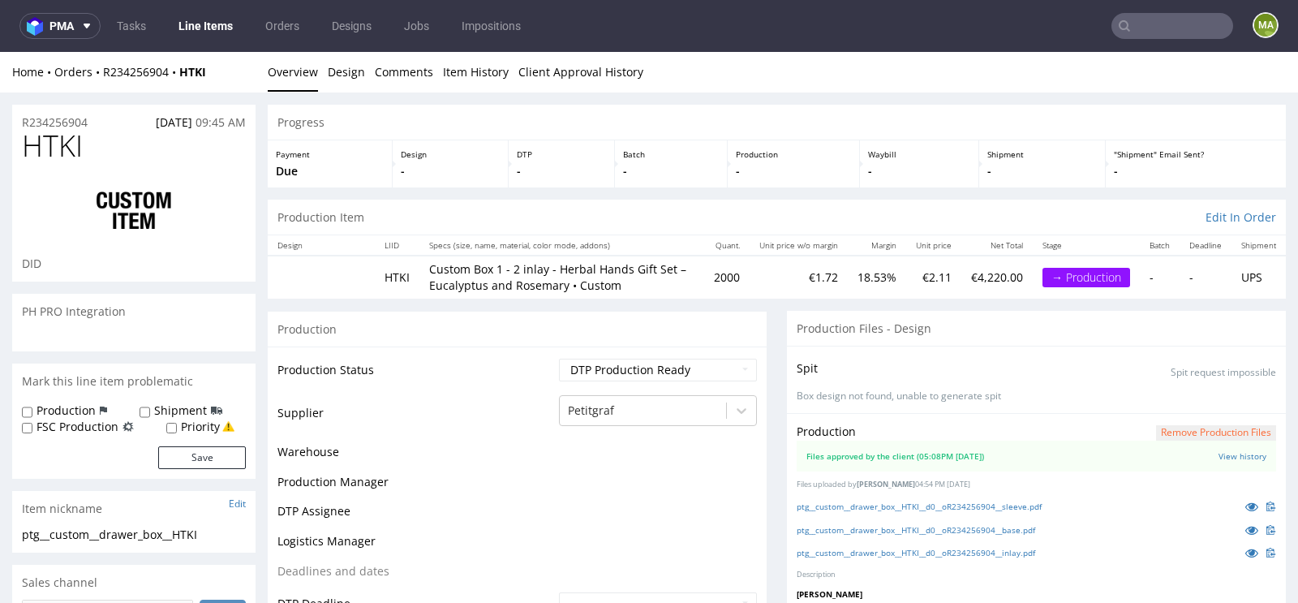
scroll to position [2757, 0]
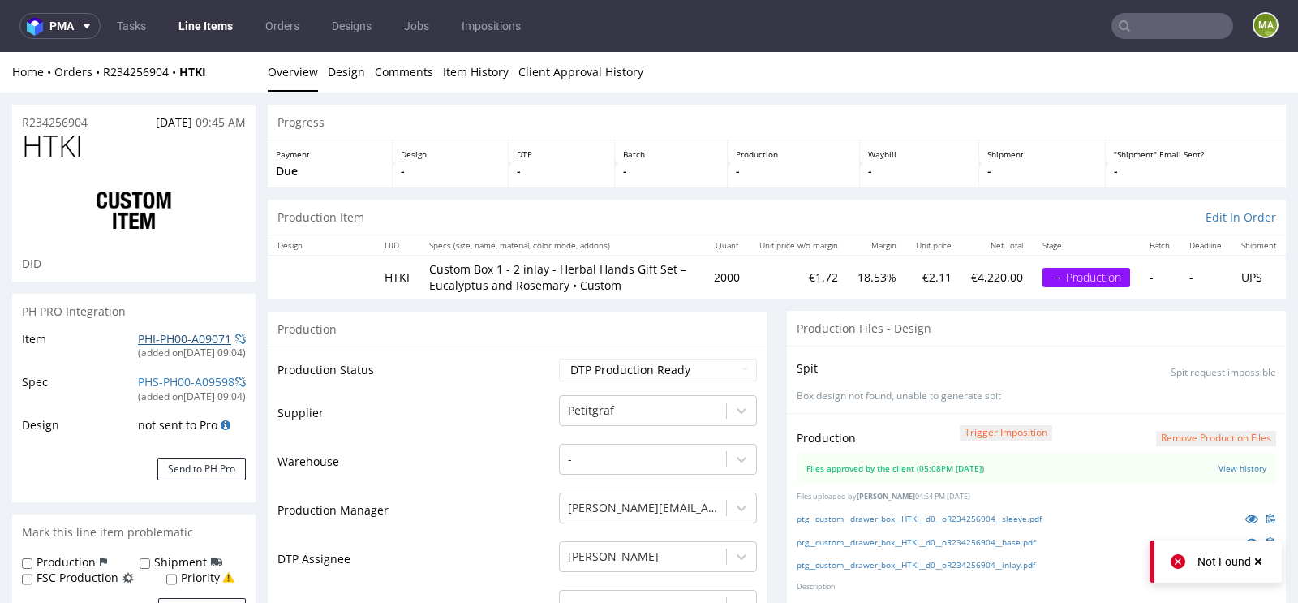
click at [146, 344] on link "PHI-PH00-A09071" at bounding box center [184, 338] width 93 height 15
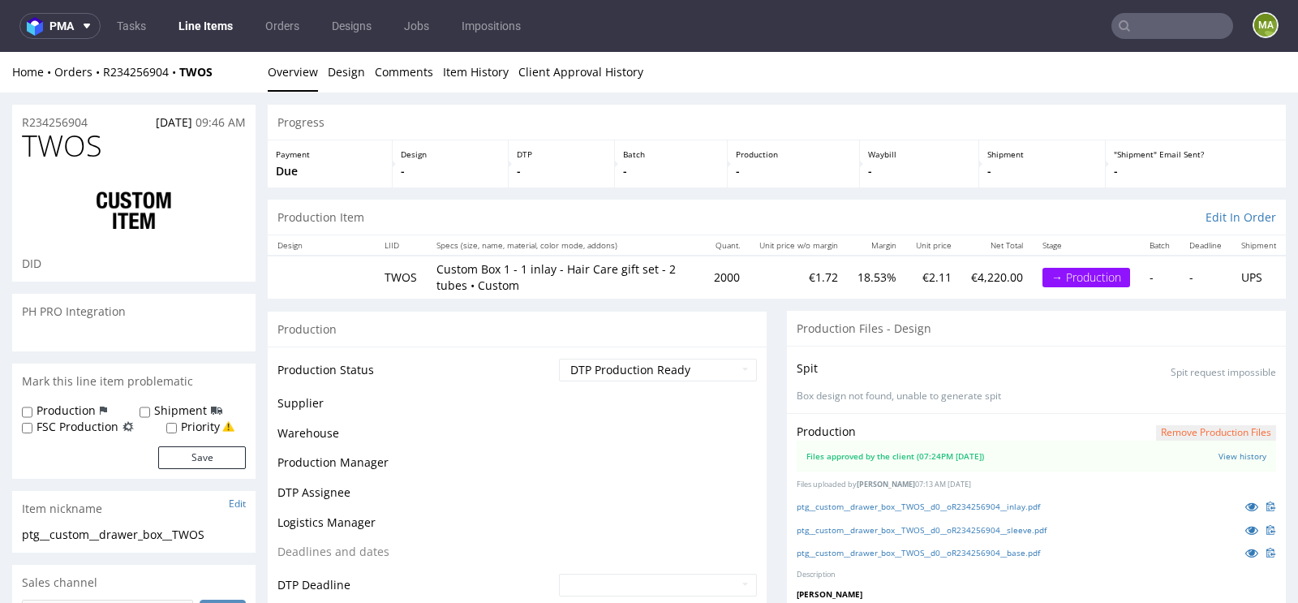
scroll to position [2757, 0]
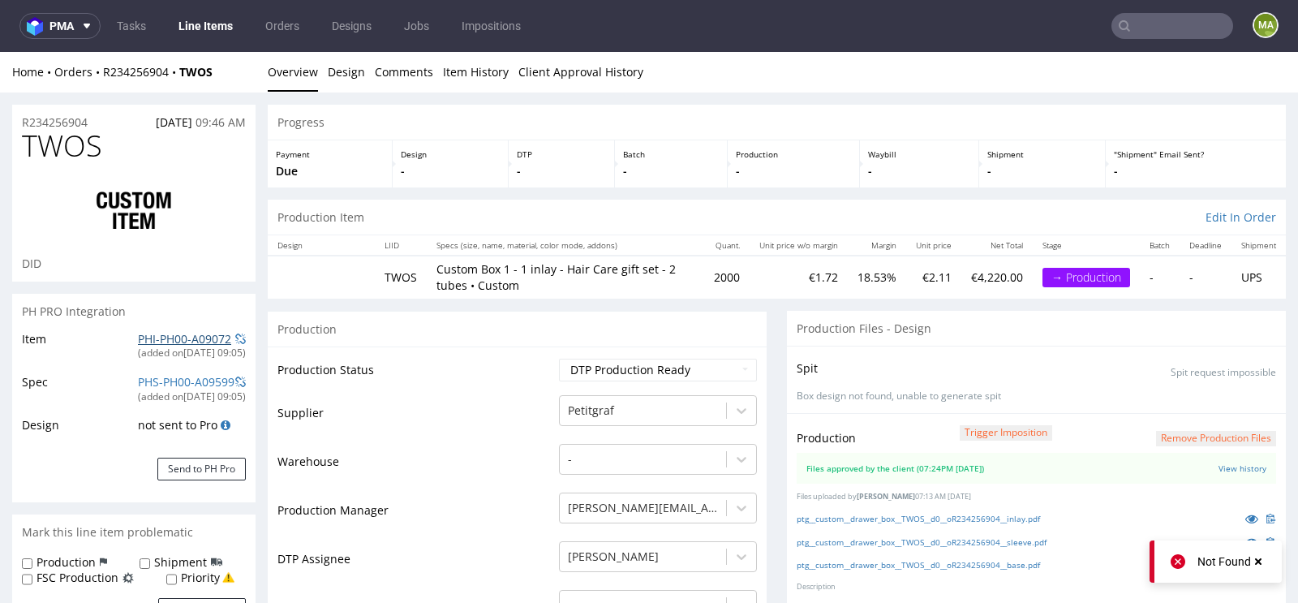
click at [158, 338] on link "PHI-PH00-A09072" at bounding box center [184, 338] width 93 height 15
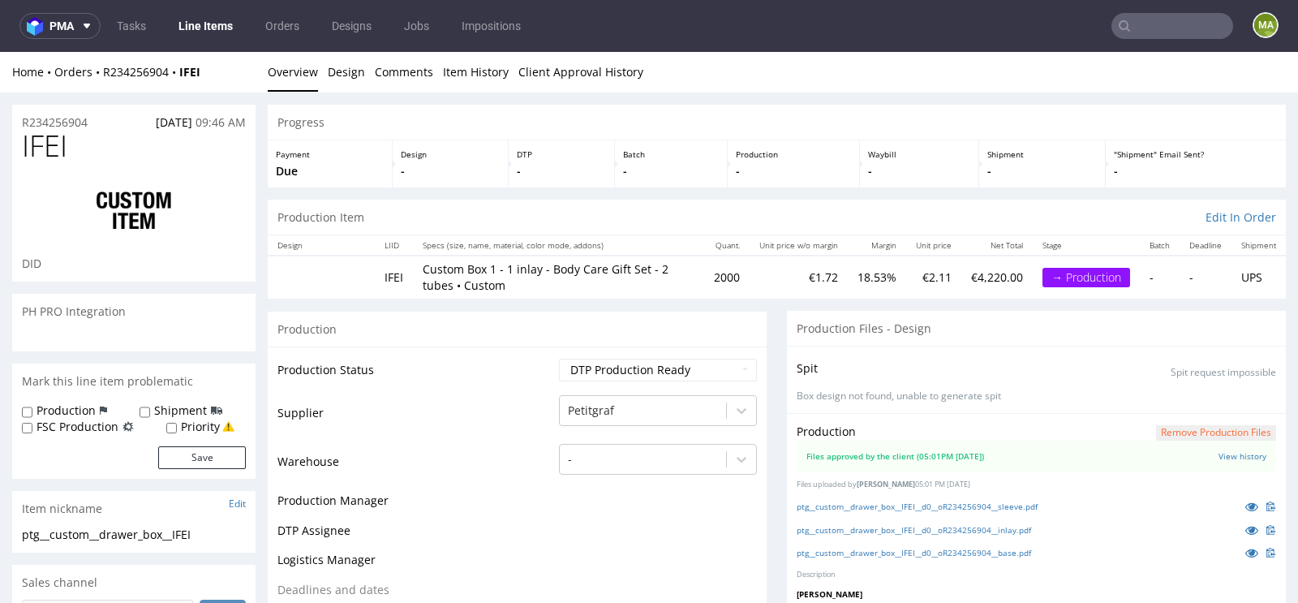
scroll to position [2757, 0]
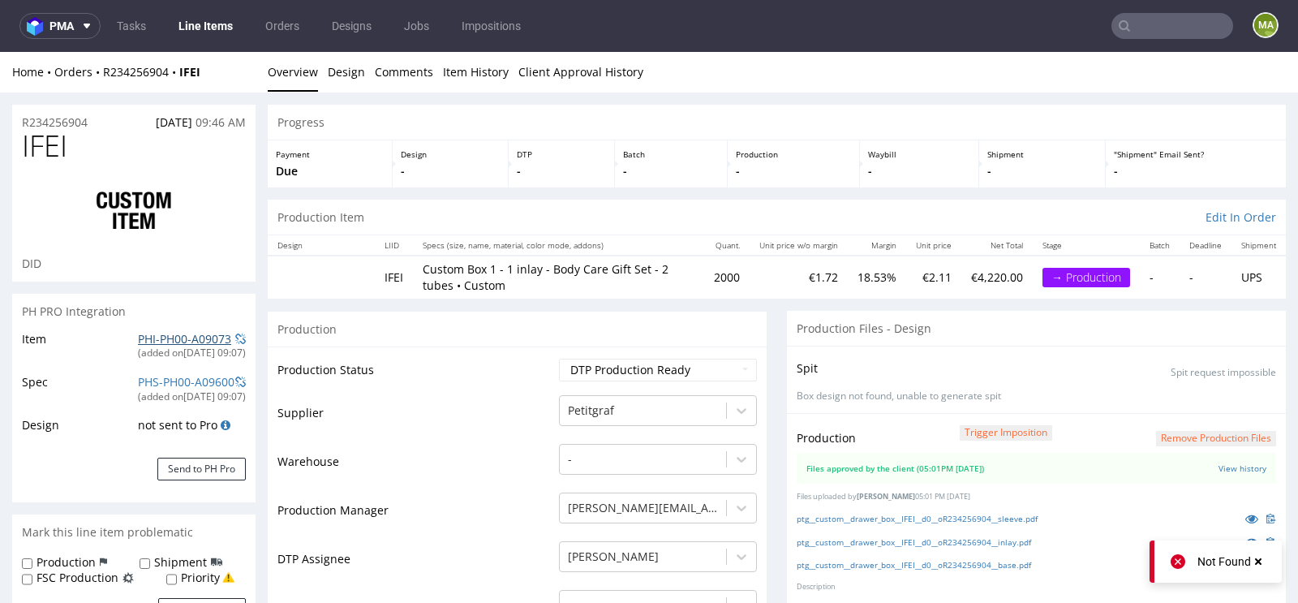
click at [157, 337] on link "PHI-PH00-A09073" at bounding box center [184, 338] width 93 height 15
click at [155, 337] on link "PHI-PH00-A09074" at bounding box center [184, 338] width 93 height 15
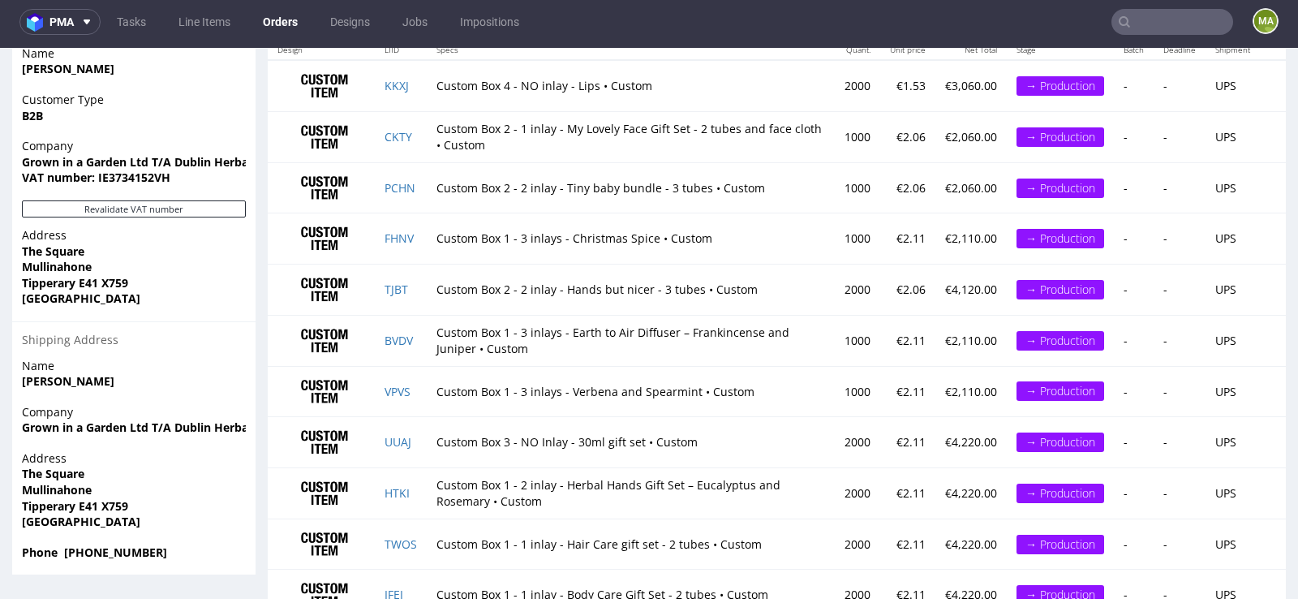
scroll to position [1107, 0]
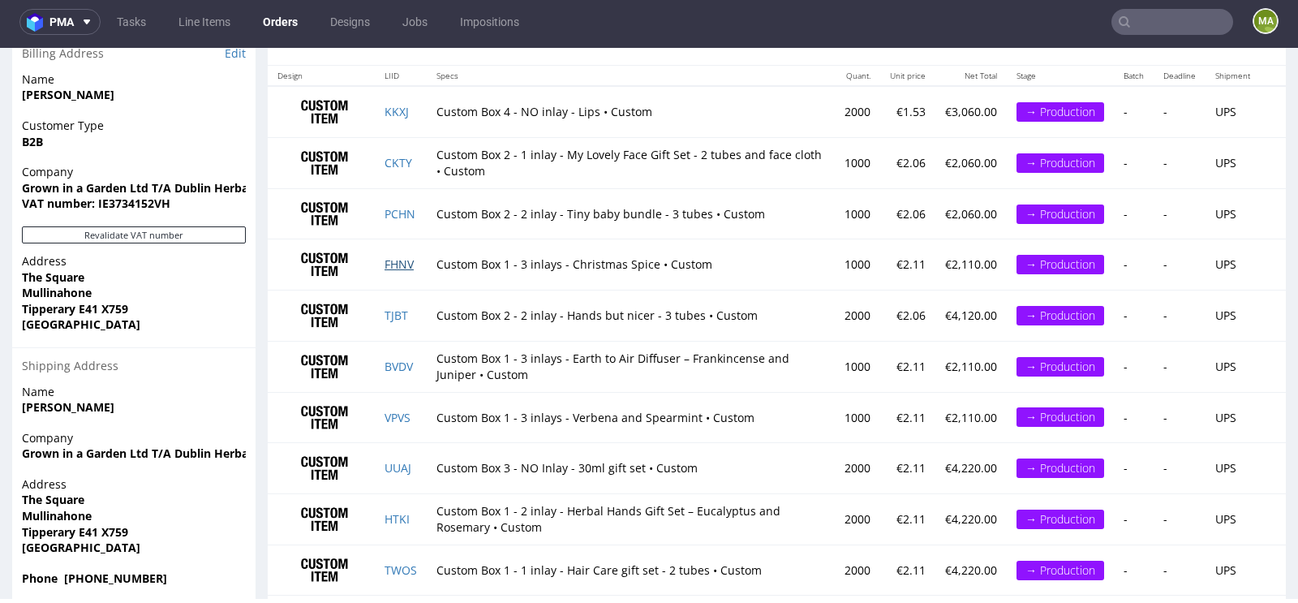
click at [396, 258] on link "FHNV" at bounding box center [399, 263] width 29 height 15
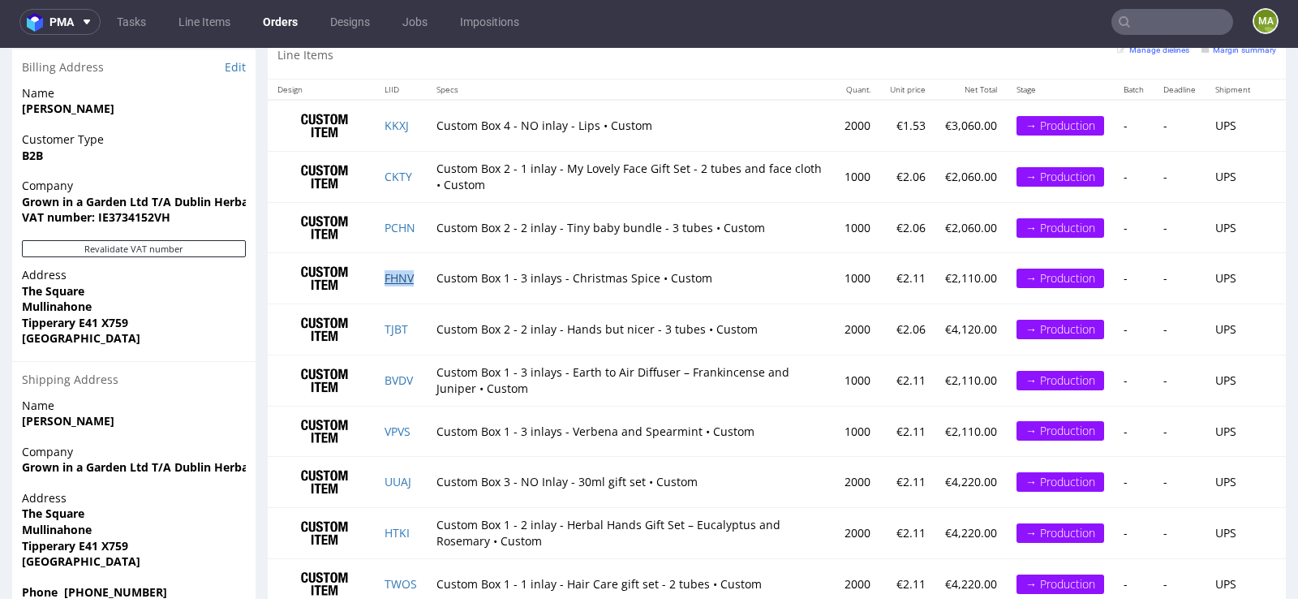
scroll to position [1091, 0]
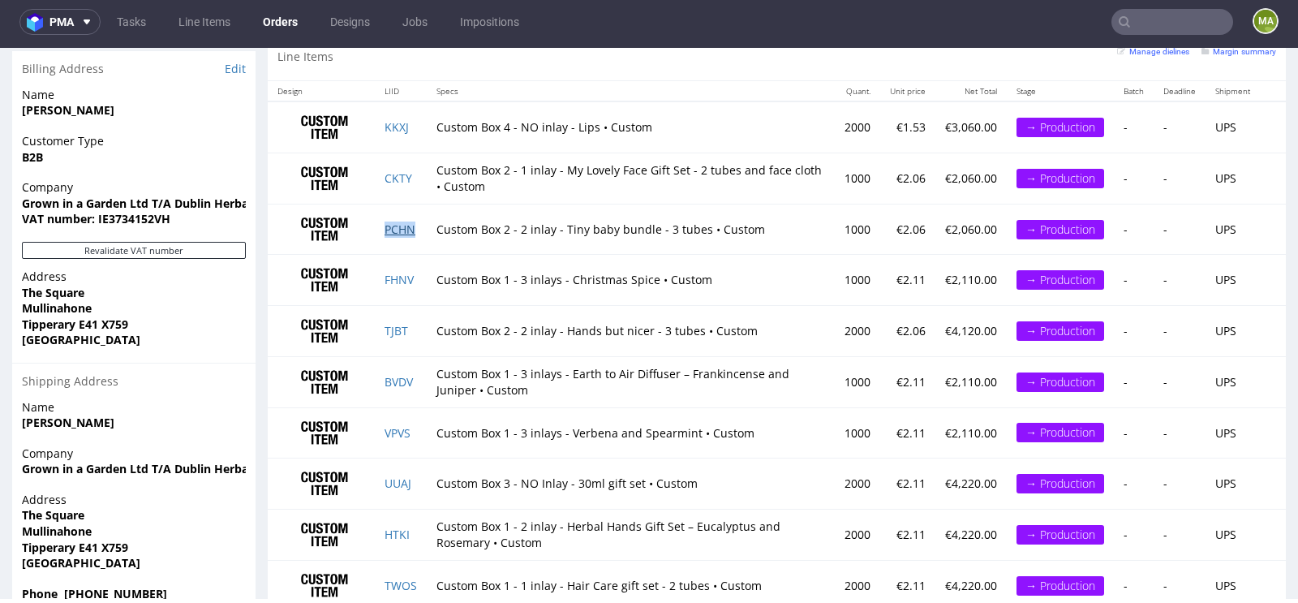
click at [394, 223] on link "PCHN" at bounding box center [400, 228] width 31 height 15
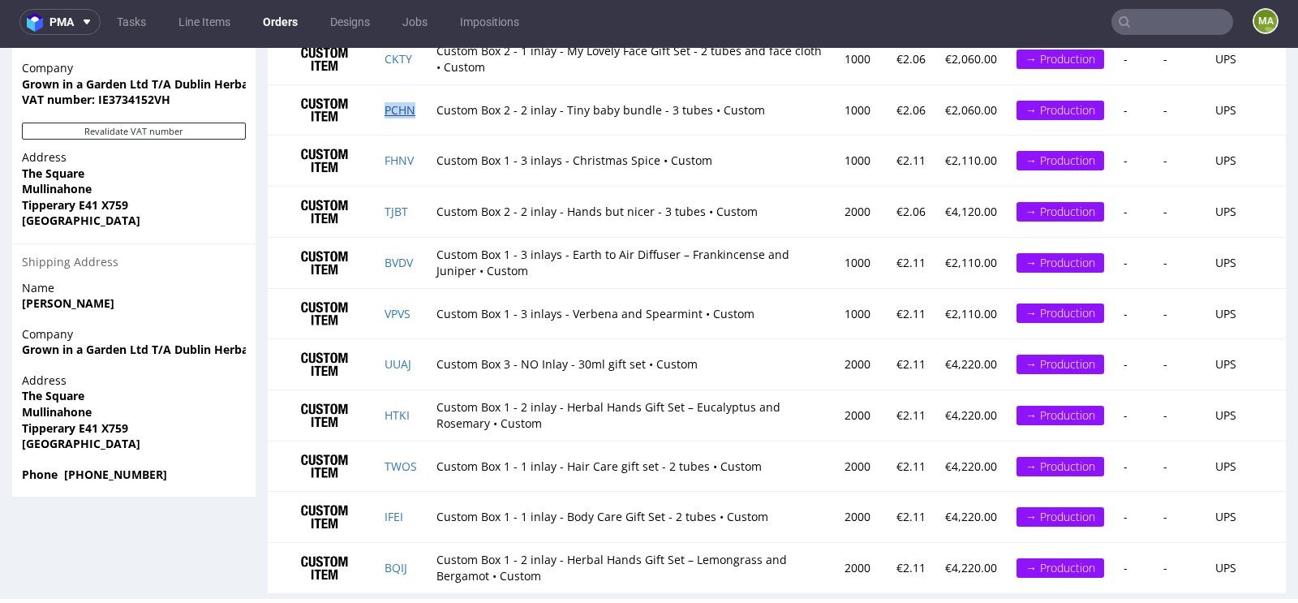
scroll to position [1228, 0]
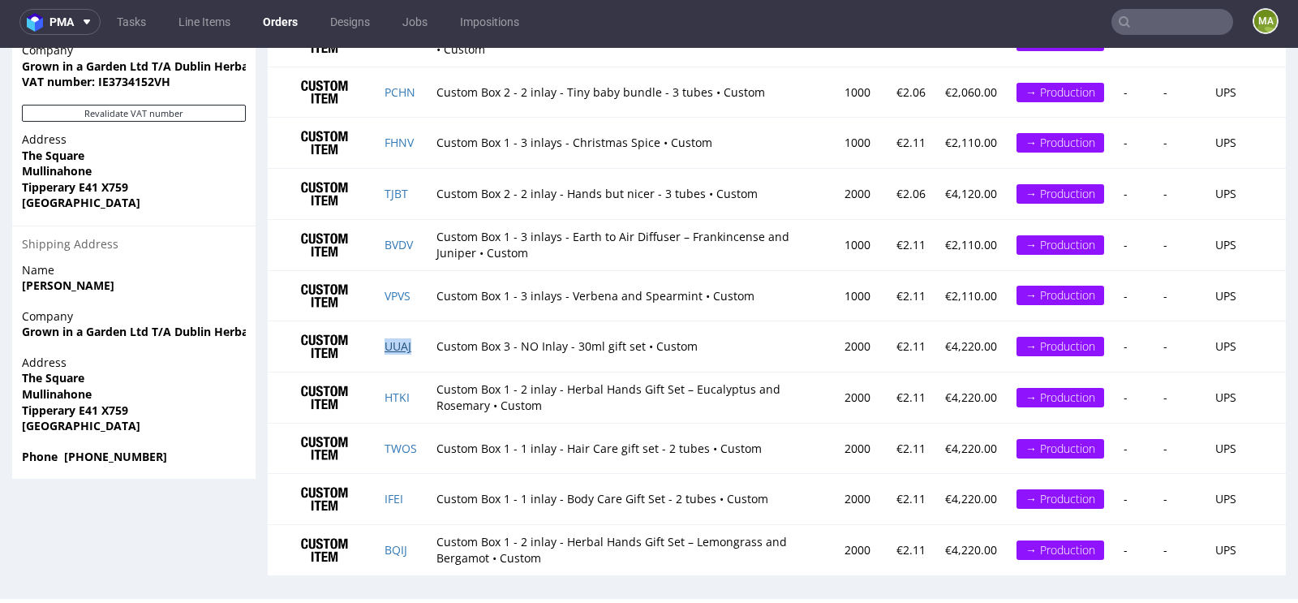
click at [405, 338] on link "UUAJ" at bounding box center [398, 345] width 27 height 15
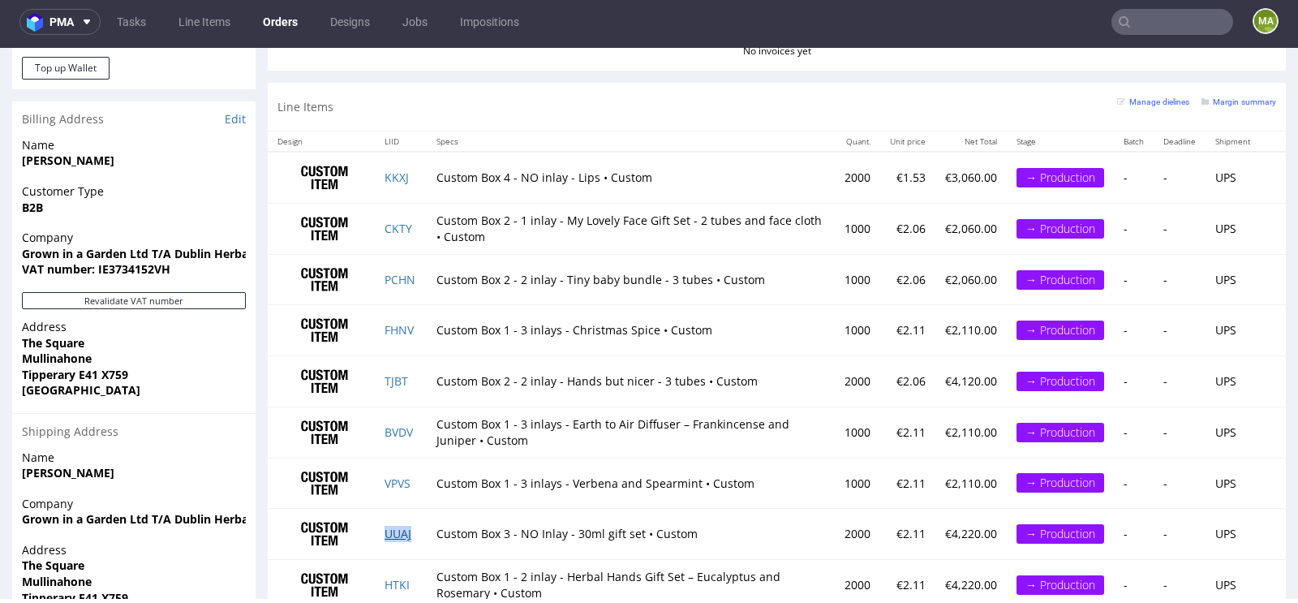
scroll to position [1032, 0]
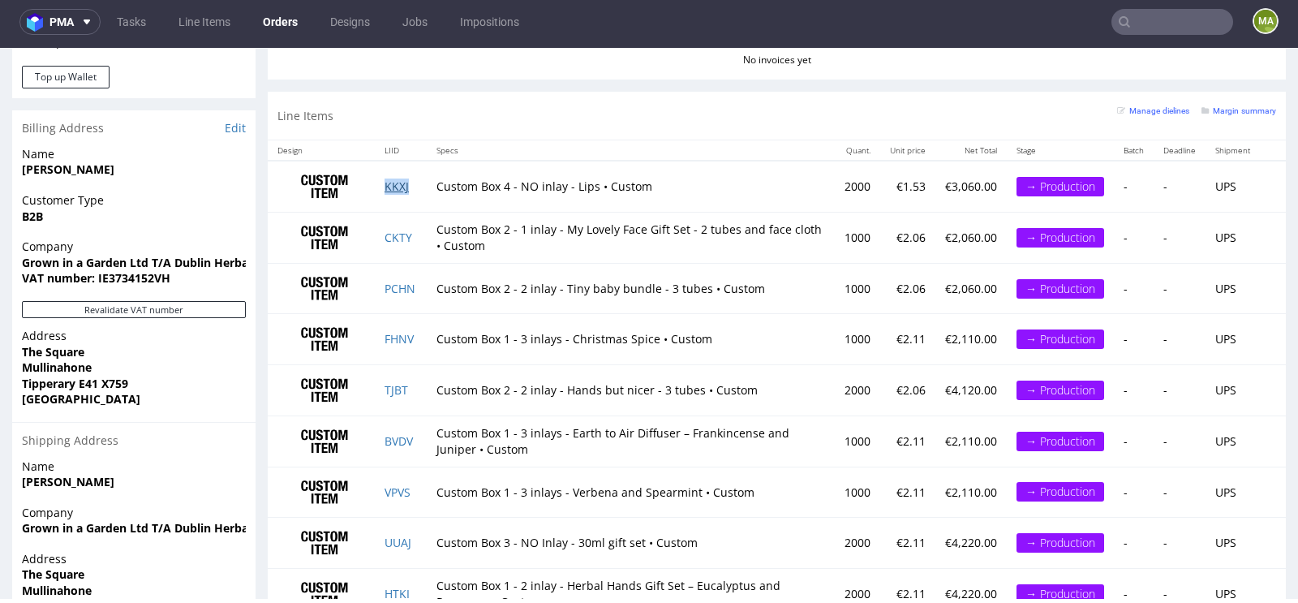
click at [393, 178] on link "KKXJ" at bounding box center [397, 185] width 24 height 15
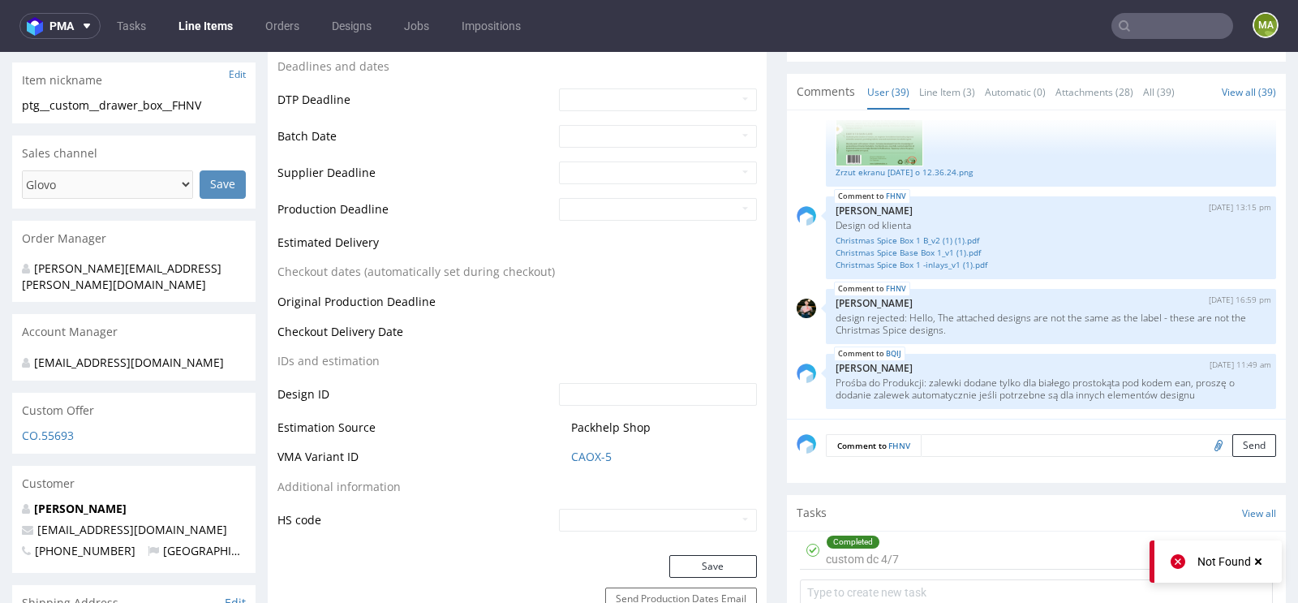
scroll to position [592, 0]
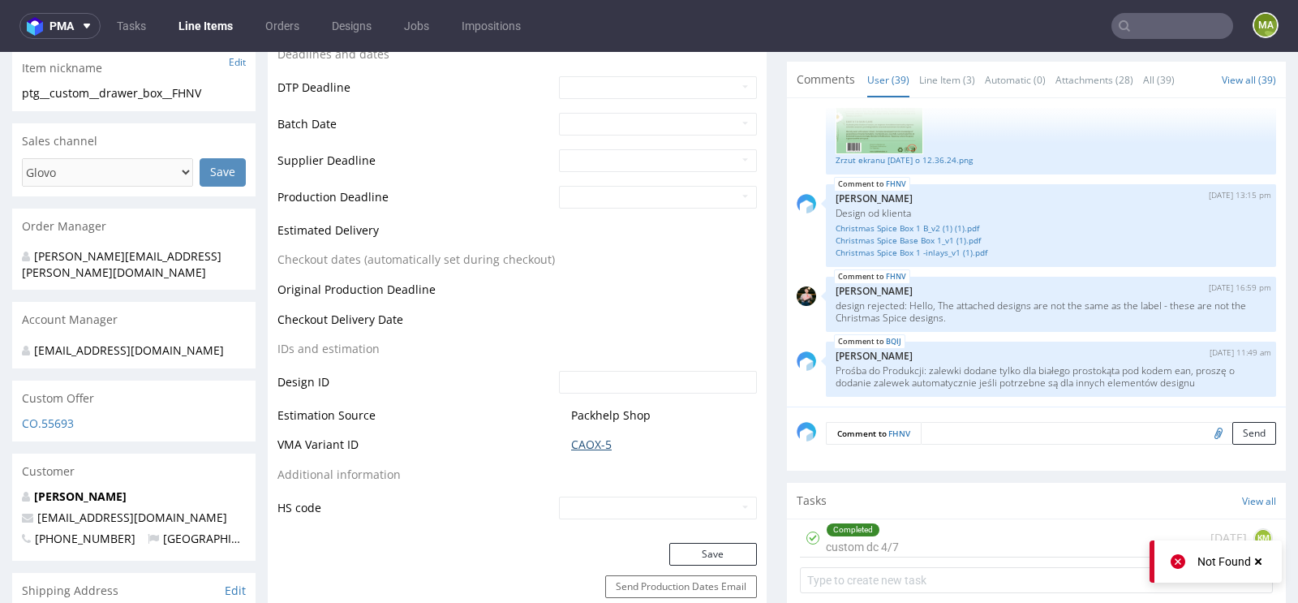
click at [596, 446] on link "CAOX-5" at bounding box center [591, 444] width 41 height 16
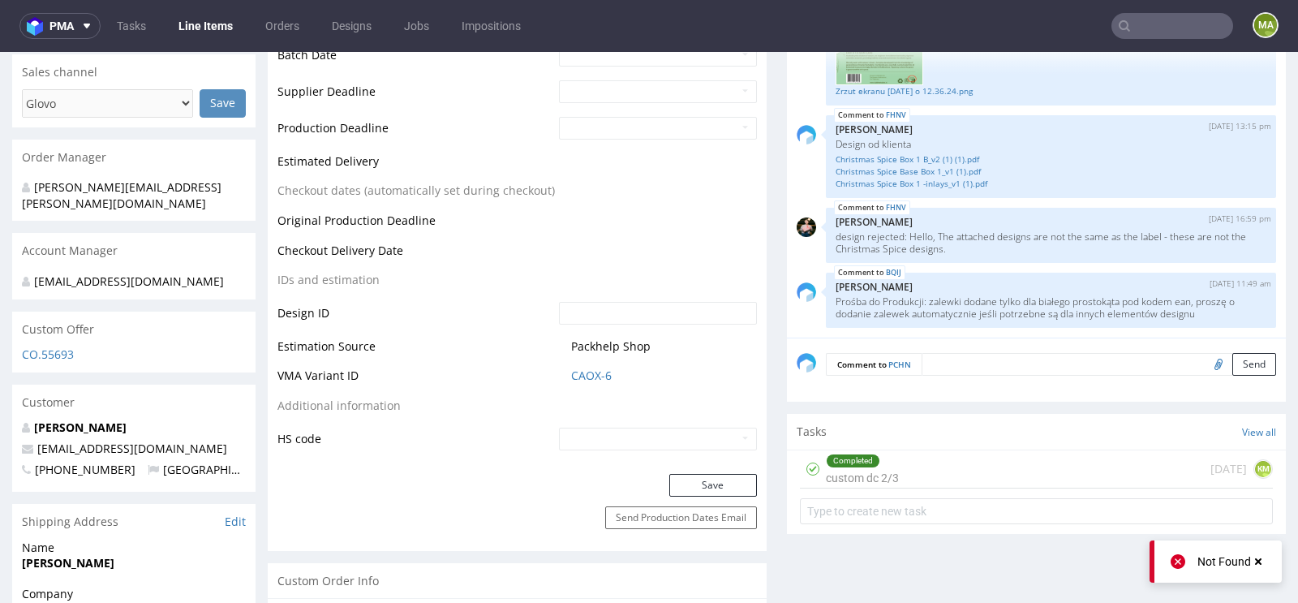
scroll to position [663, 0]
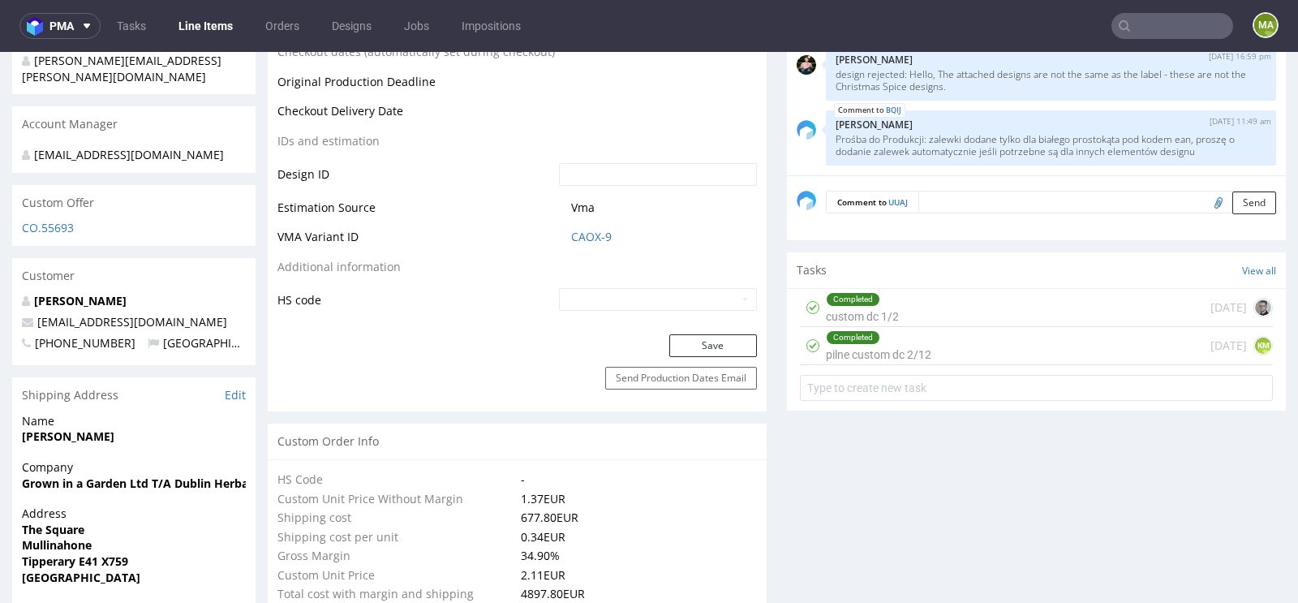
scroll to position [795, 0]
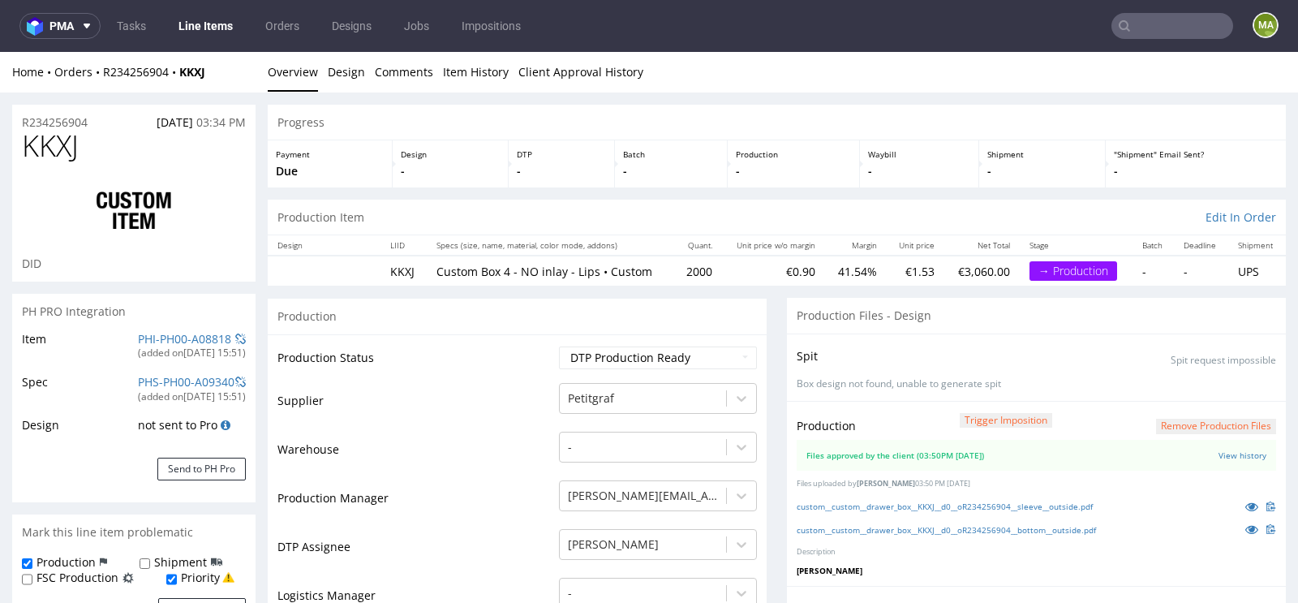
click at [92, 119] on div "R234256904 18.07.2025 03:34 PM" at bounding box center [133, 118] width 243 height 26
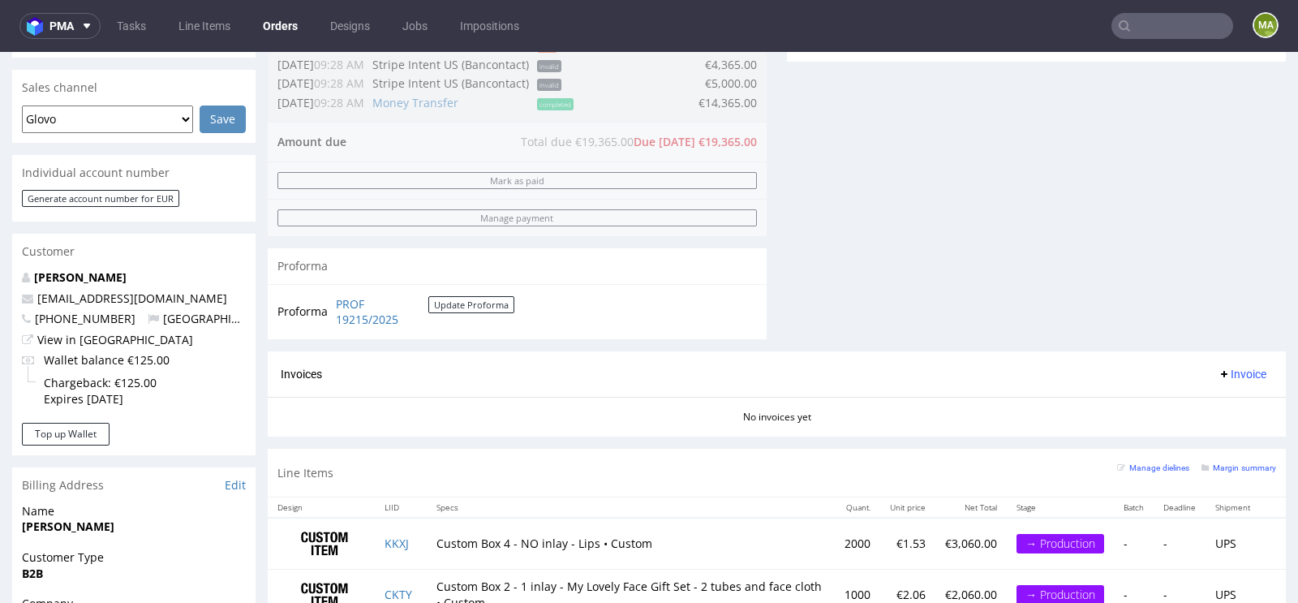
scroll to position [710, 0]
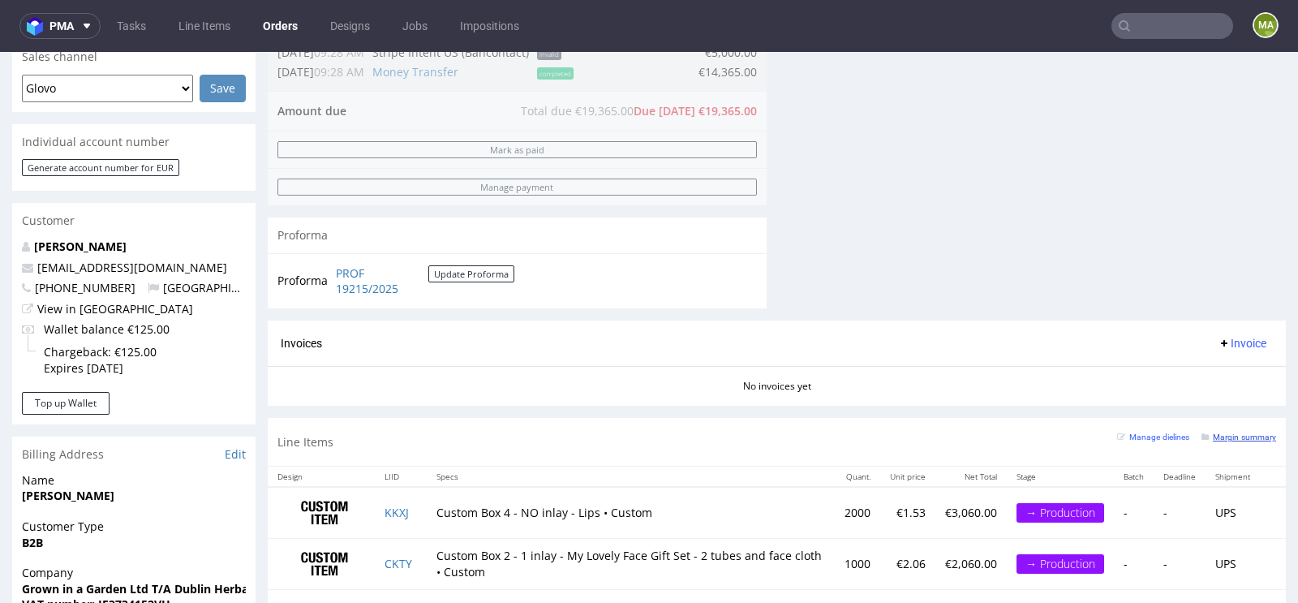
click at [1227, 434] on small "Margin summary" at bounding box center [1238, 436] width 75 height 9
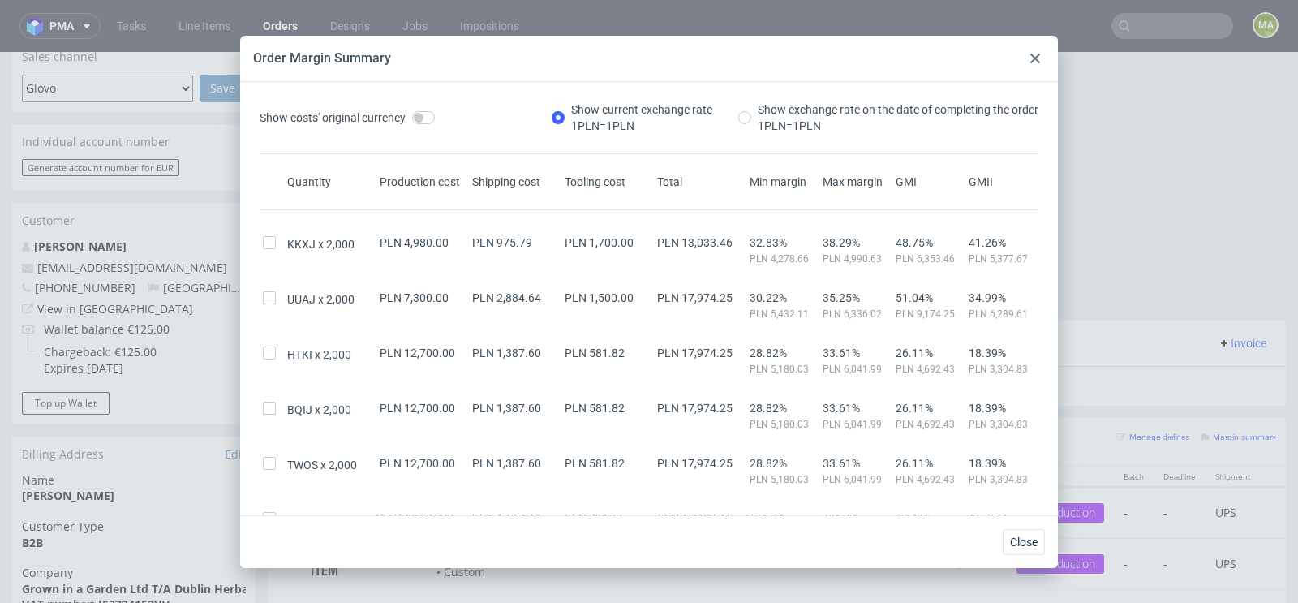
click at [1033, 50] on div at bounding box center [1034, 58] width 19 height 19
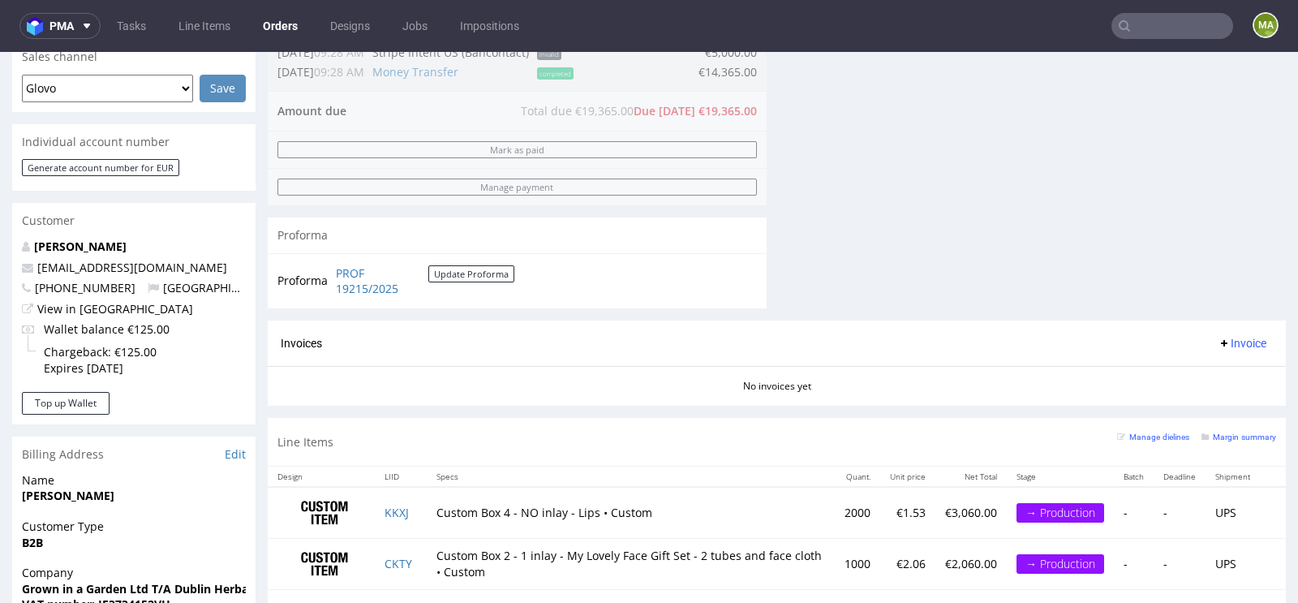
scroll to position [0, 0]
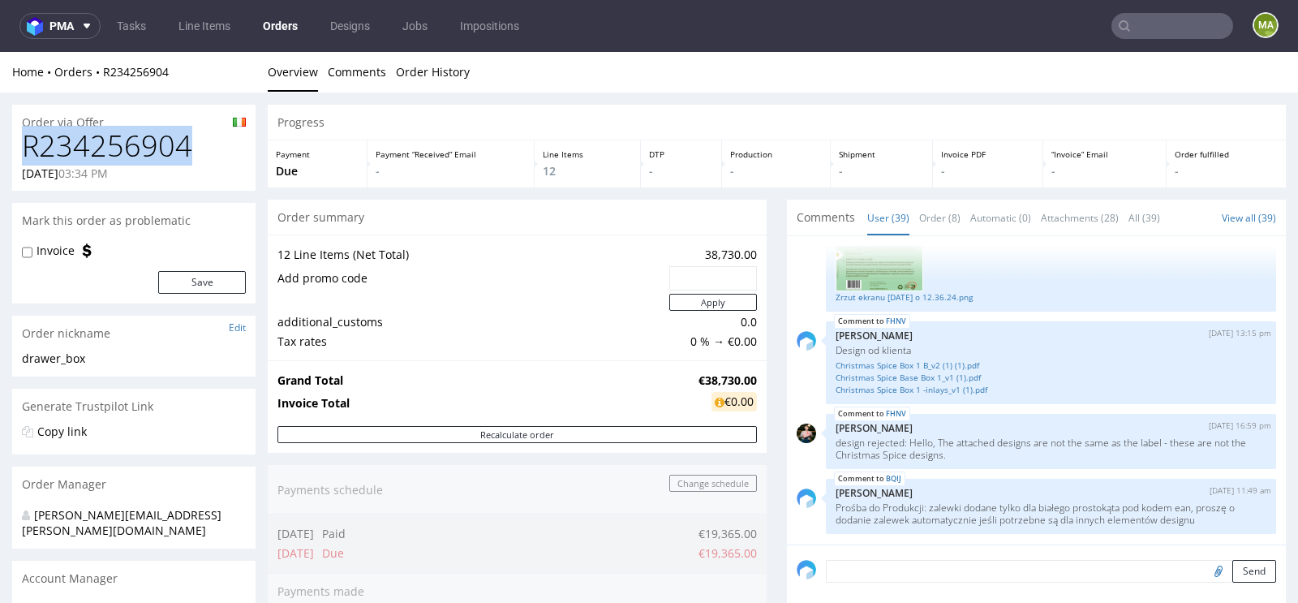
drag, startPoint x: 196, startPoint y: 142, endPoint x: 0, endPoint y: 142, distance: 196.3
copy h1 "R234256904"
click at [201, 151] on h1 "R234256904" at bounding box center [134, 146] width 224 height 32
drag, startPoint x: 201, startPoint y: 151, endPoint x: 0, endPoint y: 151, distance: 201.2
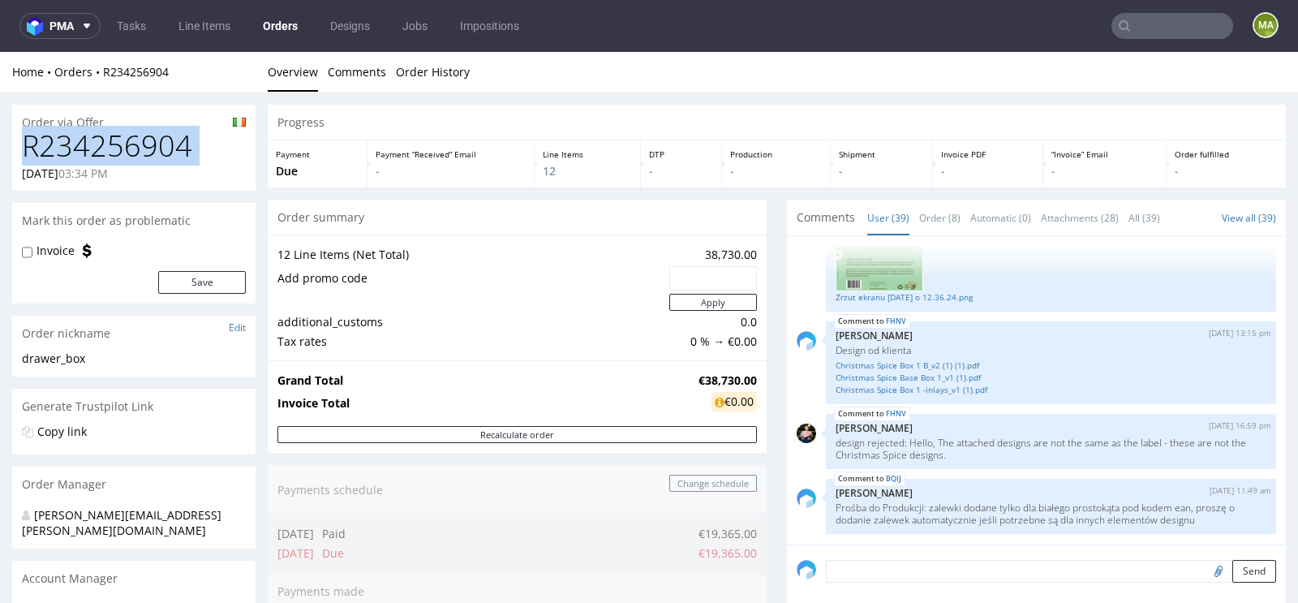
copy h1 "R234256904"
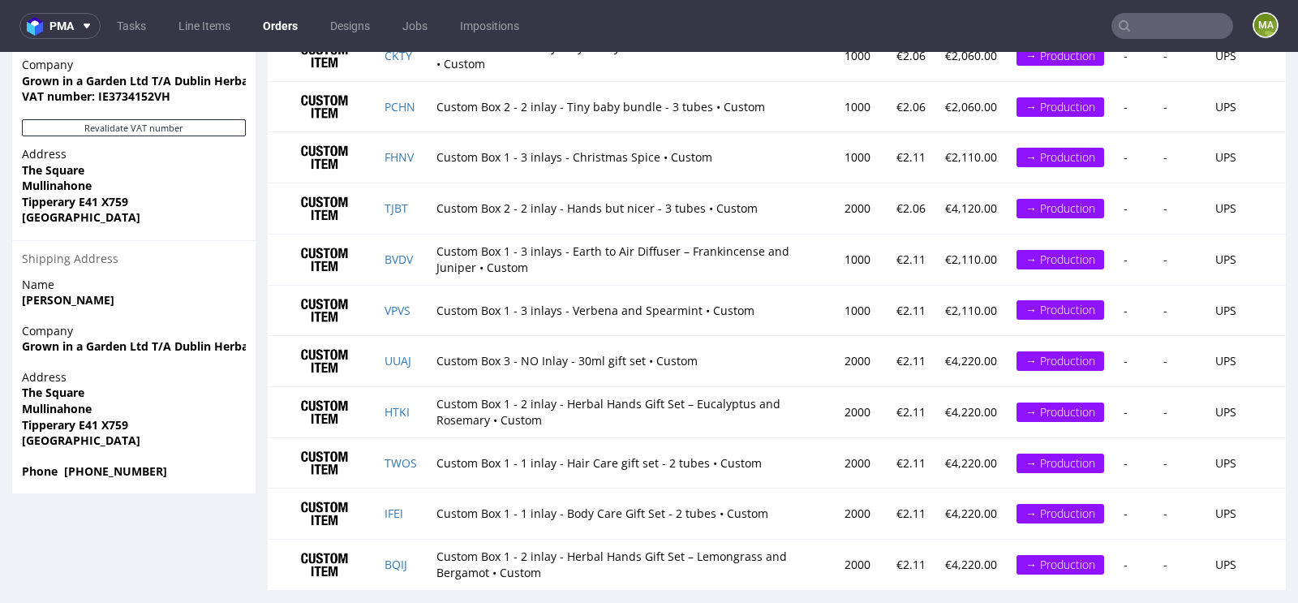
scroll to position [1225, 0]
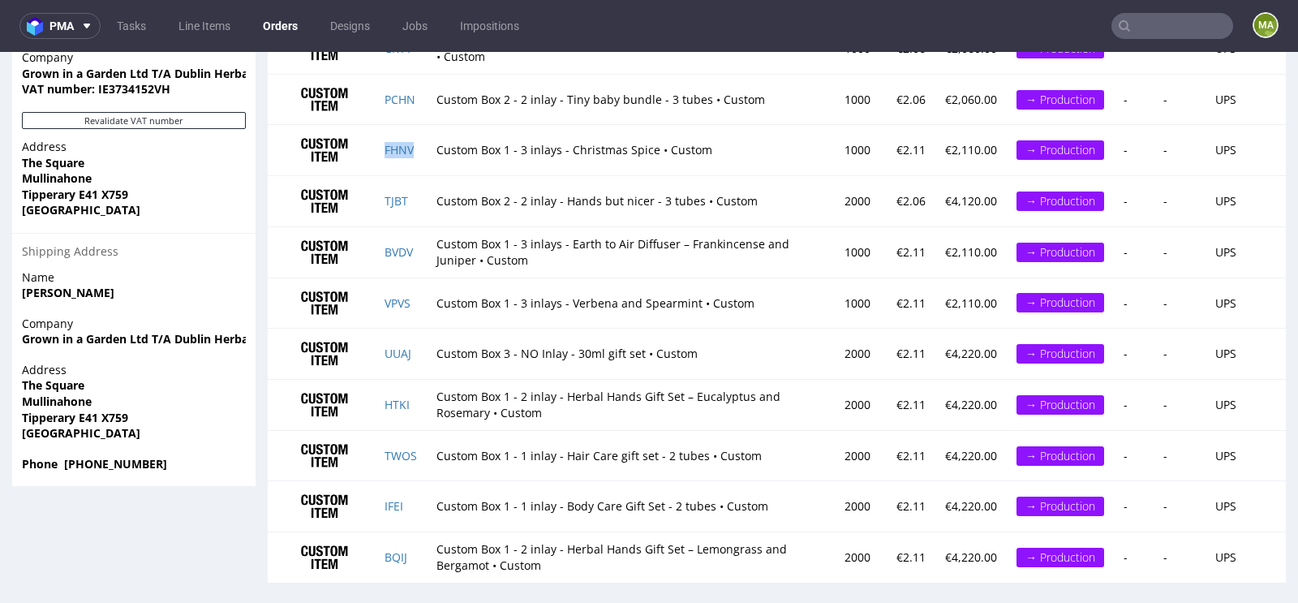
click at [399, 154] on td "FHNV" at bounding box center [401, 150] width 52 height 51
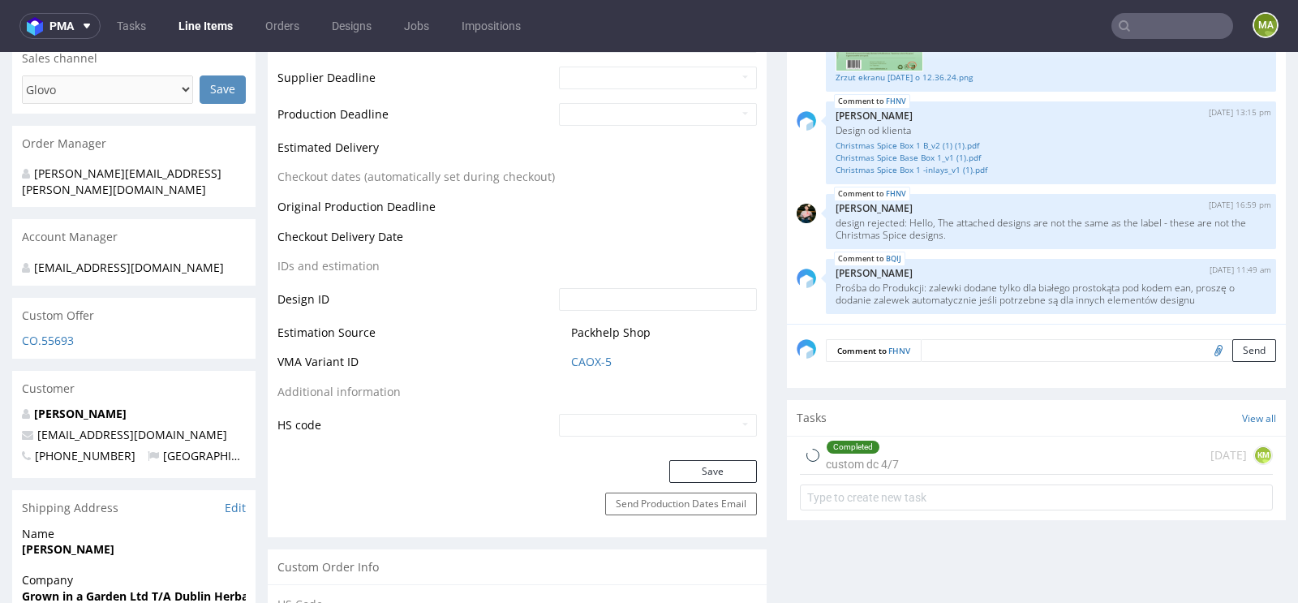
scroll to position [818, 0]
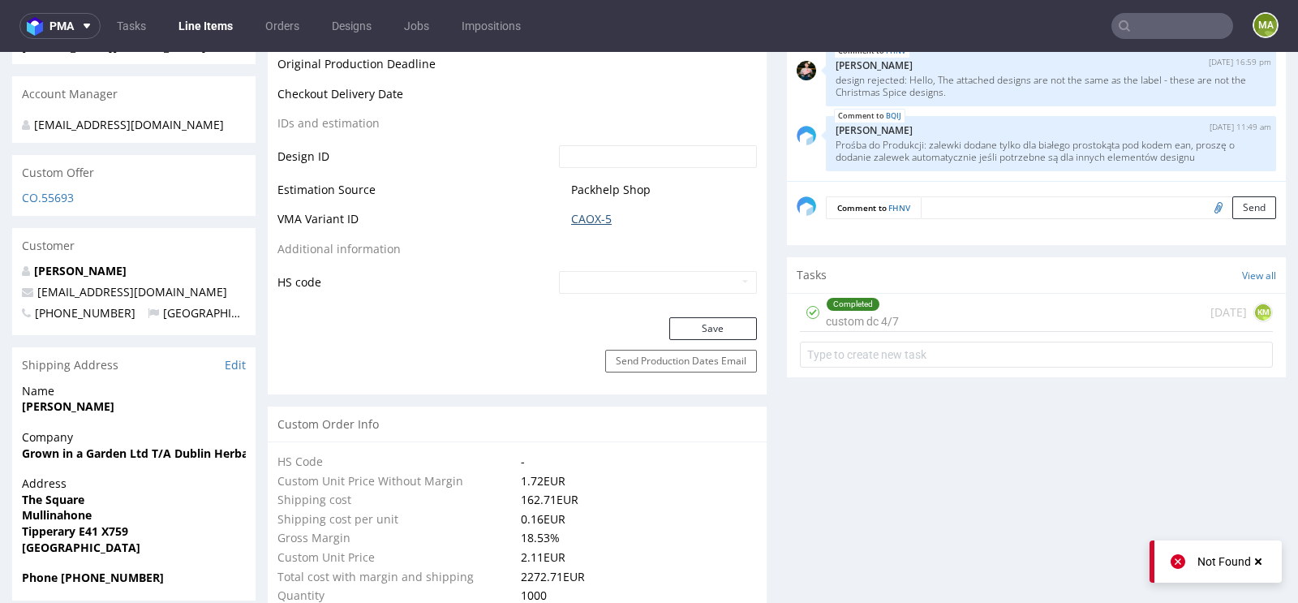
click at [578, 220] on link "CAOX-5" at bounding box center [591, 219] width 41 height 16
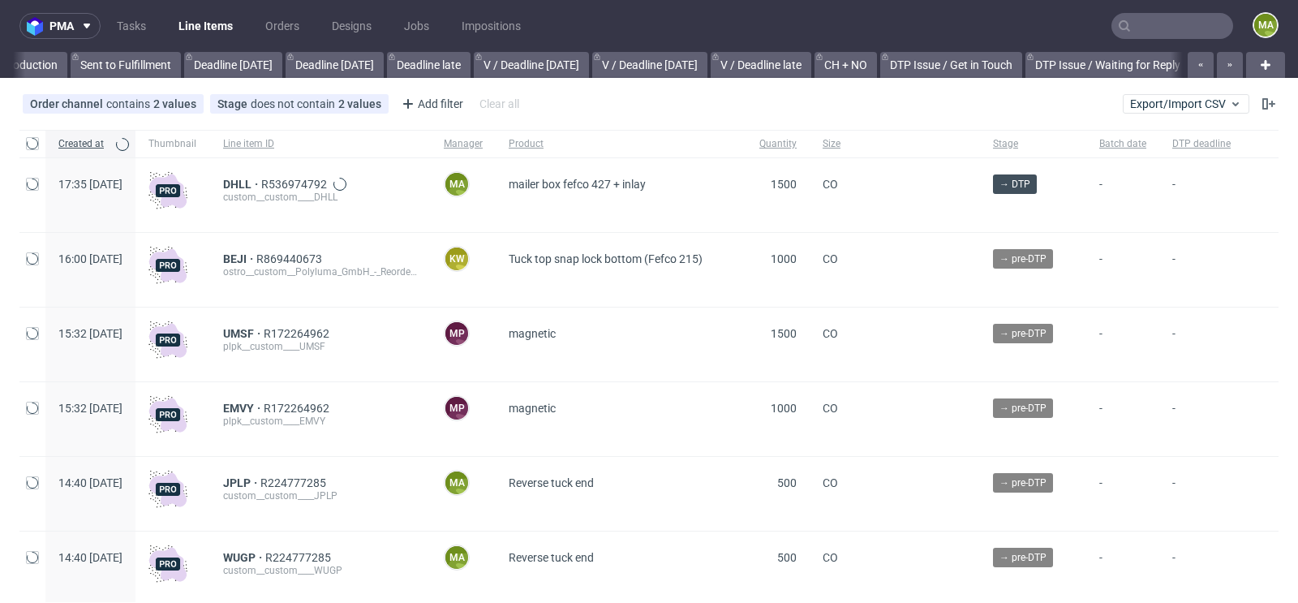
scroll to position [0, 1834]
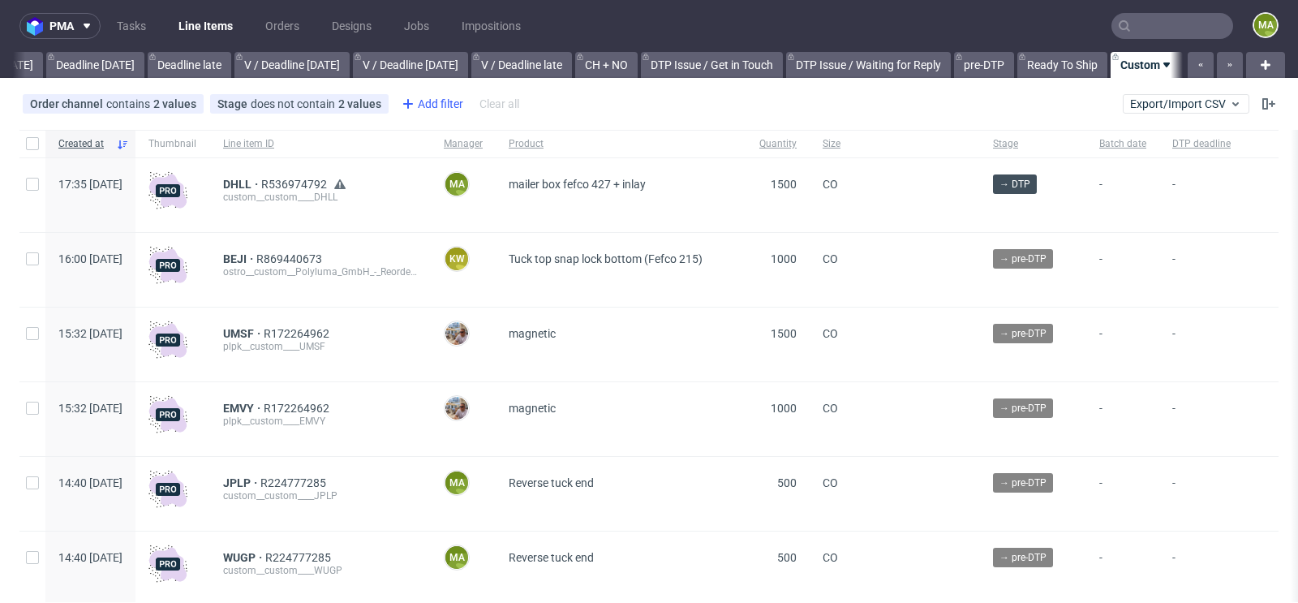
click at [438, 99] on div "Add filter" at bounding box center [430, 104] width 71 height 26
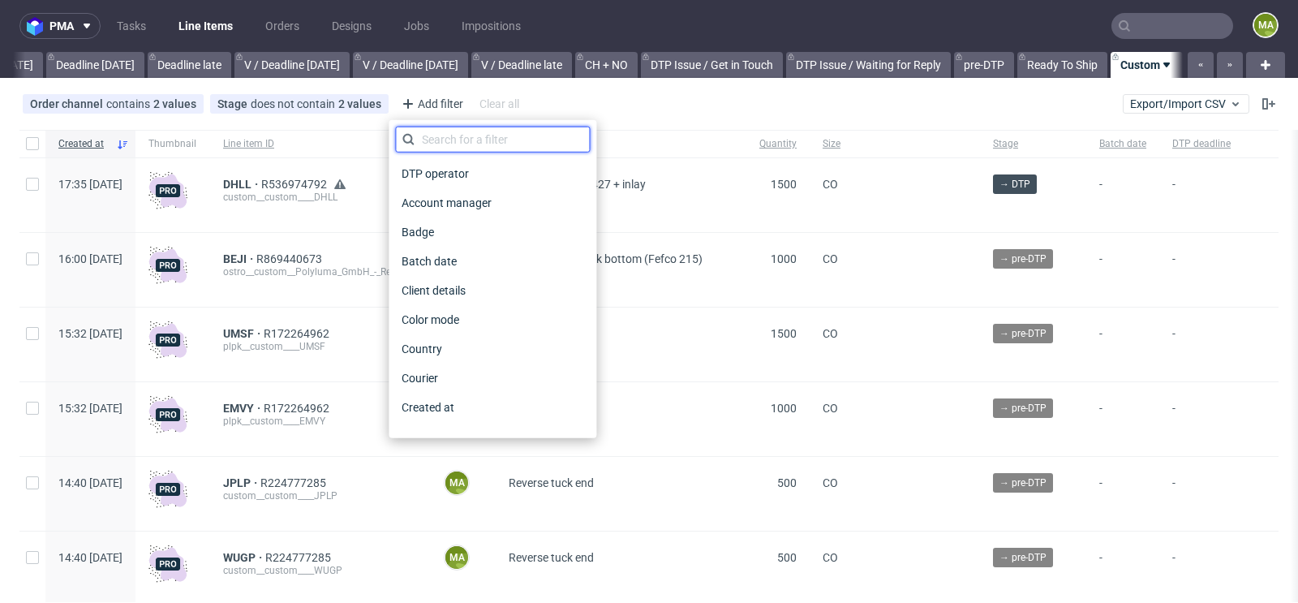
click at [437, 142] on input "text" at bounding box center [492, 140] width 195 height 26
type input "pro"
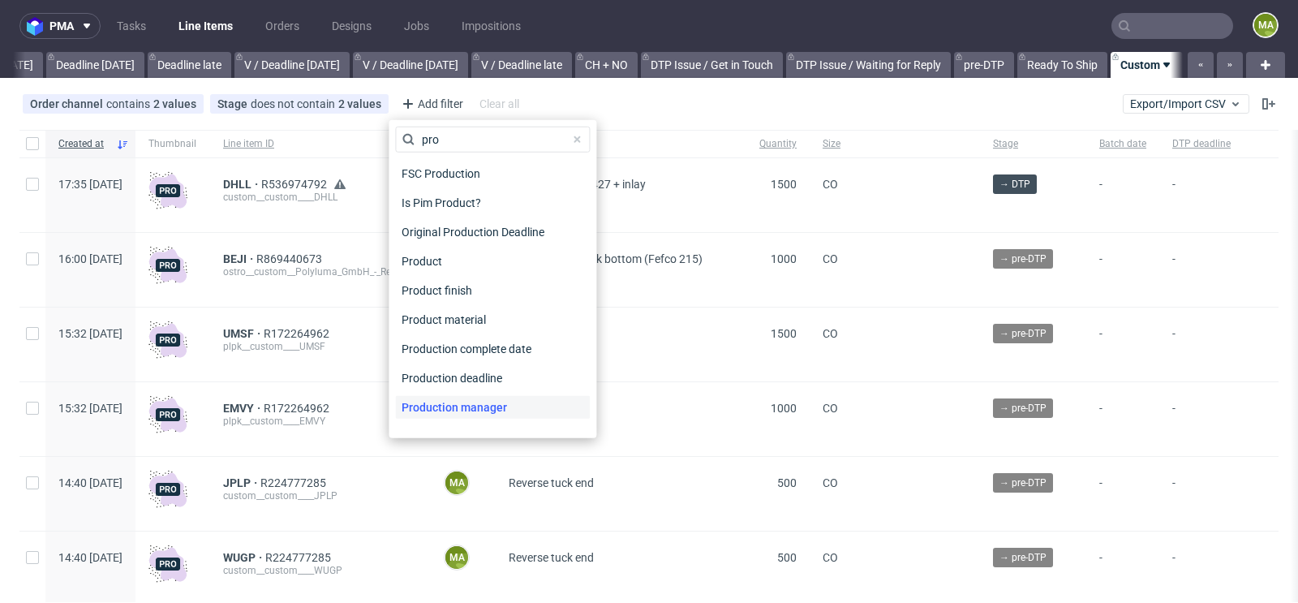
click at [496, 408] on span "Production manager" at bounding box center [454, 407] width 118 height 23
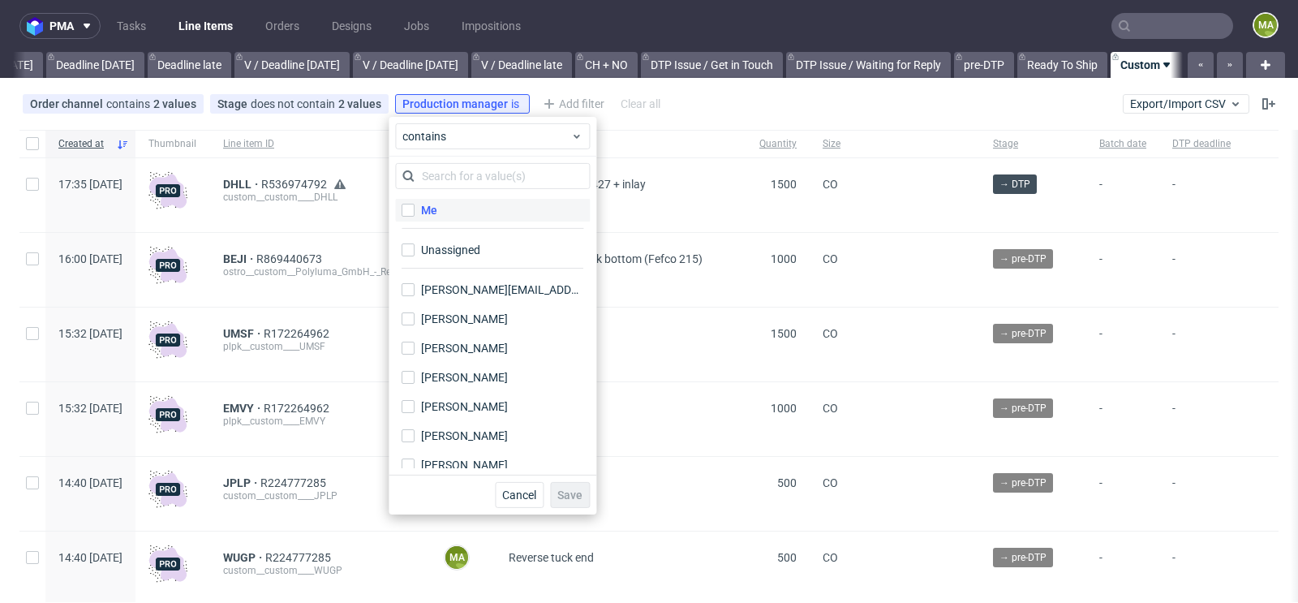
click at [431, 202] on div "Me" at bounding box center [429, 210] width 16 height 16
click at [415, 204] on input "Me" at bounding box center [408, 210] width 13 height 13
checkbox input "true"
click at [574, 494] on span "Save" at bounding box center [569, 494] width 25 height 11
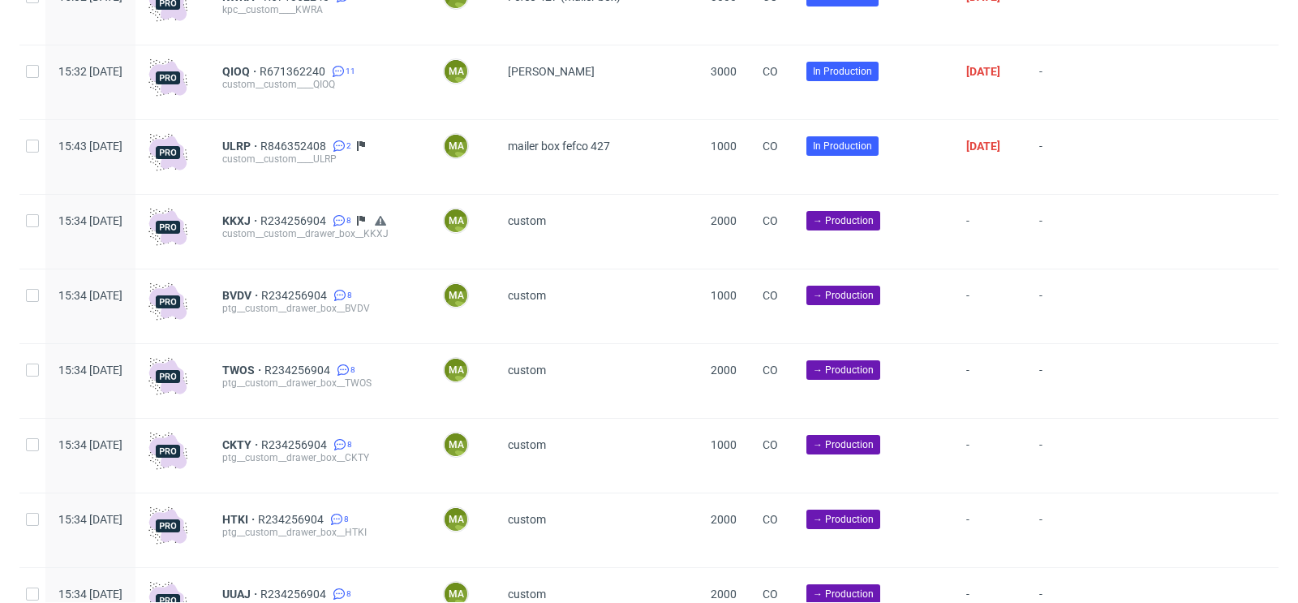
scroll to position [2564, 0]
click at [34, 228] on input "checkbox" at bounding box center [32, 221] width 13 height 13
checkbox input "true"
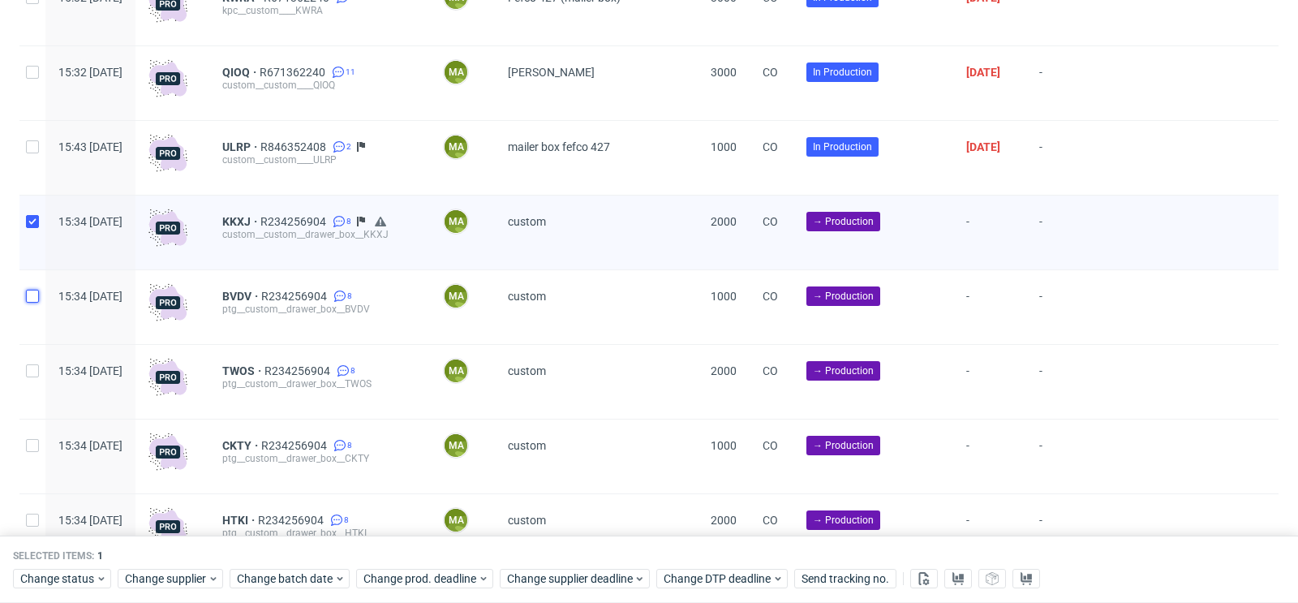
click at [29, 303] on input "checkbox" at bounding box center [32, 296] width 13 height 13
checkbox input "true"
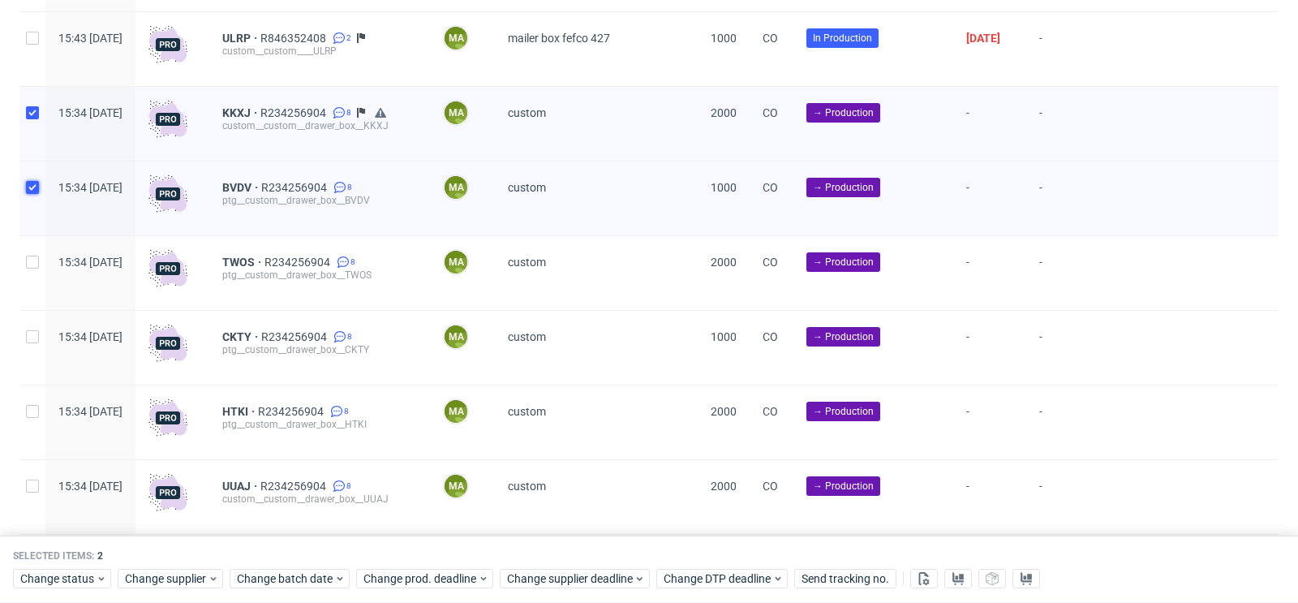
scroll to position [2675, 0]
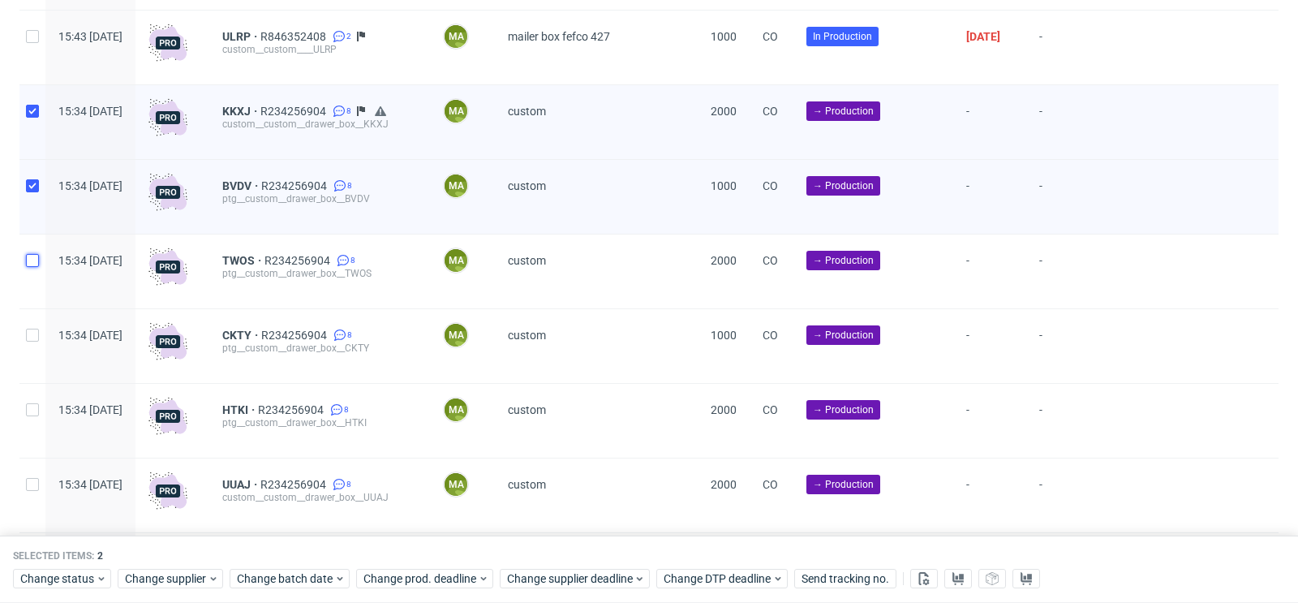
click at [34, 267] on input "checkbox" at bounding box center [32, 260] width 13 height 13
checkbox input "true"
click at [31, 342] on input "checkbox" at bounding box center [32, 335] width 13 height 13
checkbox input "true"
click at [30, 411] on input "checkbox" at bounding box center [32, 409] width 13 height 13
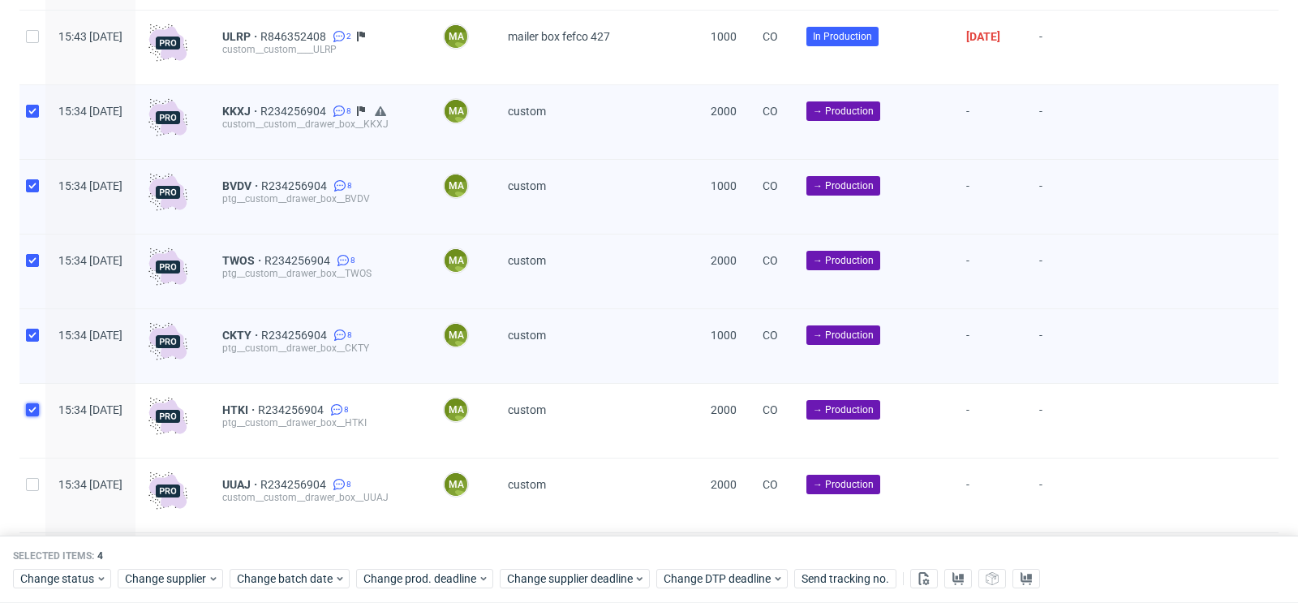
checkbox input "true"
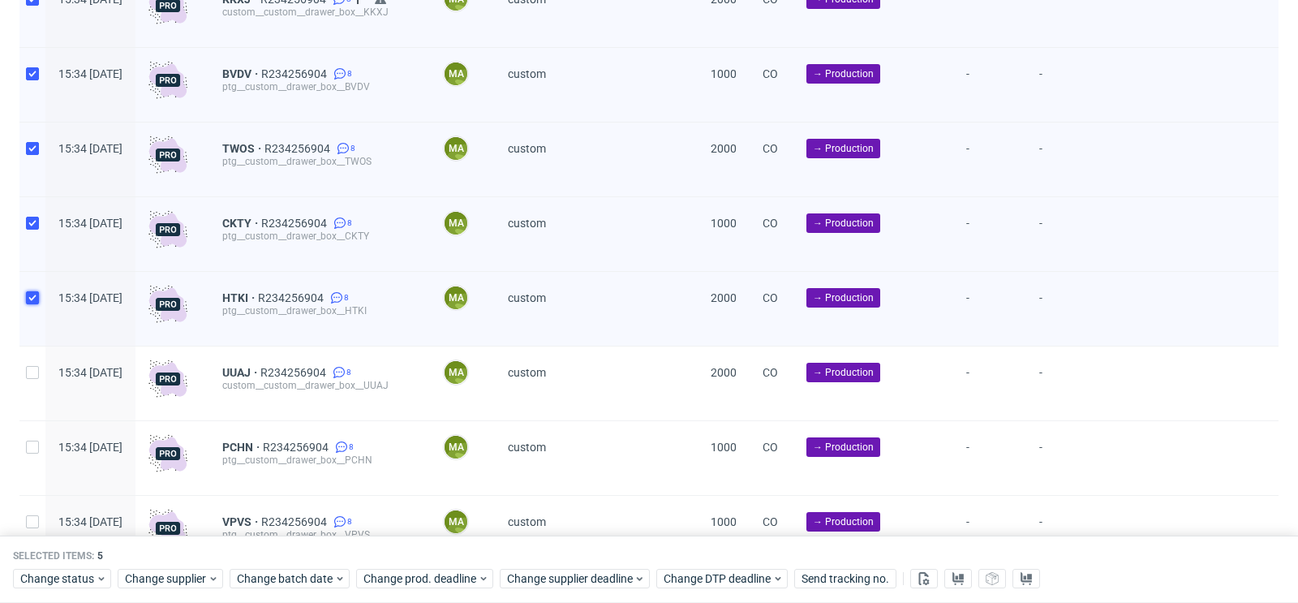
scroll to position [2787, 0]
click at [36, 377] on input "checkbox" at bounding box center [32, 371] width 13 height 13
checkbox input "true"
click at [33, 453] on input "checkbox" at bounding box center [32, 446] width 13 height 13
checkbox input "true"
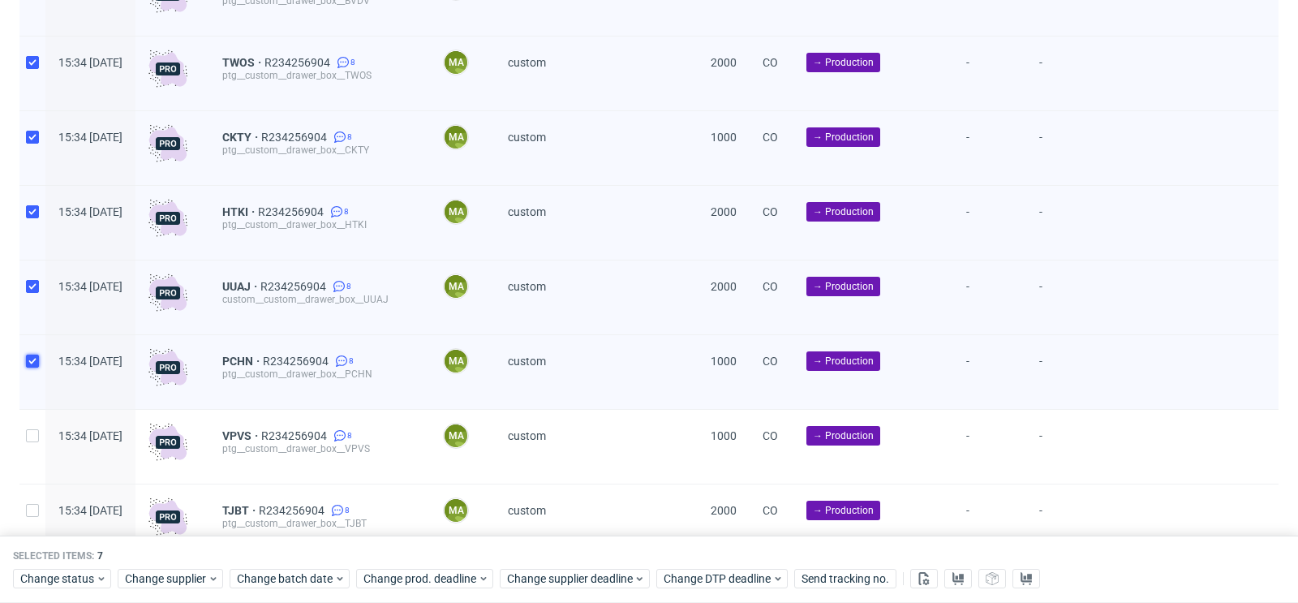
scroll to position [2885, 0]
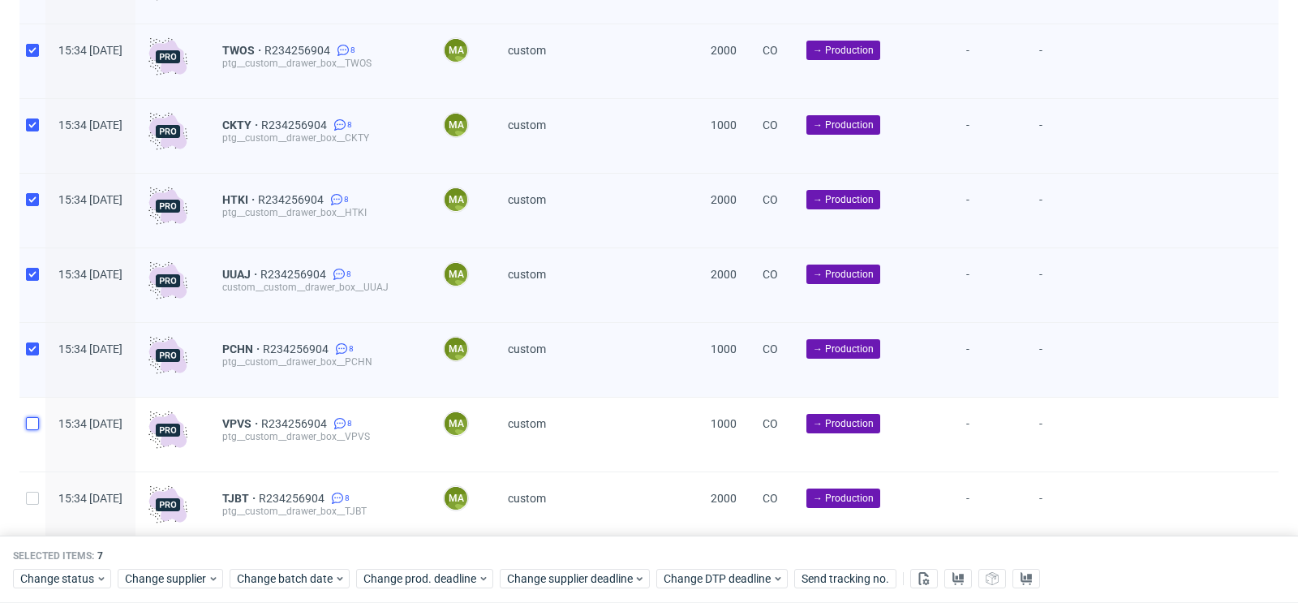
click at [32, 429] on input "checkbox" at bounding box center [32, 423] width 13 height 13
checkbox input "true"
click at [32, 505] on input "checkbox" at bounding box center [32, 498] width 13 height 13
checkbox input "true"
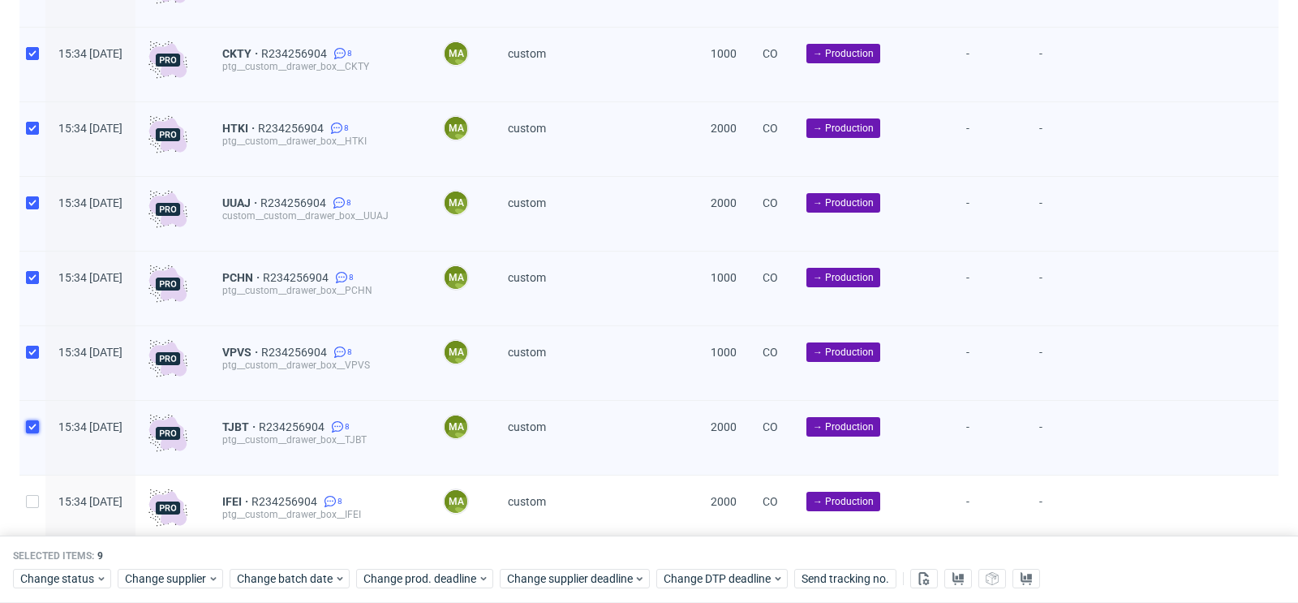
scroll to position [2995, 0]
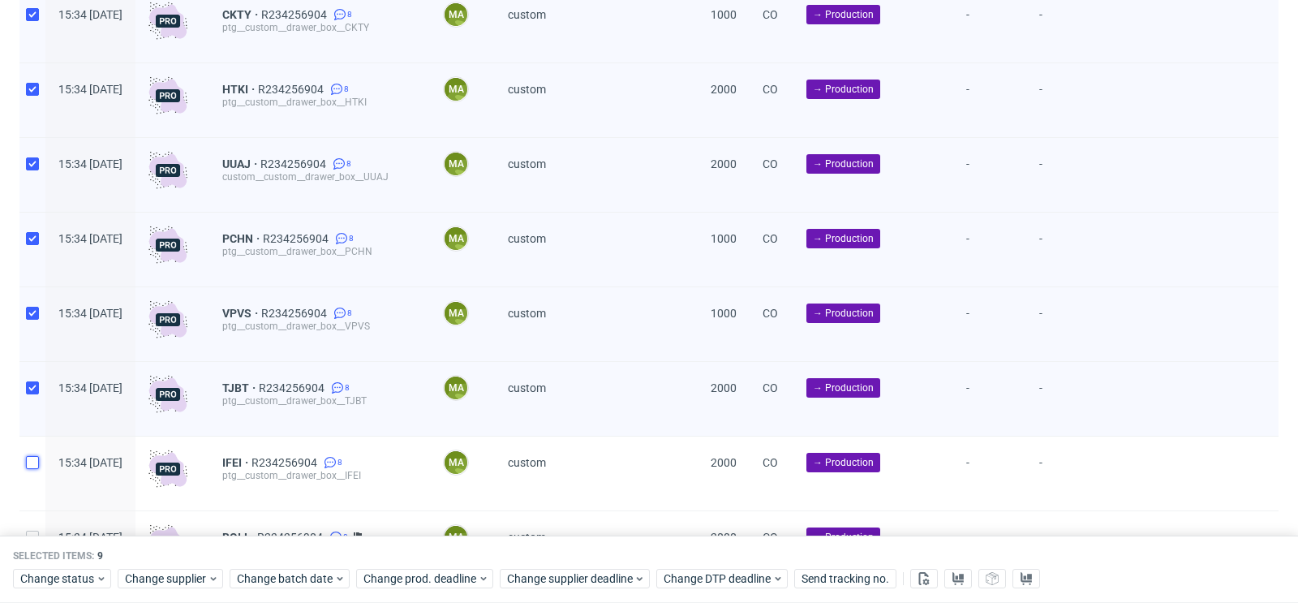
click at [36, 469] on input "checkbox" at bounding box center [32, 462] width 13 height 13
checkbox input "true"
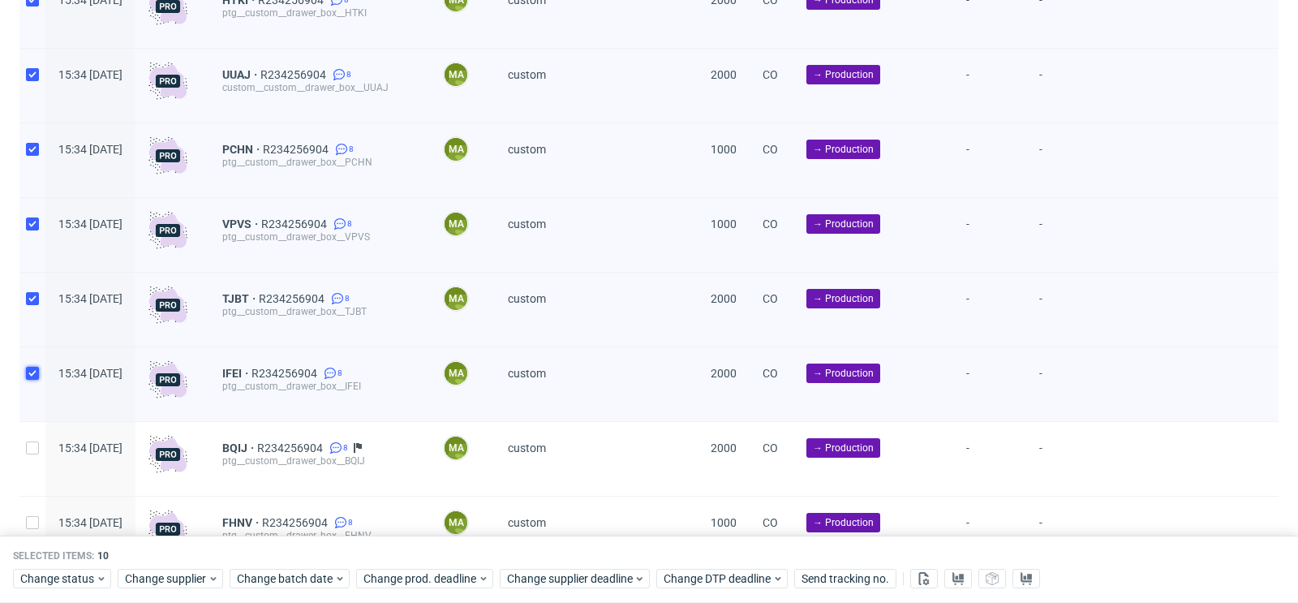
scroll to position [3111, 0]
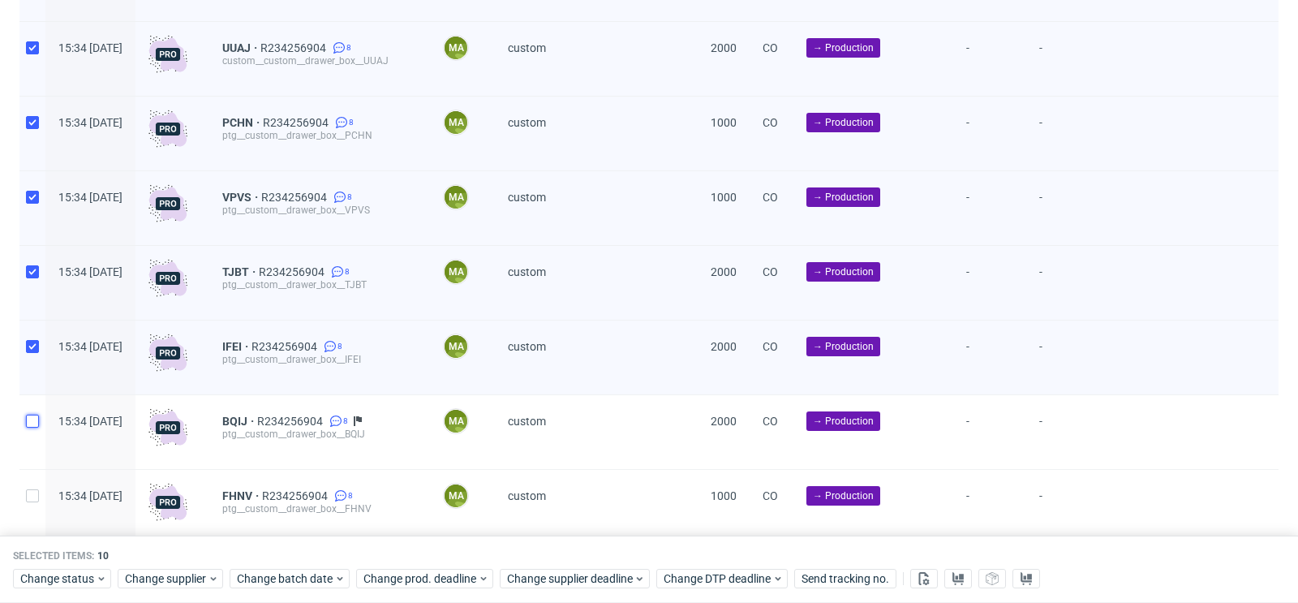
click at [34, 428] on input "checkbox" at bounding box center [32, 421] width 13 height 13
checkbox input "true"
click at [35, 502] on input "checkbox" at bounding box center [32, 495] width 13 height 13
checkbox input "true"
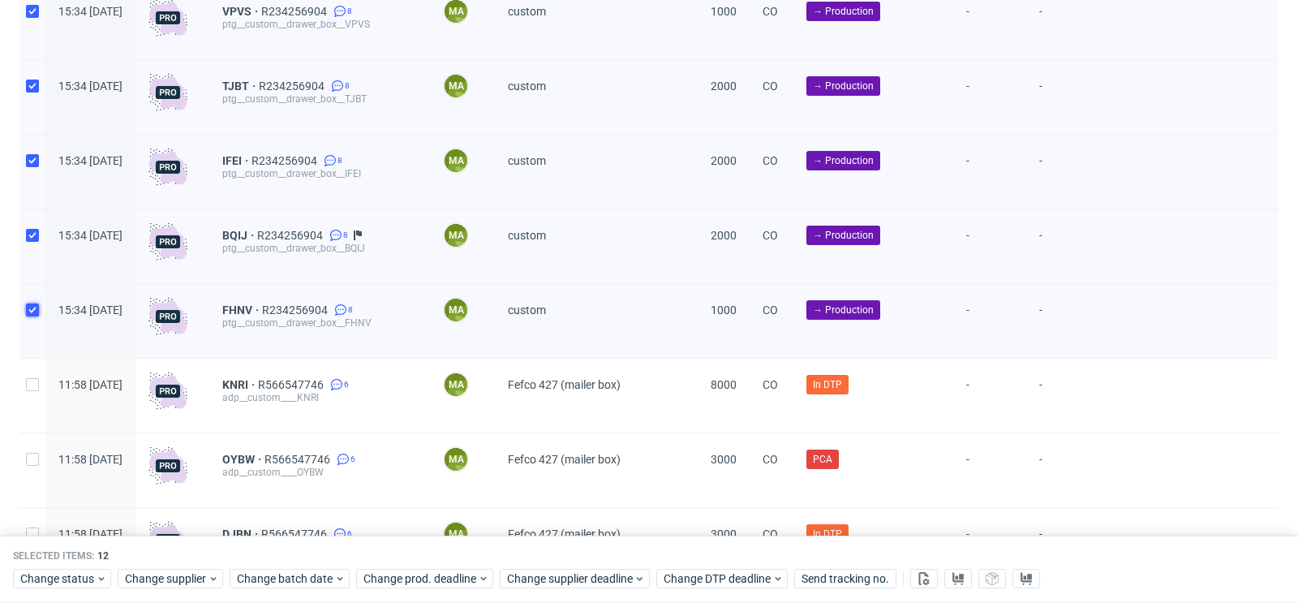
scroll to position [3307, 0]
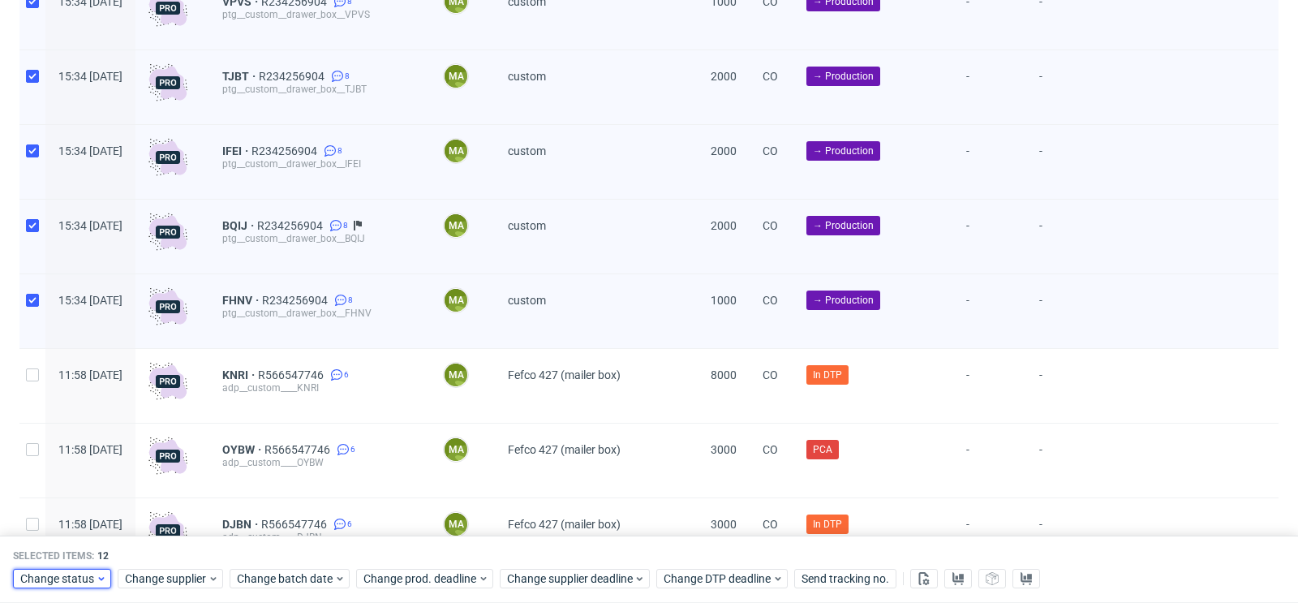
click at [90, 577] on span "Change status" at bounding box center [57, 579] width 75 height 16
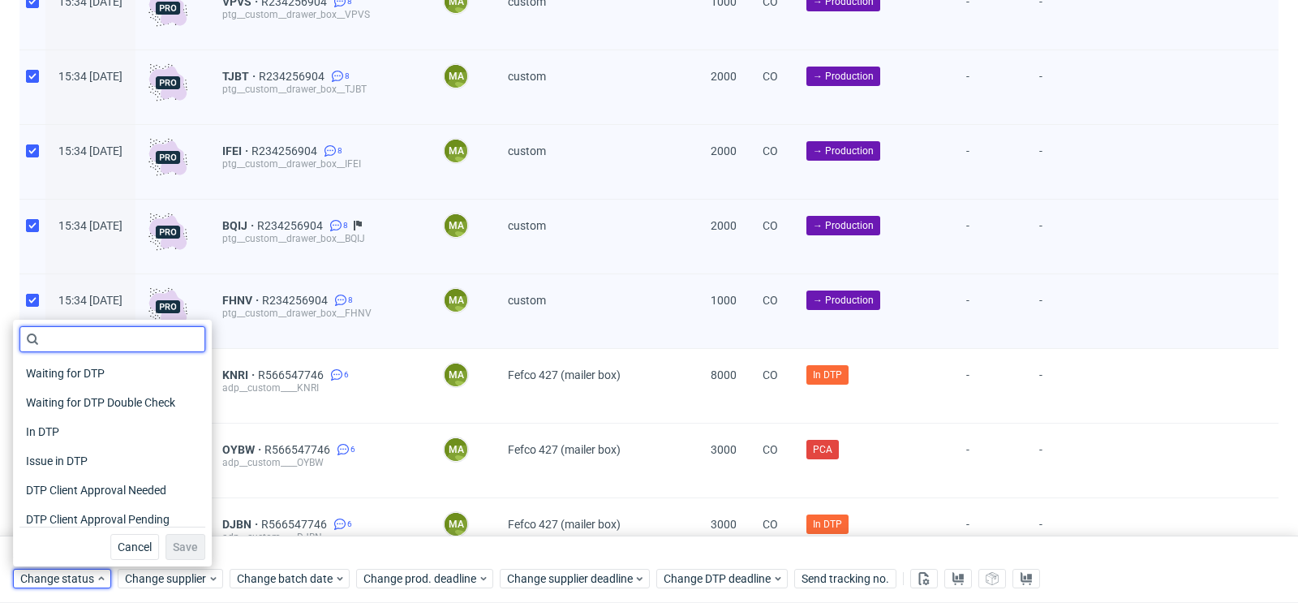
click at [135, 337] on input "text" at bounding box center [112, 339] width 186 height 26
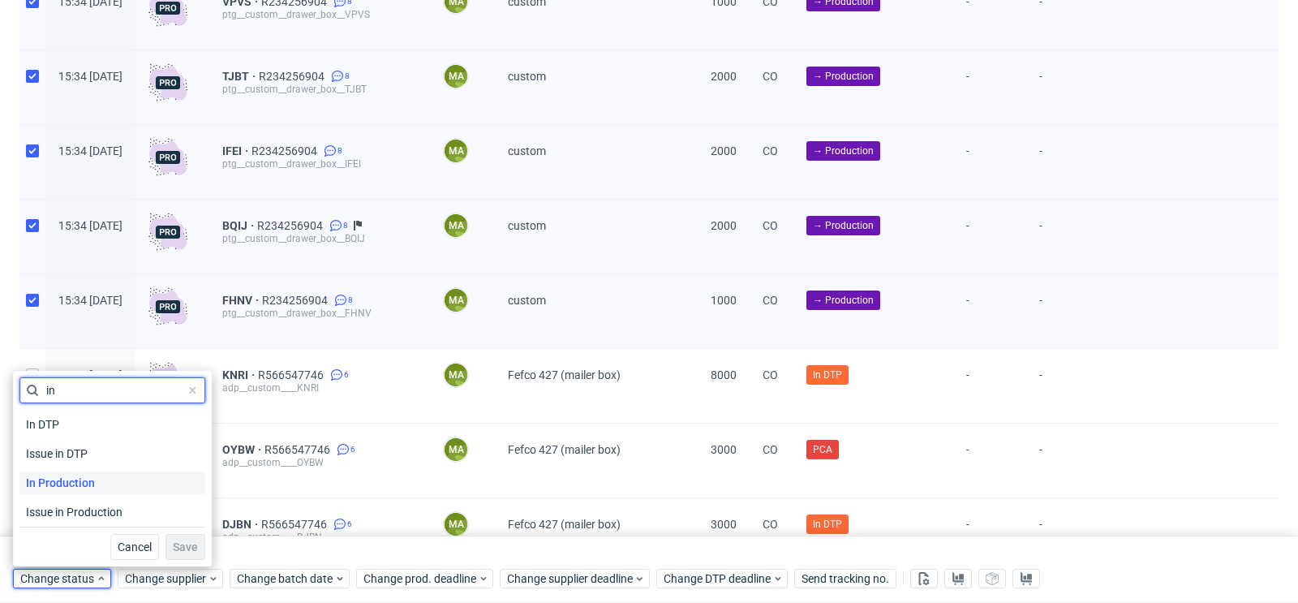
type input "in"
click at [70, 482] on span "In Production" at bounding box center [60, 482] width 82 height 23
click at [178, 548] on span "Save" at bounding box center [185, 546] width 25 height 11
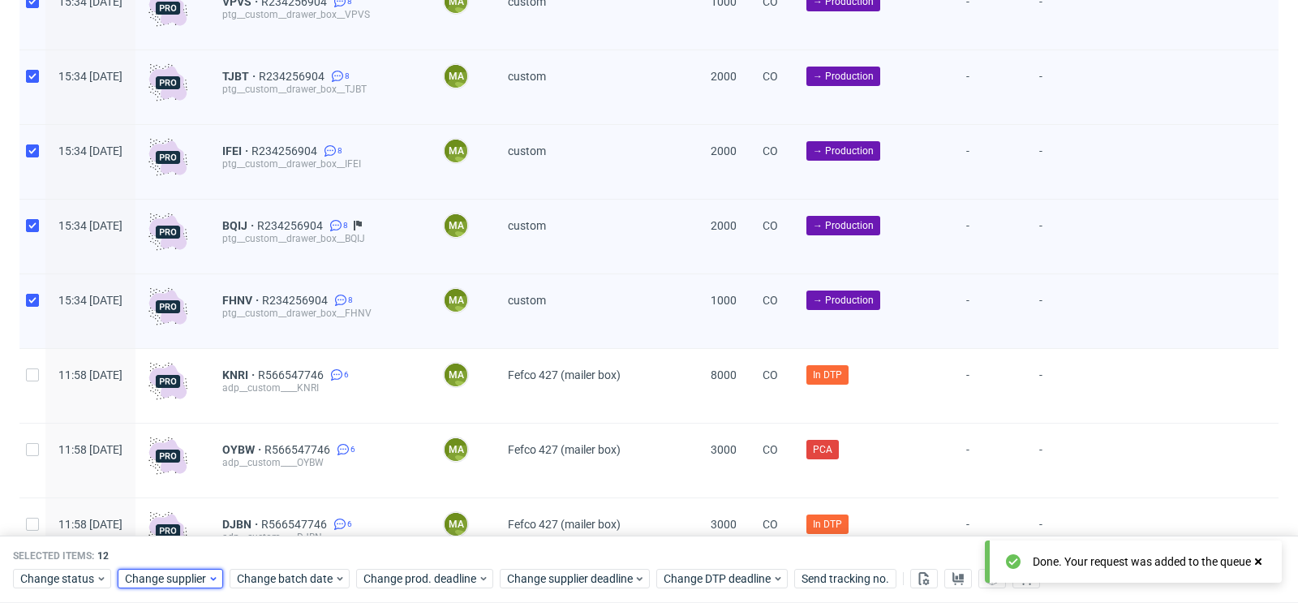
click at [171, 584] on span "Change supplier" at bounding box center [166, 579] width 83 height 16
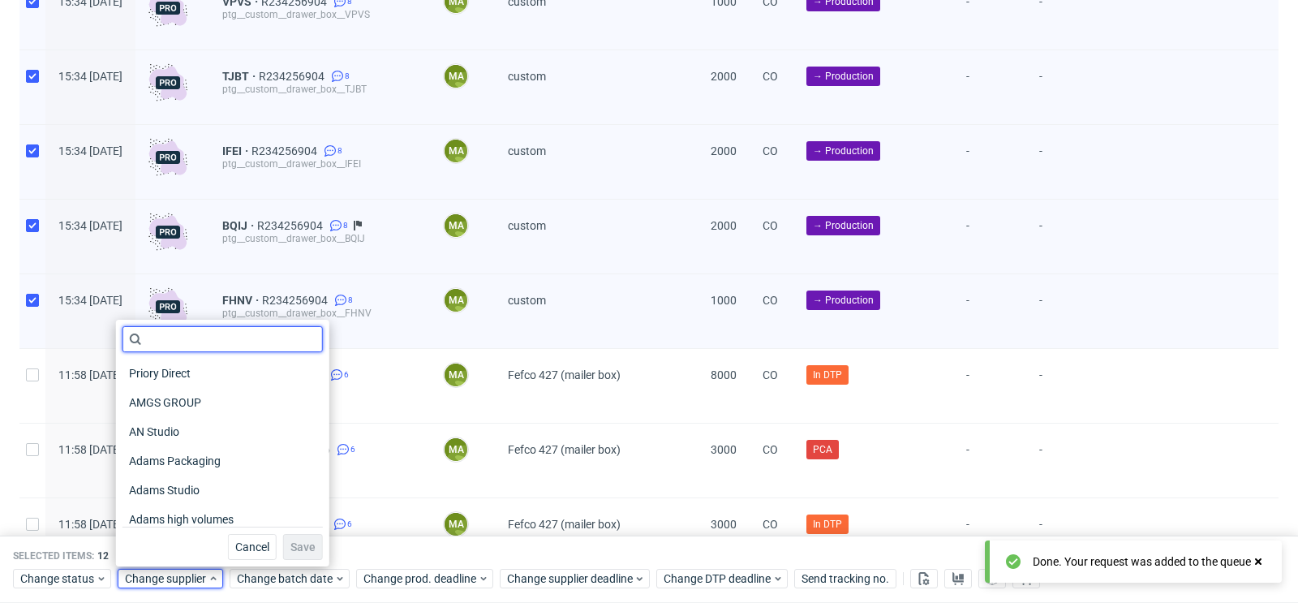
click at [232, 336] on input "text" at bounding box center [222, 339] width 200 height 26
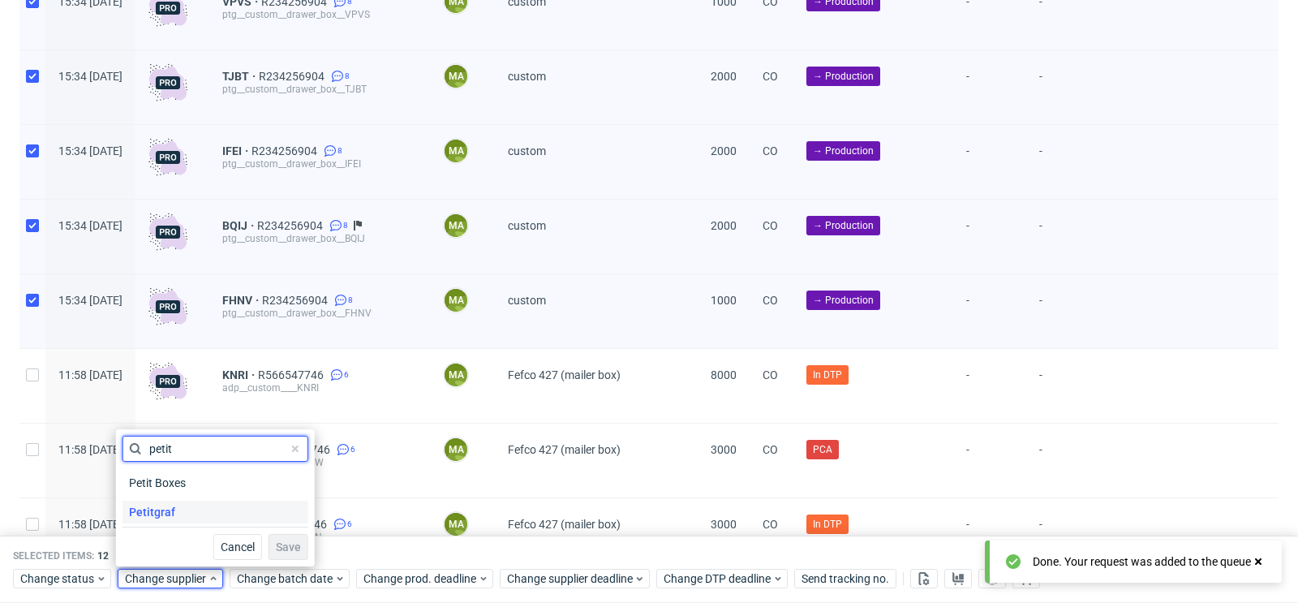
type input "petit"
click at [178, 517] on span "Petitgraf" at bounding box center [151, 512] width 59 height 23
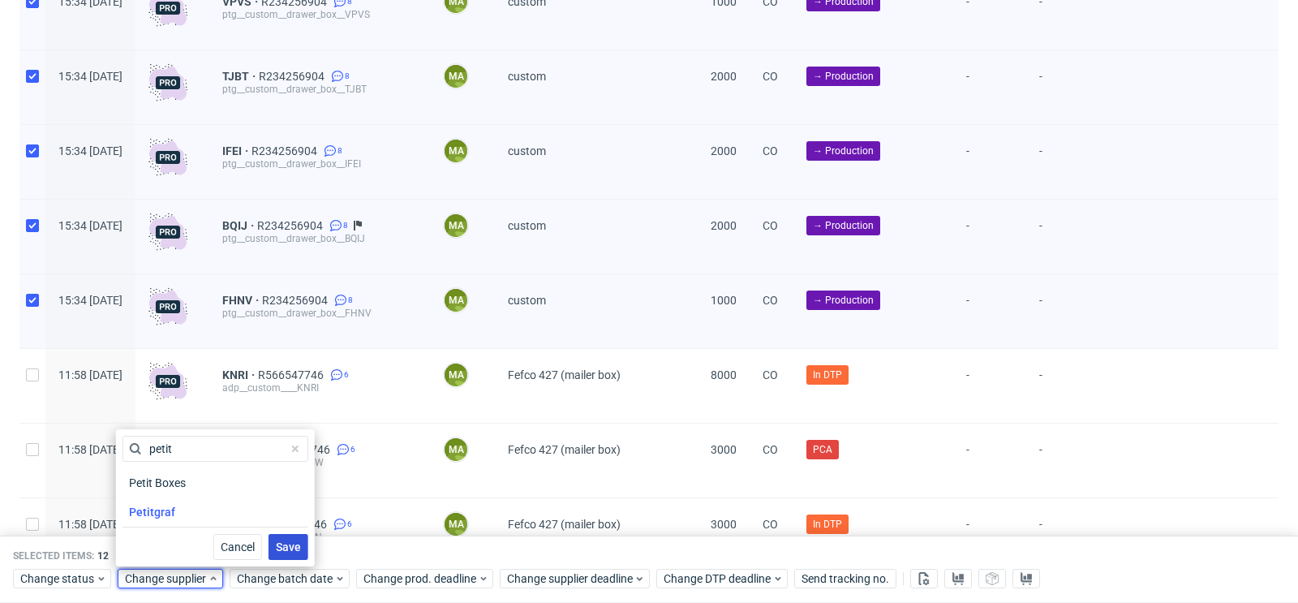
click at [276, 544] on span "Save" at bounding box center [288, 546] width 25 height 11
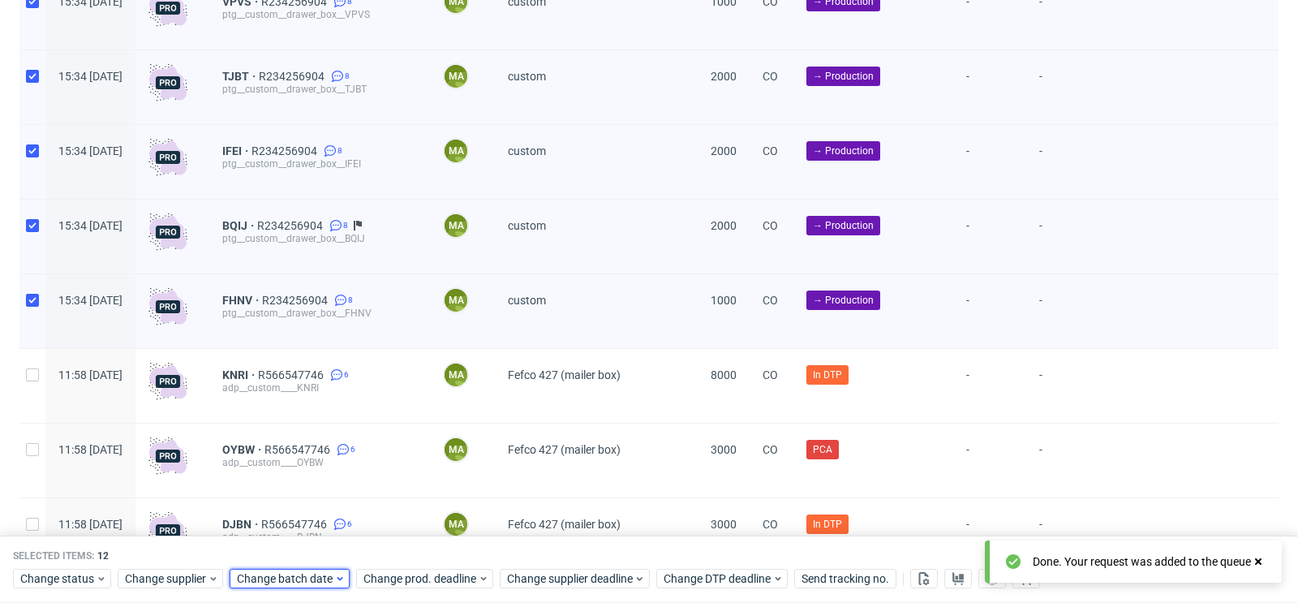
click at [304, 578] on span "Change batch date" at bounding box center [285, 579] width 97 height 16
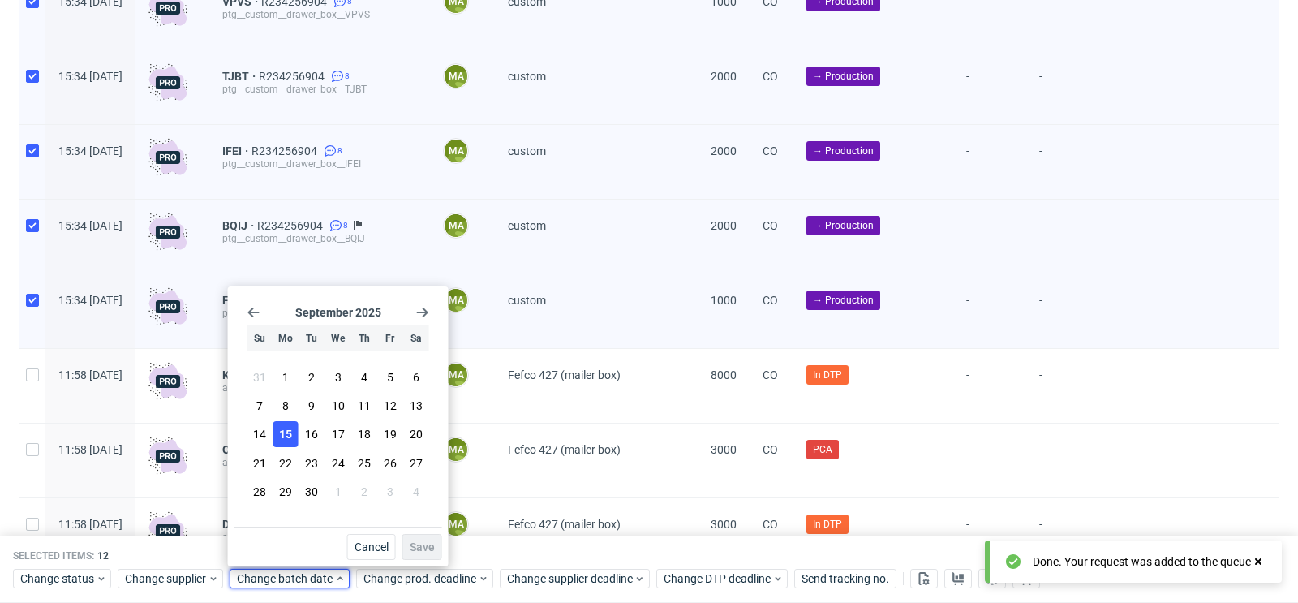
click at [287, 436] on span "15" at bounding box center [285, 434] width 13 height 16
click at [428, 548] on span "Save" at bounding box center [422, 546] width 25 height 11
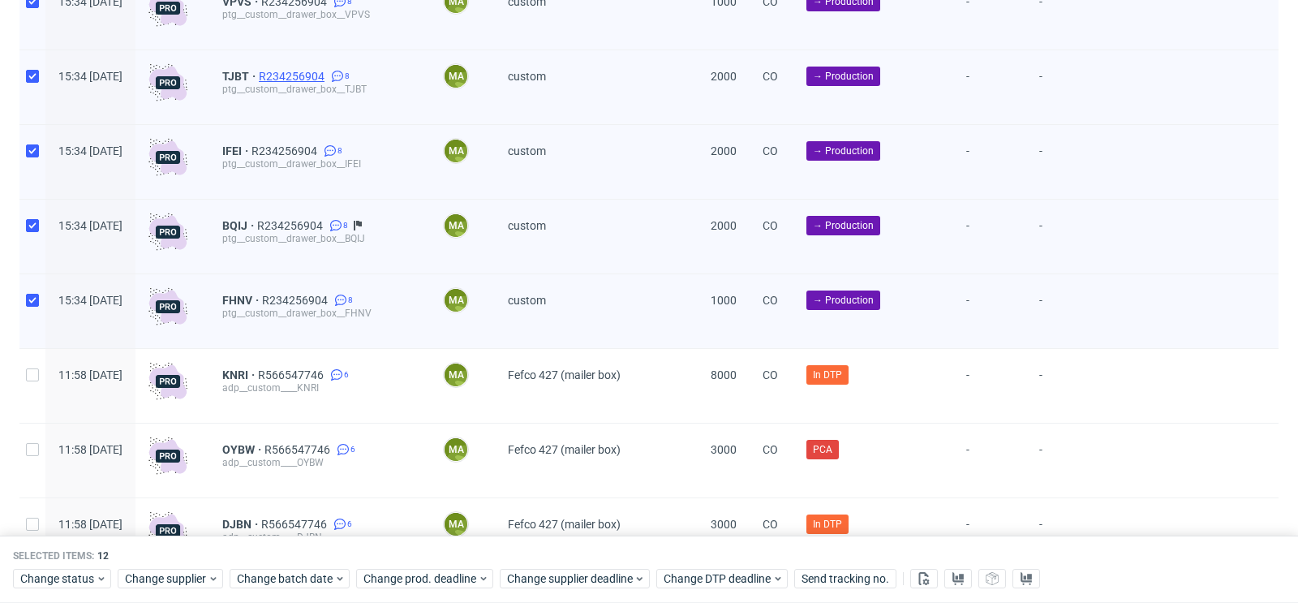
click at [328, 82] on span "R234256904" at bounding box center [293, 76] width 69 height 13
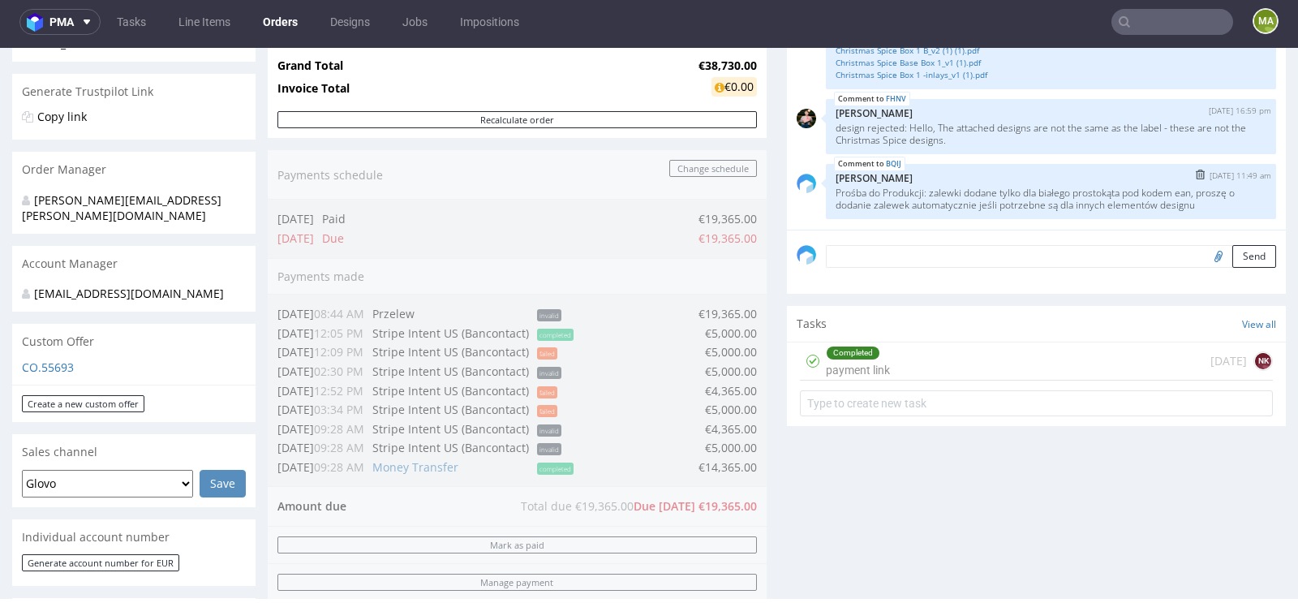
click at [961, 190] on p "Prośba do Produkcji: zalewki dodane tylko dla białego prostokąta pod kodem ean,…" at bounding box center [1051, 199] width 431 height 24
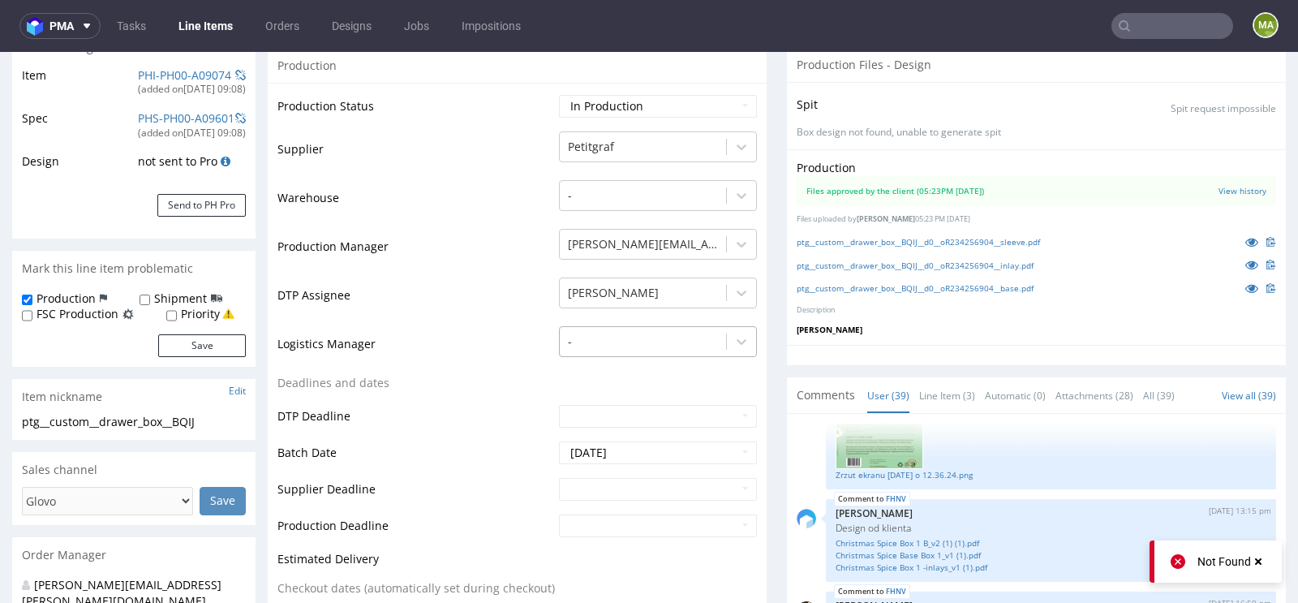
scroll to position [329, 0]
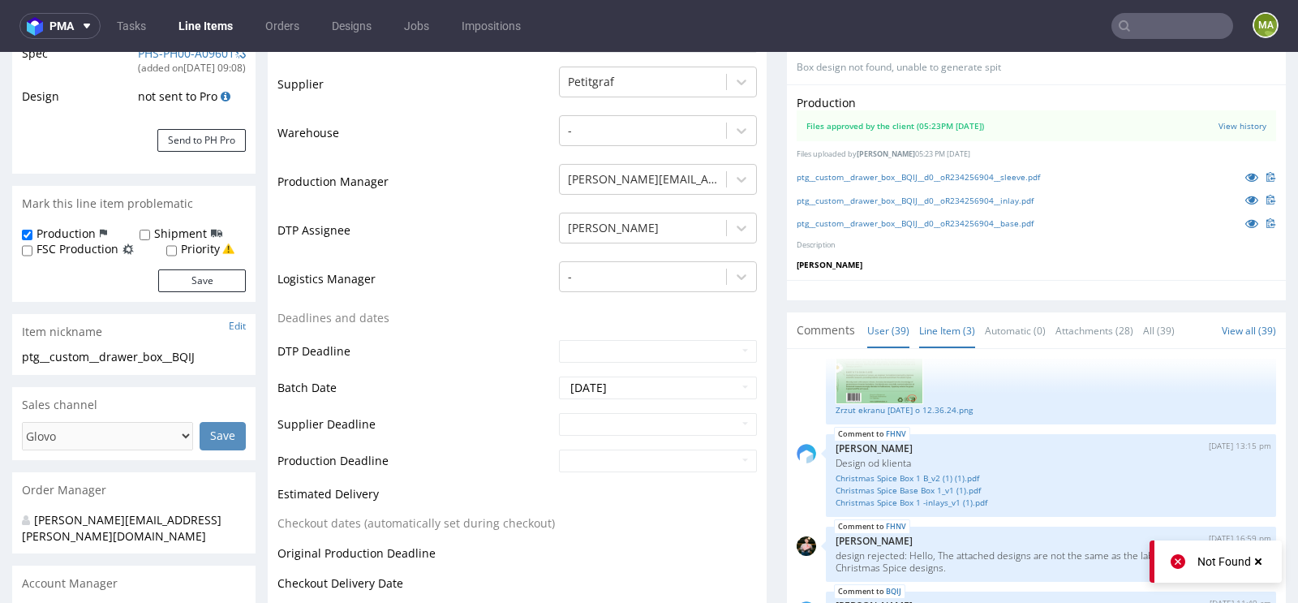
click at [951, 348] on link "Line Item (3)" at bounding box center [947, 330] width 56 height 35
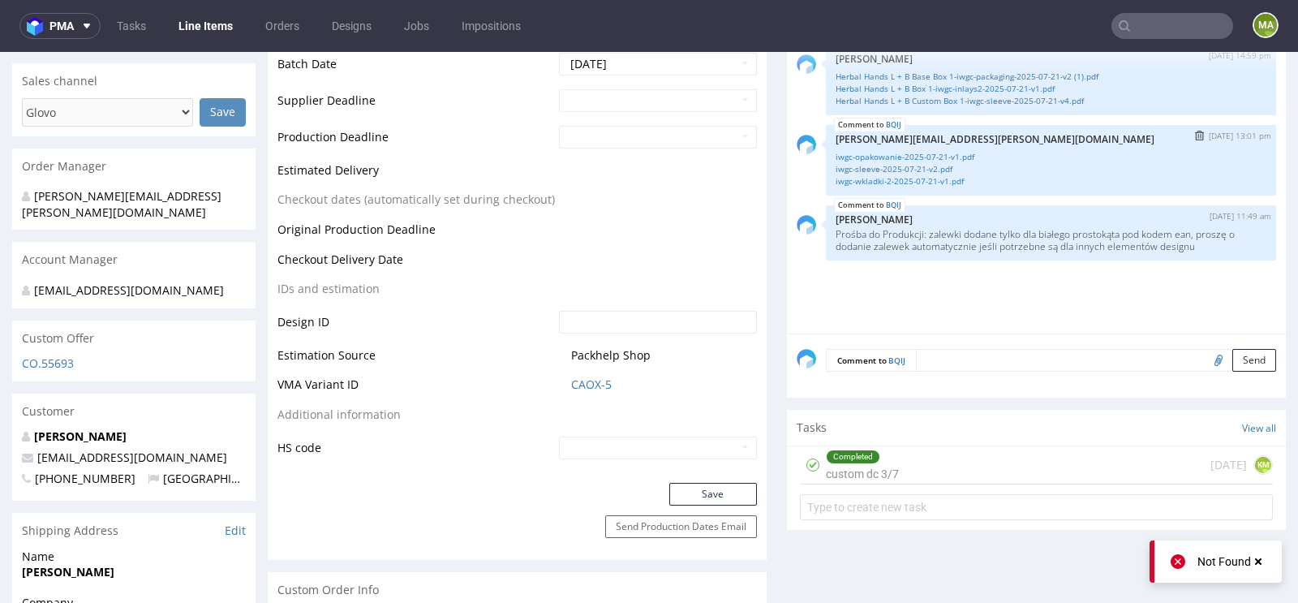
scroll to position [647, 0]
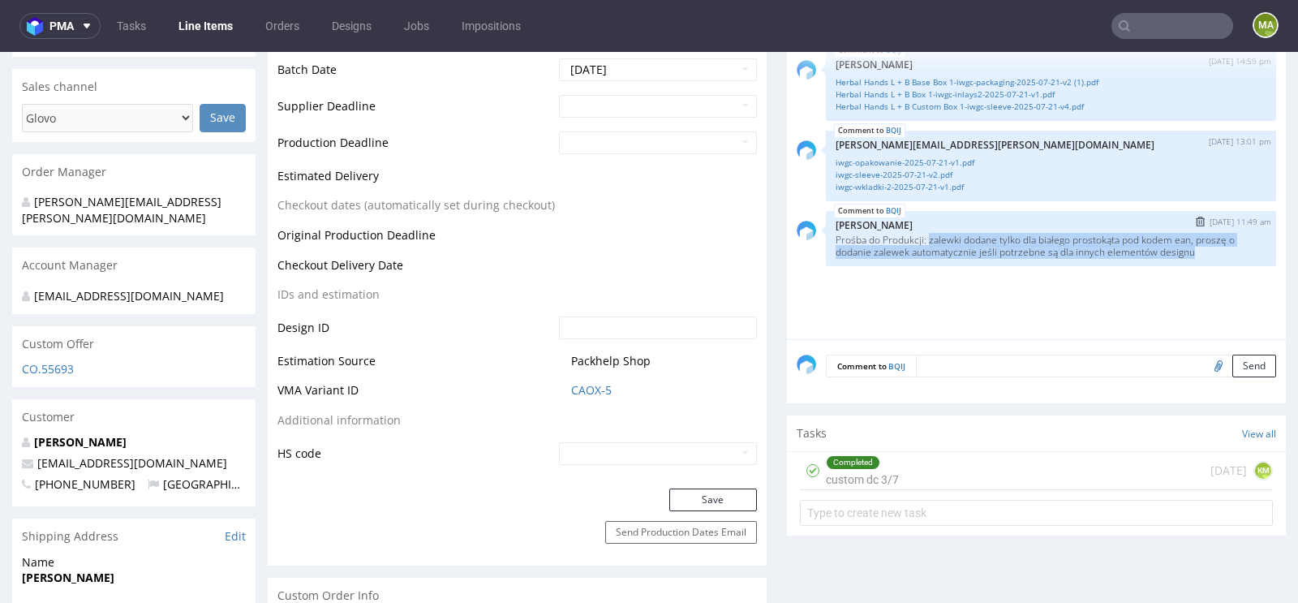
drag, startPoint x: 1199, startPoint y: 268, endPoint x: 926, endPoint y: 255, distance: 272.9
click at [926, 255] on p "Prośba do Produkcji: zalewki dodane tylko dla białego prostokąta pod kodem ean,…" at bounding box center [1051, 246] width 431 height 24
copy p "zalewki dodane tylko dla białego prostokąta pod kodem ean, proszę o dodanie zal…"
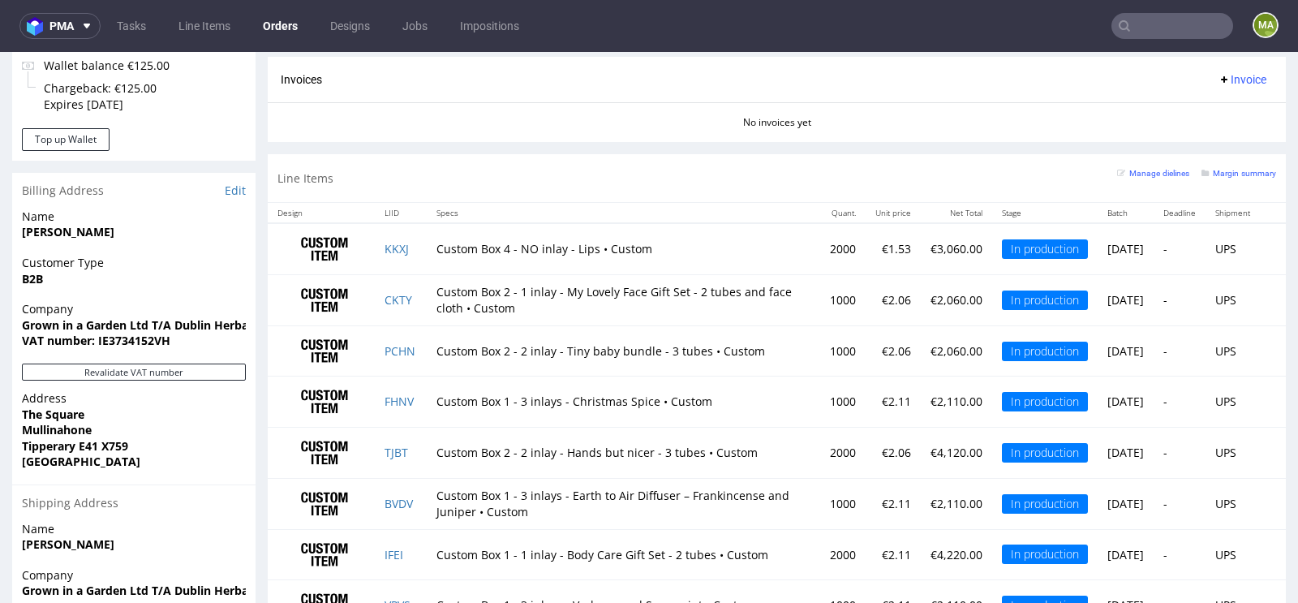
scroll to position [1228, 0]
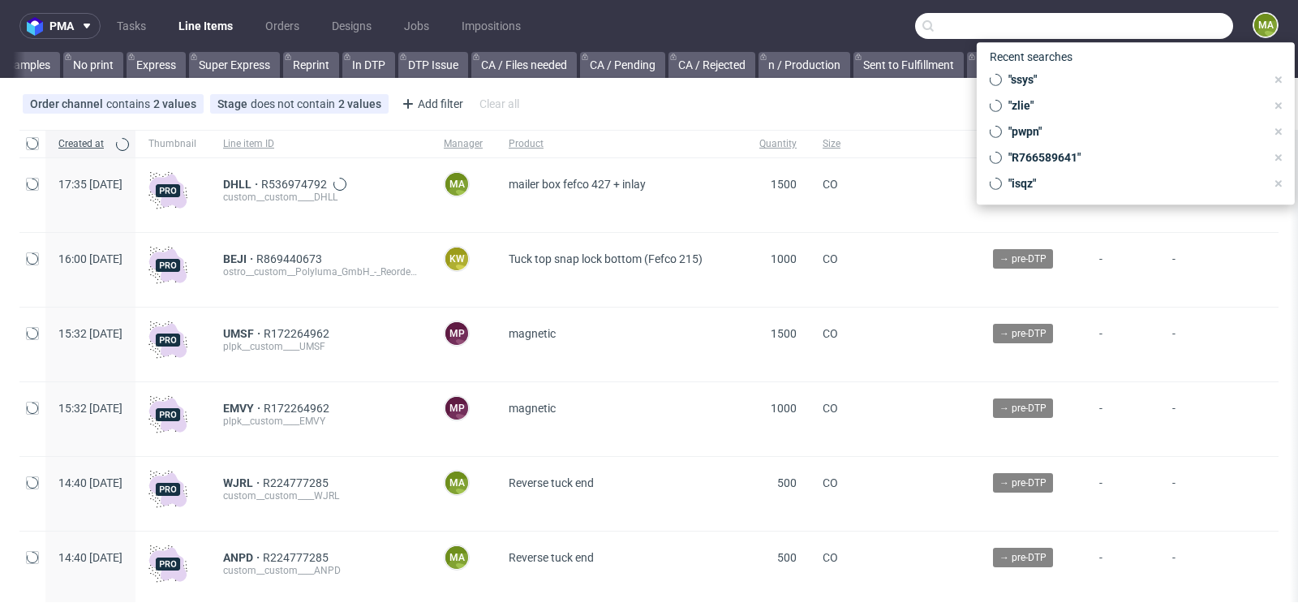
click at [1183, 28] on input "text" at bounding box center [1074, 26] width 318 height 26
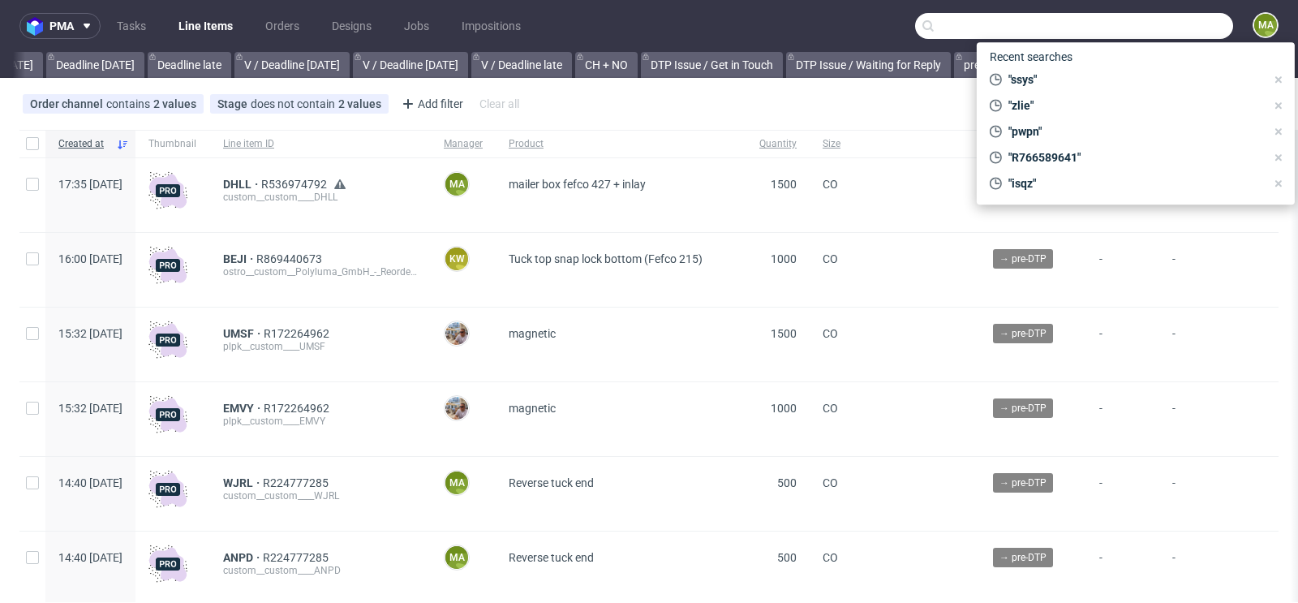
scroll to position [0, 1834]
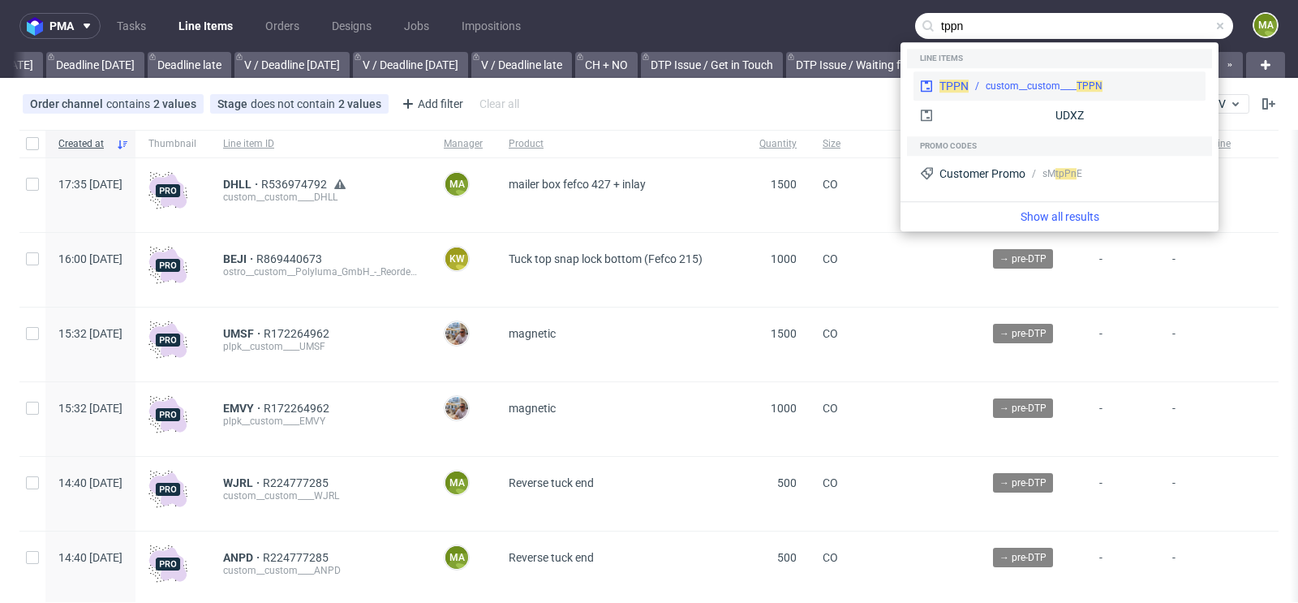
type input "tppn"
click at [1047, 82] on div "custom__custom____ TPPN" at bounding box center [1044, 86] width 117 height 15
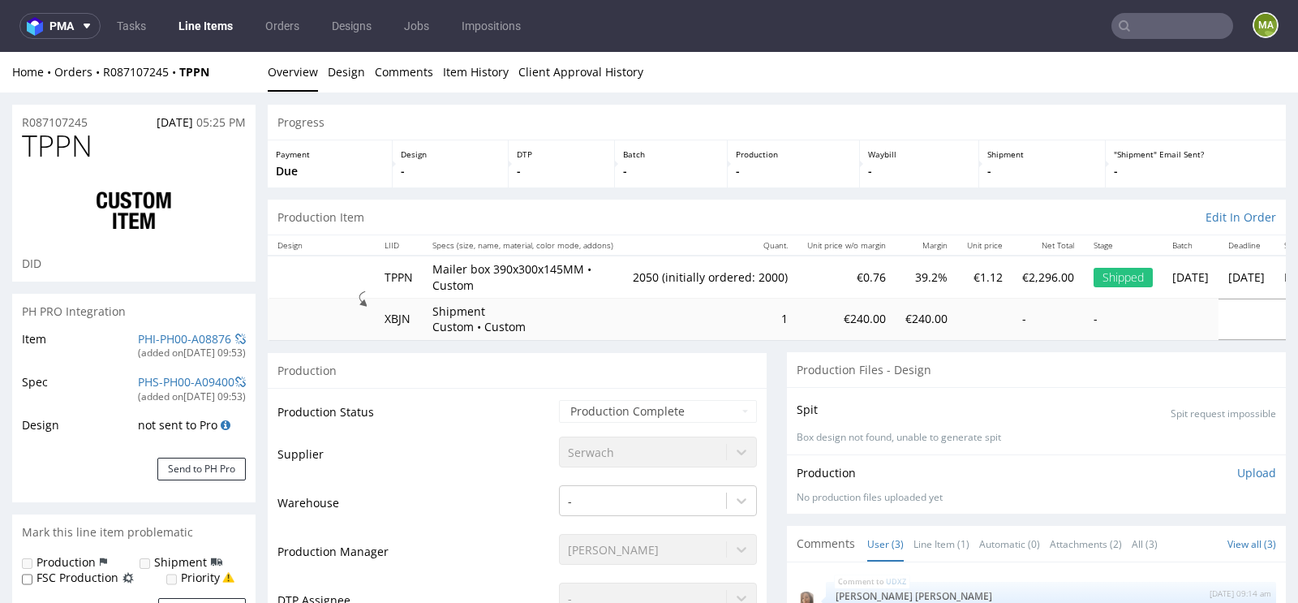
click at [1125, 15] on input "text" at bounding box center [1172, 26] width 122 height 26
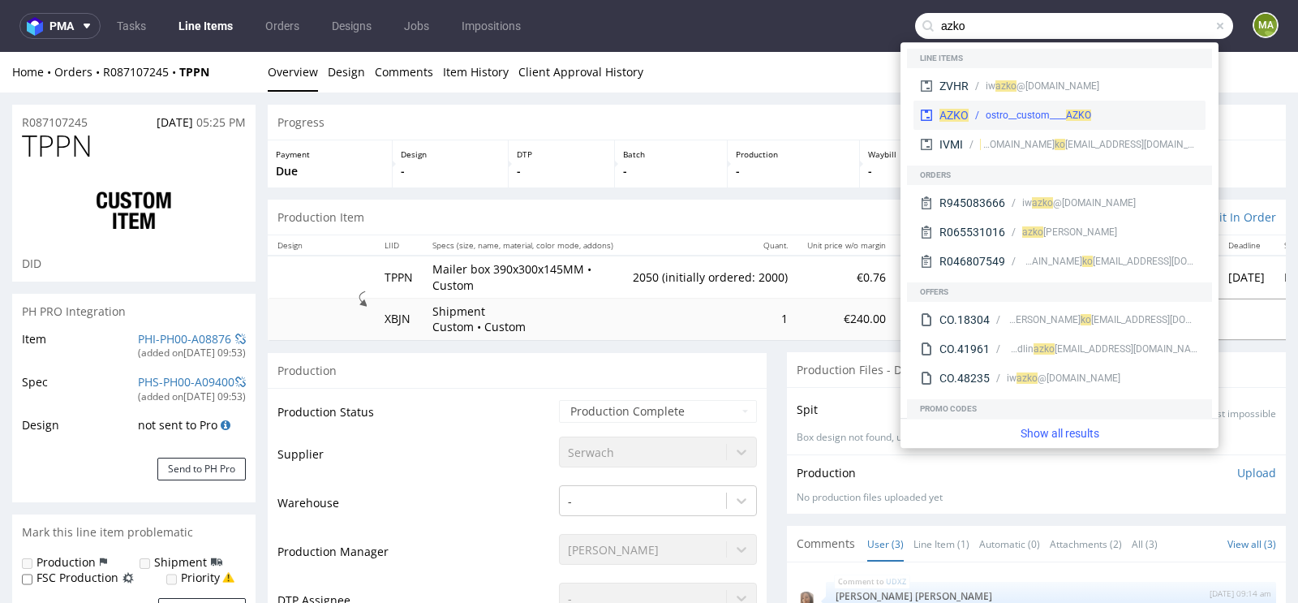
type input "azko"
click at [966, 112] on span "AZKO" at bounding box center [953, 115] width 29 height 13
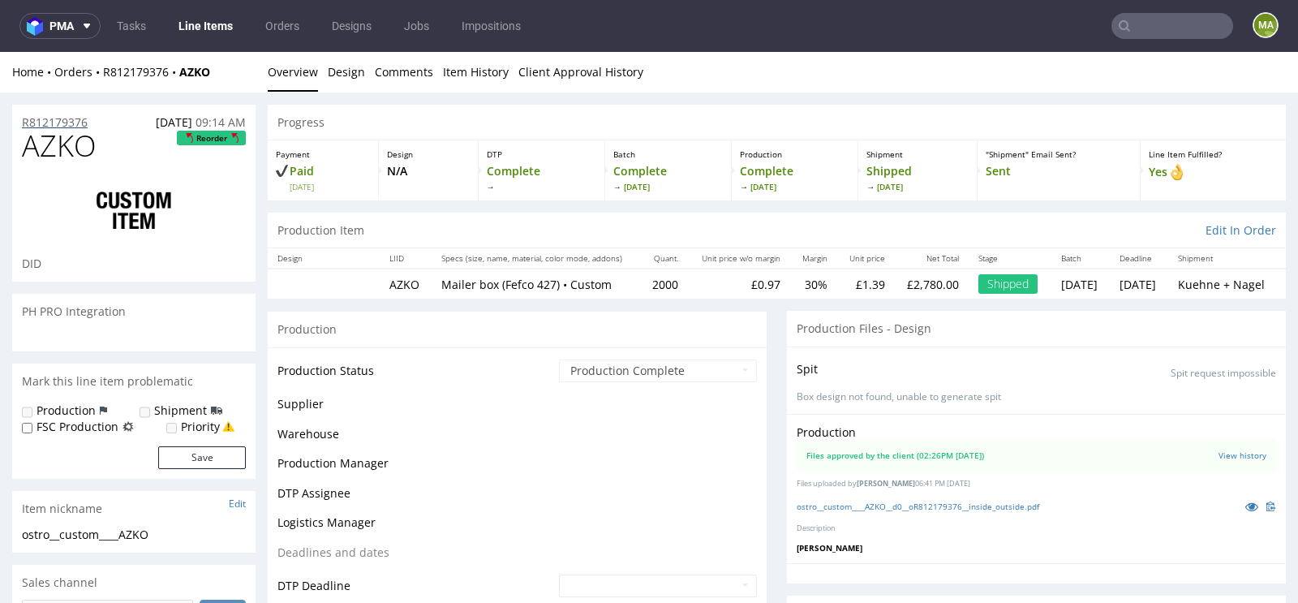
scroll to position [157, 0]
select select "in_progress"
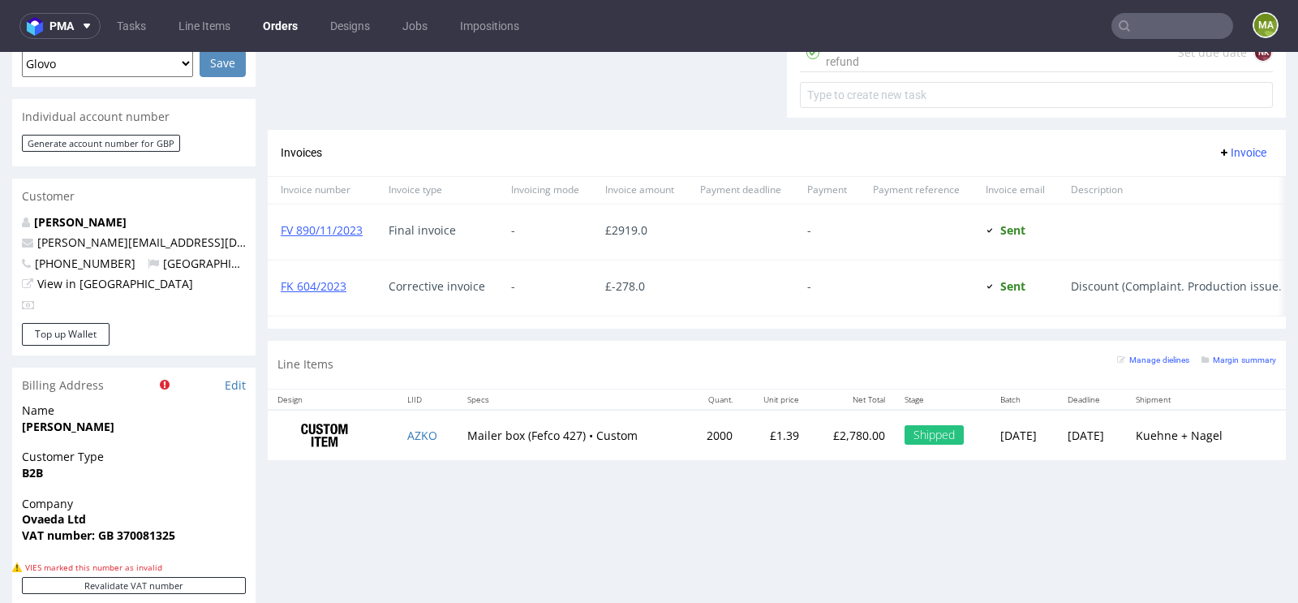
scroll to position [774, 0]
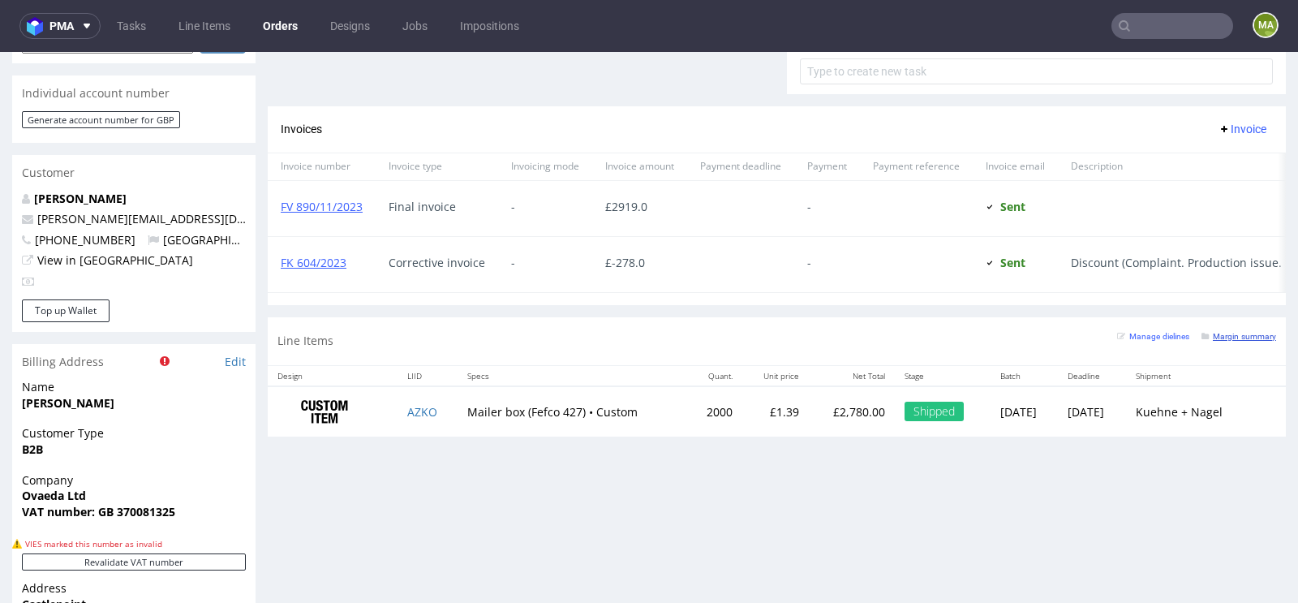
click at [1228, 332] on small "Margin summary" at bounding box center [1238, 336] width 75 height 9
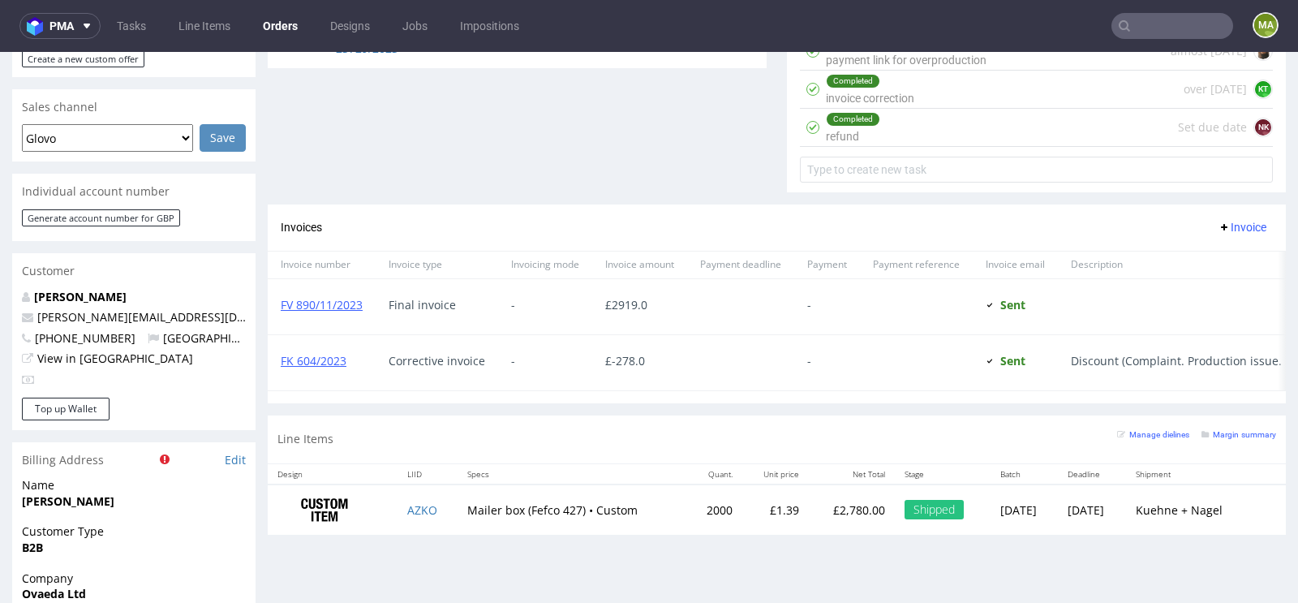
scroll to position [959, 0]
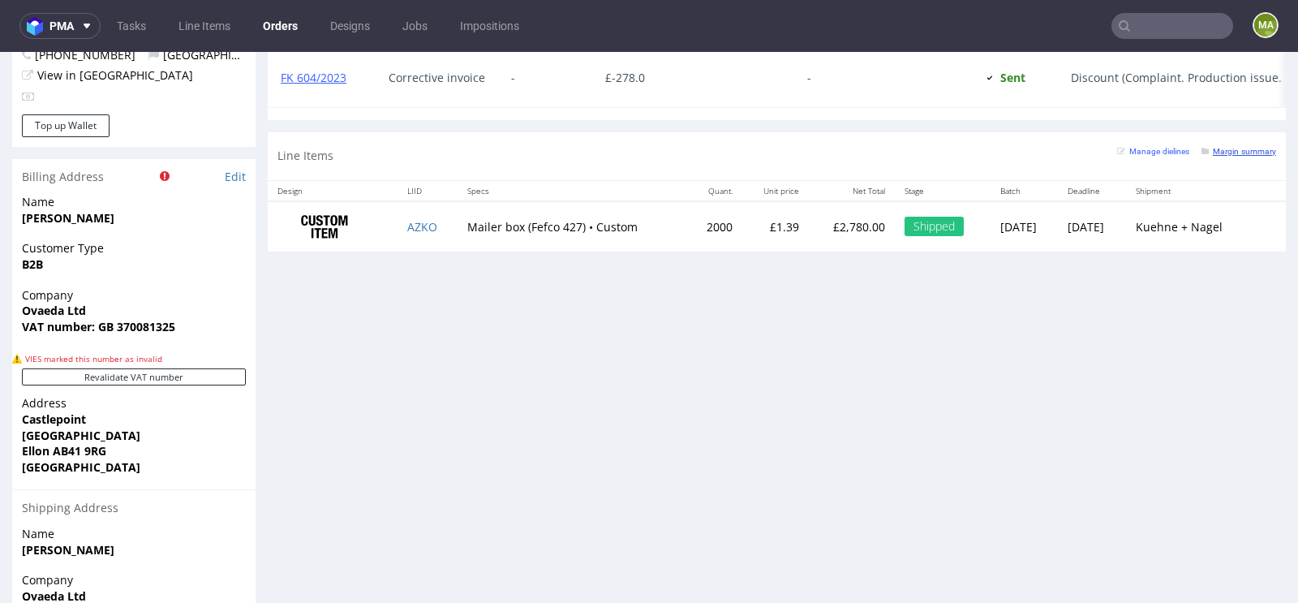
click at [1232, 148] on small "Margin summary" at bounding box center [1238, 151] width 75 height 9
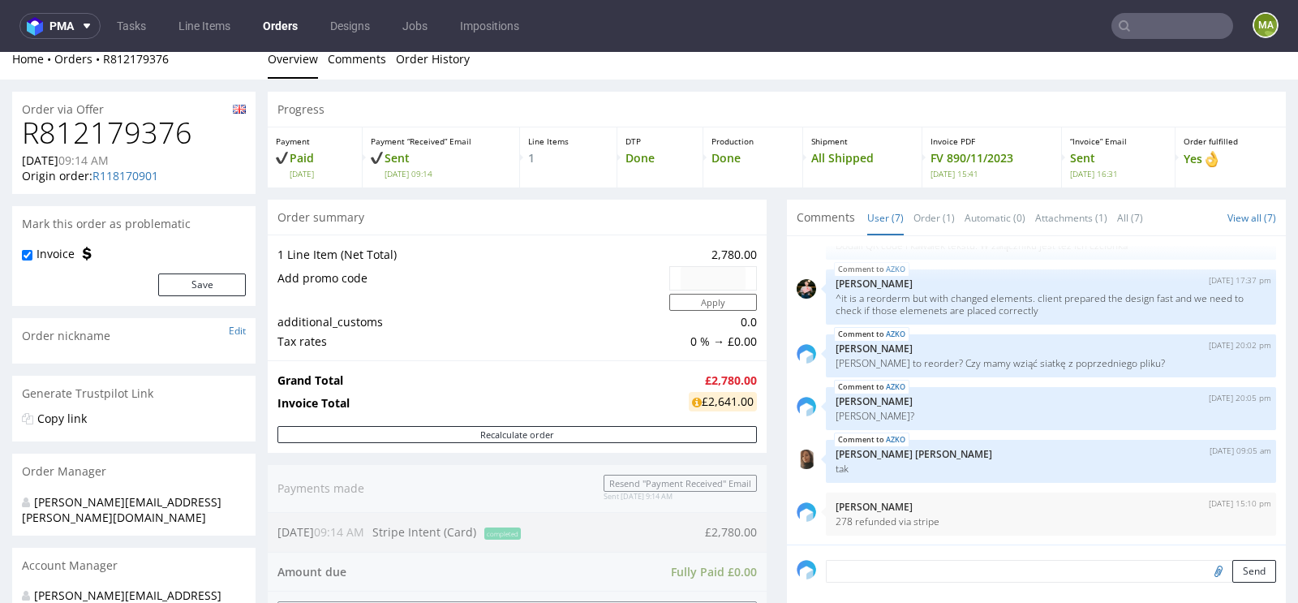
scroll to position [19, 0]
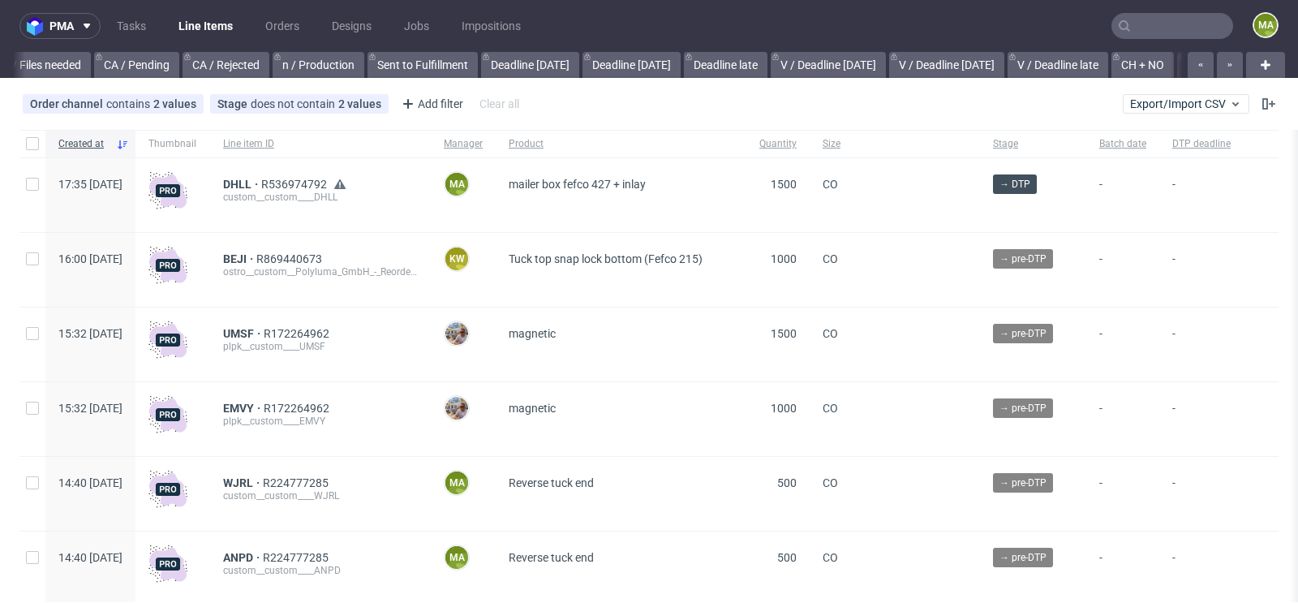
scroll to position [0, 1834]
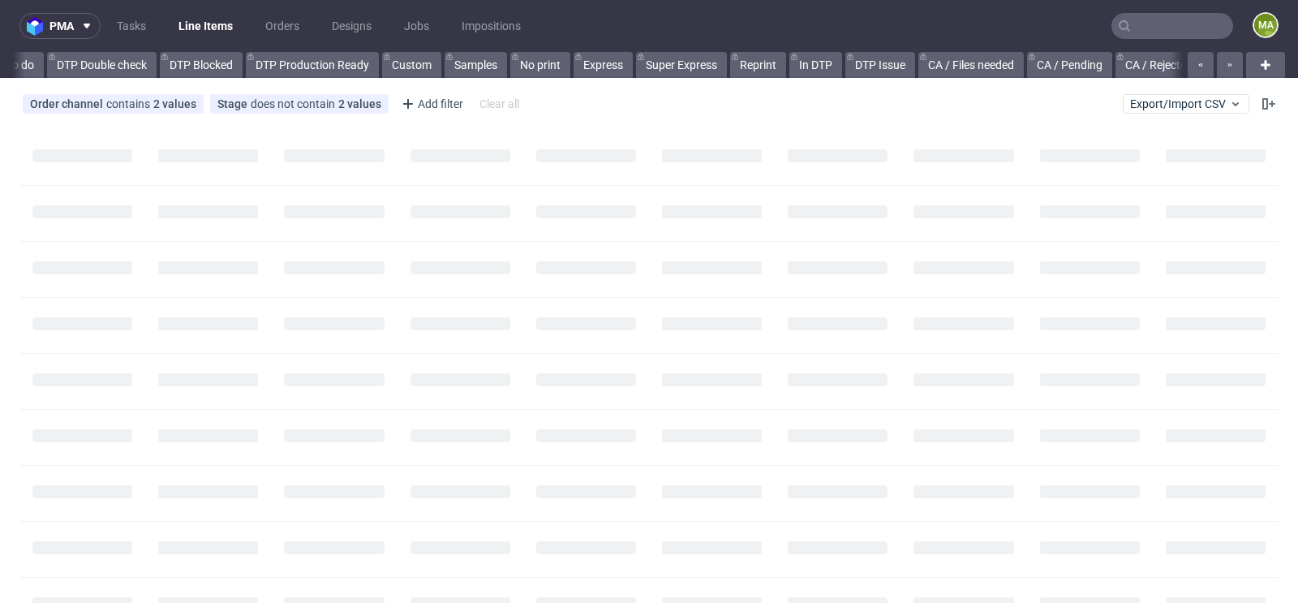
click at [1162, 22] on input "text" at bounding box center [1172, 26] width 122 height 26
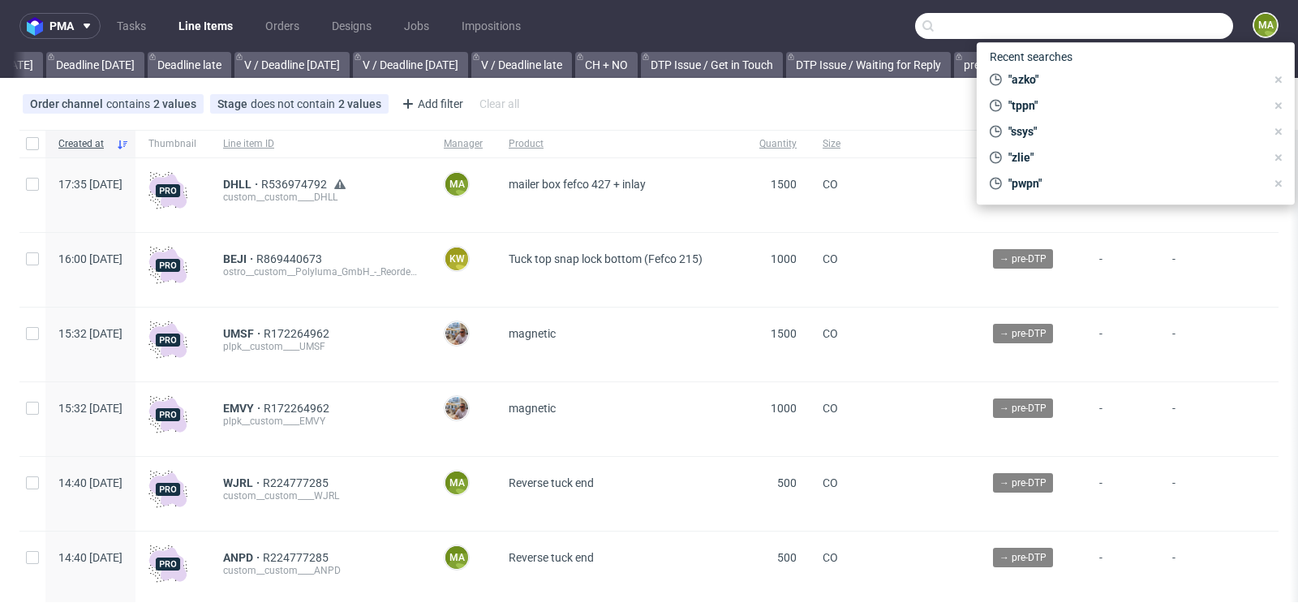
scroll to position [0, 1834]
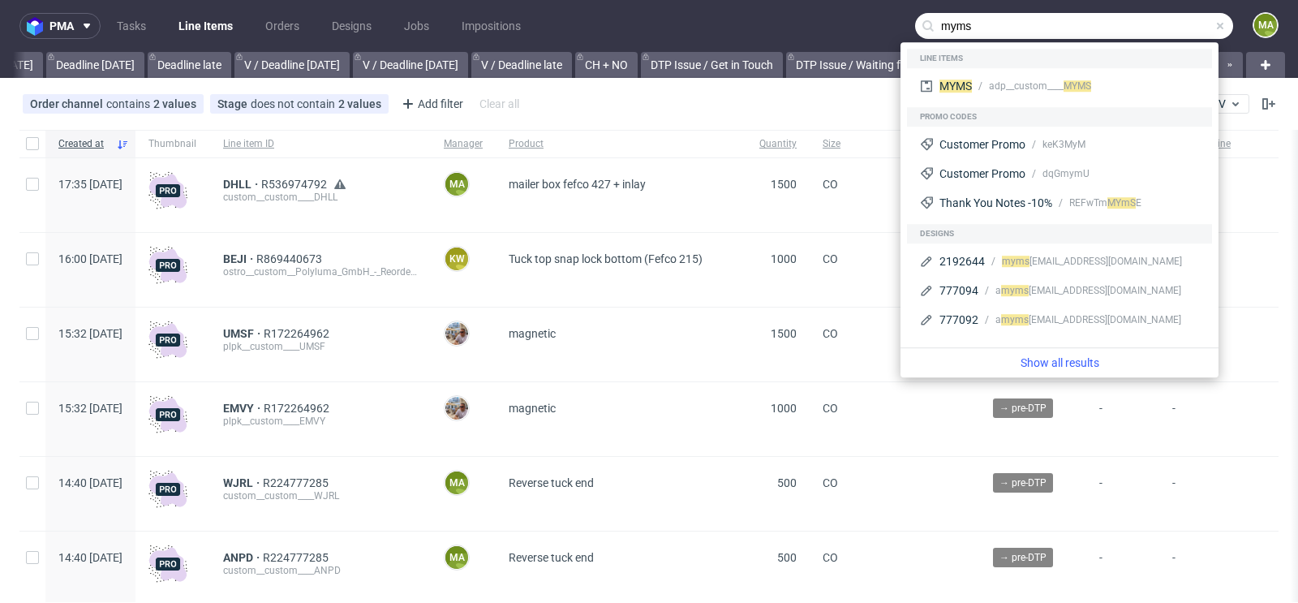
type input "myms"
click at [1001, 63] on div "Line items" at bounding box center [1059, 58] width 305 height 19
click at [980, 80] on div "adp__custom____ MYMS" at bounding box center [1085, 86] width 227 height 15
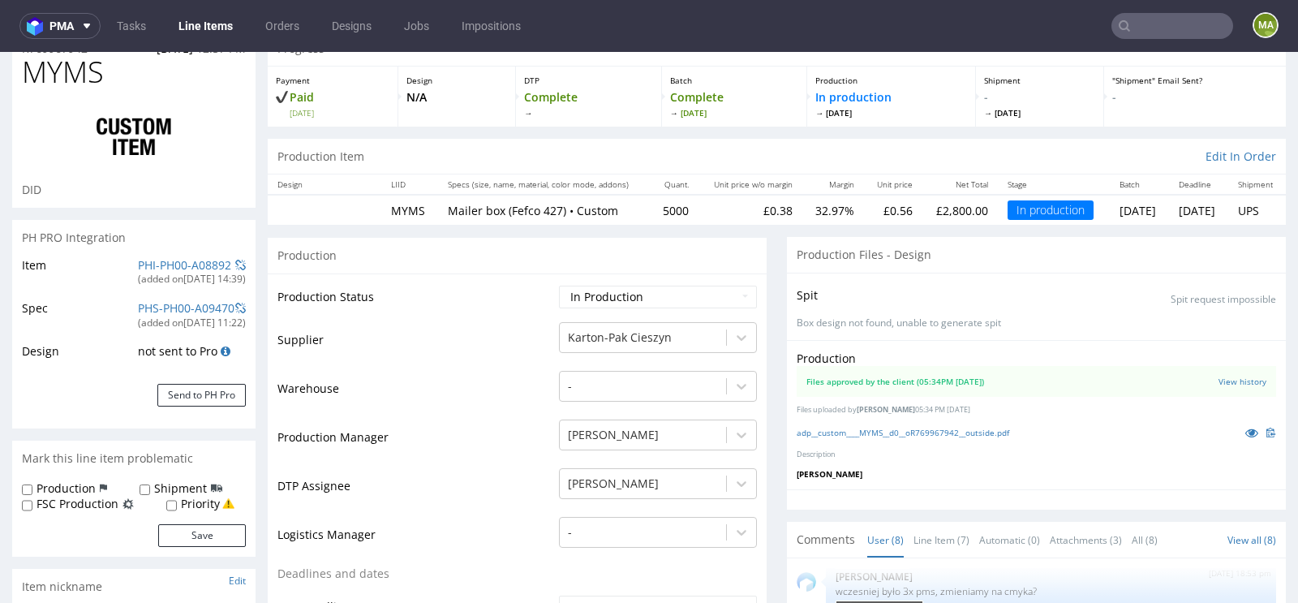
scroll to position [89, 0]
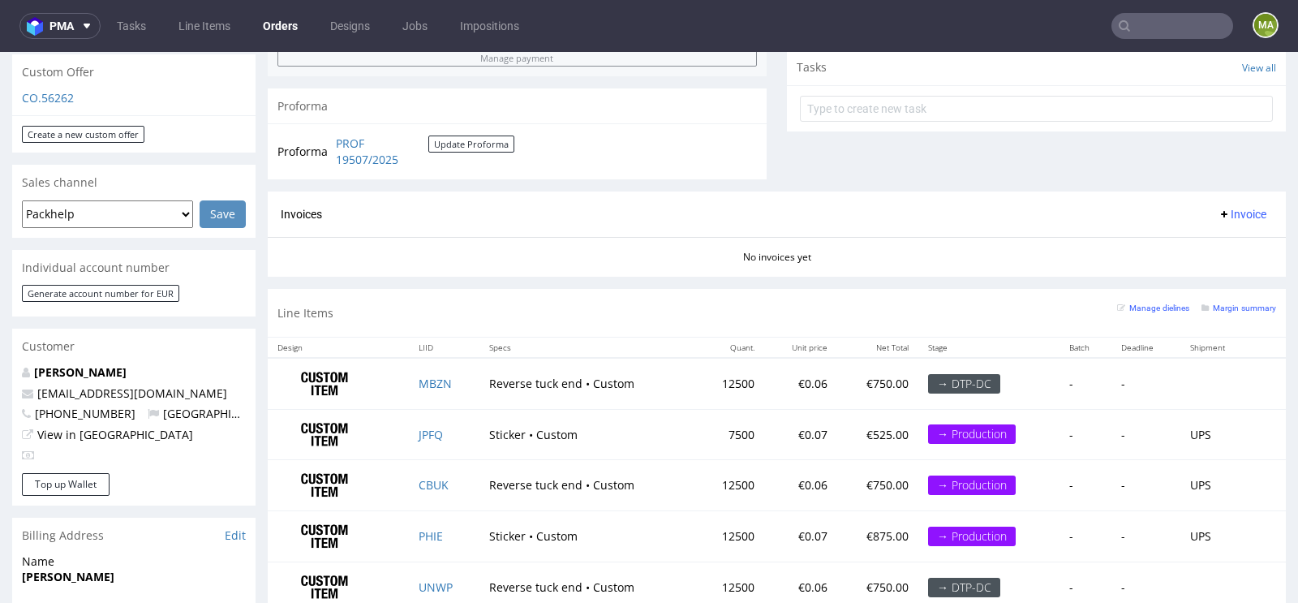
scroll to position [760, 0]
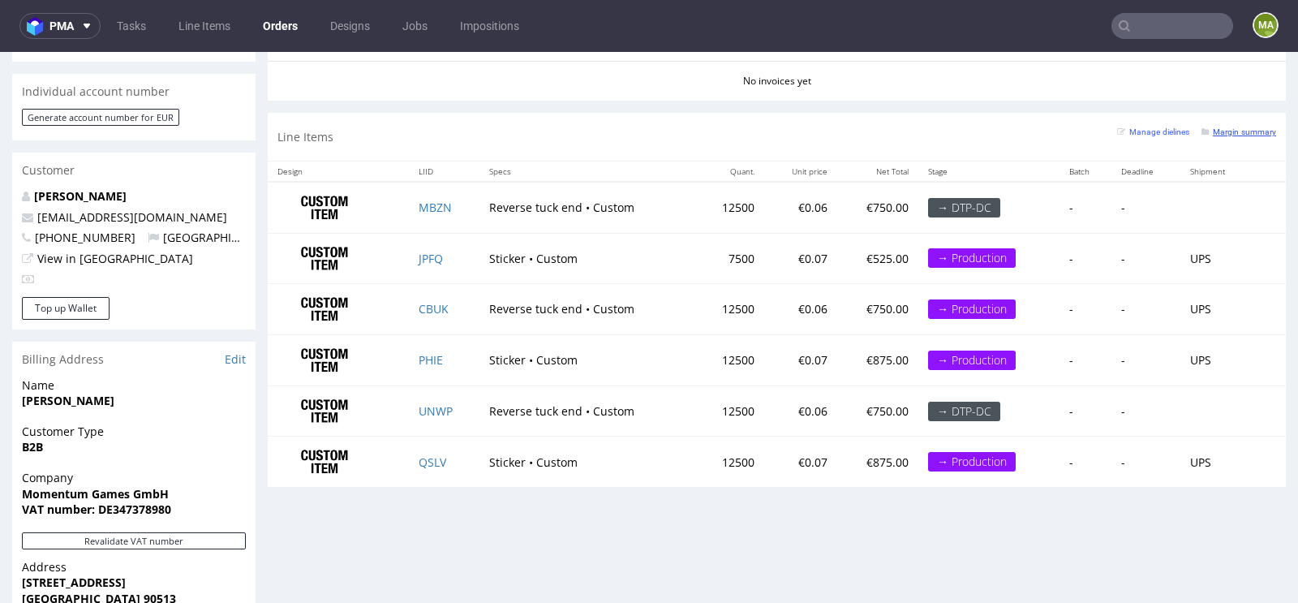
click at [1253, 127] on small "Margin summary" at bounding box center [1238, 131] width 75 height 9
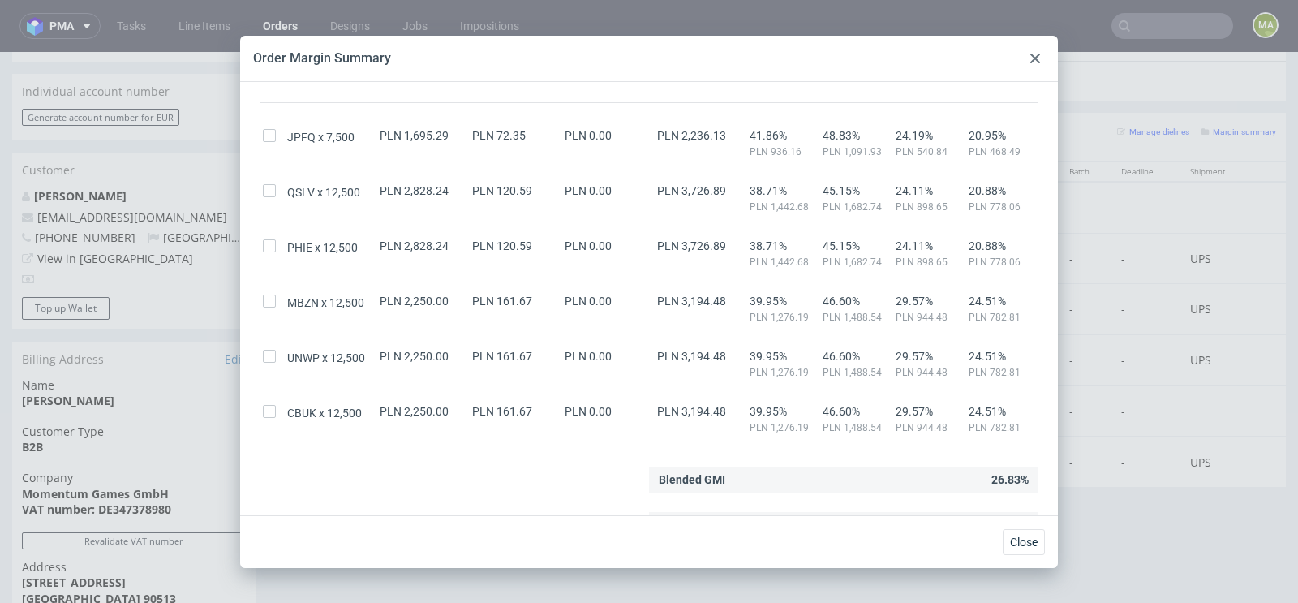
scroll to position [123, 0]
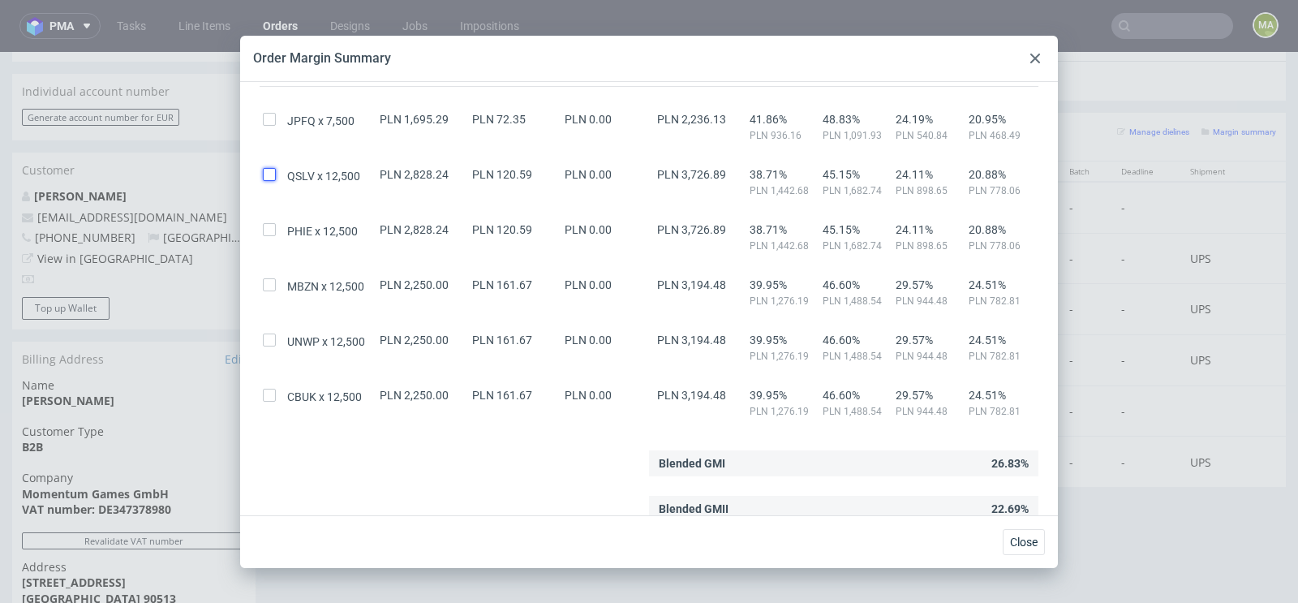
click at [270, 172] on input "checkbox" at bounding box center [269, 174] width 13 height 13
checkbox input "true"
click at [277, 114] on div at bounding box center [272, 119] width 24 height 13
click at [274, 114] on input "checkbox" at bounding box center [269, 119] width 13 height 13
checkbox input "true"
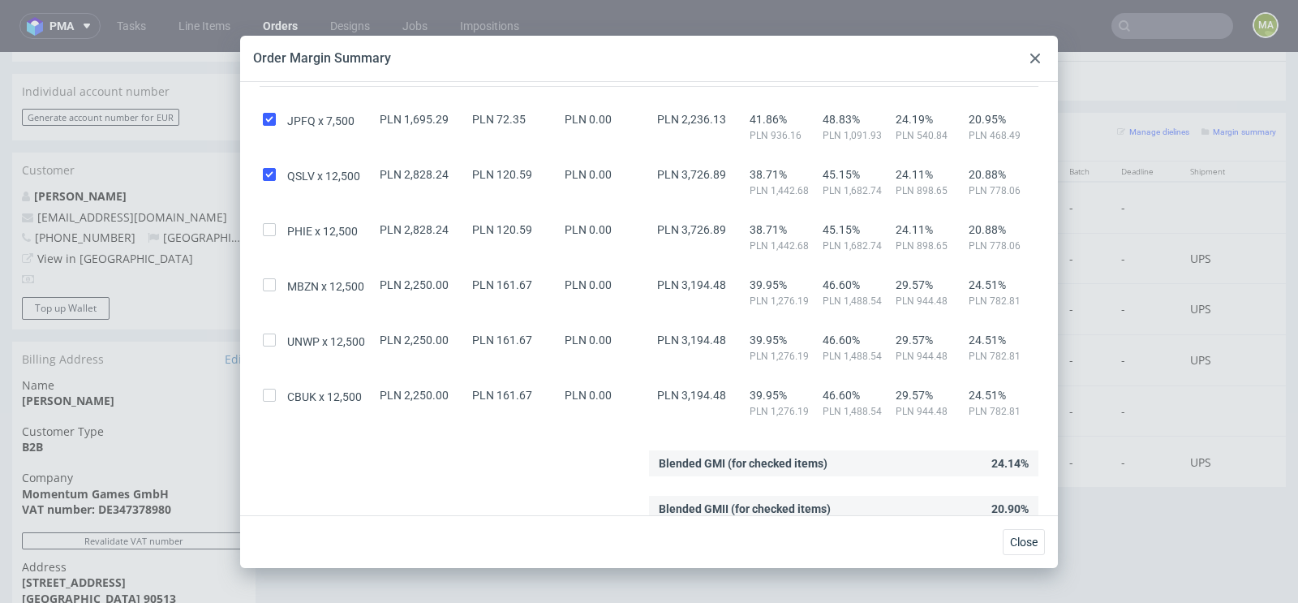
click at [329, 227] on div "PHIE 12,500" at bounding box center [330, 231] width 92 height 16
click at [1026, 58] on div at bounding box center [1034, 58] width 19 height 19
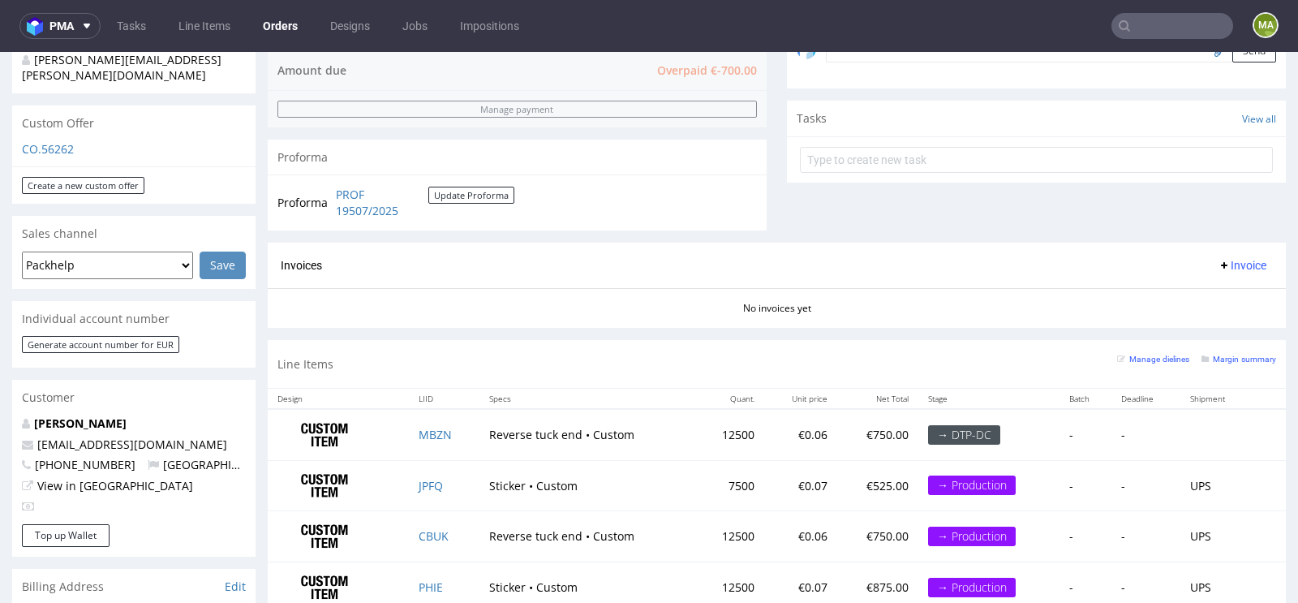
scroll to position [524, 0]
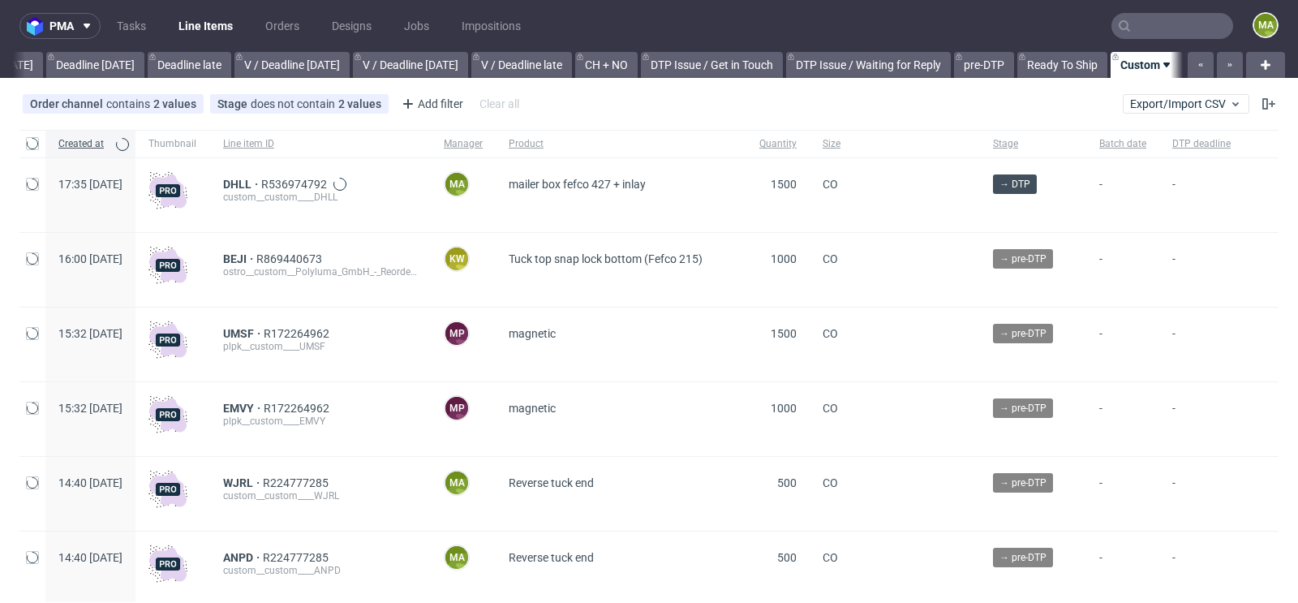
scroll to position [0, 1834]
click at [425, 101] on div "Add filter" at bounding box center [430, 104] width 71 height 26
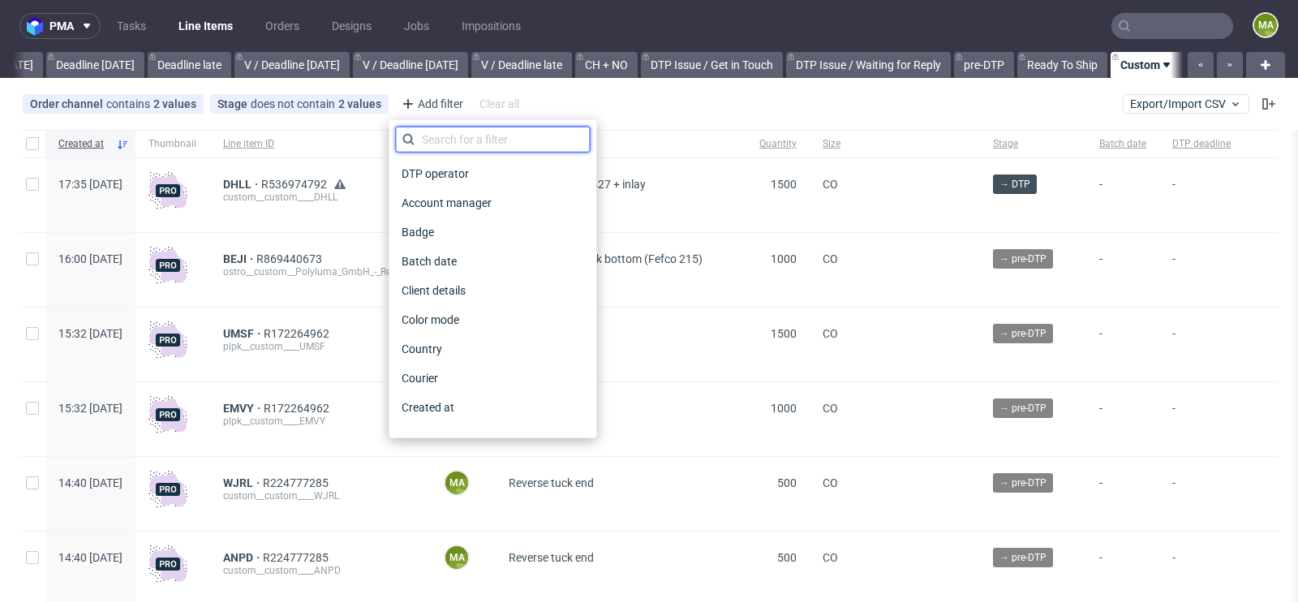
click at [427, 140] on input "text" at bounding box center [492, 140] width 195 height 26
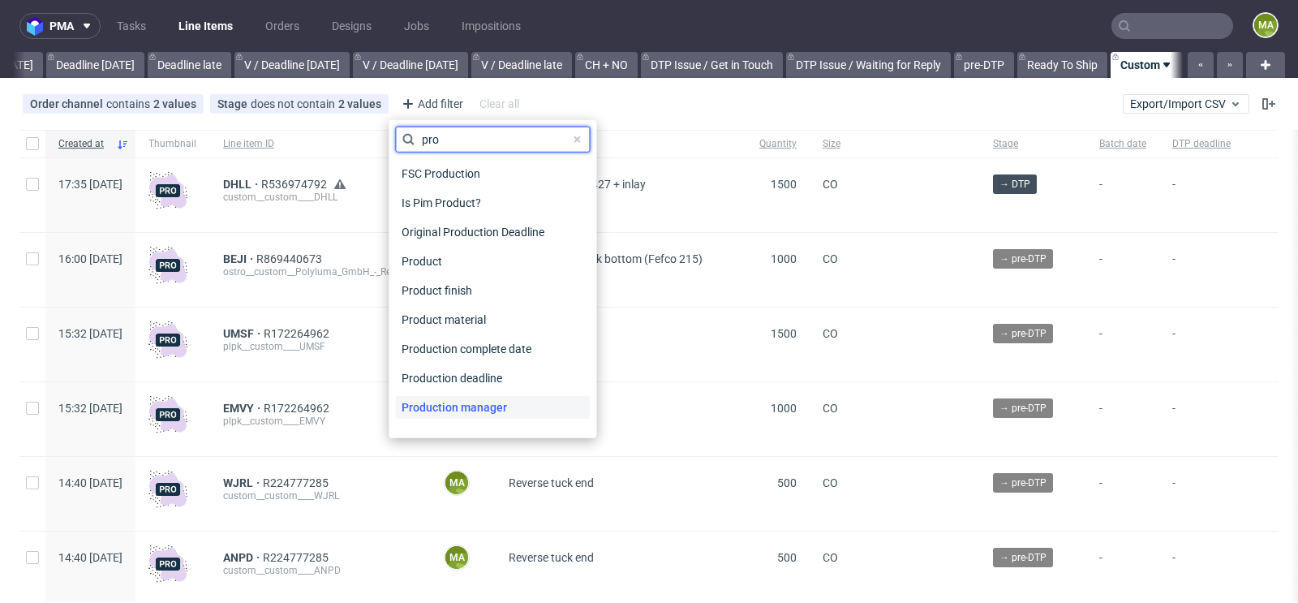
type input "pro"
click at [510, 402] on span "Production manager" at bounding box center [454, 407] width 118 height 23
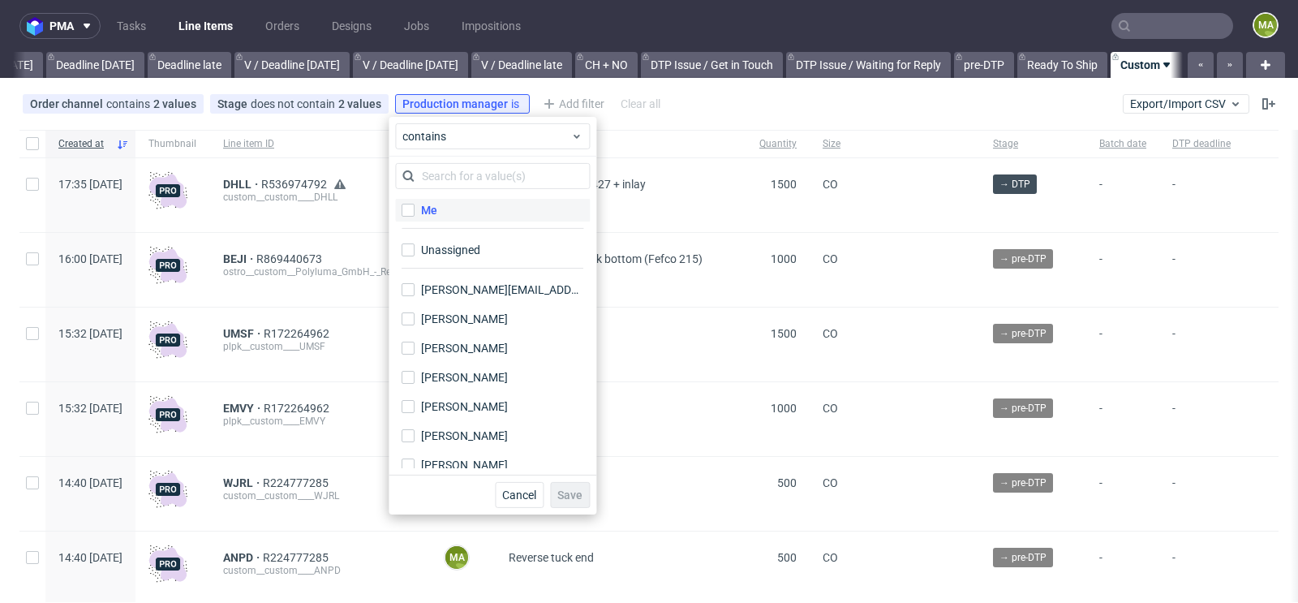
click at [483, 215] on label "Me" at bounding box center [492, 210] width 195 height 23
click at [415, 215] on input "Me" at bounding box center [408, 210] width 13 height 13
checkbox input "true"
click at [578, 492] on span "Save" at bounding box center [569, 494] width 25 height 11
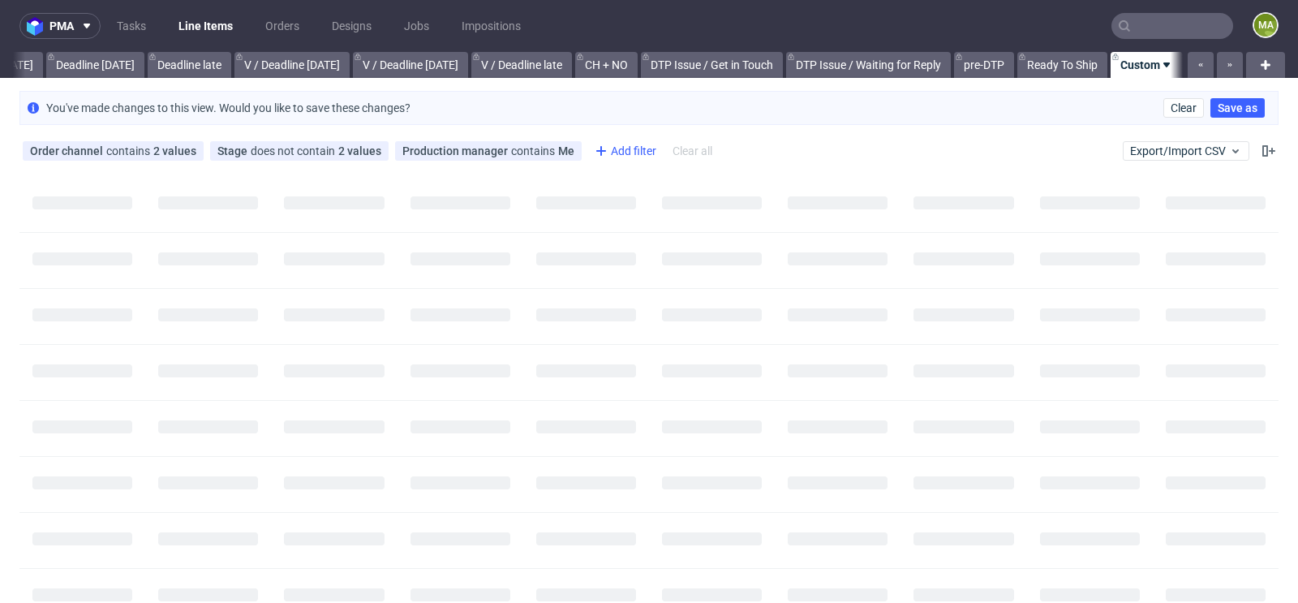
click at [618, 138] on div "Add filter" at bounding box center [623, 151] width 71 height 26
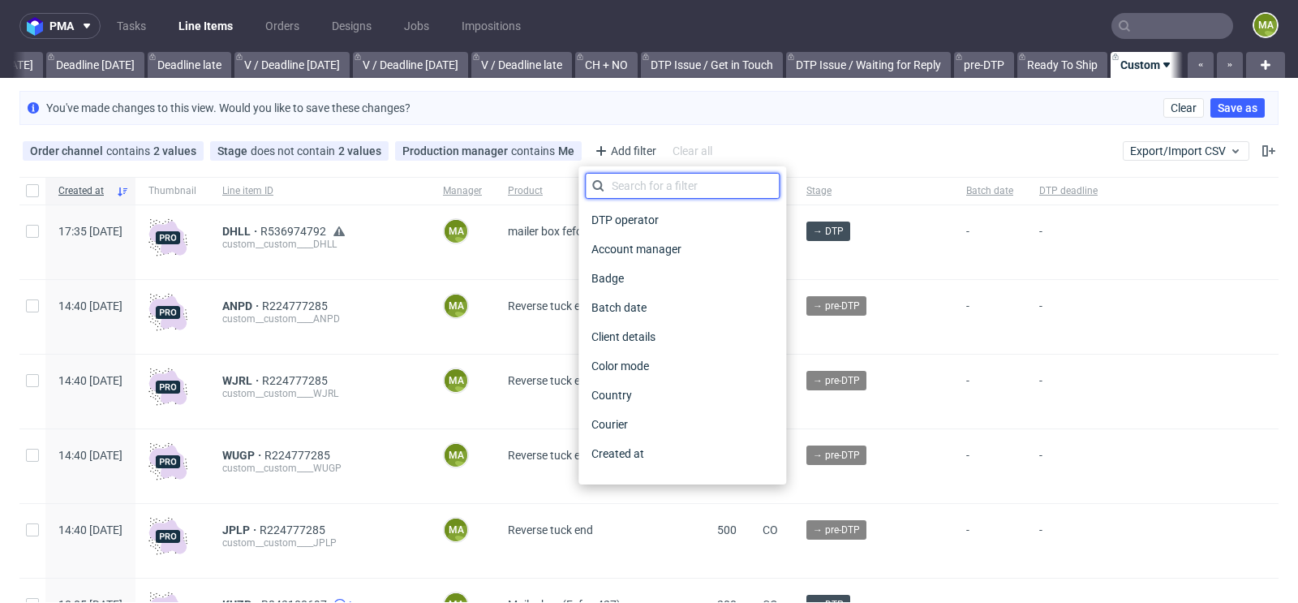
click at [624, 178] on input "text" at bounding box center [682, 186] width 195 height 26
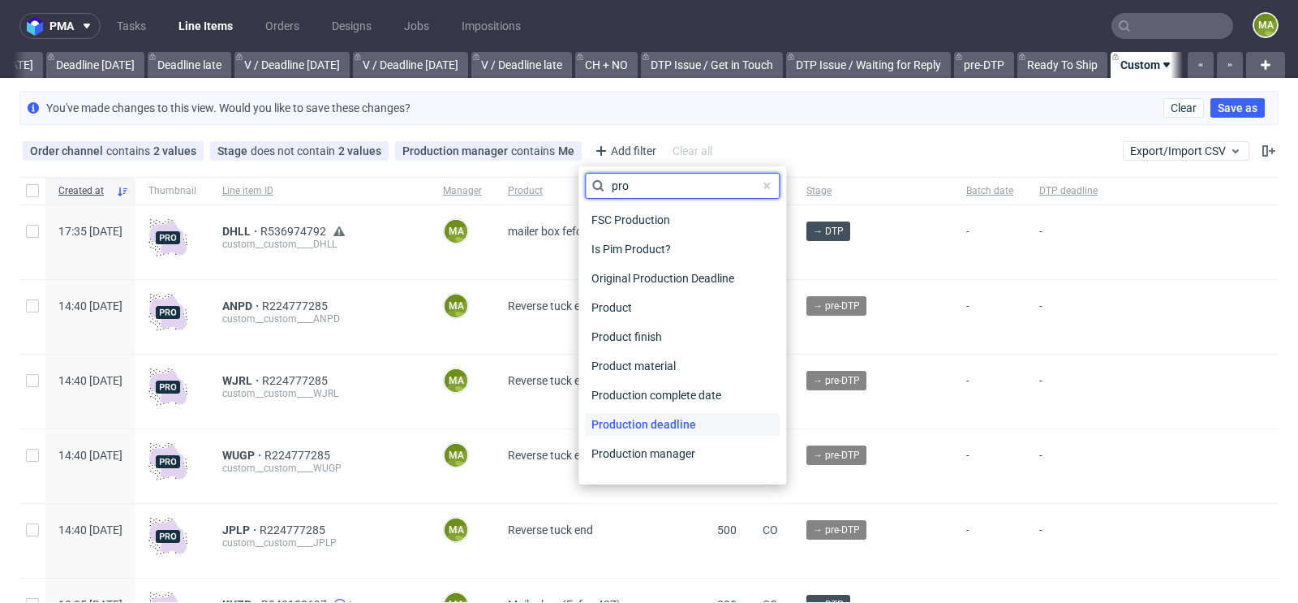
type input "pro"
click at [677, 420] on span "Production deadline" at bounding box center [644, 424] width 118 height 23
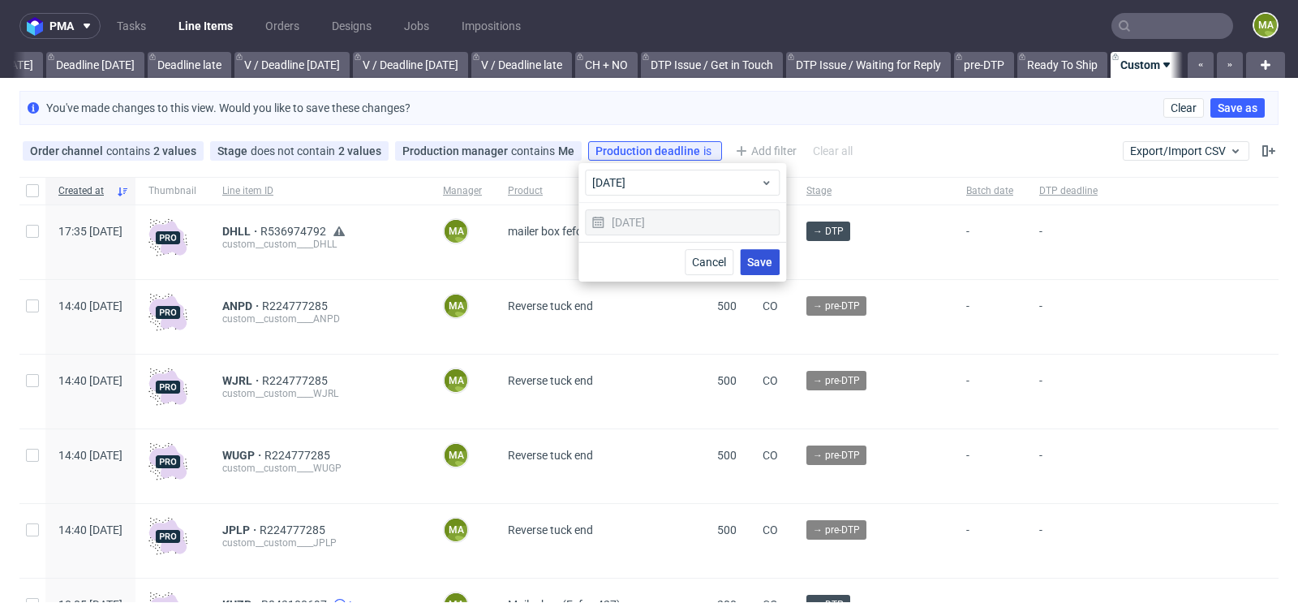
click at [765, 264] on span "Save" at bounding box center [759, 261] width 25 height 11
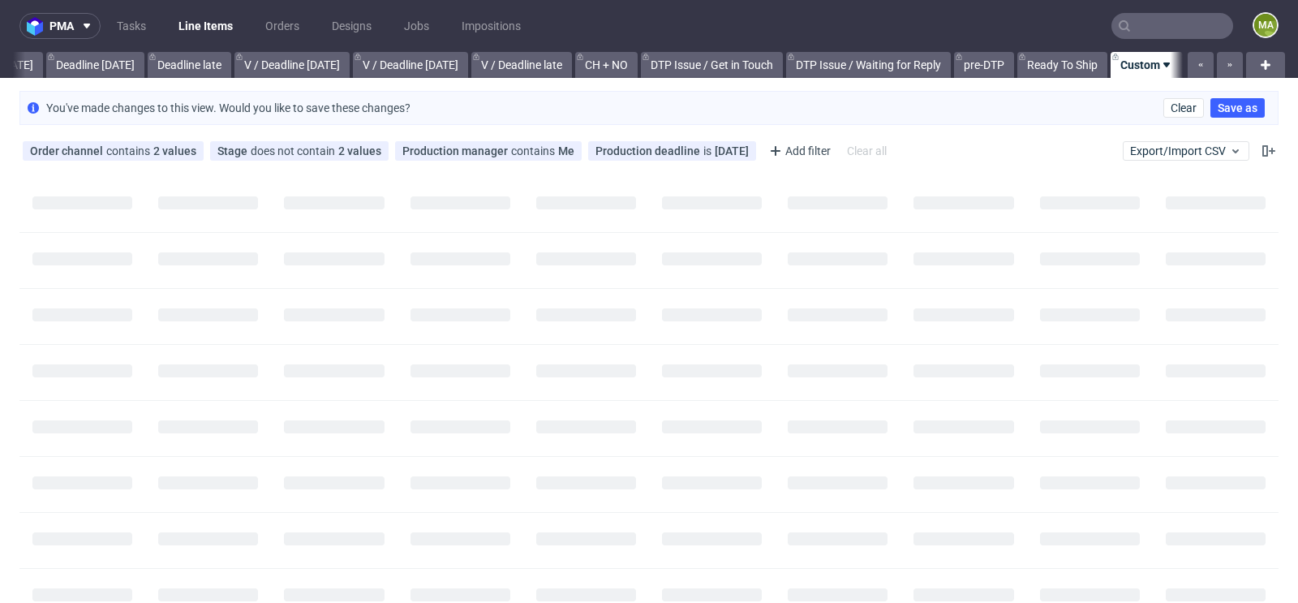
scroll to position [0, 1820]
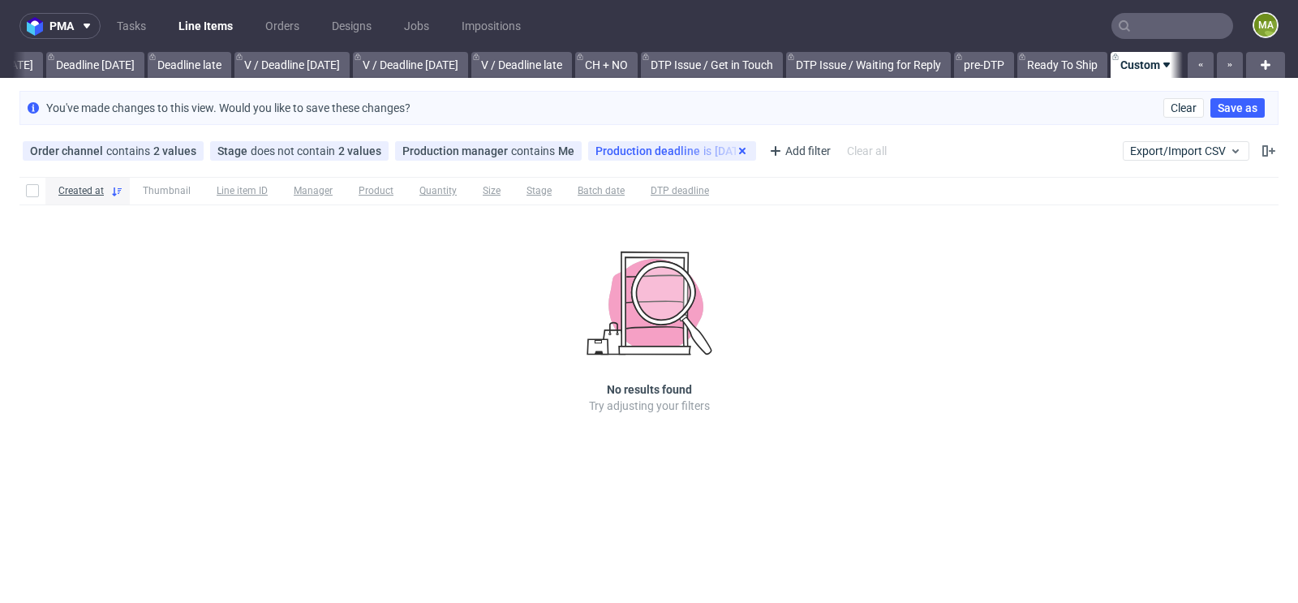
click at [736, 144] on icon at bounding box center [742, 150] width 13 height 13
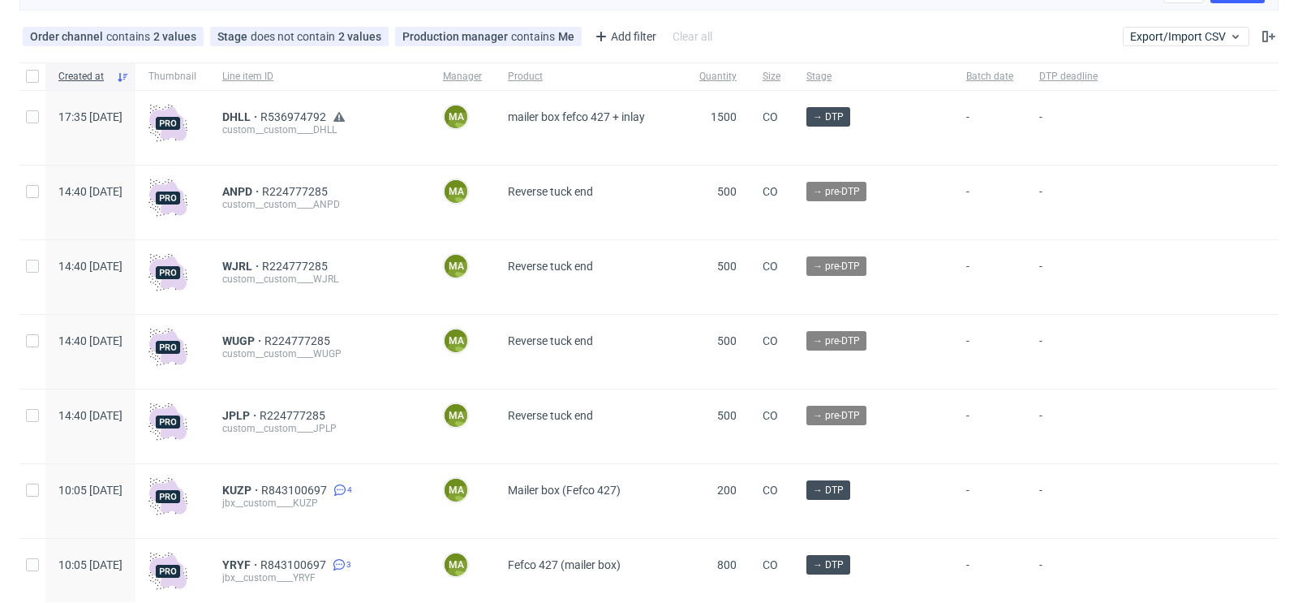
scroll to position [178, 0]
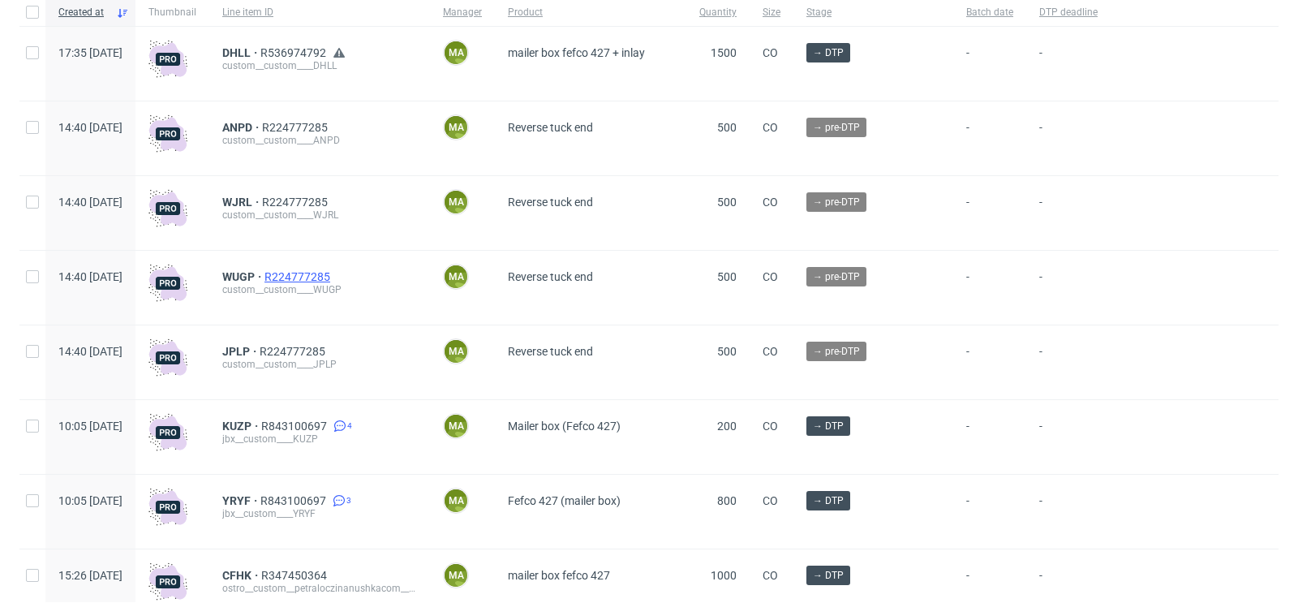
click at [333, 277] on span "R224777285" at bounding box center [298, 276] width 69 height 13
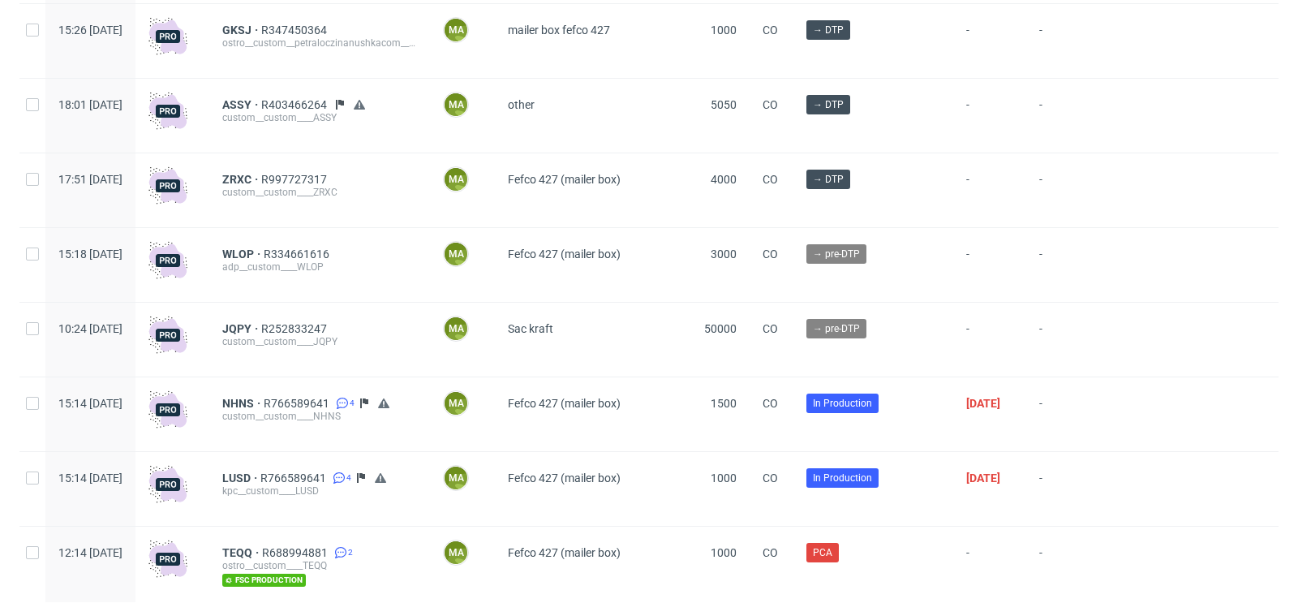
scroll to position [900, 0]
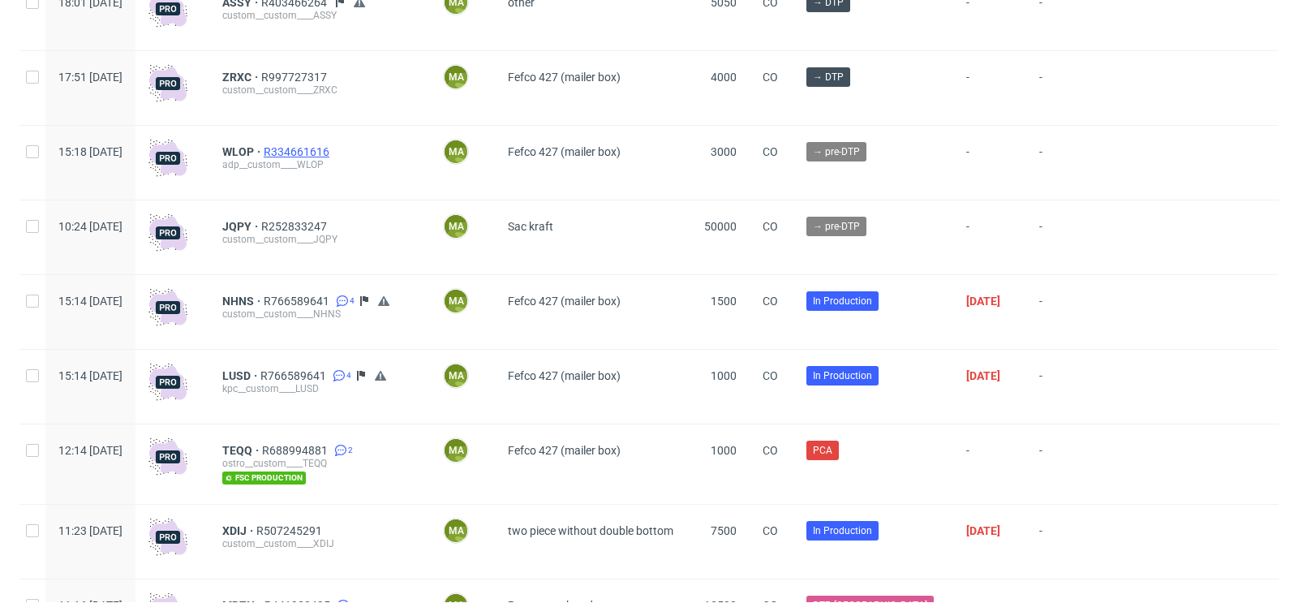
click at [333, 153] on span "R334661616" at bounding box center [298, 151] width 69 height 13
click at [330, 227] on span "R252833247" at bounding box center [295, 226] width 69 height 13
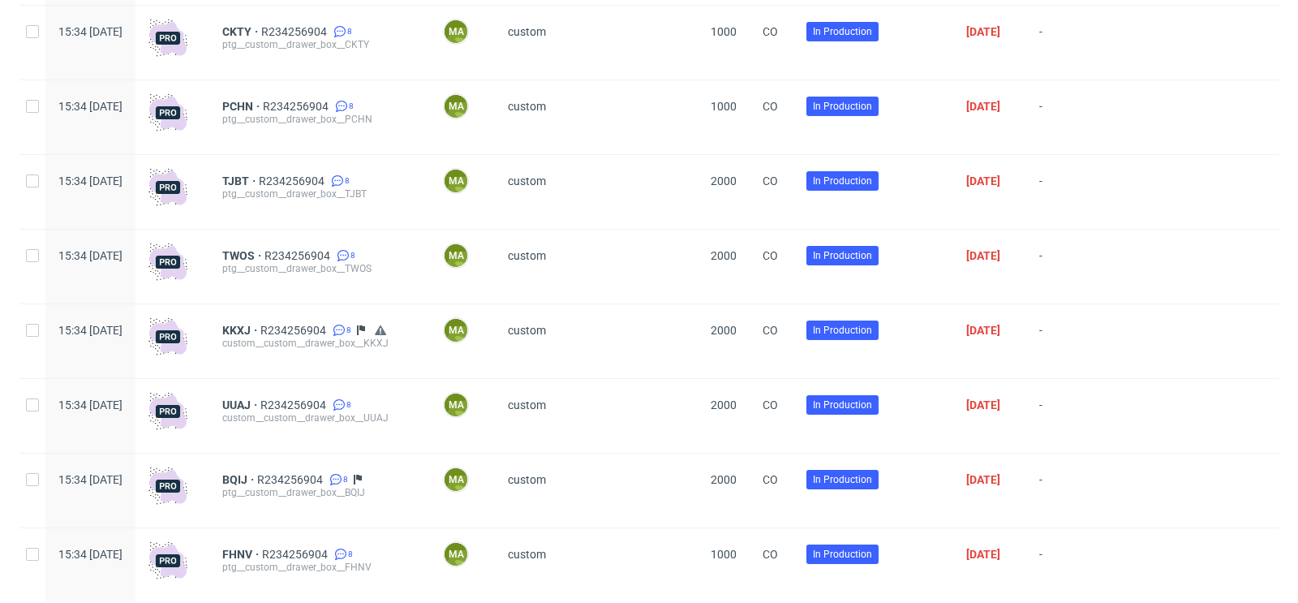
scroll to position [2821, 0]
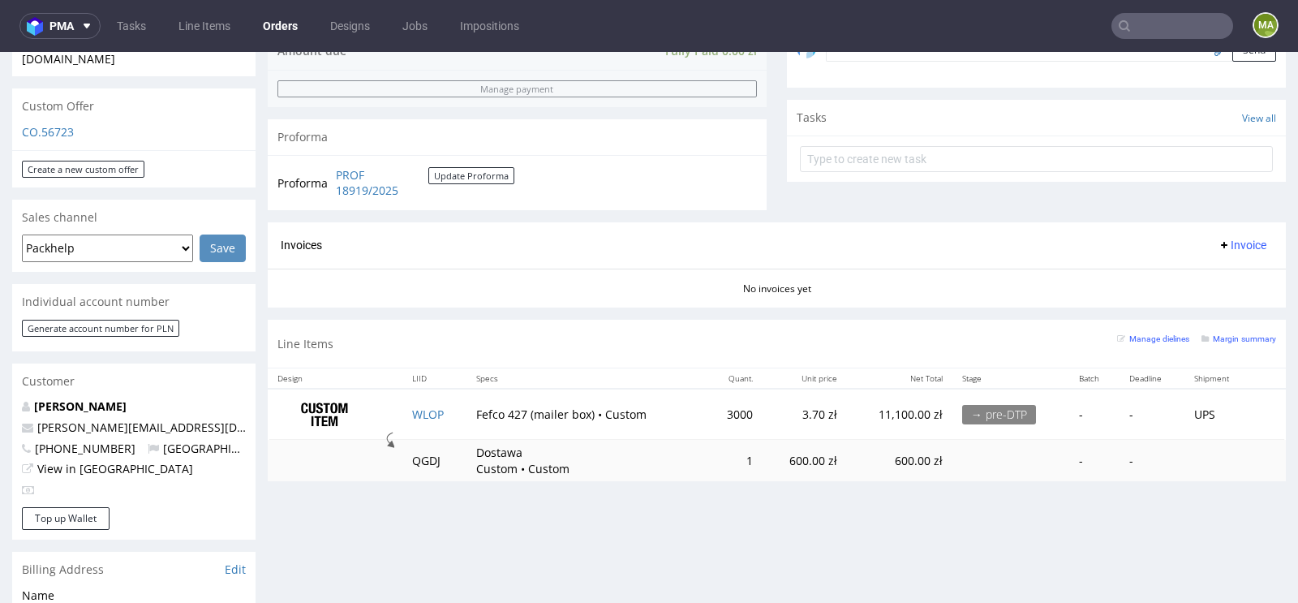
scroll to position [560, 0]
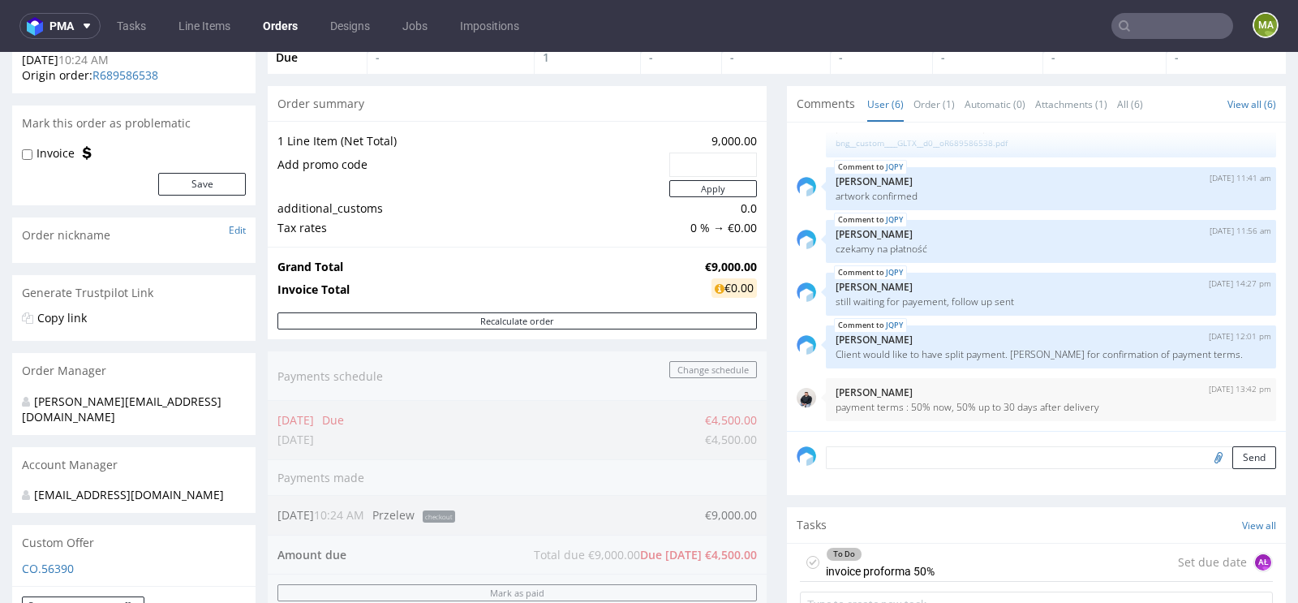
scroll to position [114, 0]
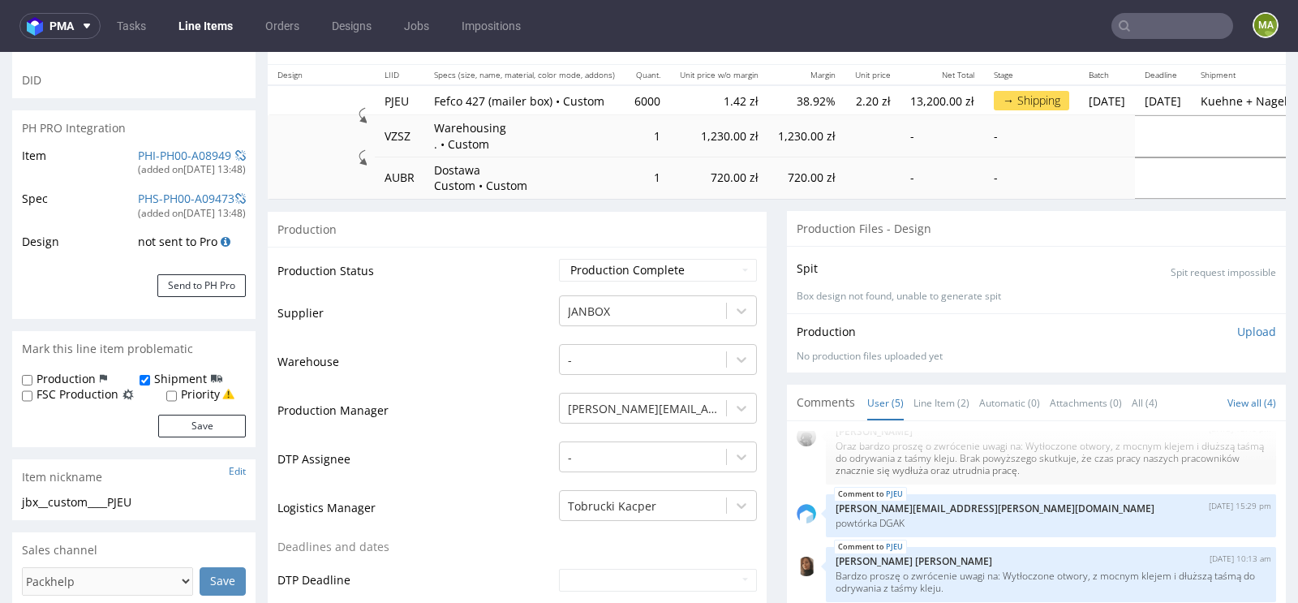
scroll to position [182, 0]
click at [185, 156] on link "PHI-PH00-A08949" at bounding box center [184, 156] width 93 height 15
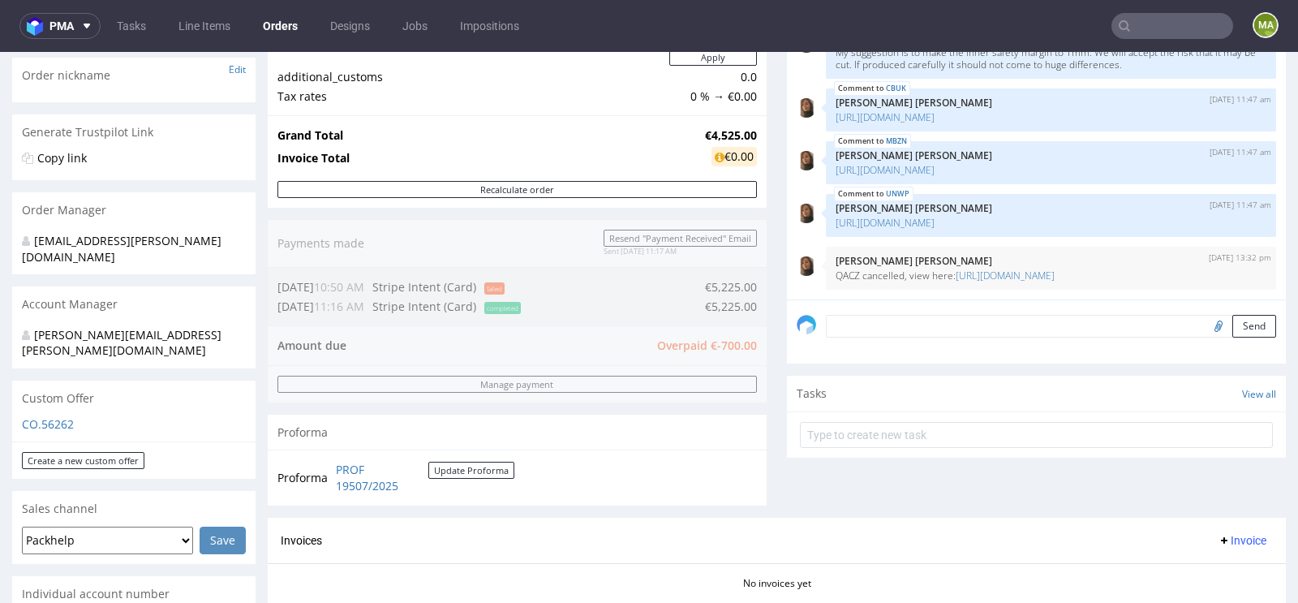
scroll to position [582, 0]
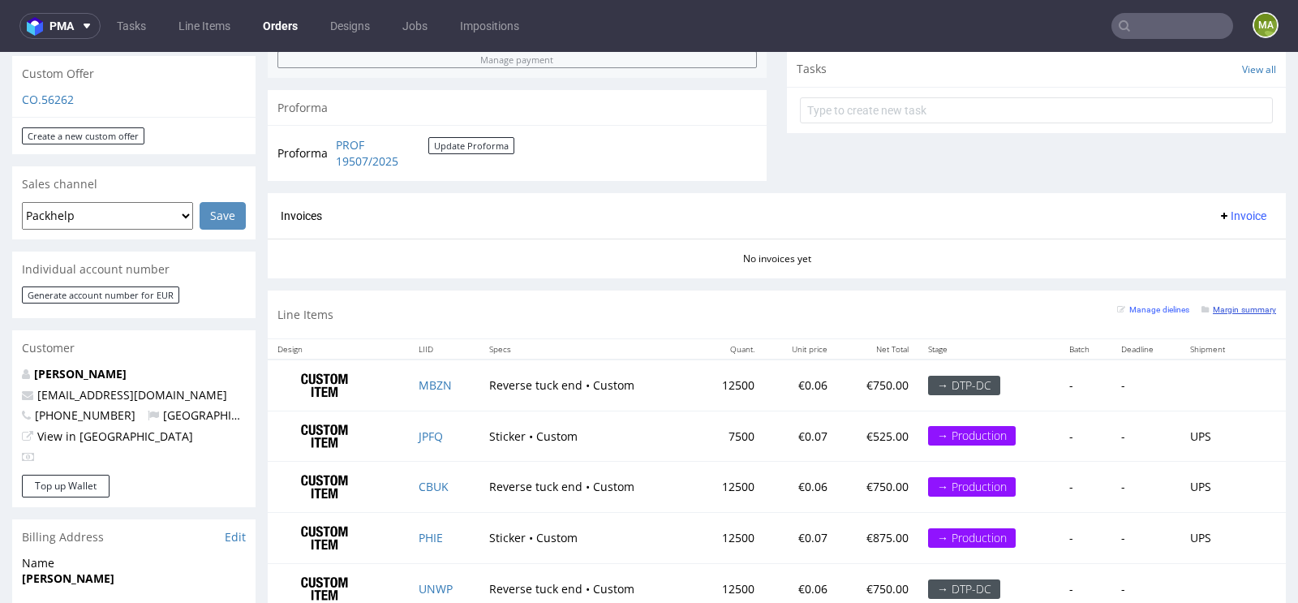
click at [1225, 305] on small "Margin summary" at bounding box center [1238, 309] width 75 height 9
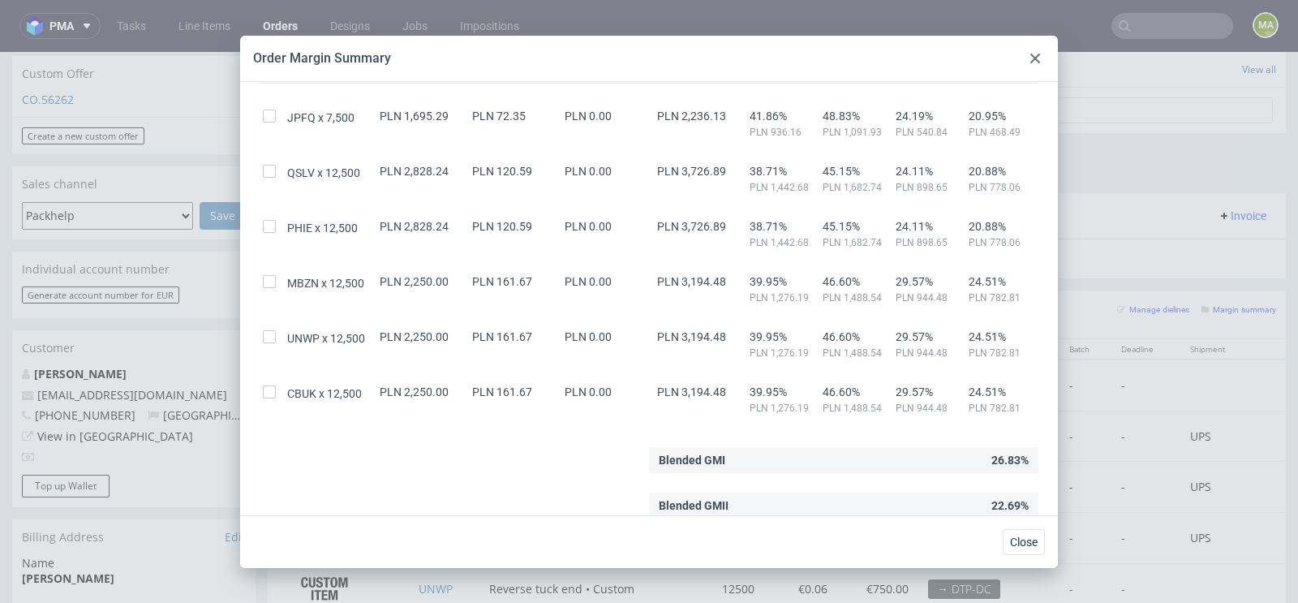
scroll to position [128, 0]
click at [1032, 67] on div at bounding box center [1034, 58] width 19 height 19
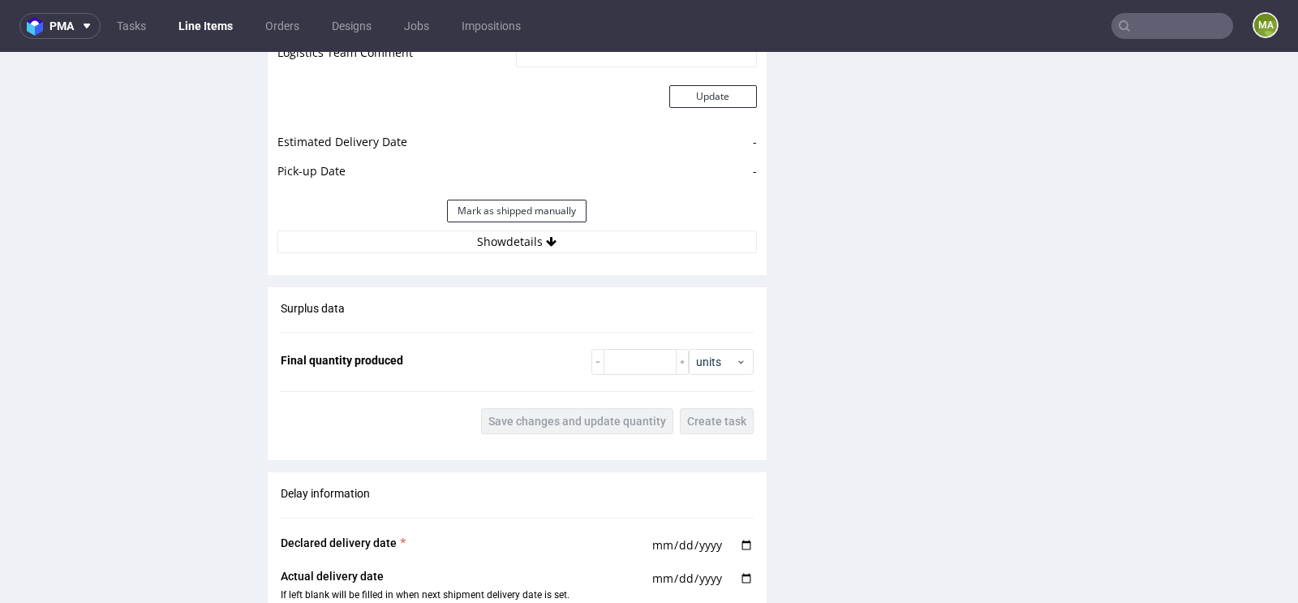
scroll to position [2473, 0]
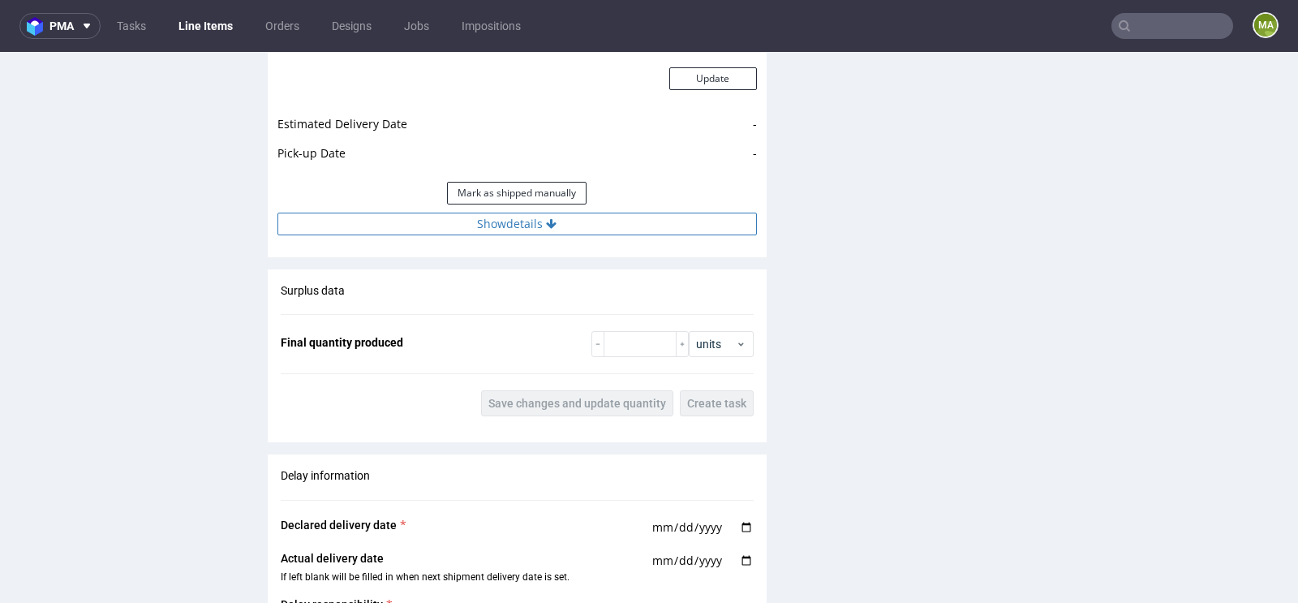
click at [498, 225] on button "Show details" at bounding box center [516, 224] width 479 height 23
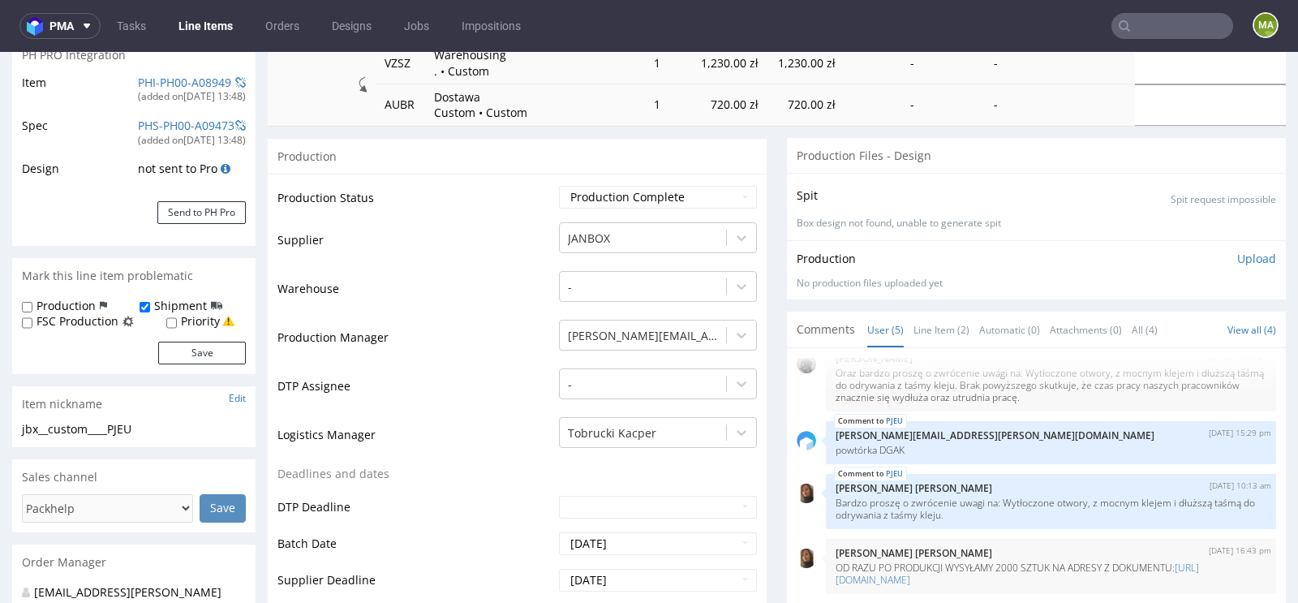
scroll to position [0, 0]
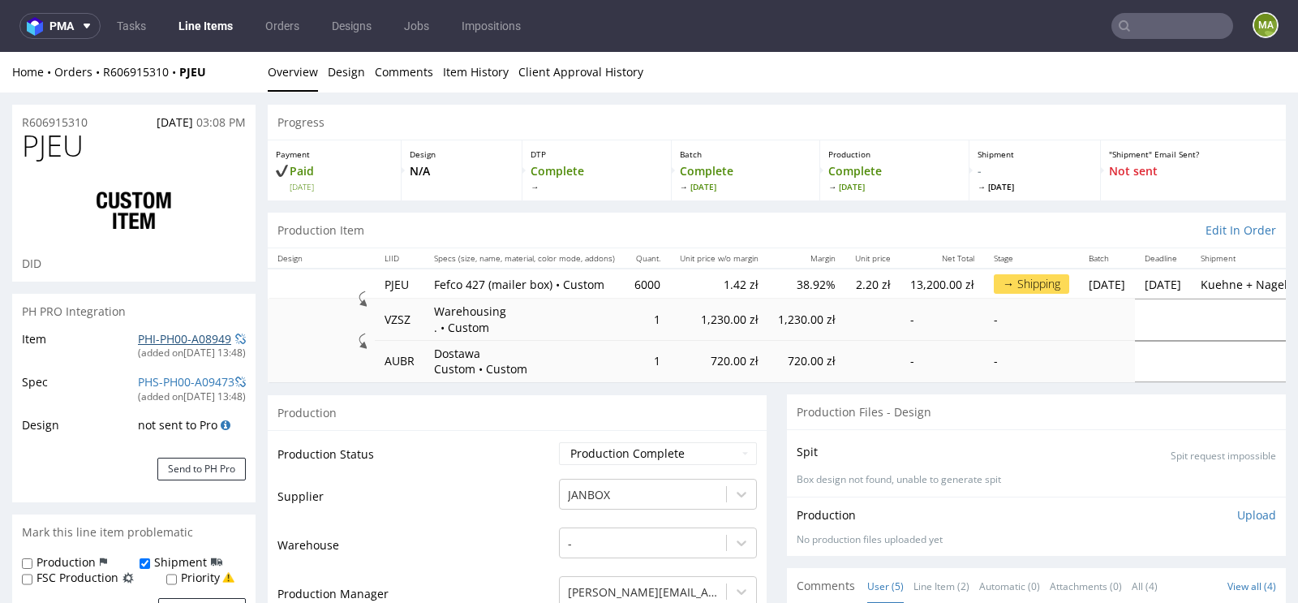
click at [169, 337] on link "PHI-PH00-A08949" at bounding box center [184, 338] width 93 height 15
